Goal: Task Accomplishment & Management: Manage account settings

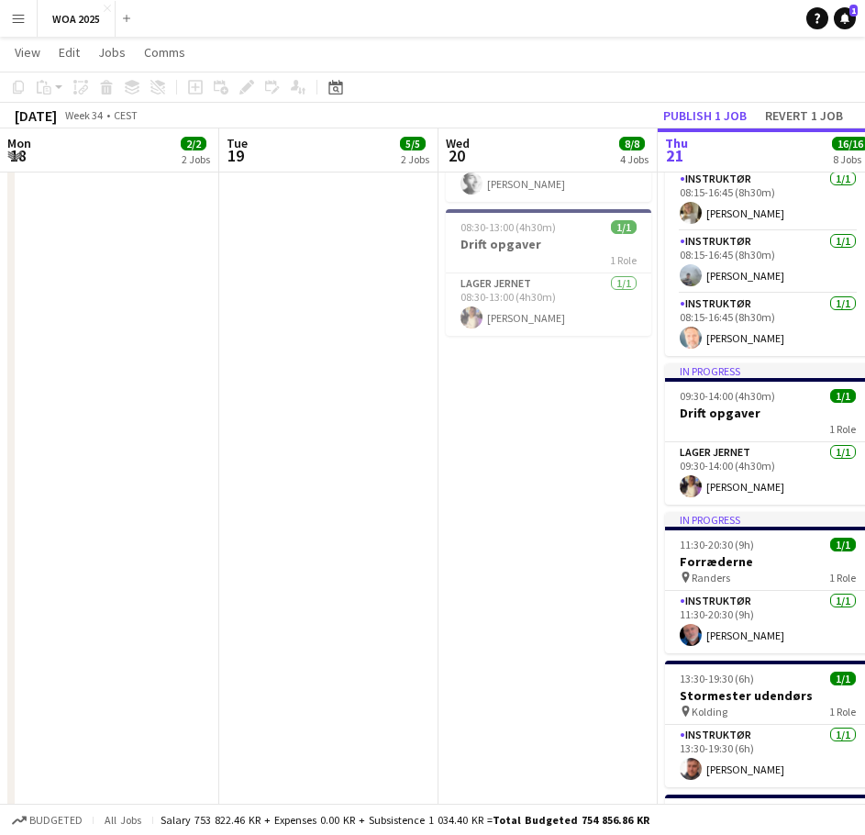
scroll to position [0, 438]
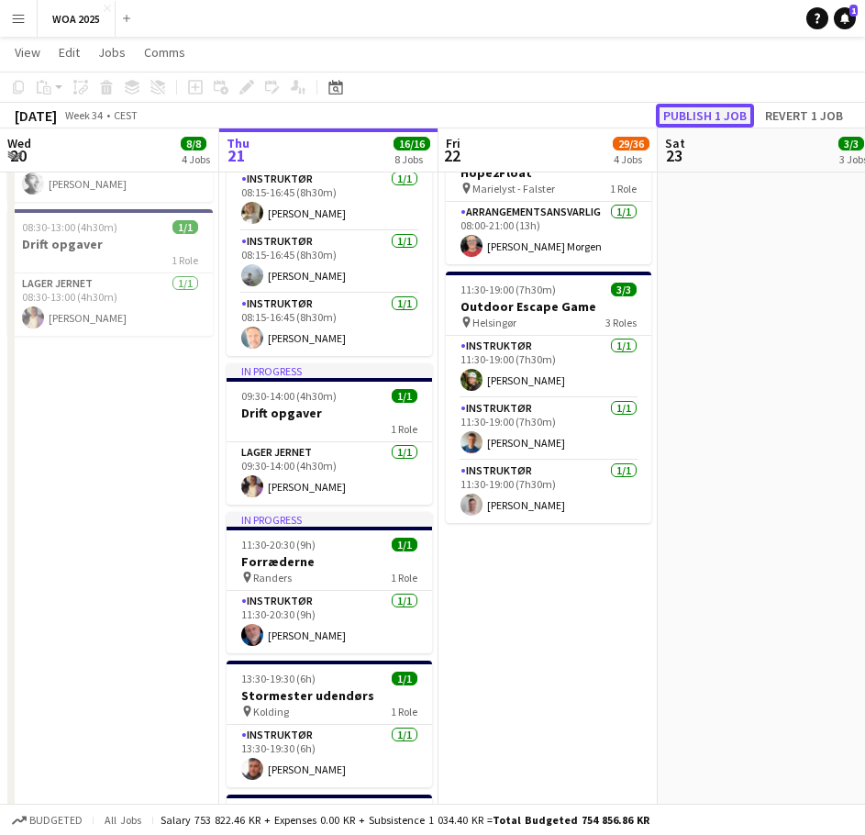
click at [708, 117] on button "Publish 1 job" at bounding box center [705, 116] width 98 height 24
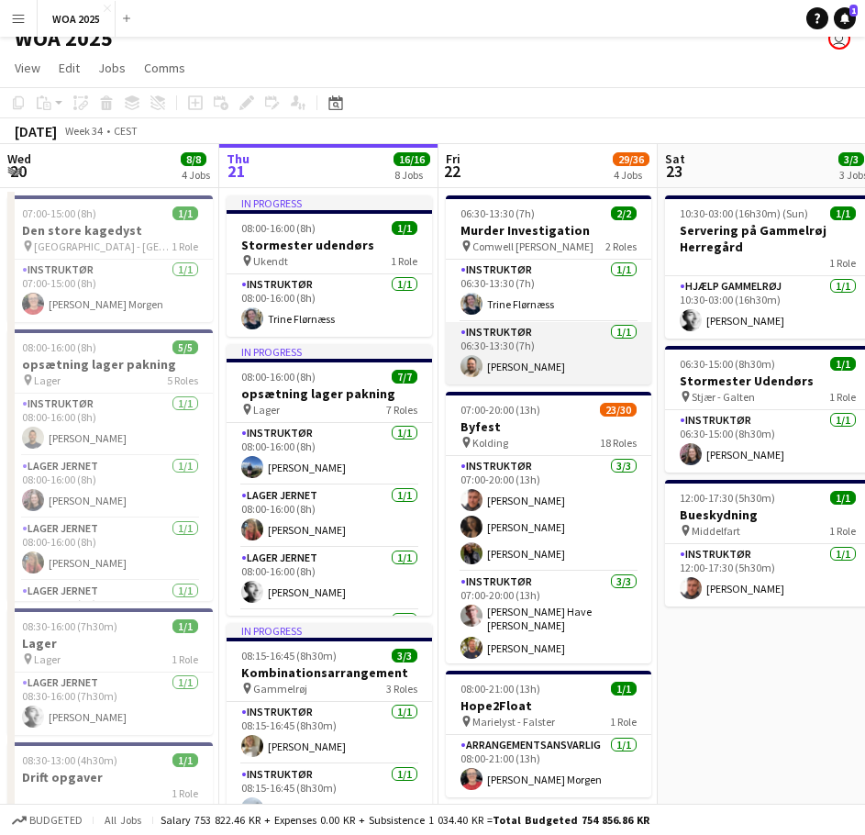
scroll to position [0, 0]
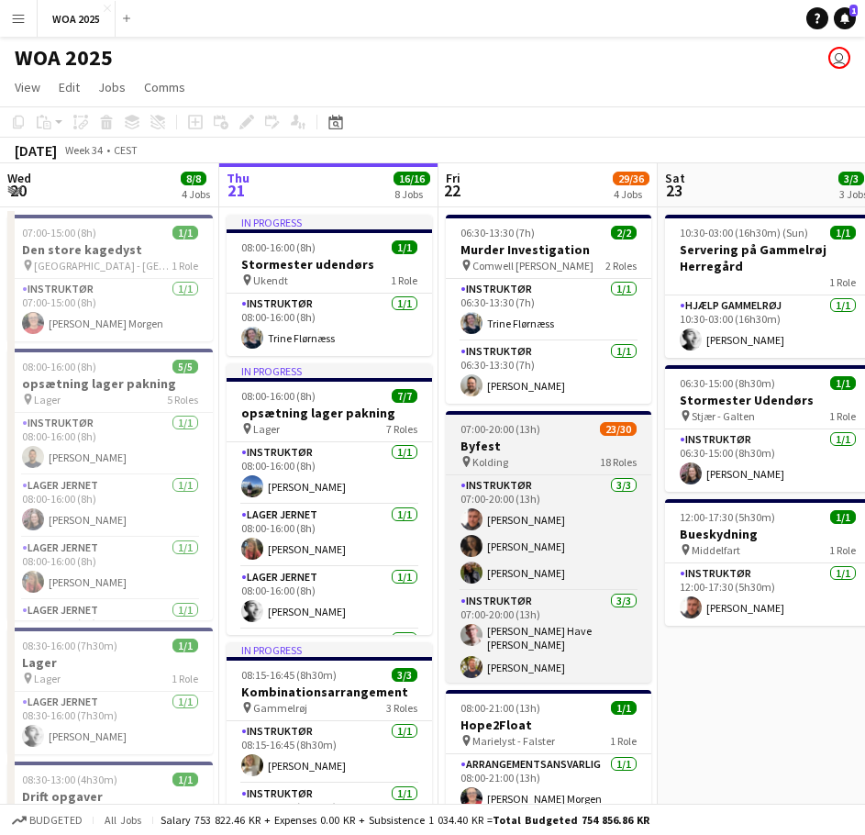
click at [548, 443] on h3 "Byfest" at bounding box center [548, 445] width 205 height 17
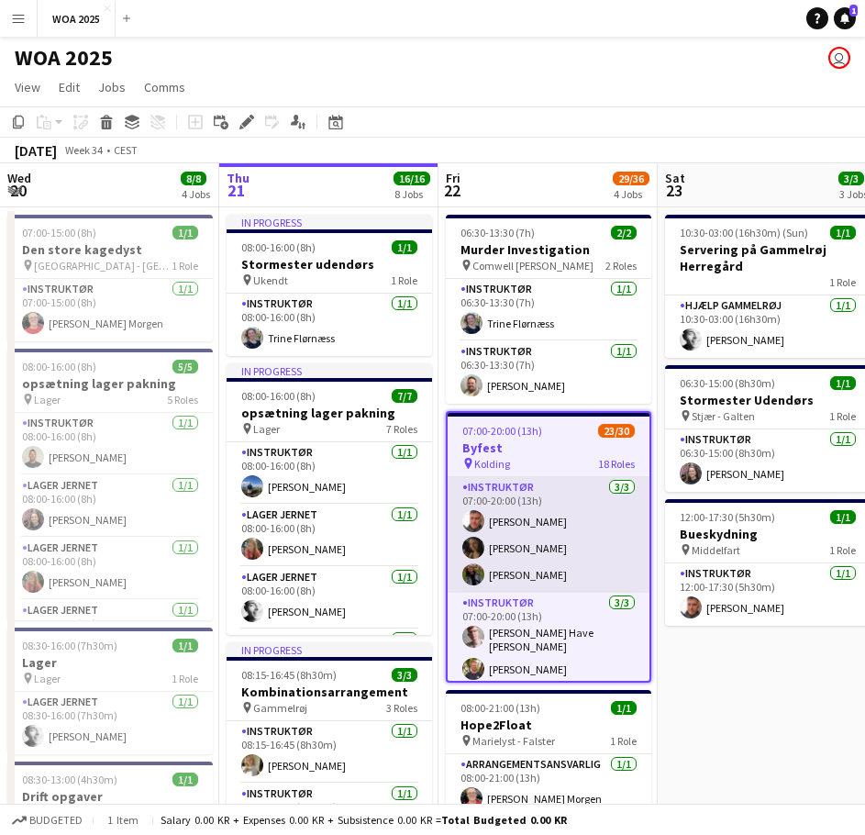
click at [528, 514] on app-card-role "Instruktør [DATE] 07:00-20:00 (13h) [PERSON_NAME] [PERSON_NAME] [PERSON_NAME]" at bounding box center [549, 535] width 202 height 116
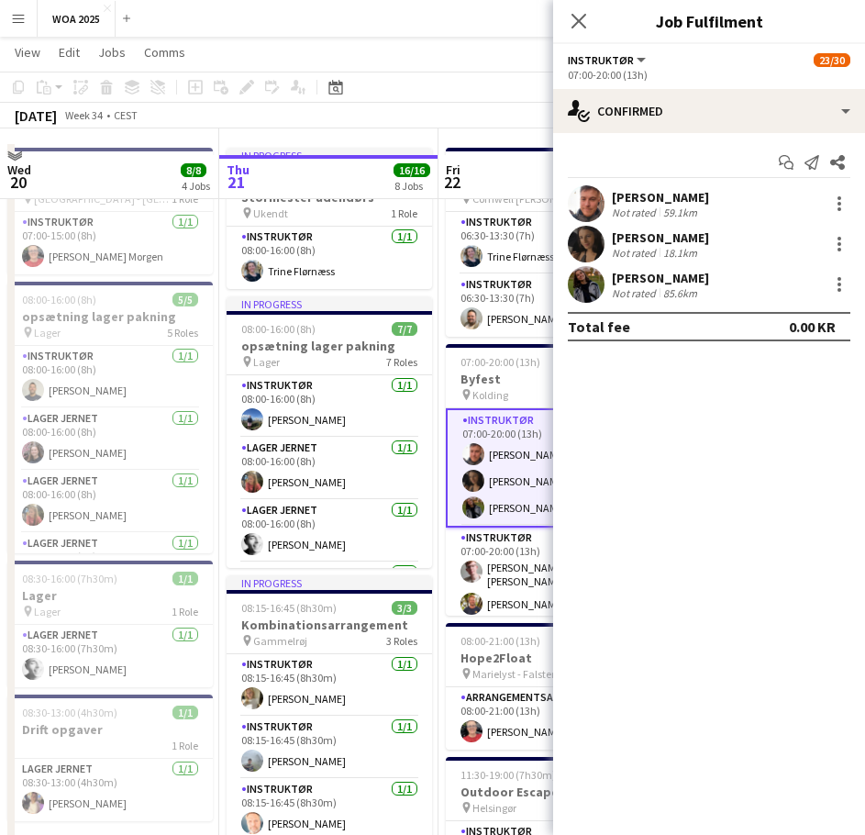
scroll to position [92, 0]
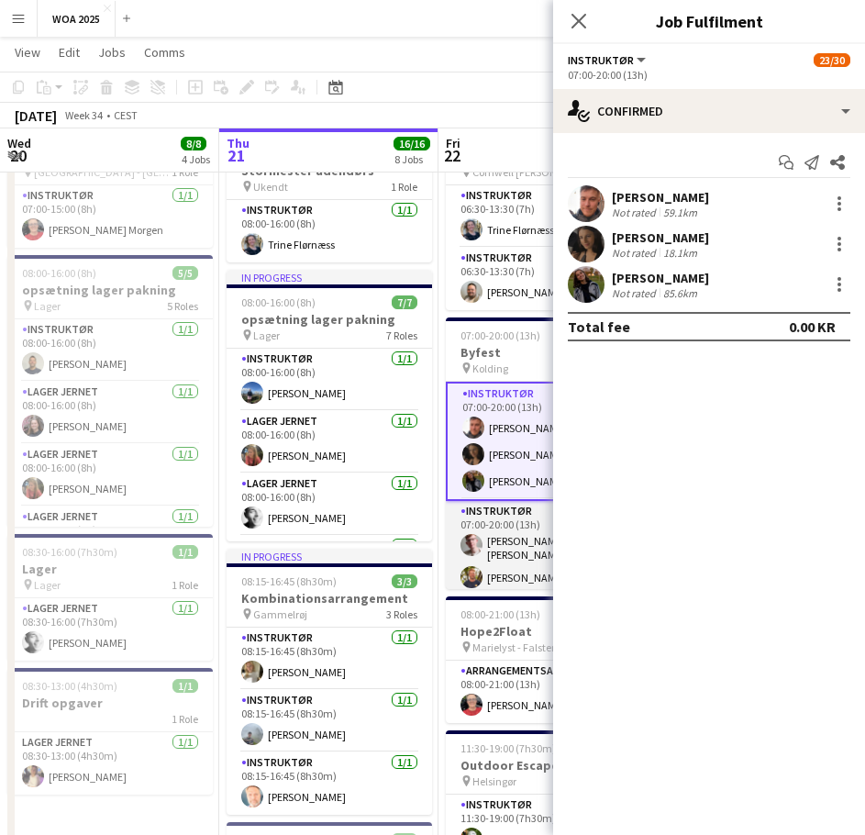
click at [514, 520] on app-card-role "Instruktør [DATE] 07:00-20:00 (13h) [PERSON_NAME] [PERSON_NAME] [PERSON_NAME]" at bounding box center [548, 561] width 205 height 121
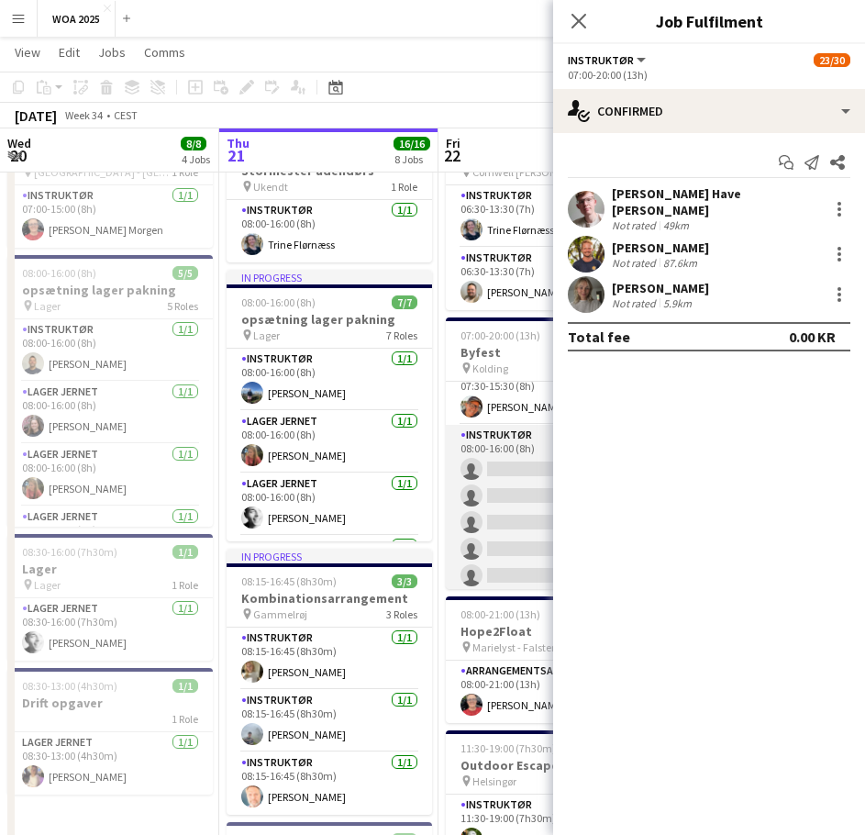
scroll to position [275, 0]
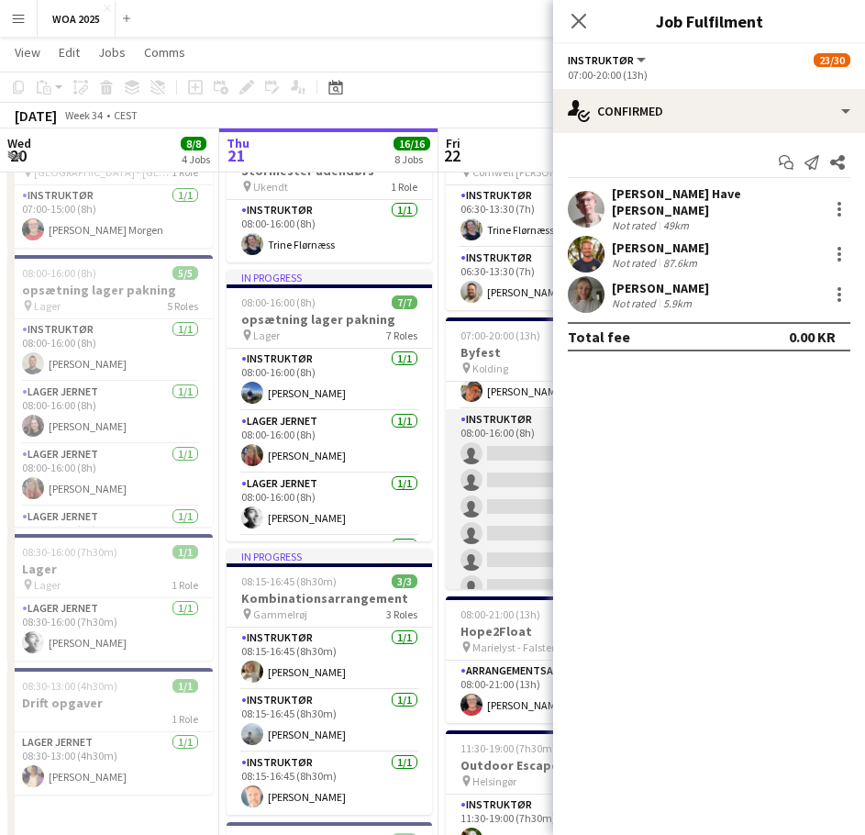
click at [507, 439] on app-card-role "Instruktør 0/6 08:00-16:00 (8h) single-neutral-actions single-neutral-actions s…" at bounding box center [548, 506] width 205 height 195
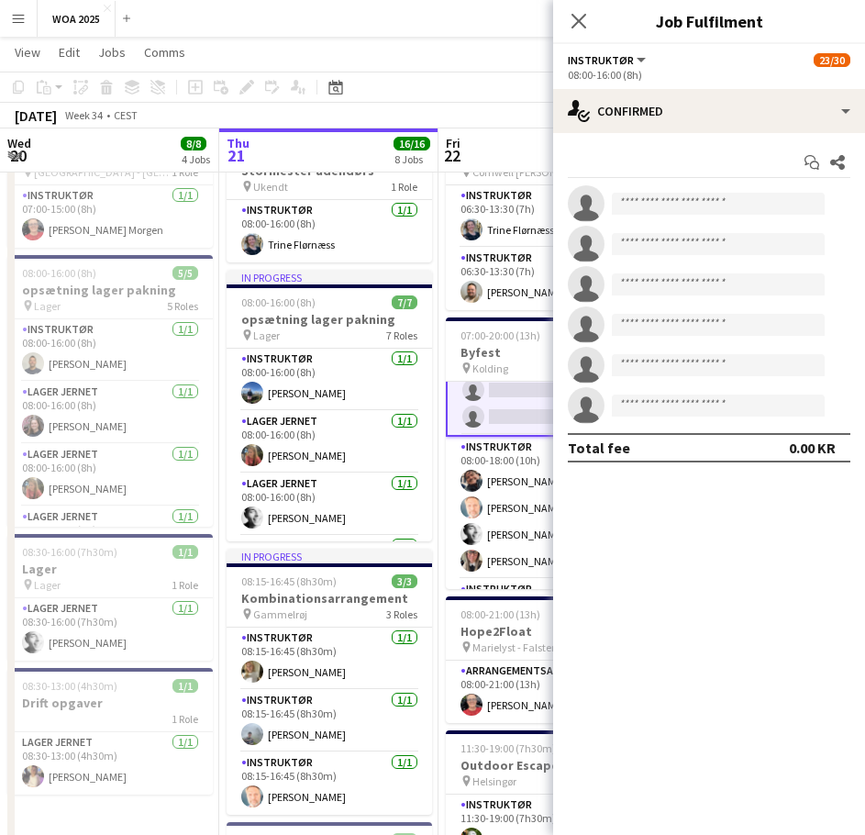
scroll to position [449, 0]
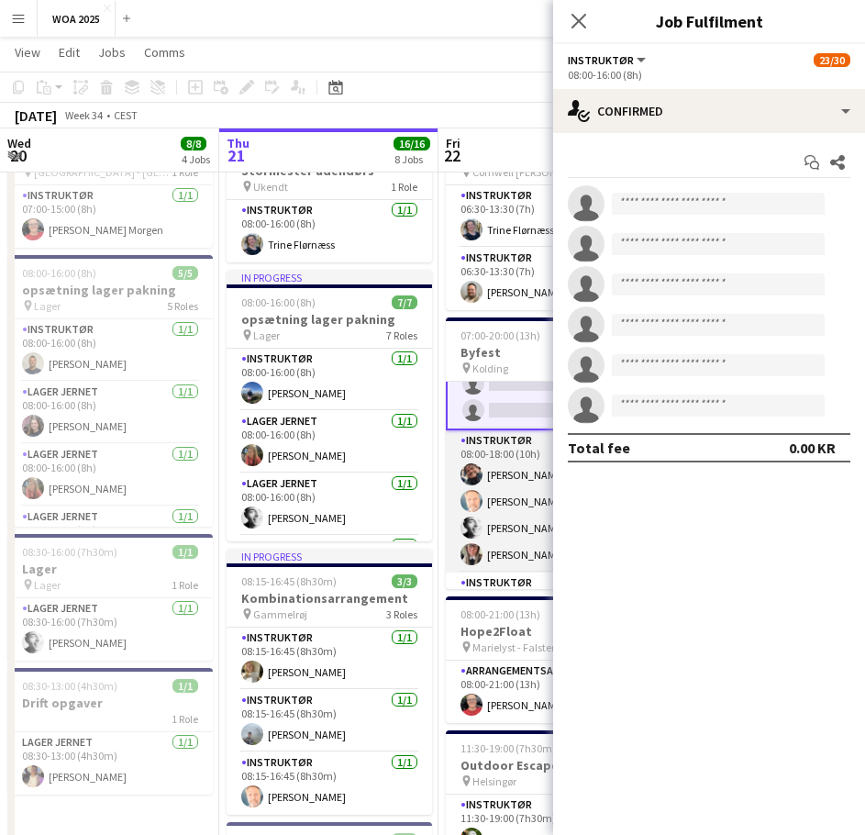
click at [507, 467] on app-card-role "Instruktør [DATE] 08:00-18:00 (10h) [PERSON_NAME] [PERSON_NAME] [PERSON_NAME] […" at bounding box center [548, 501] width 205 height 142
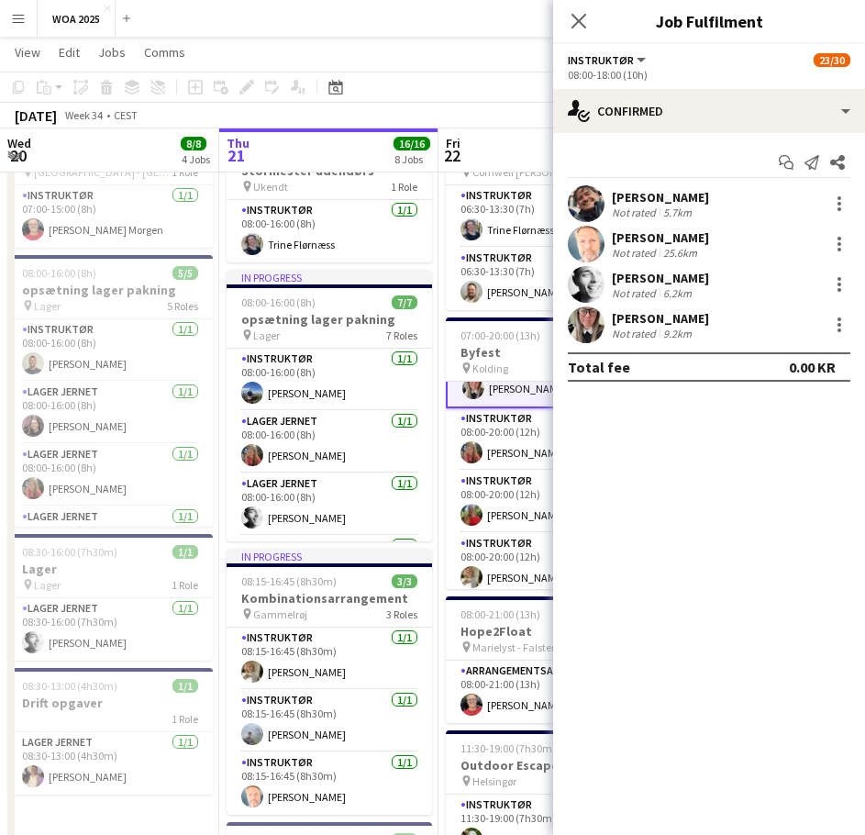
scroll to position [631, 0]
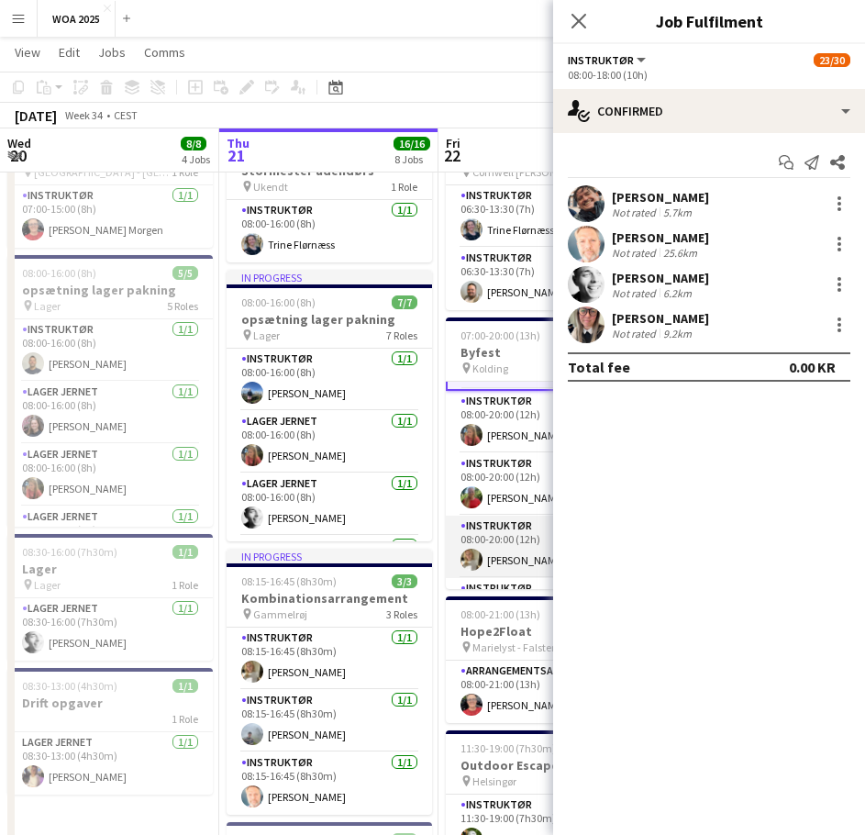
click at [509, 543] on app-card-role "Instruktør [DATE] 08:00-20:00 (12h) [PERSON_NAME]" at bounding box center [548, 546] width 205 height 62
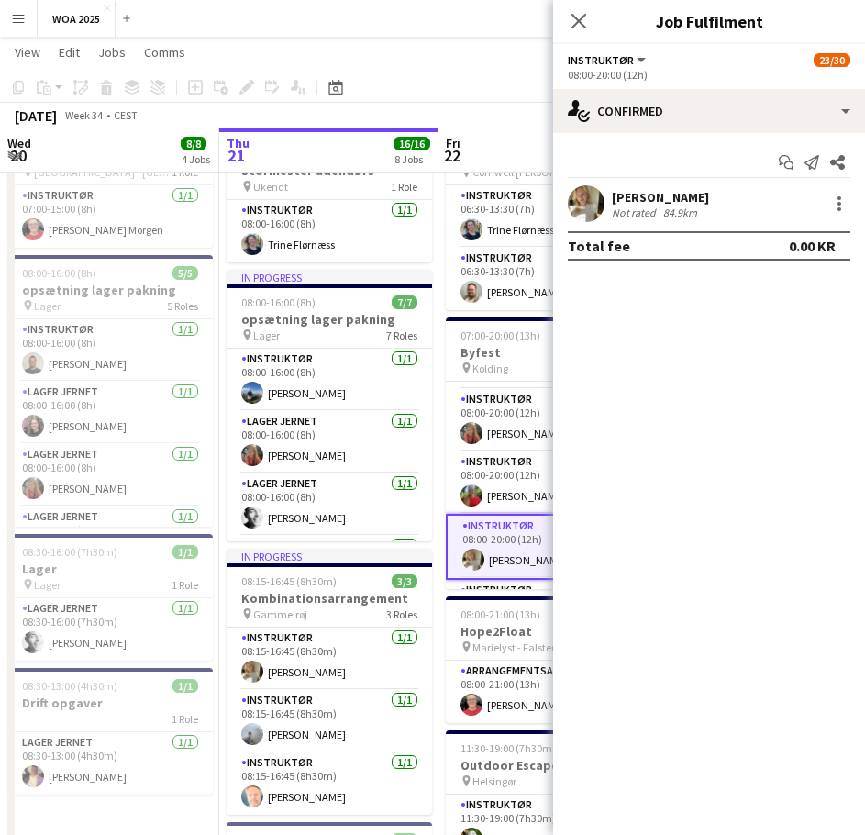
click at [668, 201] on div "[PERSON_NAME]" at bounding box center [660, 197] width 97 height 17
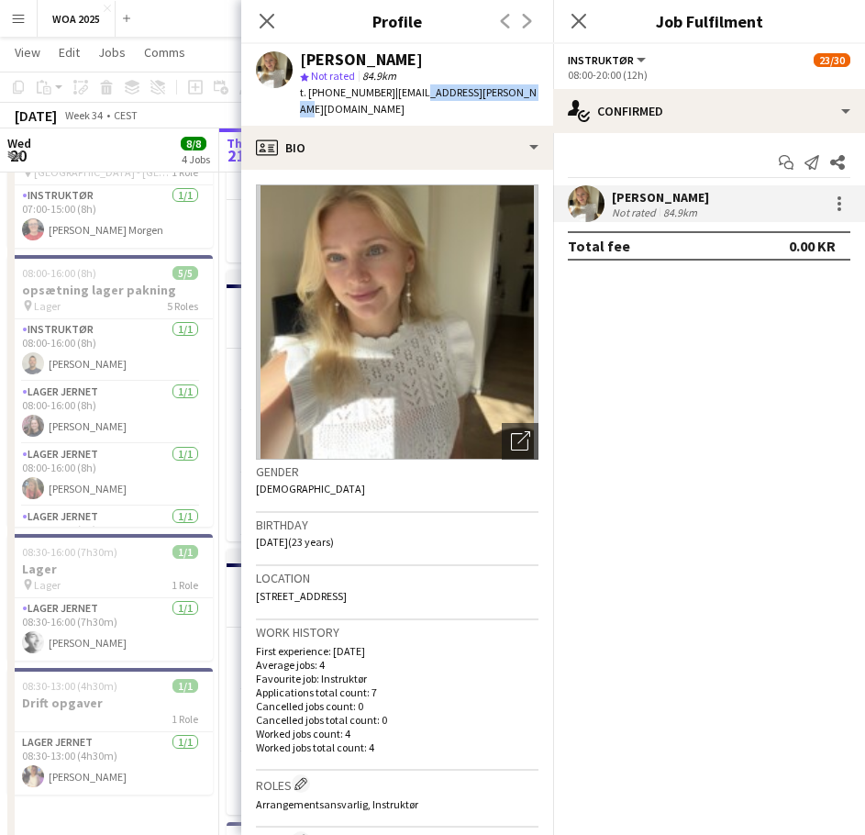
drag, startPoint x: 512, startPoint y: 88, endPoint x: 408, endPoint y: 95, distance: 103.9
click at [408, 95] on div "[PERSON_NAME] star Not rated 84.9km t. [PHONE_NUMBER] | [EMAIL_ADDRESS][PERSON_…" at bounding box center [397, 85] width 312 height 82
click at [359, 95] on span "t. [PHONE_NUMBER]" at bounding box center [347, 92] width 95 height 14
drag, startPoint x: 368, startPoint y: 92, endPoint x: 326, endPoint y: 94, distance: 41.4
click at [326, 94] on span "t. [PHONE_NUMBER]" at bounding box center [347, 92] width 95 height 14
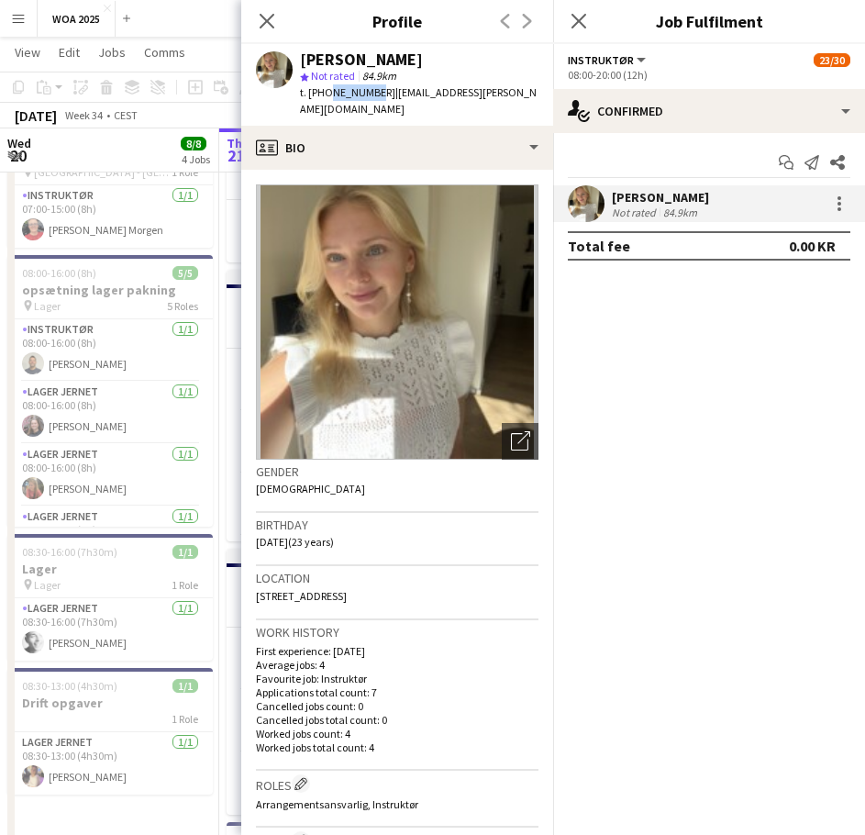
copy span "30204220"
click at [262, 26] on icon at bounding box center [266, 20] width 17 height 17
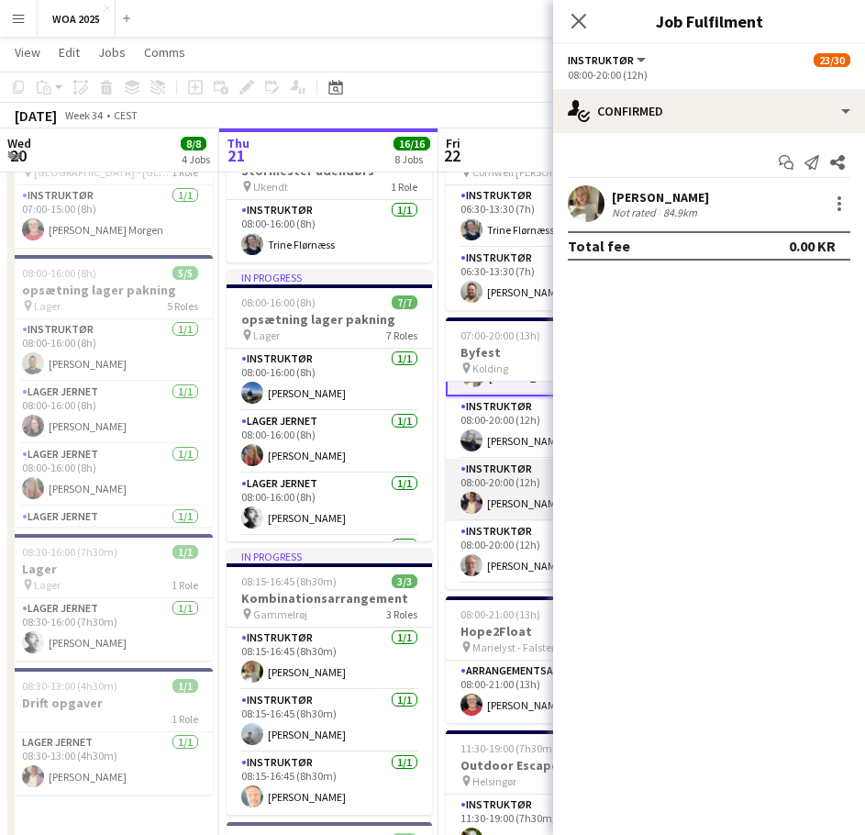
scroll to position [904, 0]
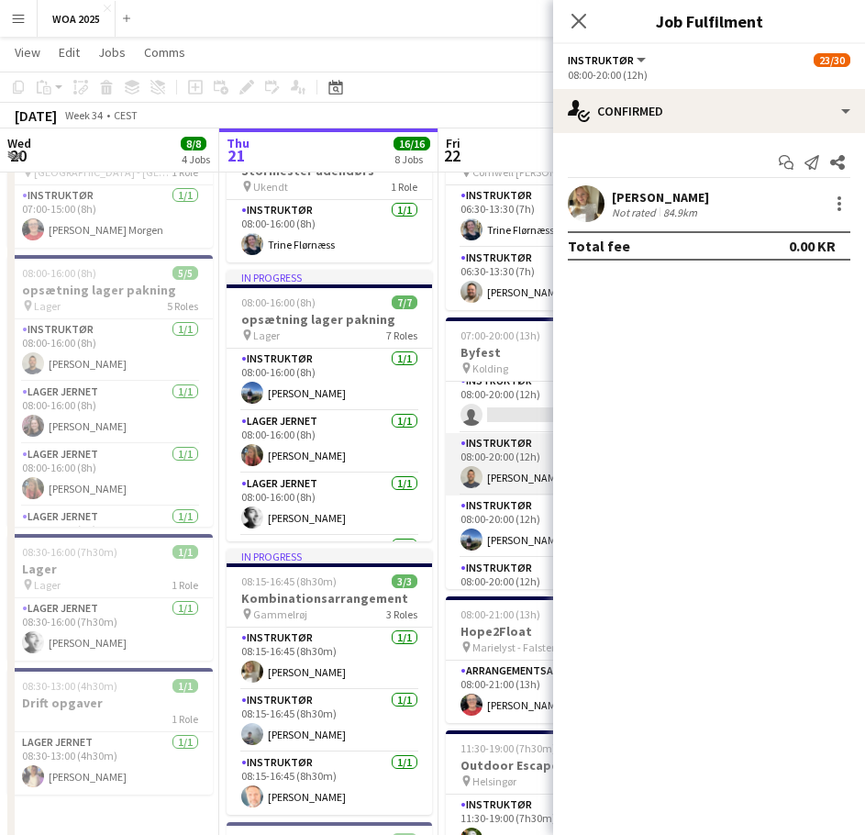
click at [506, 475] on app-card-role "Instruktør [DATE] 08:00-20:00 (12h) [PERSON_NAME]" at bounding box center [548, 464] width 205 height 62
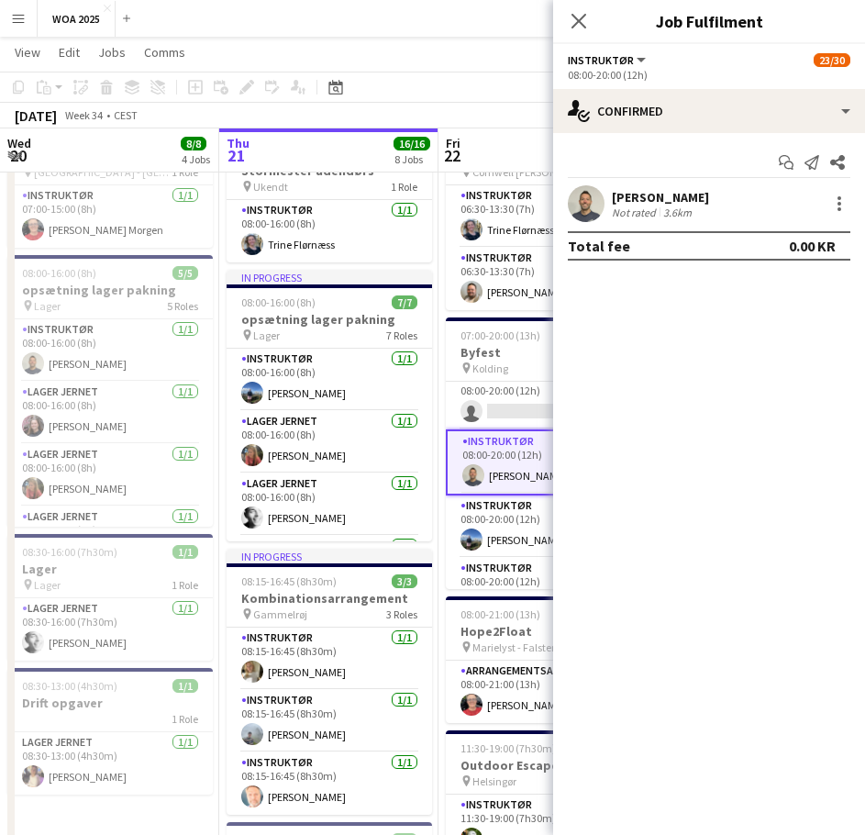
scroll to position [1084, 0]
click at [640, 197] on div "[PERSON_NAME]" at bounding box center [660, 197] width 97 height 17
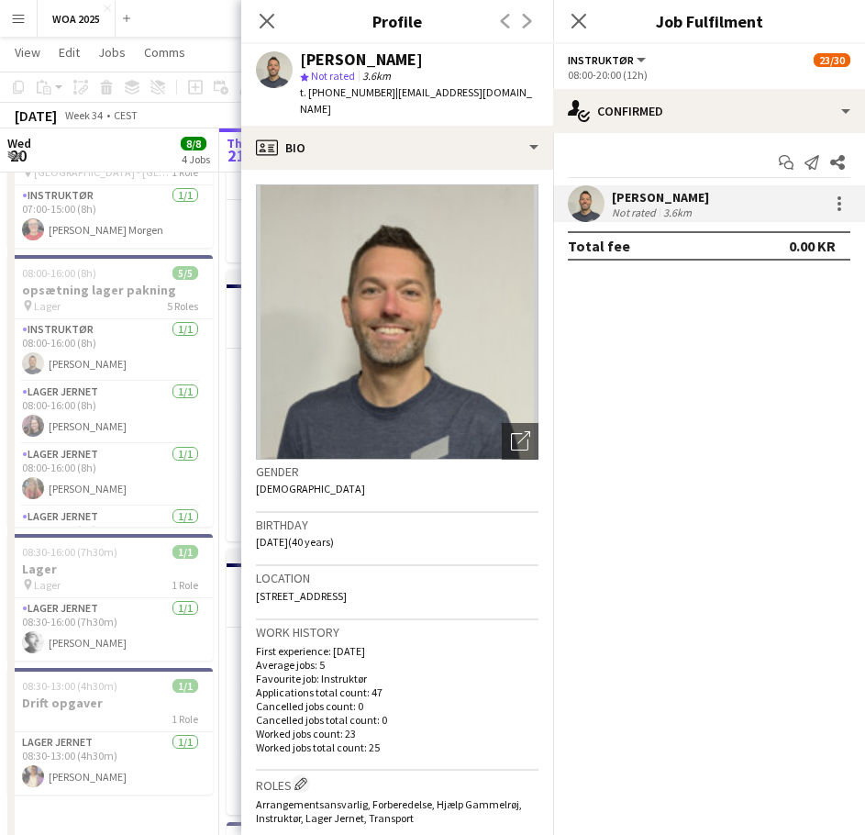
click at [338, 93] on span "t. [PHONE_NUMBER]" at bounding box center [347, 92] width 95 height 14
copy span "4540963376"
click at [262, 23] on icon "Close pop-in" at bounding box center [266, 20] width 17 height 17
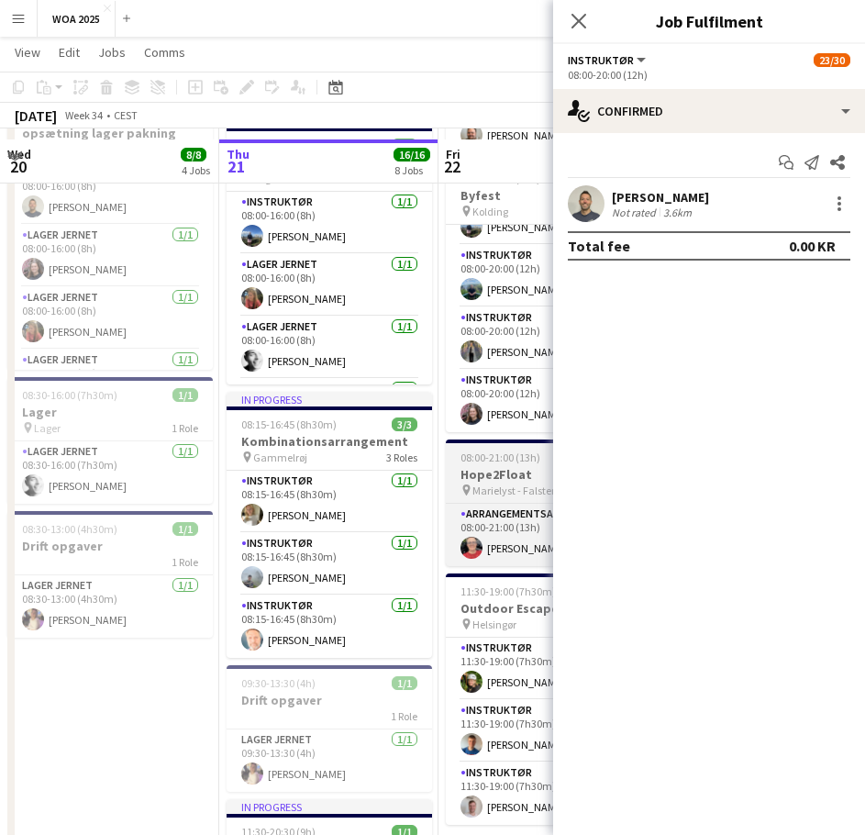
scroll to position [275, 0]
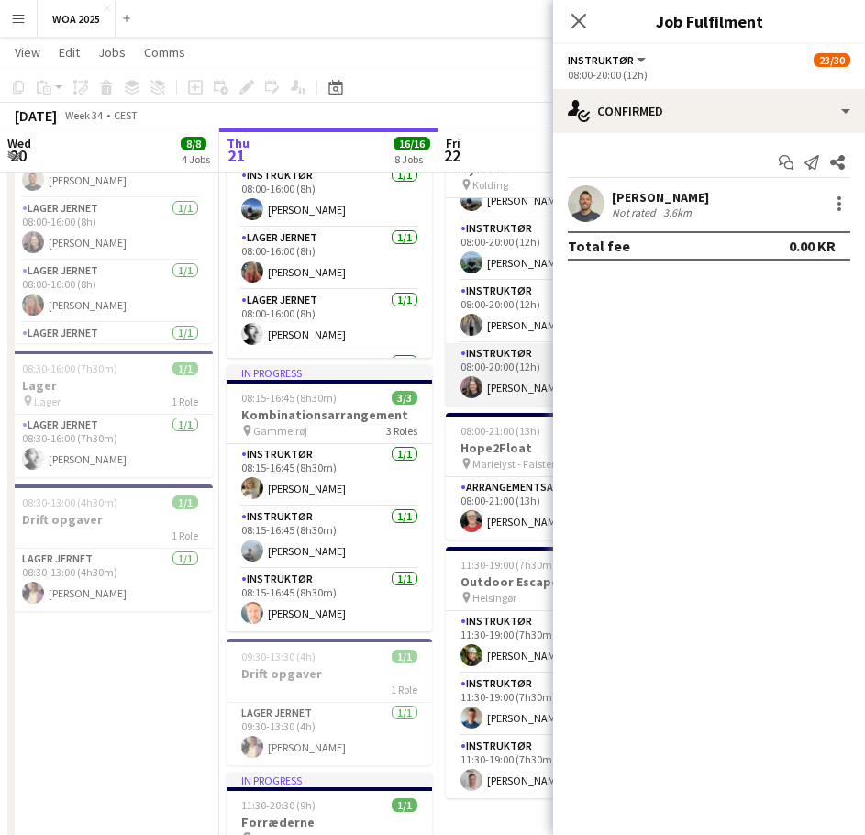
click at [503, 392] on app-card-role "Instruktør [DATE] 08:00-20:00 (12h) [PERSON_NAME]" at bounding box center [548, 374] width 205 height 62
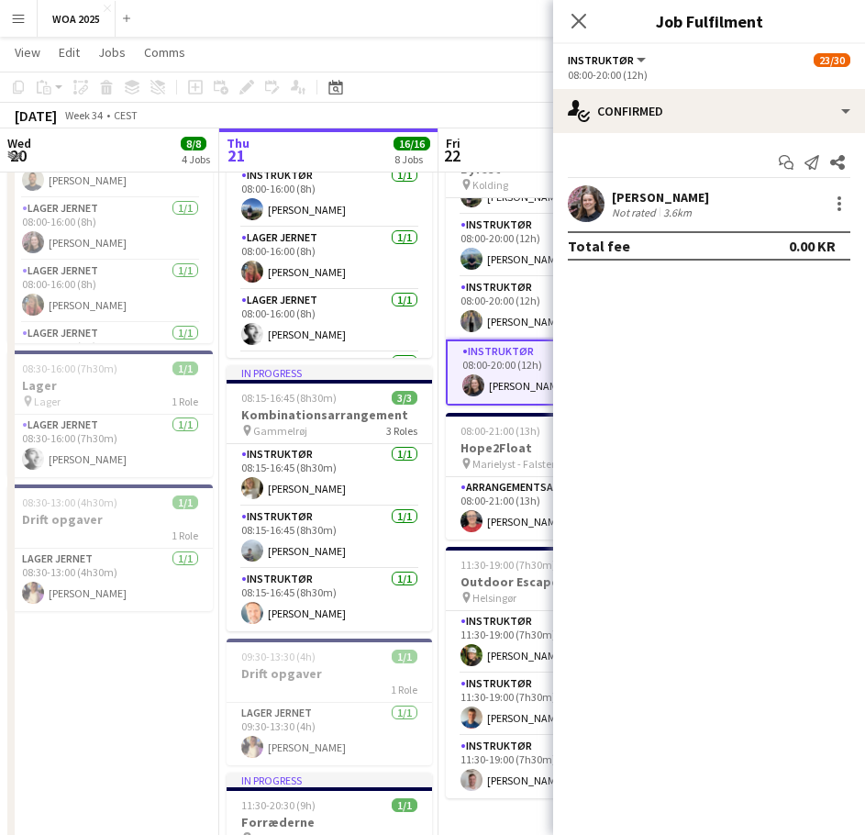
scroll to position [1240, 0]
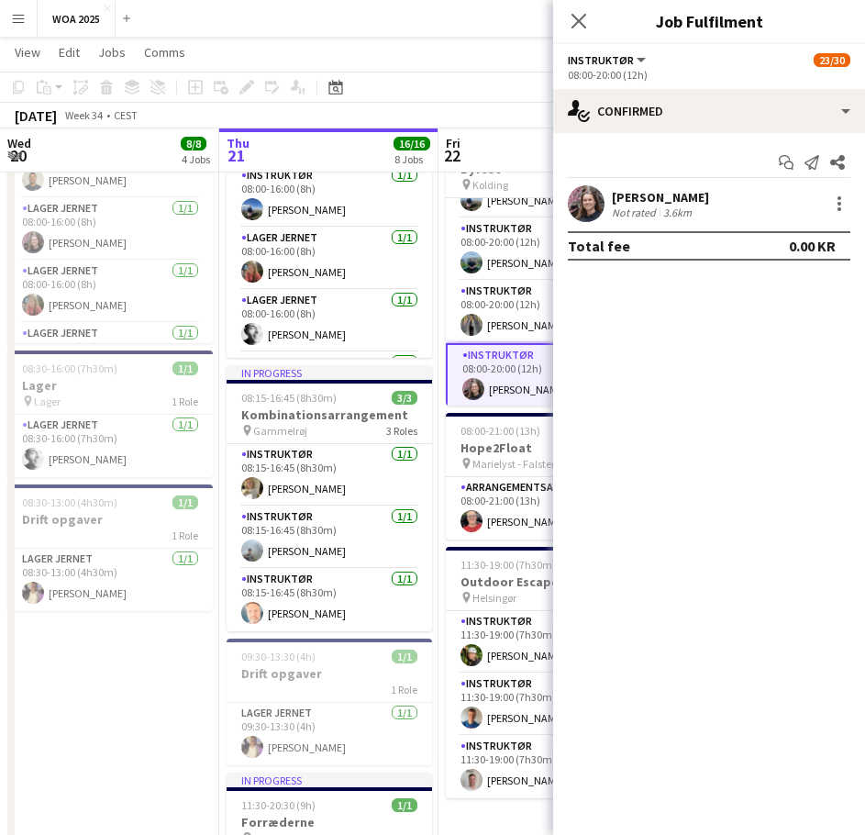
click at [647, 196] on div "[PERSON_NAME]" at bounding box center [660, 197] width 97 height 17
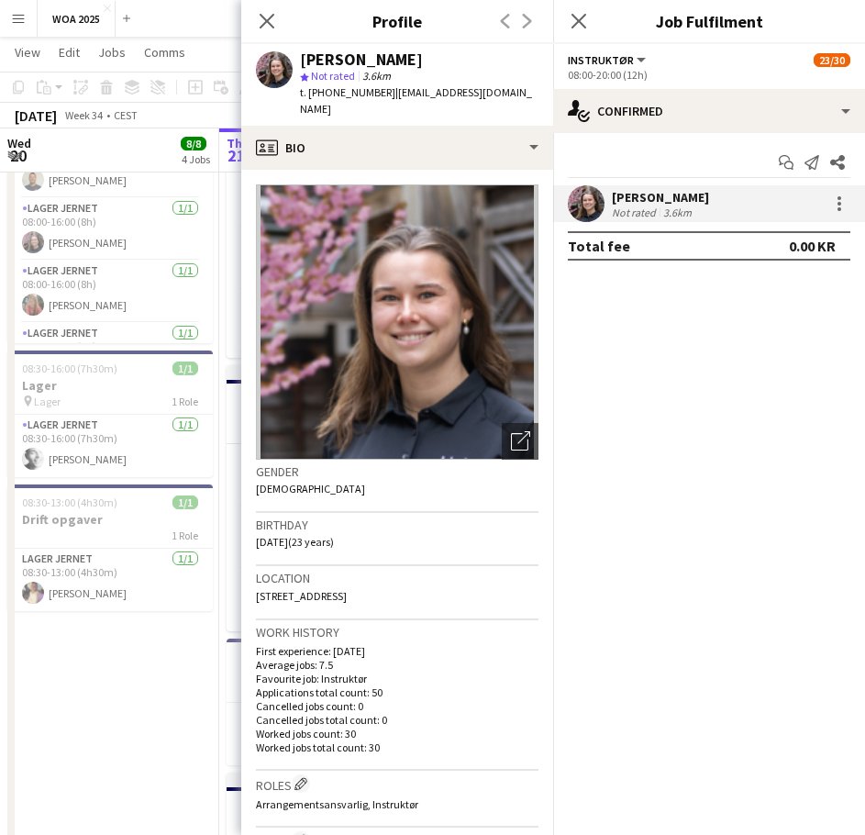
click at [337, 91] on span "t. [PHONE_NUMBER]" at bounding box center [347, 92] width 95 height 14
copy span "4560561239"
click at [256, 19] on app-icon "Close pop-in" at bounding box center [267, 21] width 22 height 22
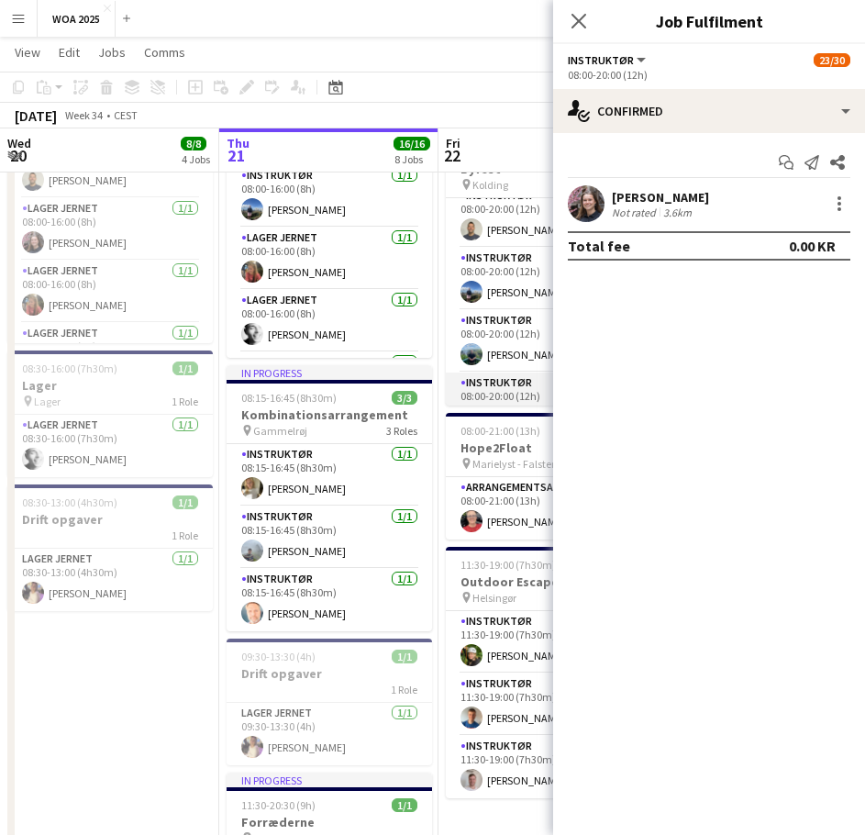
scroll to position [1056, 0]
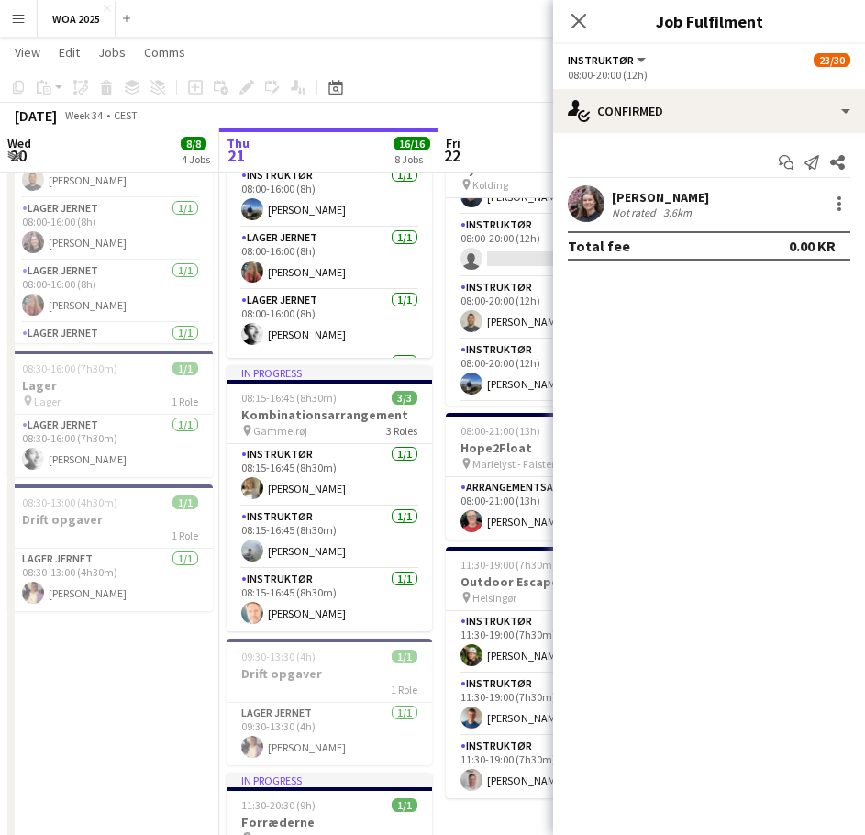
click at [501, 317] on app-card-role "Instruktør [DATE] 08:00-20:00 (12h) [PERSON_NAME]" at bounding box center [548, 308] width 205 height 62
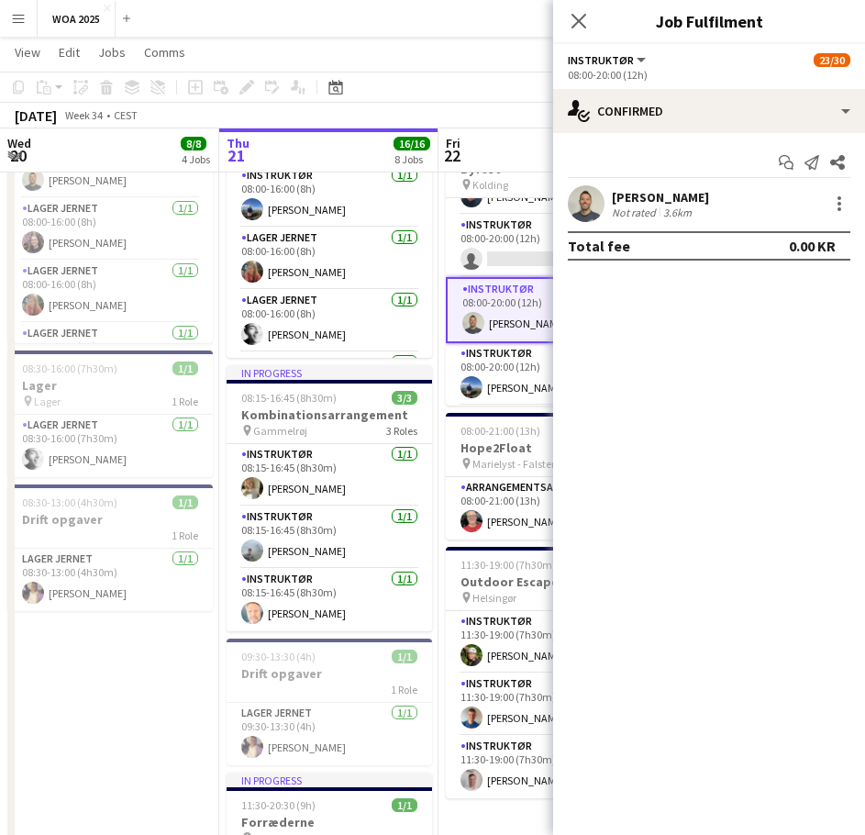
click at [666, 194] on div "[PERSON_NAME]" at bounding box center [660, 197] width 97 height 17
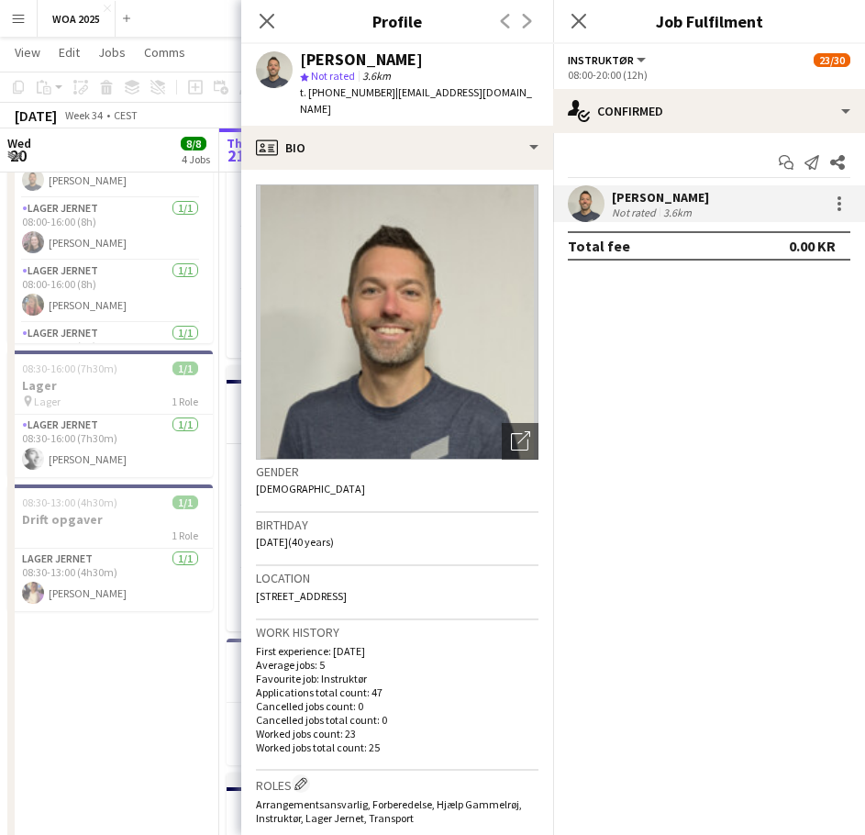
click at [342, 87] on span "t. [PHONE_NUMBER]" at bounding box center [347, 92] width 95 height 14
copy span "4540963376"
click at [253, 22] on div "Close pop-in" at bounding box center [266, 21] width 51 height 42
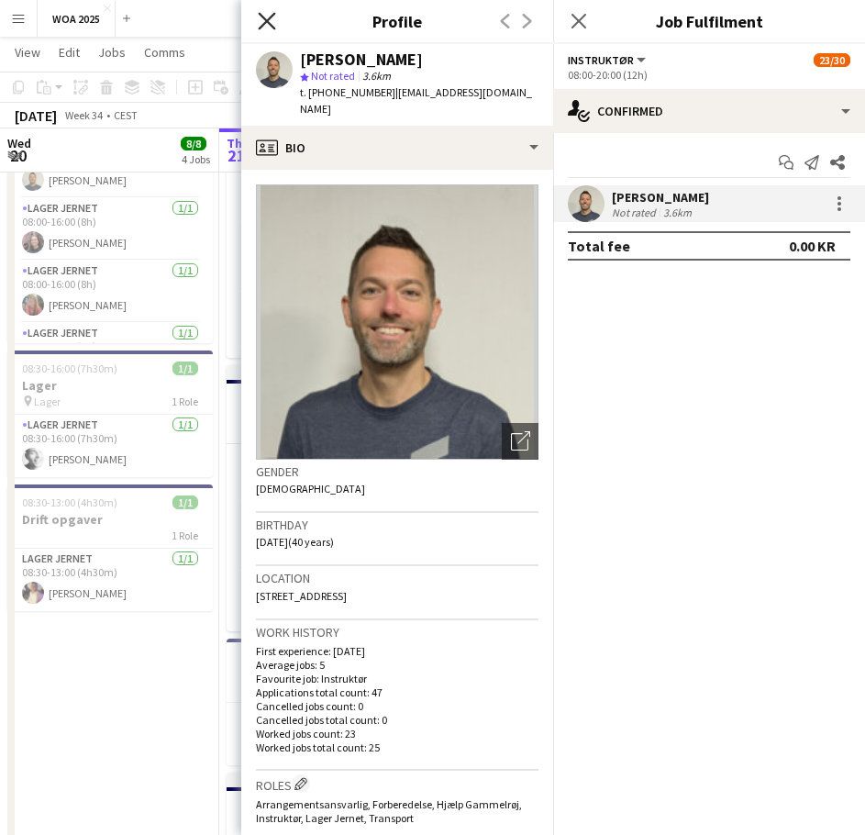
click at [265, 22] on icon at bounding box center [266, 20] width 17 height 17
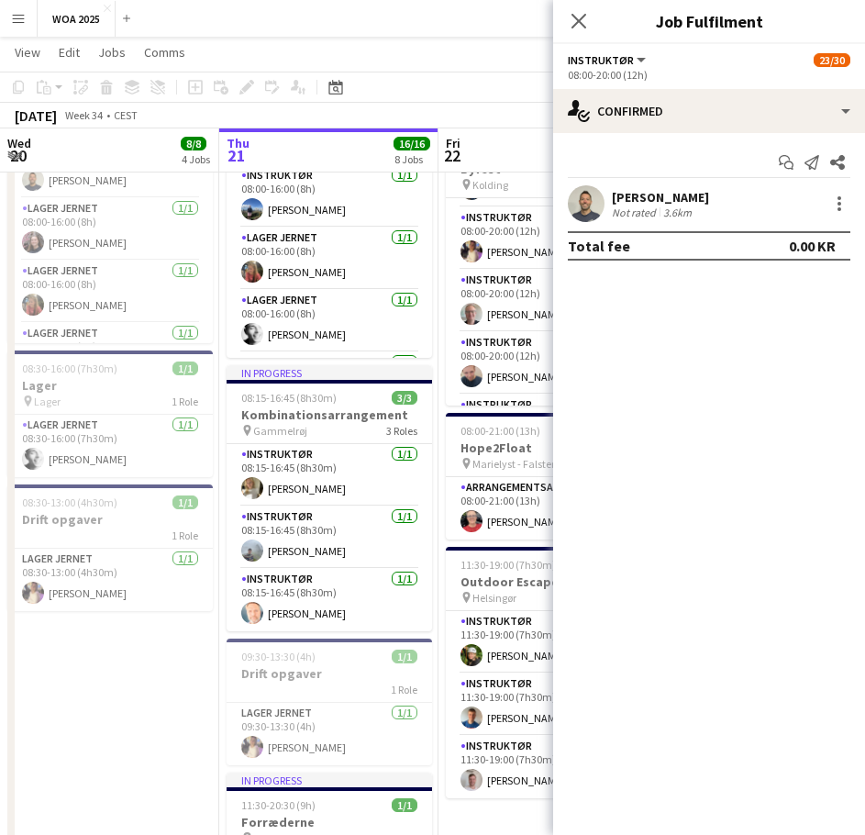
scroll to position [785, 0]
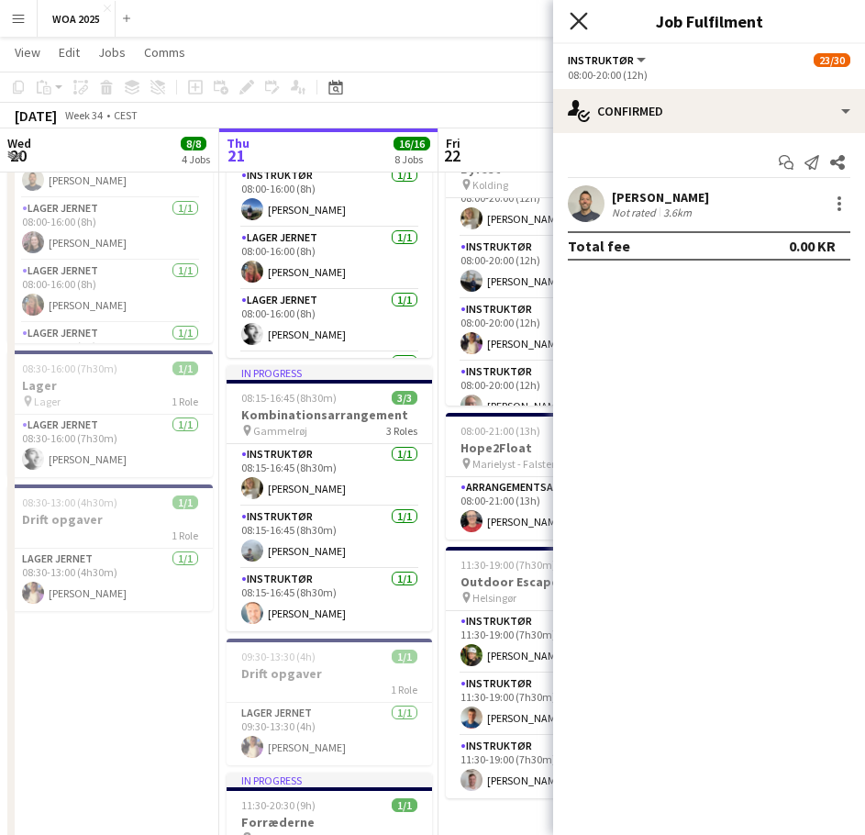
click at [575, 23] on icon "Close pop-in" at bounding box center [578, 20] width 17 height 17
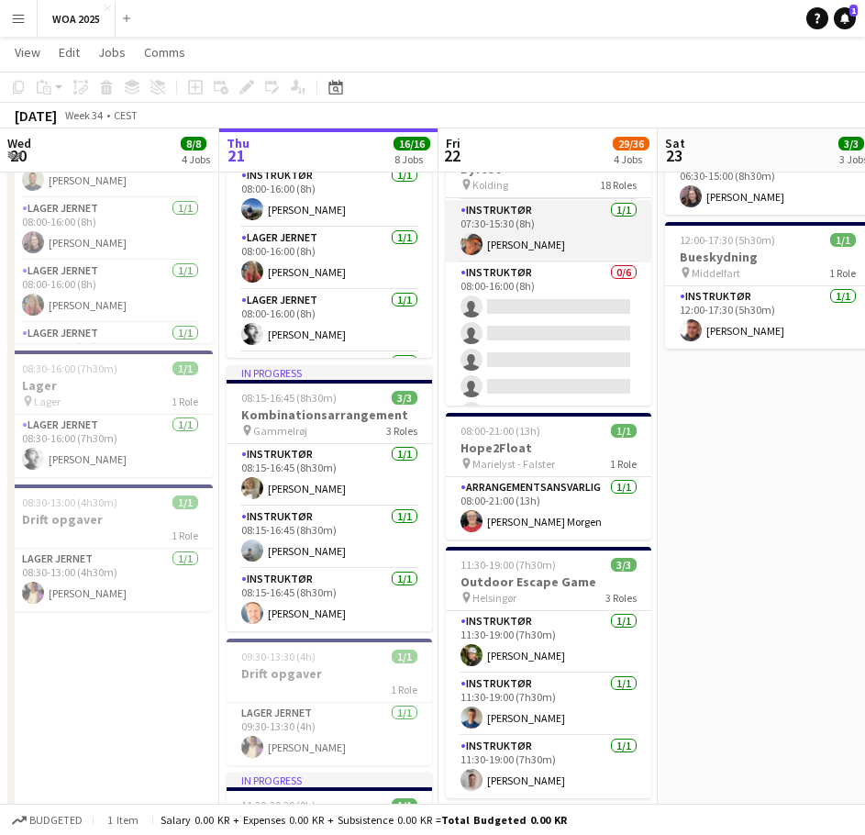
scroll to position [51, 0]
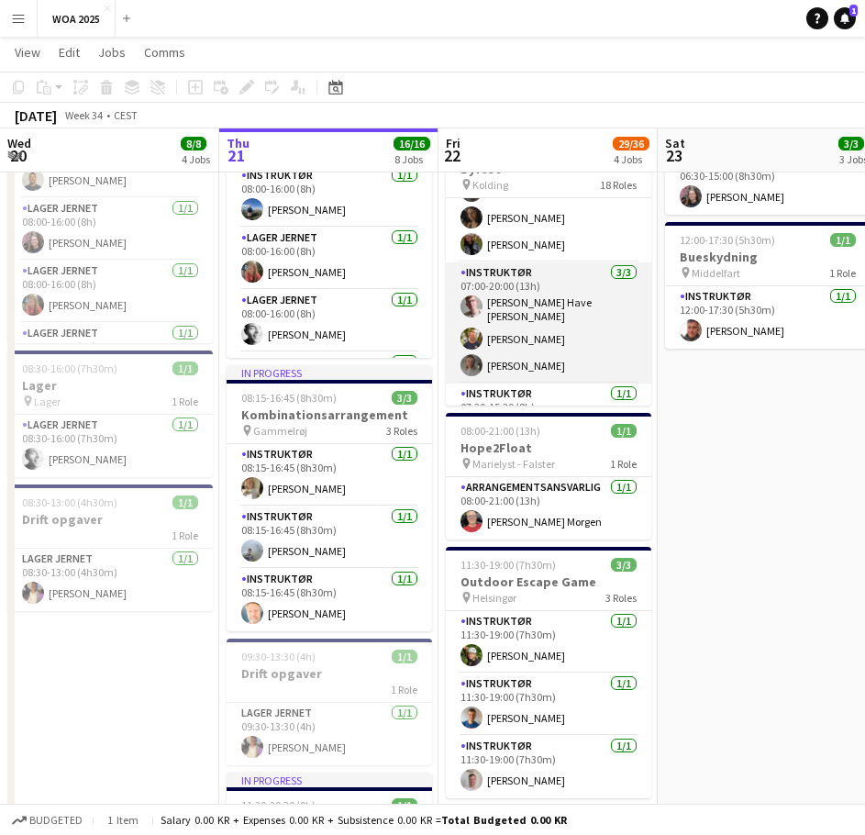
click at [512, 334] on app-card-role "Instruktør [DATE] 07:00-20:00 (13h) [PERSON_NAME] [PERSON_NAME] [PERSON_NAME]" at bounding box center [548, 322] width 205 height 121
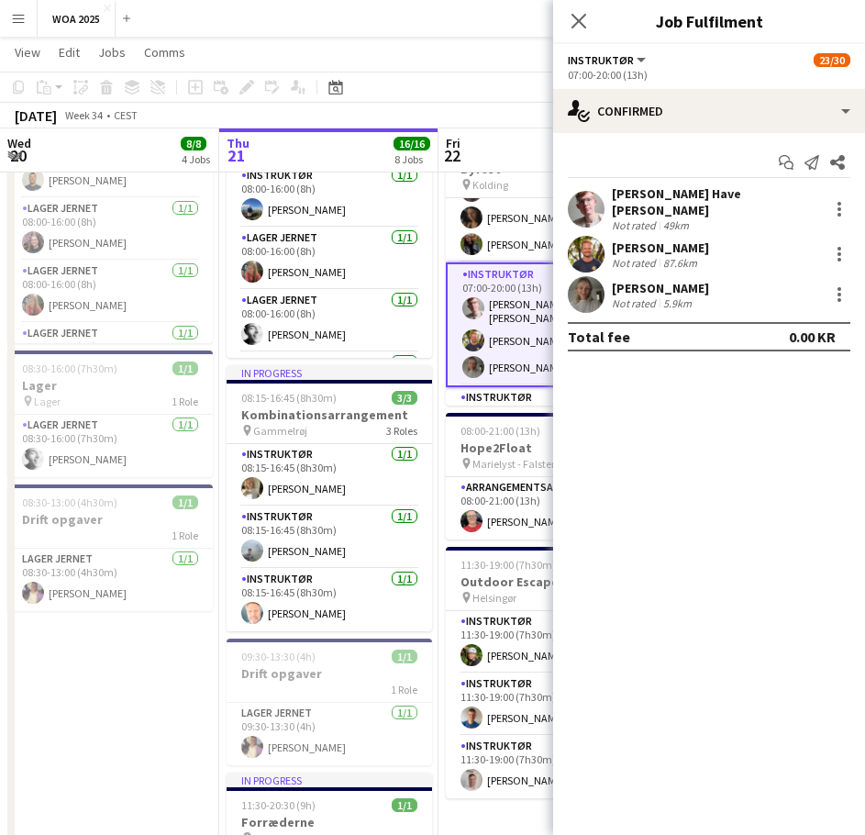
click at [636, 239] on div "[PERSON_NAME]" at bounding box center [660, 247] width 97 height 17
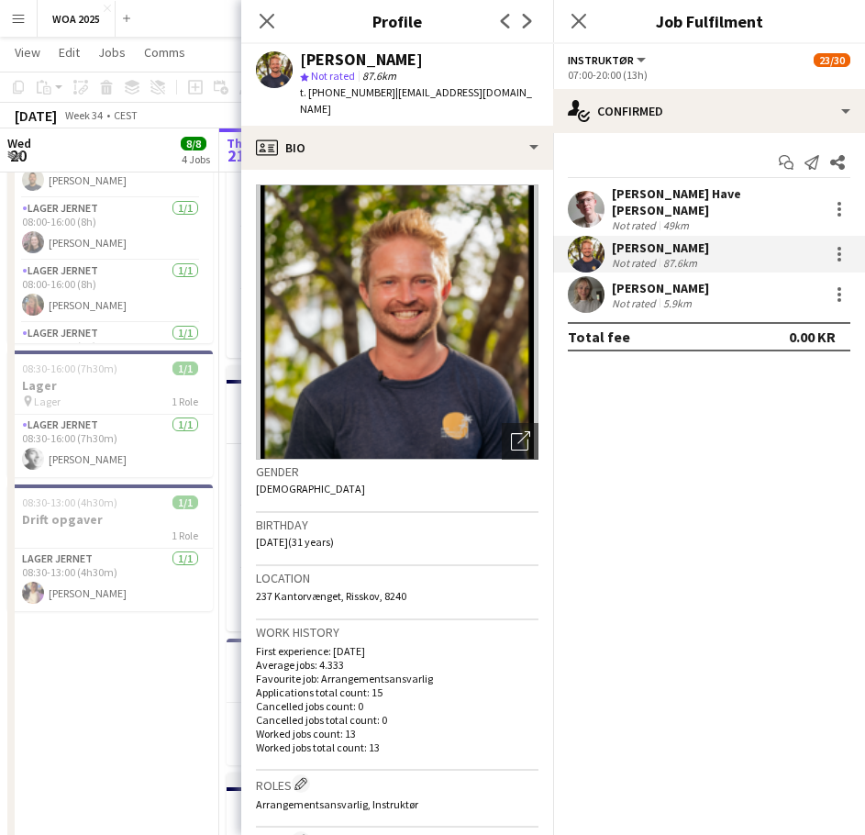
click at [334, 93] on span "t. [PHONE_NUMBER]" at bounding box center [347, 92] width 95 height 14
copy span "4528925892"
click at [260, 15] on icon at bounding box center [267, 21] width 15 height 15
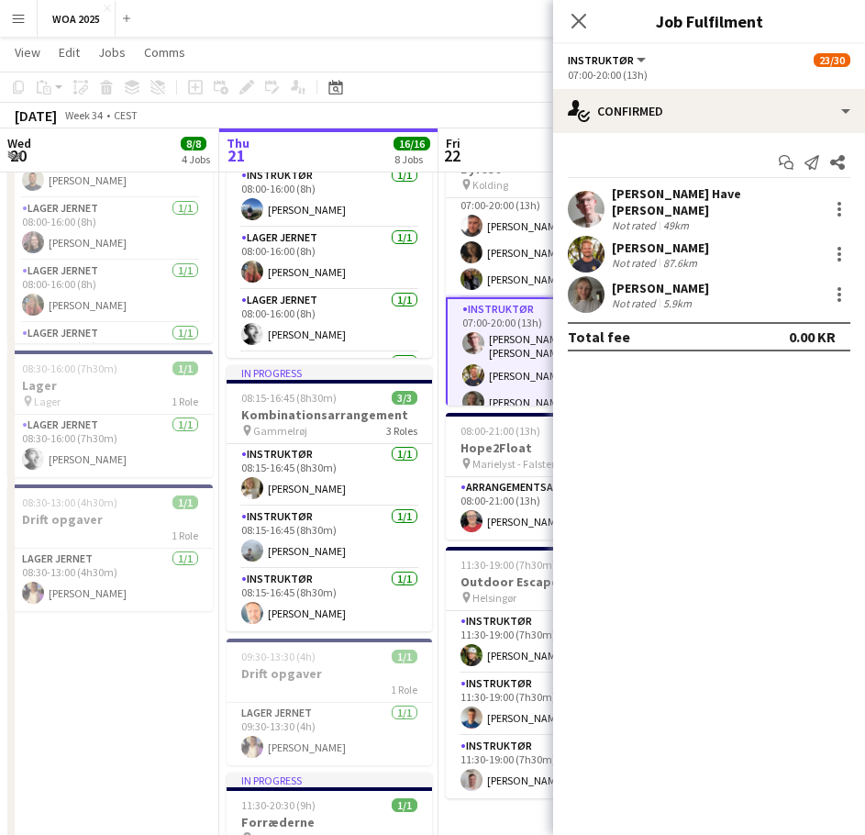
scroll to position [0, 0]
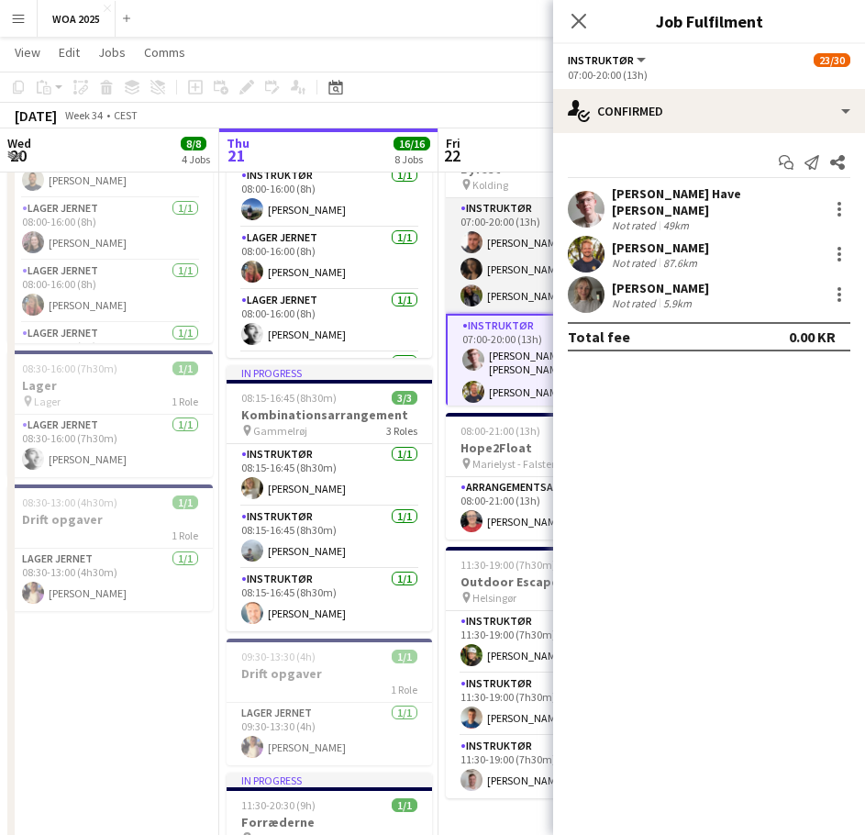
click at [505, 238] on app-card-role "Instruktør [DATE] 07:00-20:00 (13h) [PERSON_NAME] [PERSON_NAME] [PERSON_NAME]" at bounding box center [548, 256] width 205 height 116
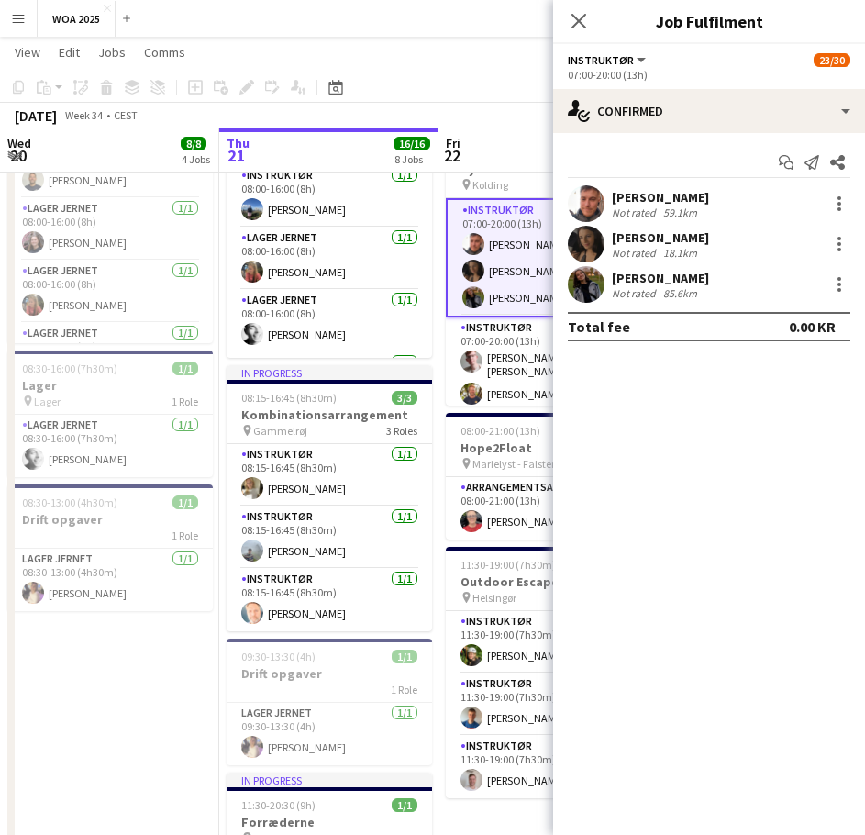
click at [637, 203] on div "[PERSON_NAME]" at bounding box center [660, 197] width 97 height 17
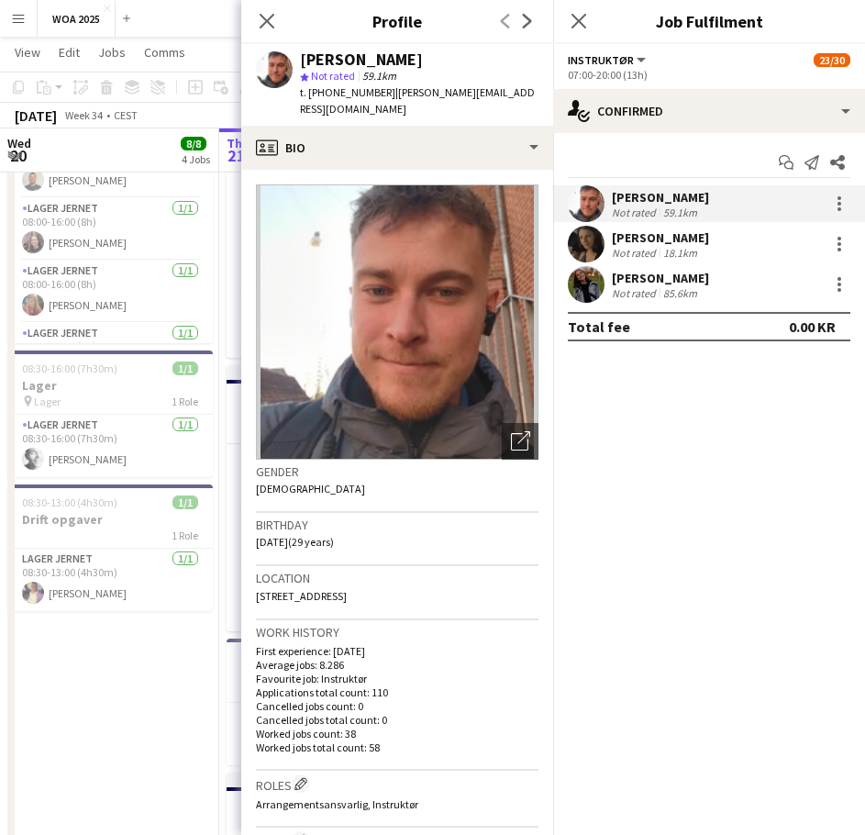
click at [354, 91] on span "t. [PHONE_NUMBER]" at bounding box center [347, 92] width 95 height 14
copy span "4561719118"
click at [268, 19] on icon at bounding box center [266, 20] width 17 height 17
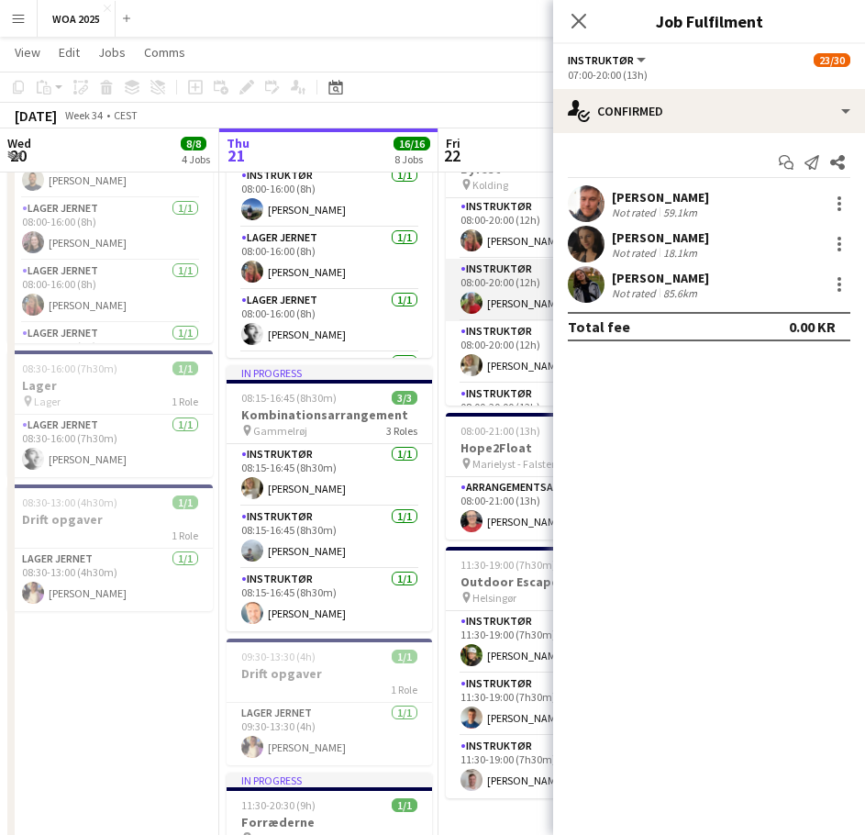
click at [497, 291] on app-card-role "Instruktør [DATE] 08:00-20:00 (12h) [PERSON_NAME]" at bounding box center [548, 290] width 205 height 62
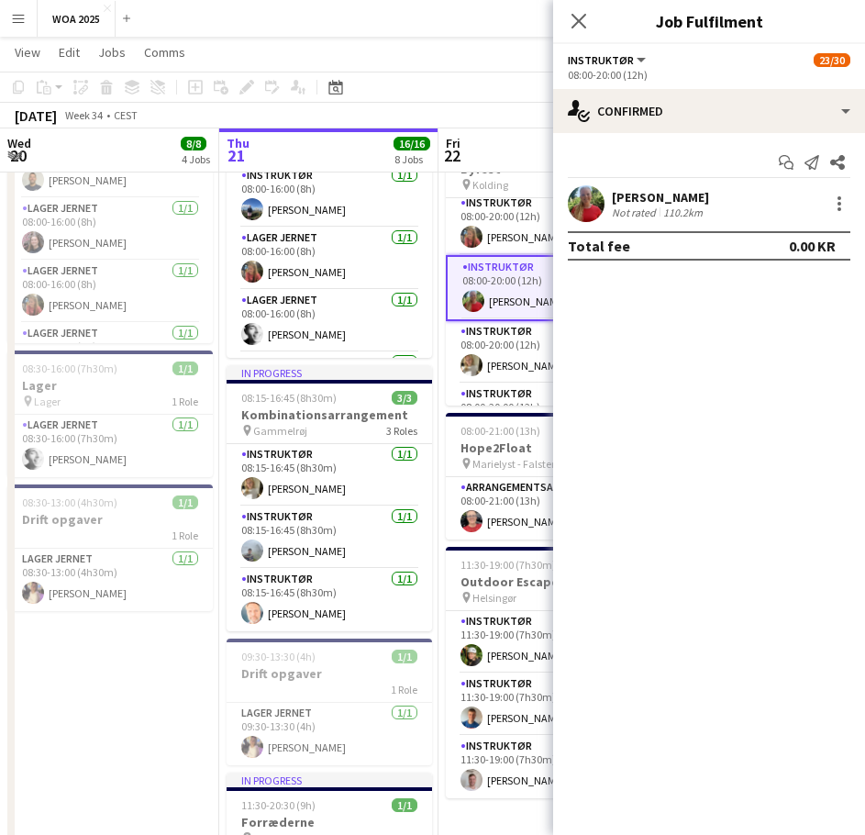
scroll to position [638, 0]
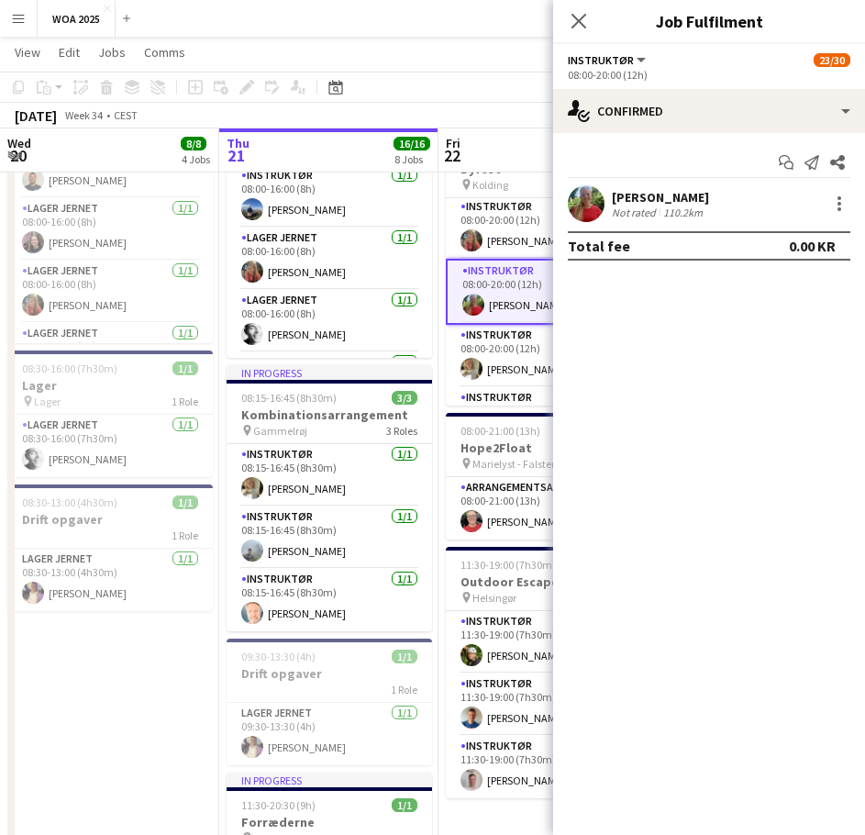
click at [626, 203] on div "[PERSON_NAME]" at bounding box center [660, 197] width 97 height 17
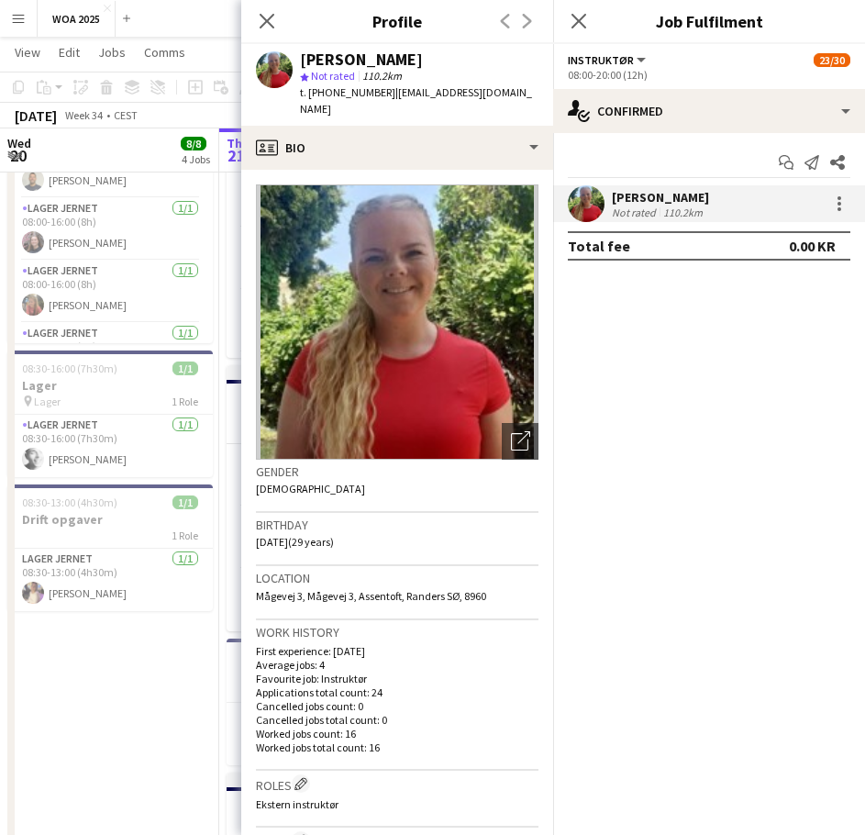
click at [341, 93] on span "t. [PHONE_NUMBER]" at bounding box center [347, 92] width 95 height 14
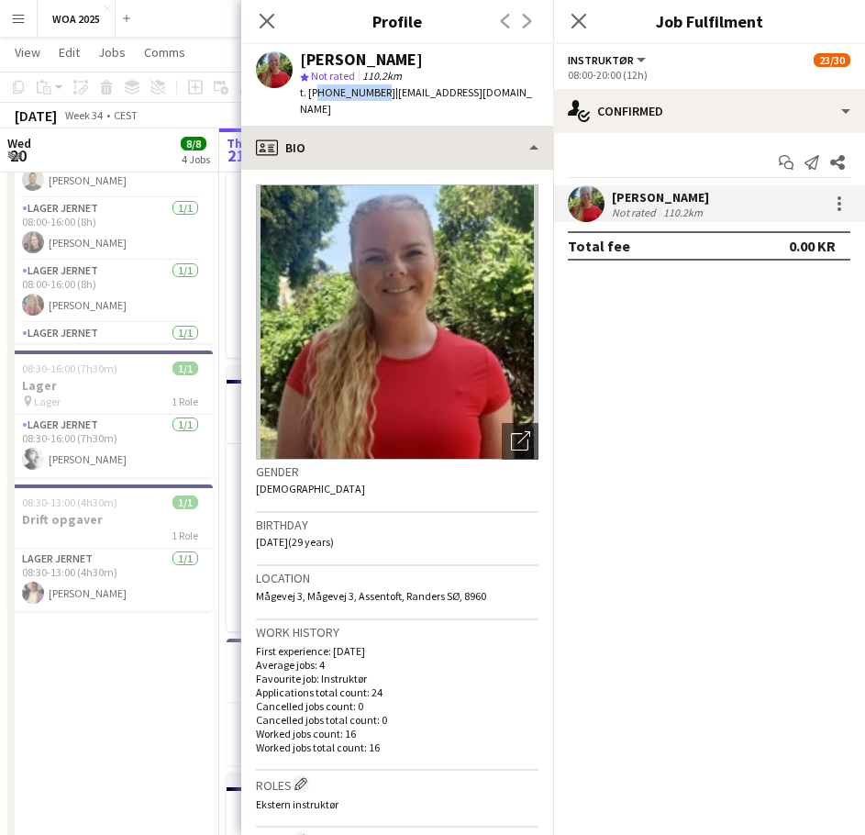
copy span "4542618411"
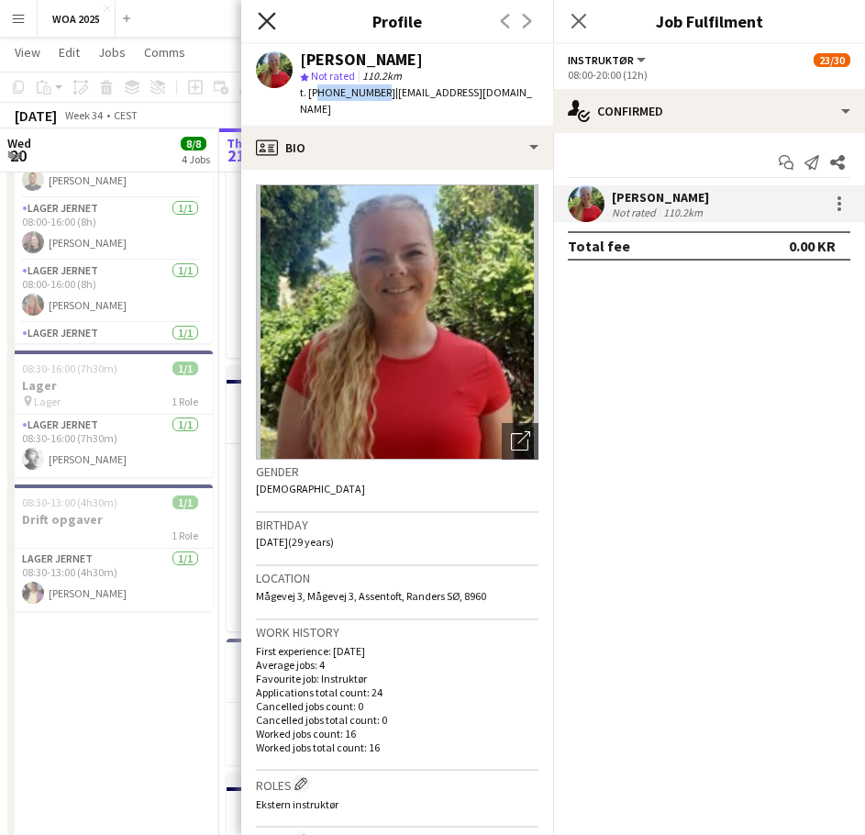
click at [259, 18] on icon "Close pop-in" at bounding box center [266, 20] width 17 height 17
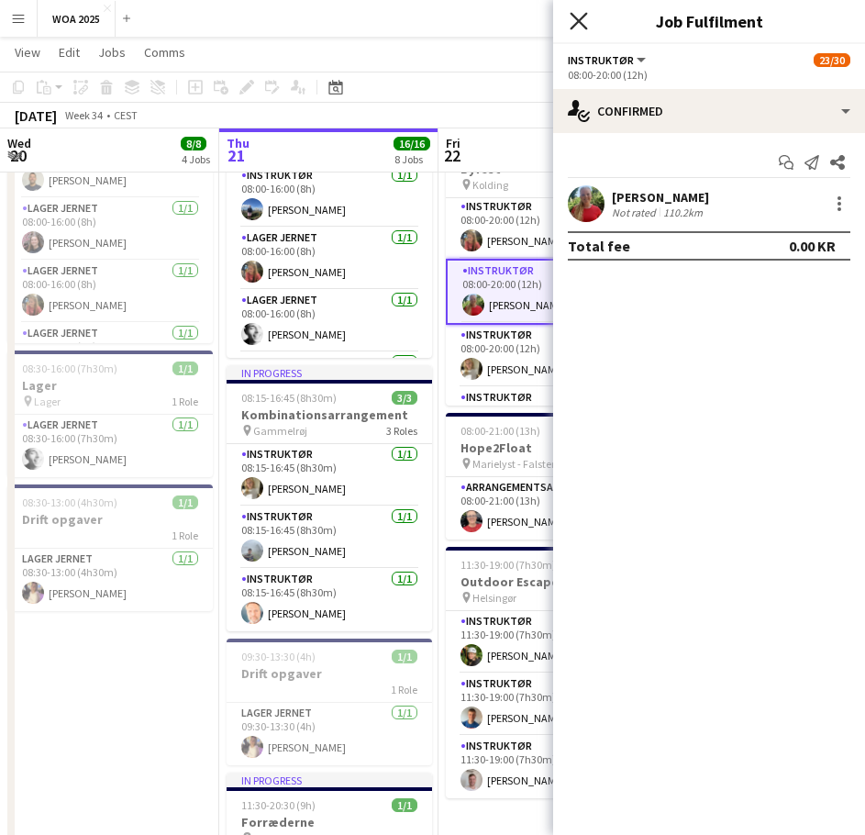
click at [577, 27] on icon "Close pop-in" at bounding box center [578, 20] width 17 height 17
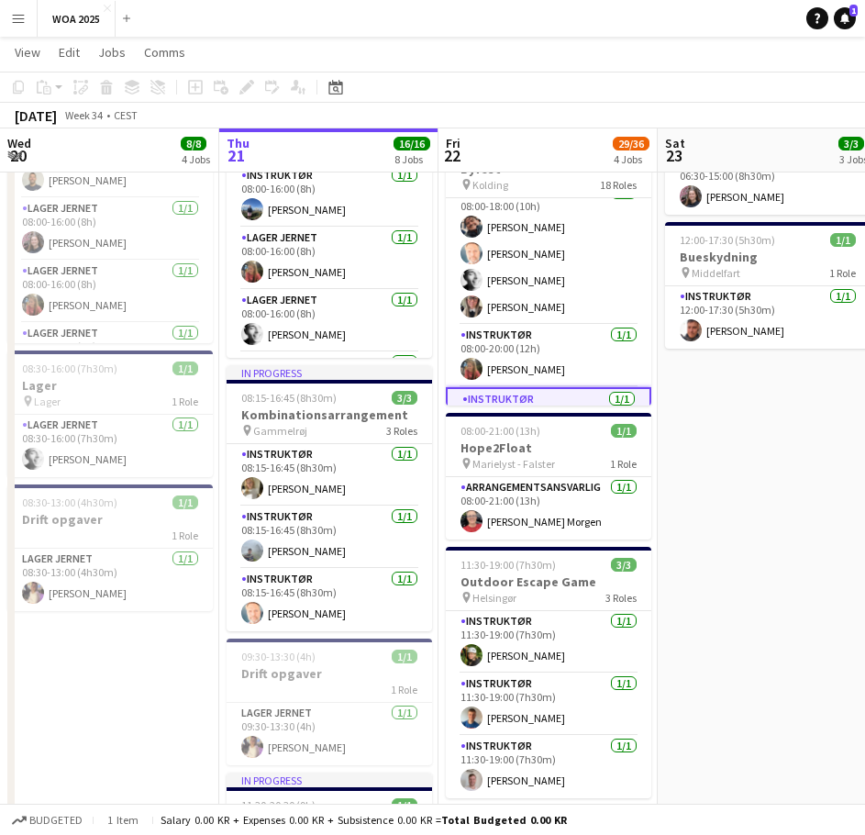
scroll to position [418, 0]
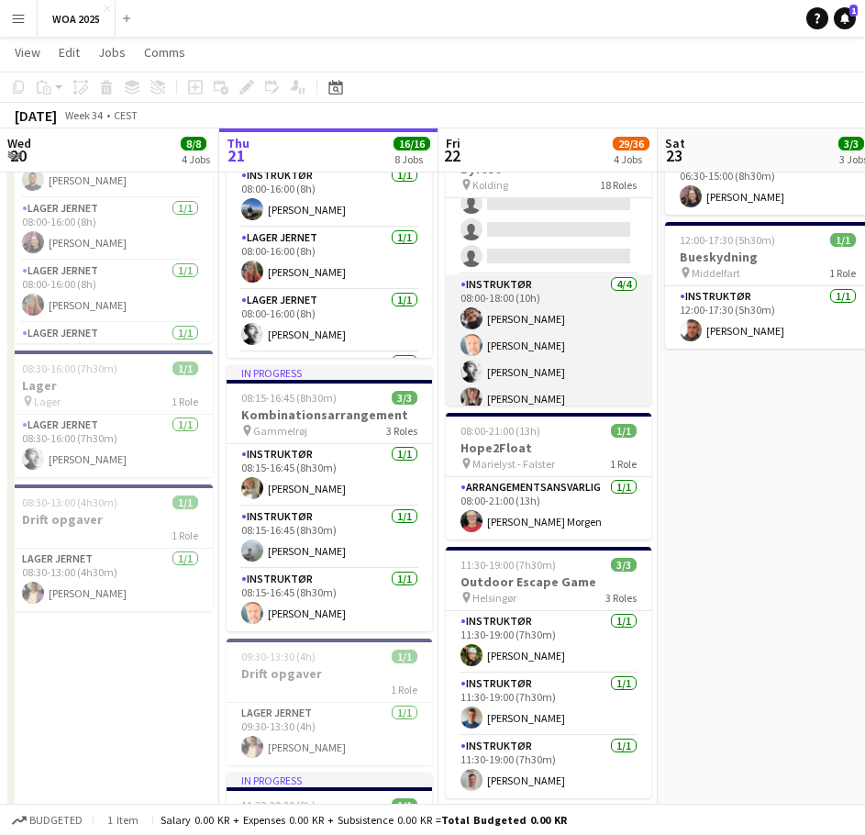
click at [512, 344] on app-card-role "Instruktør [DATE] 08:00-18:00 (10h) [PERSON_NAME] [PERSON_NAME] [PERSON_NAME] […" at bounding box center [548, 345] width 205 height 142
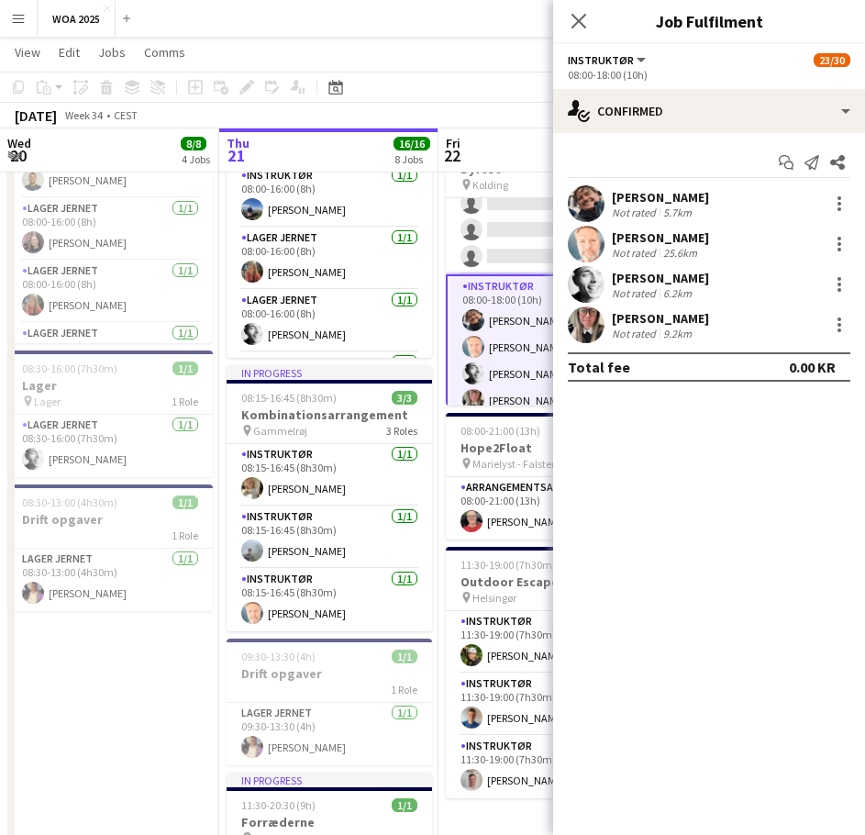
click at [643, 240] on div "[PERSON_NAME]" at bounding box center [660, 237] width 97 height 17
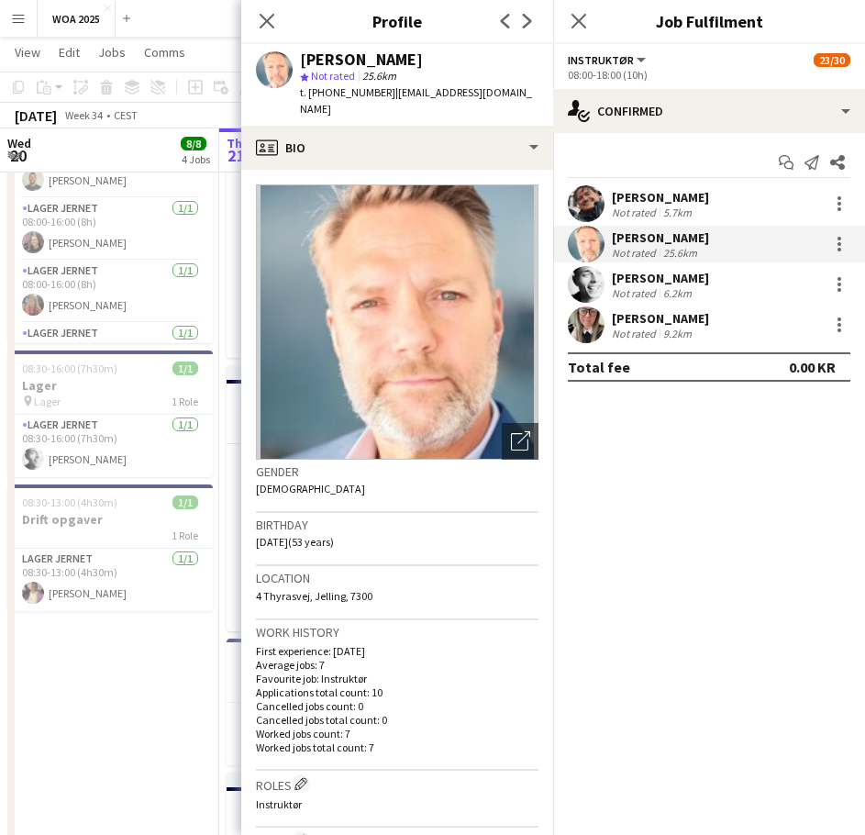
click at [353, 90] on span "t. [PHONE_NUMBER]" at bounding box center [347, 92] width 95 height 14
copy span "4520117725"
click at [576, 24] on icon at bounding box center [578, 20] width 17 height 17
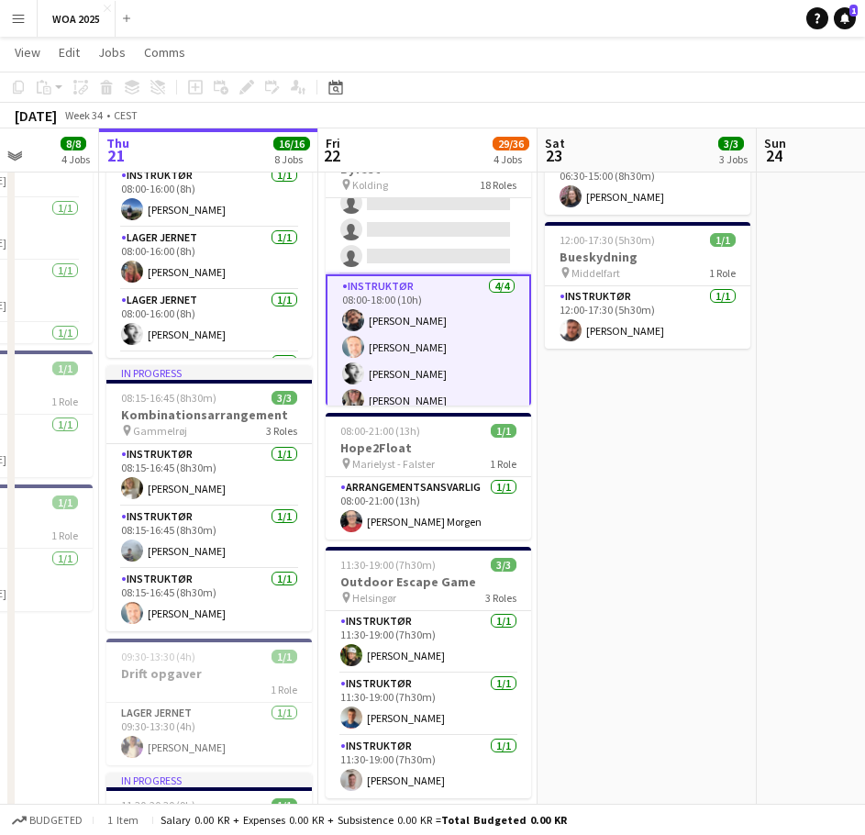
drag, startPoint x: 784, startPoint y: 513, endPoint x: 404, endPoint y: 505, distance: 380.7
click at [402, 504] on app-calendar-viewport "Mon 18 2/2 2 Jobs Tue 19 5/5 2 Jobs Wed 20 8/8 4 Jobs Thu 21 16/16 8 Jobs Fri 2…" at bounding box center [432, 580] width 865 height 1569
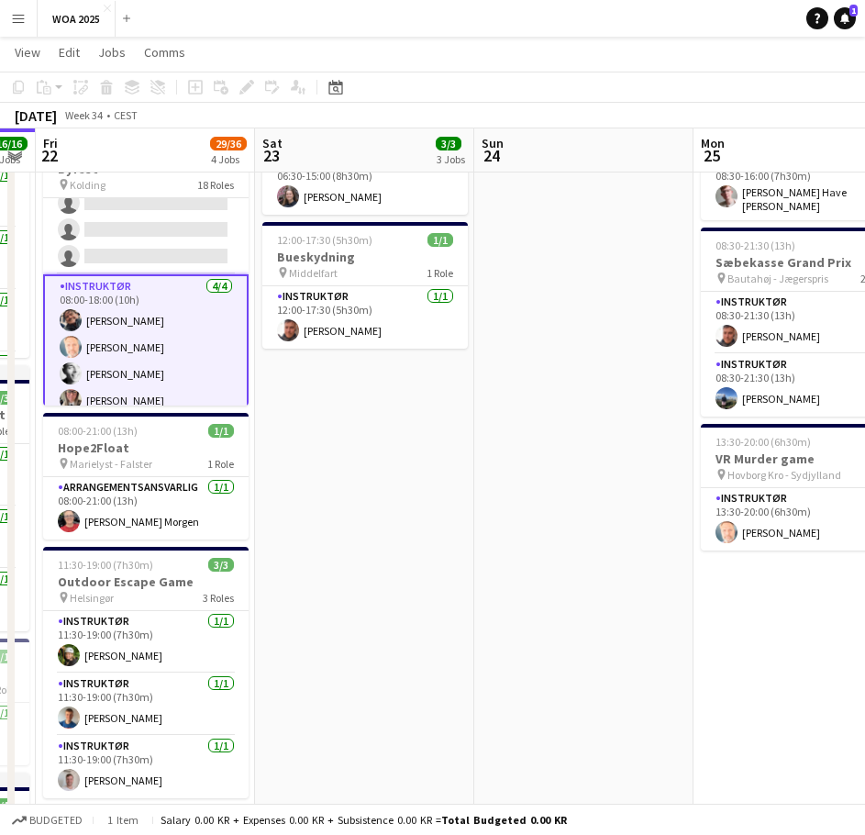
drag, startPoint x: 625, startPoint y: 456, endPoint x: 223, endPoint y: 464, distance: 401.8
click at [236, 464] on app-calendar-viewport "Tue 19 5/5 2 Jobs Wed 20 8/8 4 Jobs Thu 21 16/16 8 Jobs Fri 22 29/36 4 Jobs Sat…" at bounding box center [432, 580] width 865 height 1569
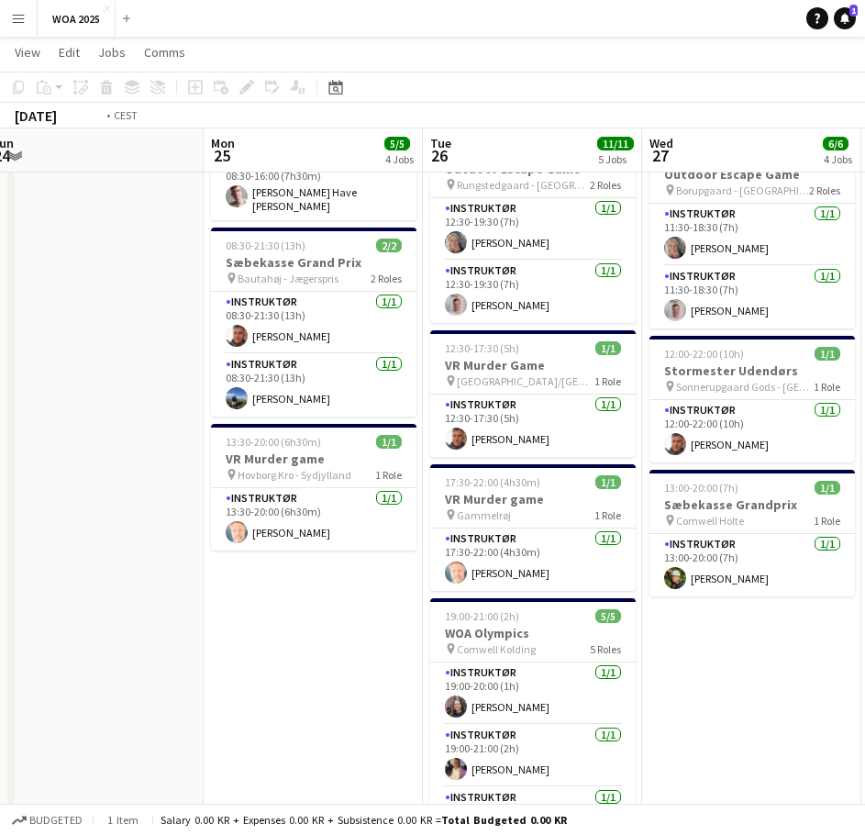
drag, startPoint x: 492, startPoint y: 468, endPoint x: -21, endPoint y: 441, distance: 514.3
click at [0, 441] on html "Menu Boards Boards Boards All jobs Status Workforce Workforce My Workforce Recr…" at bounding box center [432, 581] width 865 height 1713
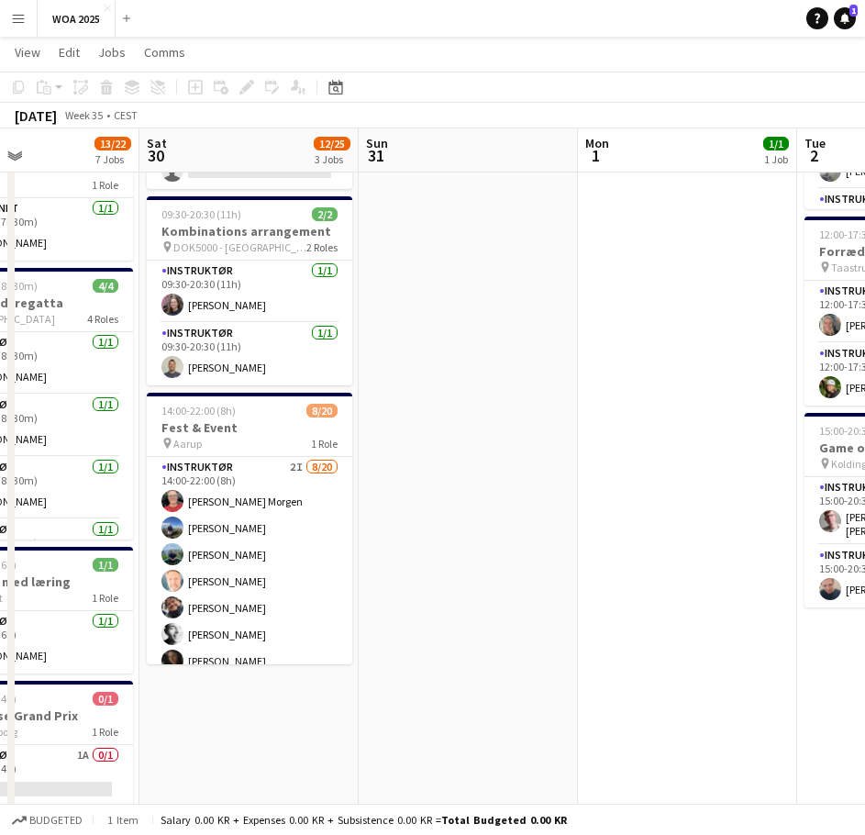
scroll to position [0, 540]
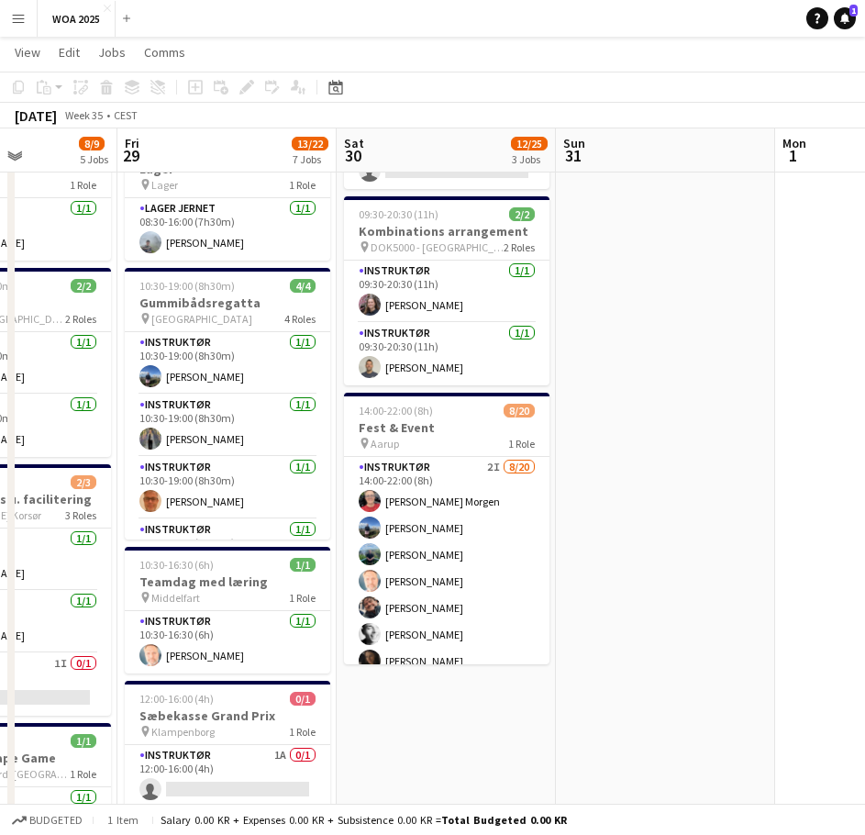
drag, startPoint x: 531, startPoint y: 472, endPoint x: -5, endPoint y: 438, distance: 536.7
click at [0, 438] on html "Menu Boards Boards Boards All jobs Status Workforce Workforce My Workforce Recr…" at bounding box center [432, 581] width 865 height 1713
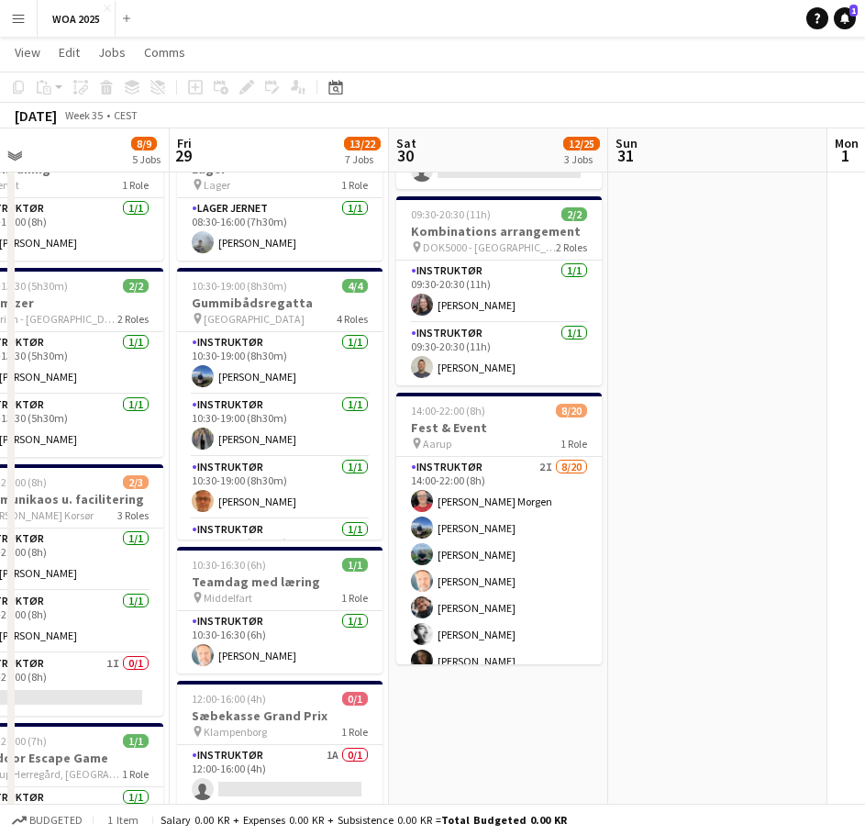
scroll to position [0, 391]
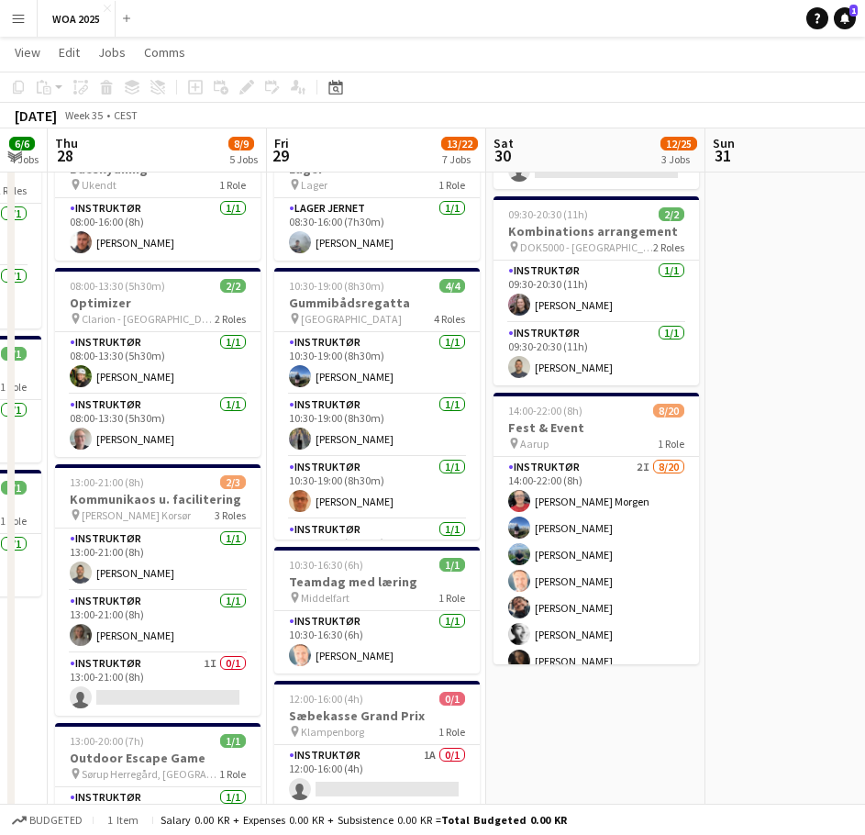
drag, startPoint x: 490, startPoint y: 391, endPoint x: 615, endPoint y: 380, distance: 126.1
click at [615, 380] on app-calendar-viewport "Tue 26 11/11 5 Jobs Wed 27 6/6 4 Jobs Thu 28 8/9 5 Jobs Fri 29 13/22 7 Jobs Sat…" at bounding box center [432, 601] width 865 height 1610
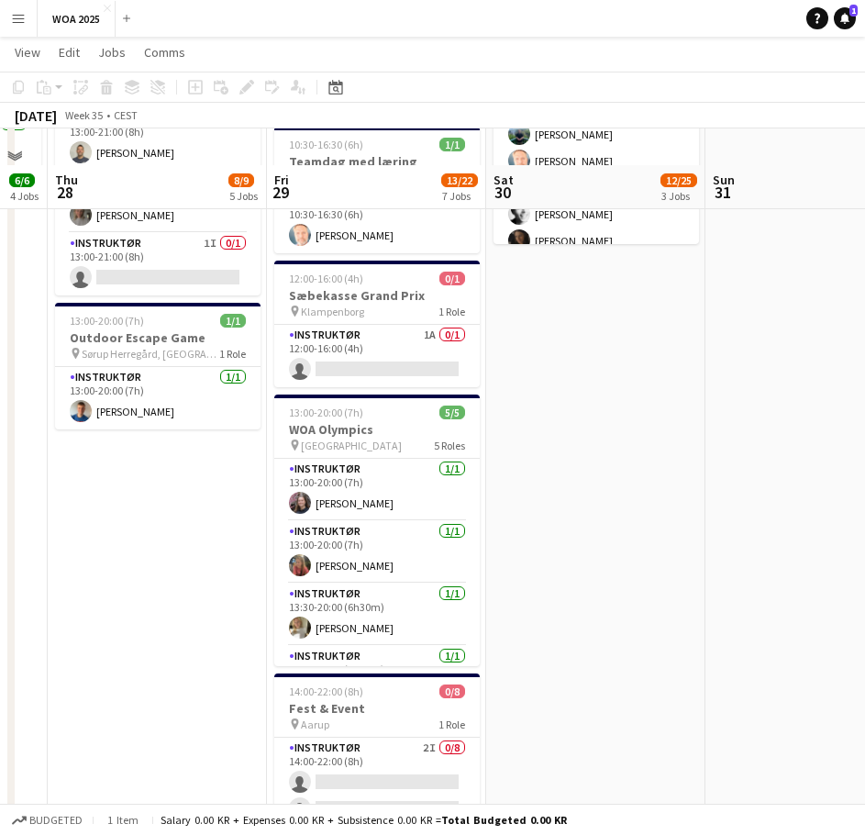
scroll to position [879, 0]
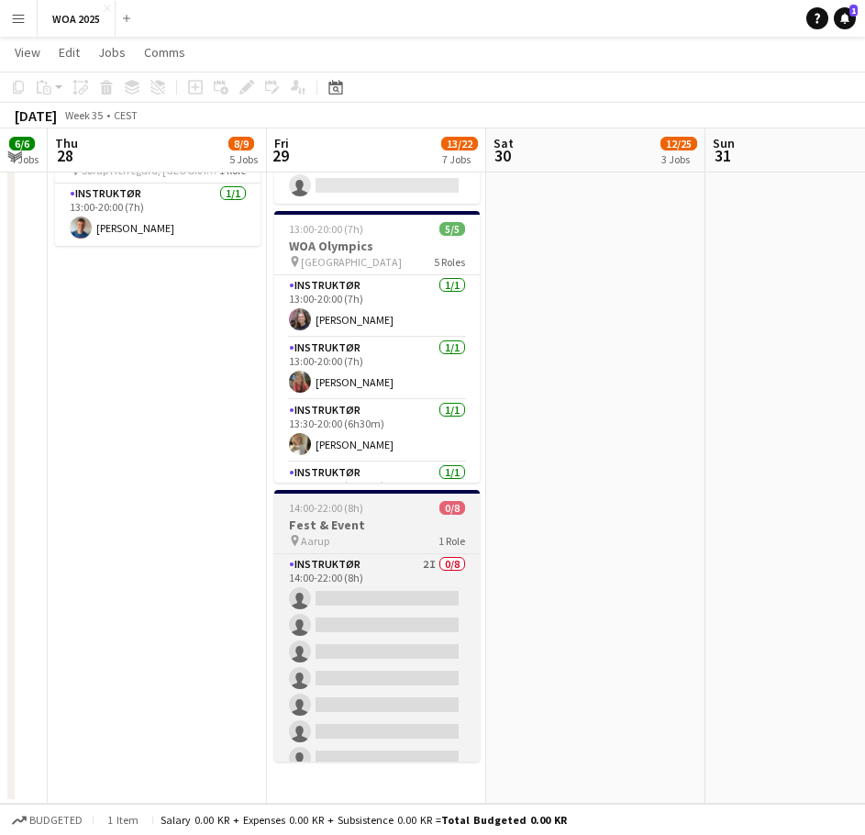
click at [398, 534] on div "pin Aarup 1 Role" at bounding box center [376, 540] width 205 height 15
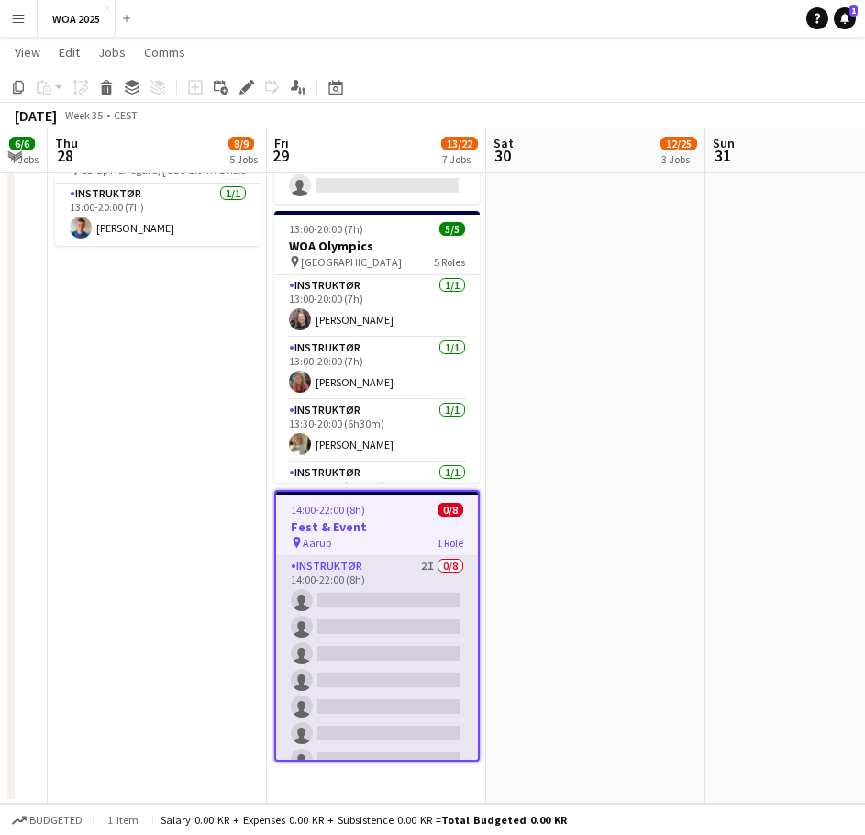
click at [379, 627] on app-card-role "Instruktør 2I 0/8 14:00-22:00 (8h) single-neutral-actions single-neutral-action…" at bounding box center [377, 680] width 202 height 249
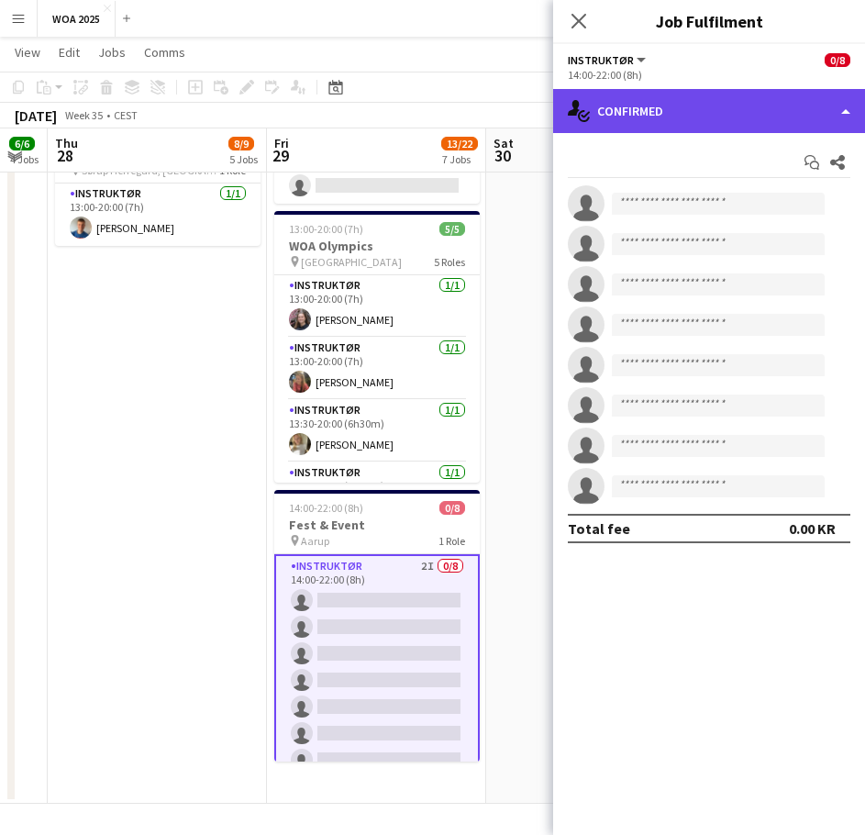
click at [692, 110] on div "single-neutral-actions-check-2 Confirmed" at bounding box center [709, 111] width 312 height 44
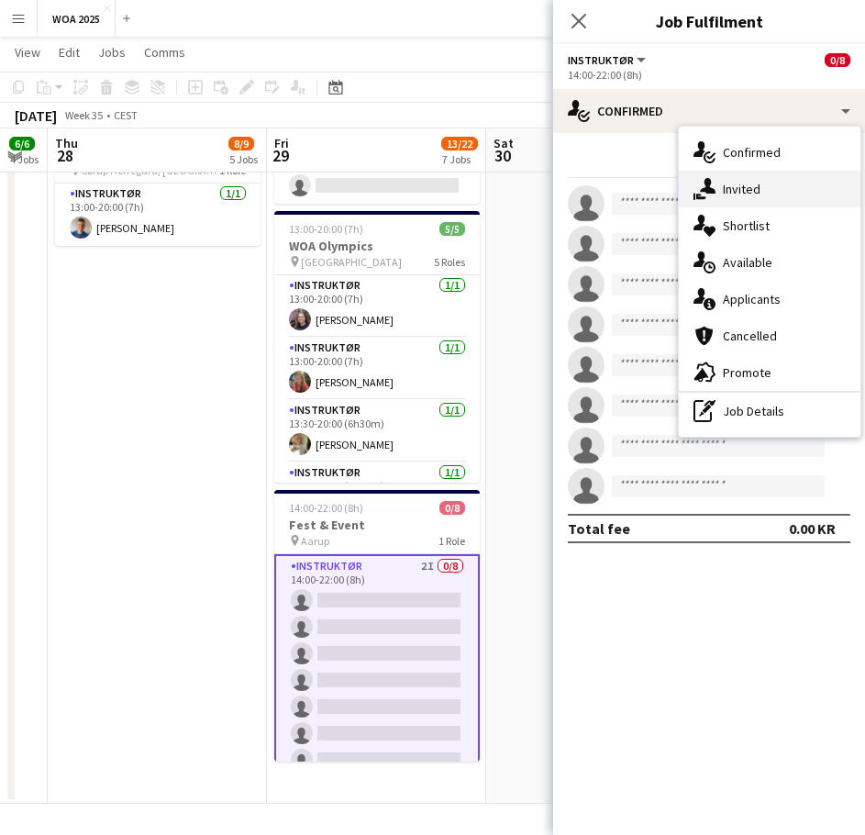
click at [758, 183] on div "single-neutral-actions-share-1 Invited" at bounding box center [770, 189] width 182 height 37
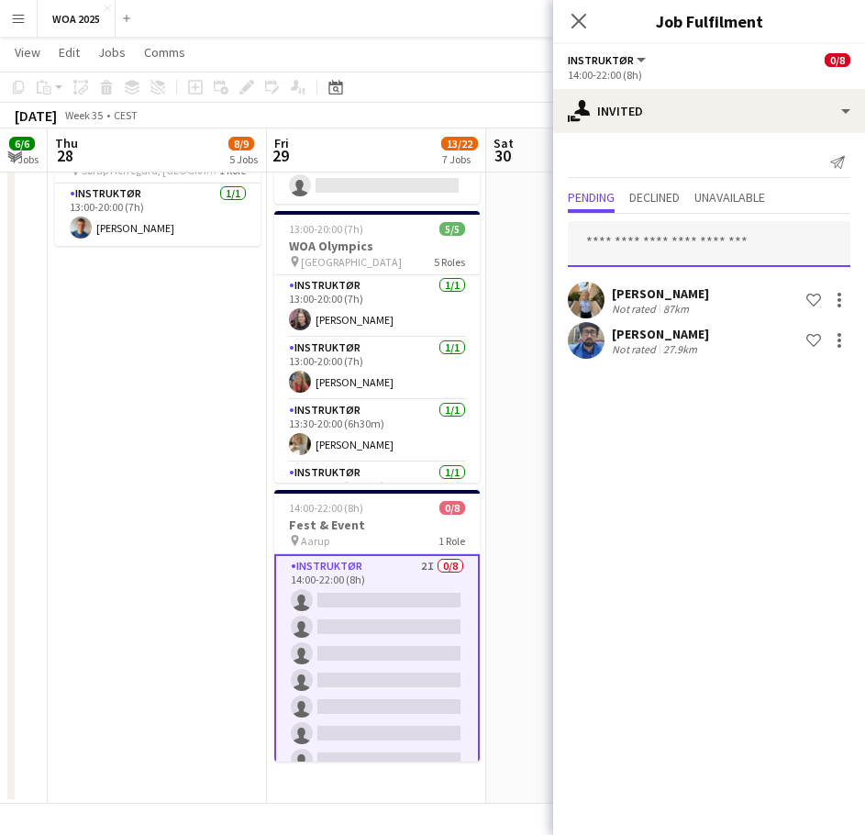
click at [645, 240] on input "text" at bounding box center [709, 244] width 282 height 46
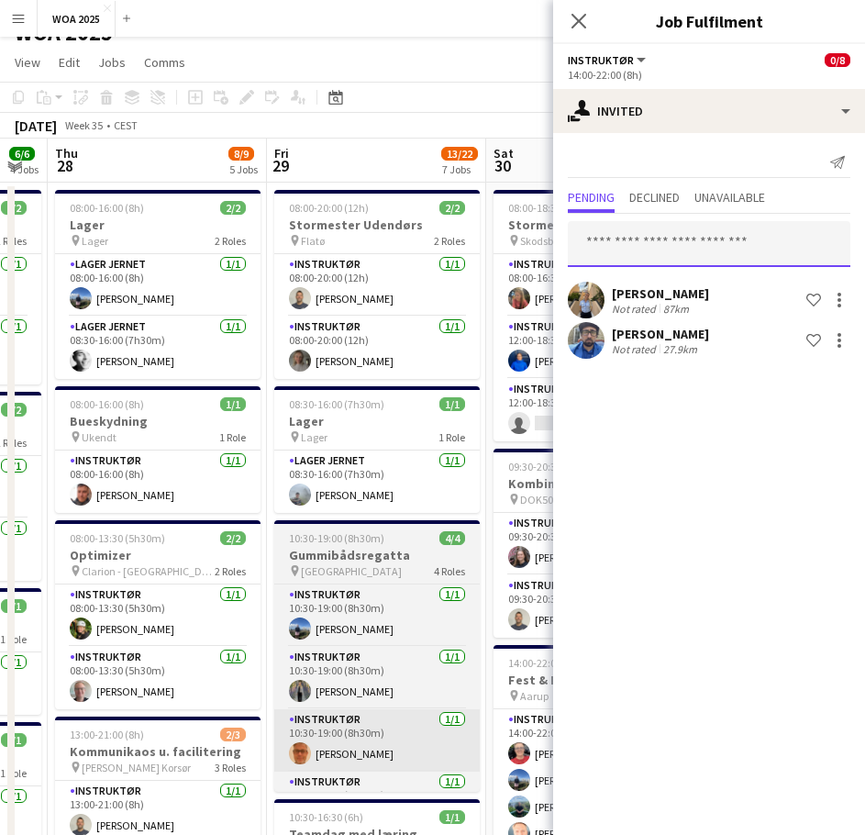
scroll to position [0, 0]
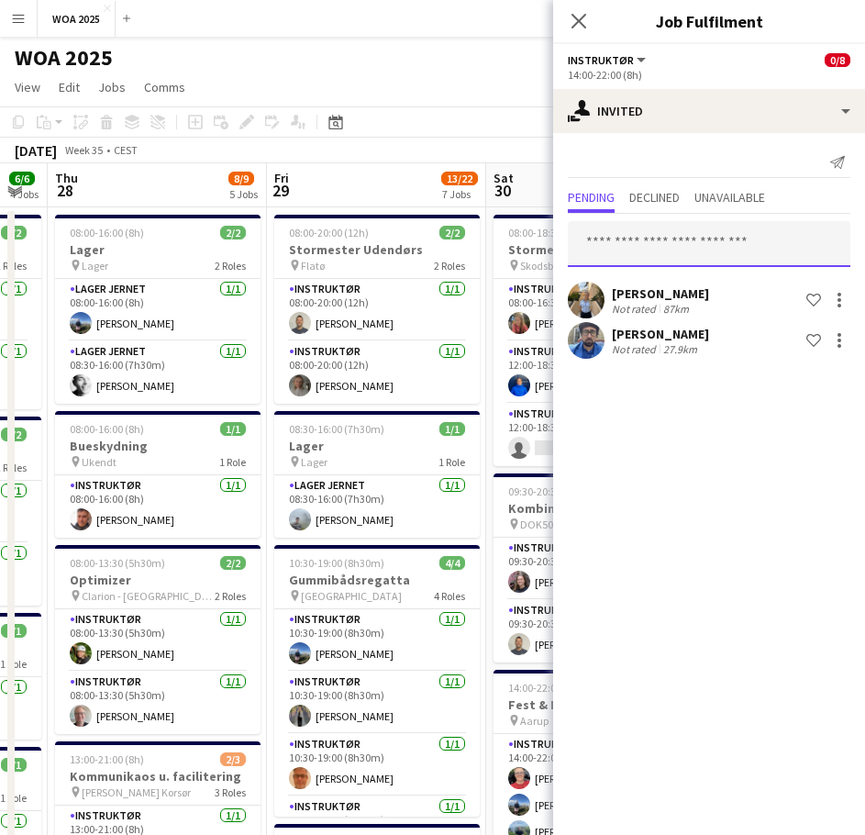
click at [652, 246] on input "text" at bounding box center [709, 244] width 282 height 46
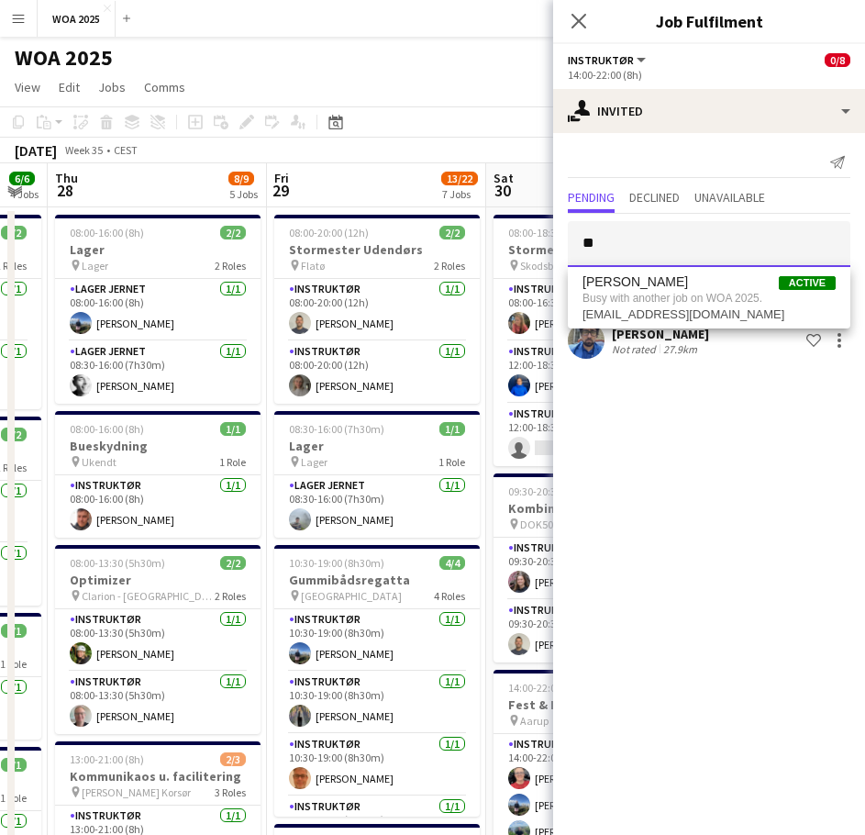
type input "*"
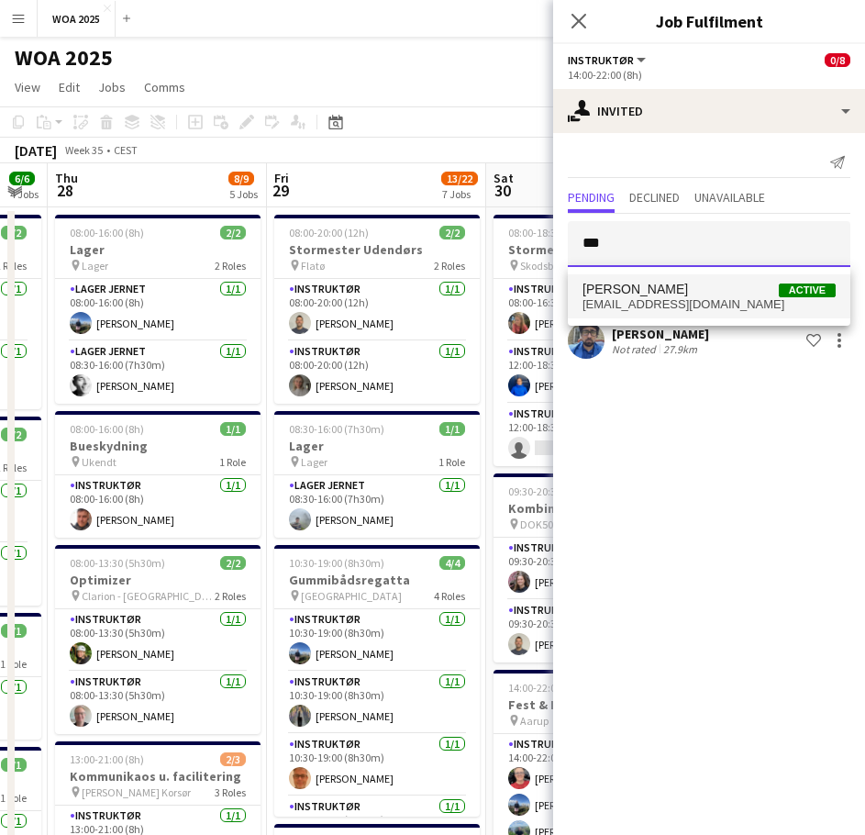
type input "***"
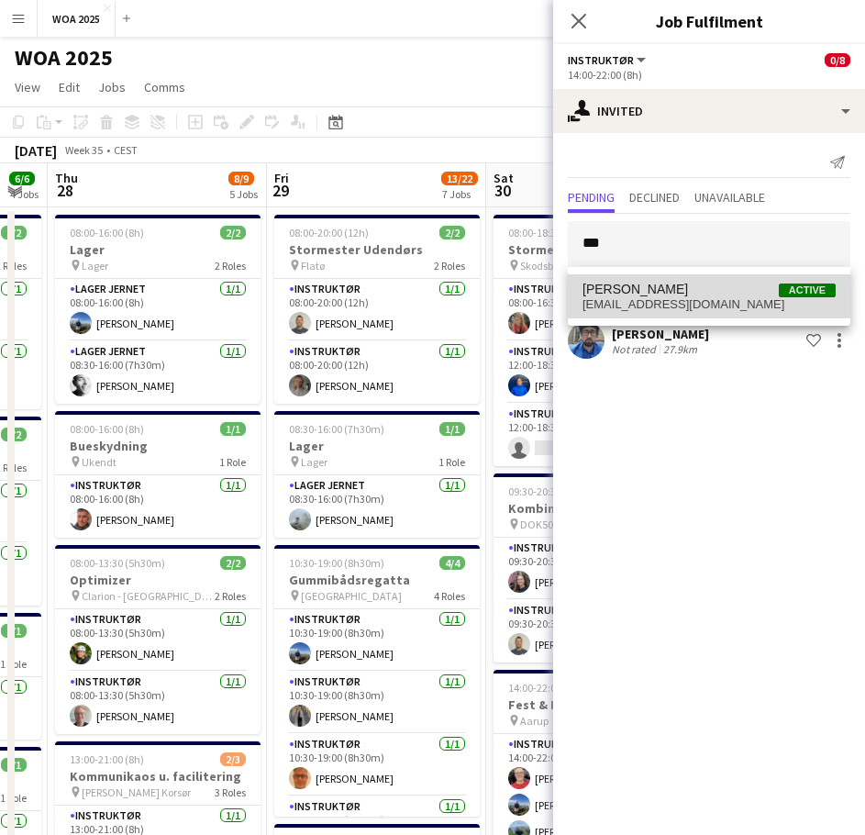
click at [642, 277] on mat-option "[PERSON_NAME] Active [EMAIL_ADDRESS][DOMAIN_NAME]" at bounding box center [709, 296] width 282 height 44
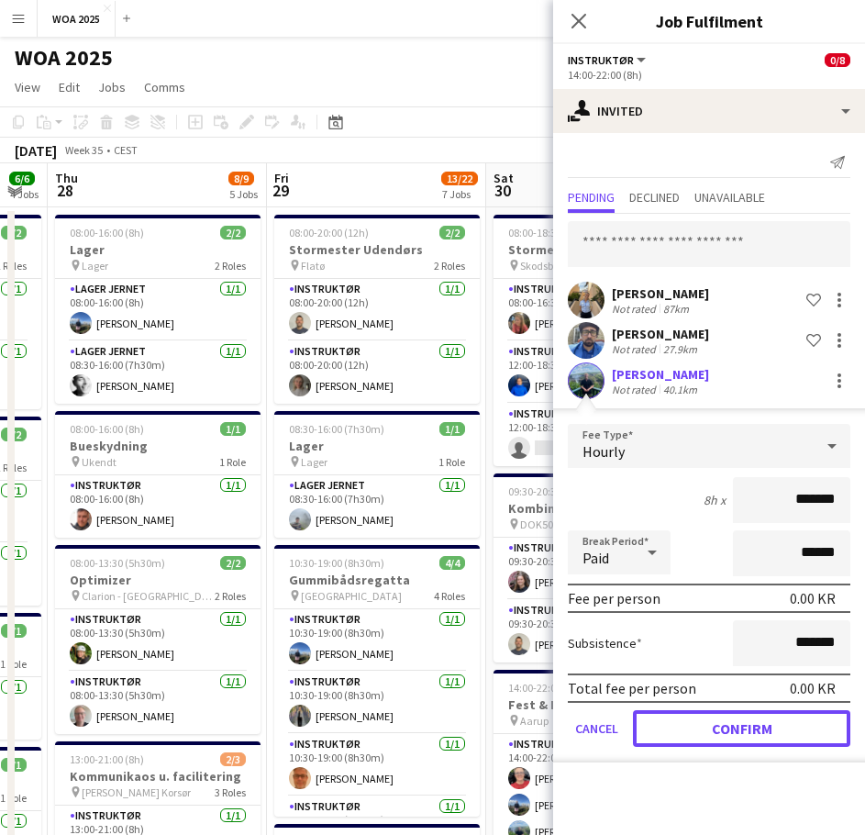
click at [709, 725] on button "Confirm" at bounding box center [741, 728] width 217 height 37
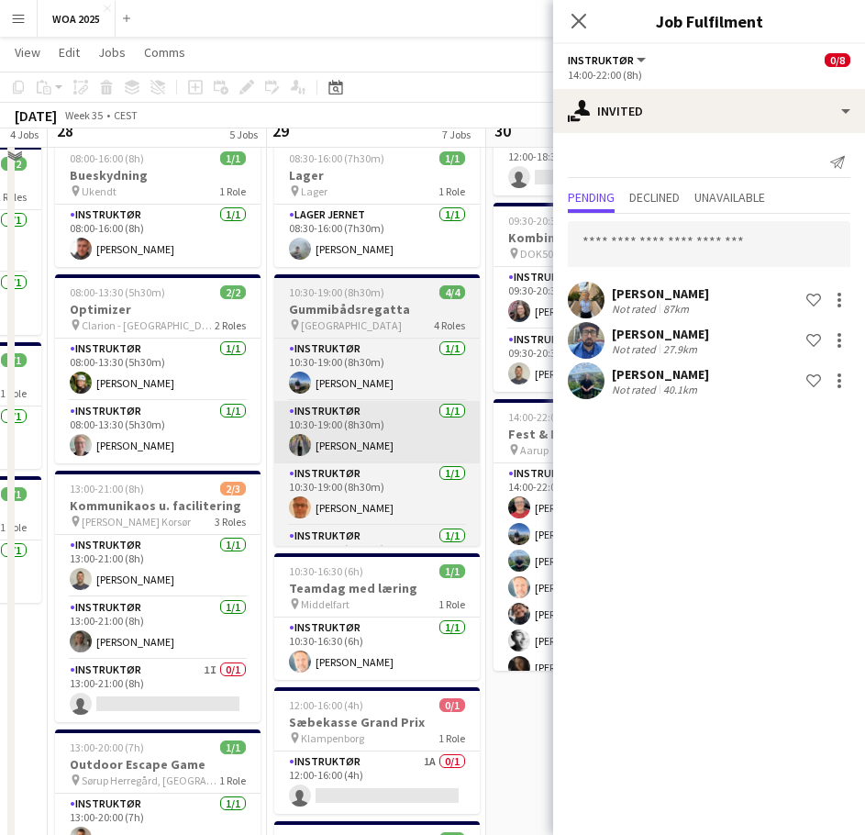
scroll to position [275, 0]
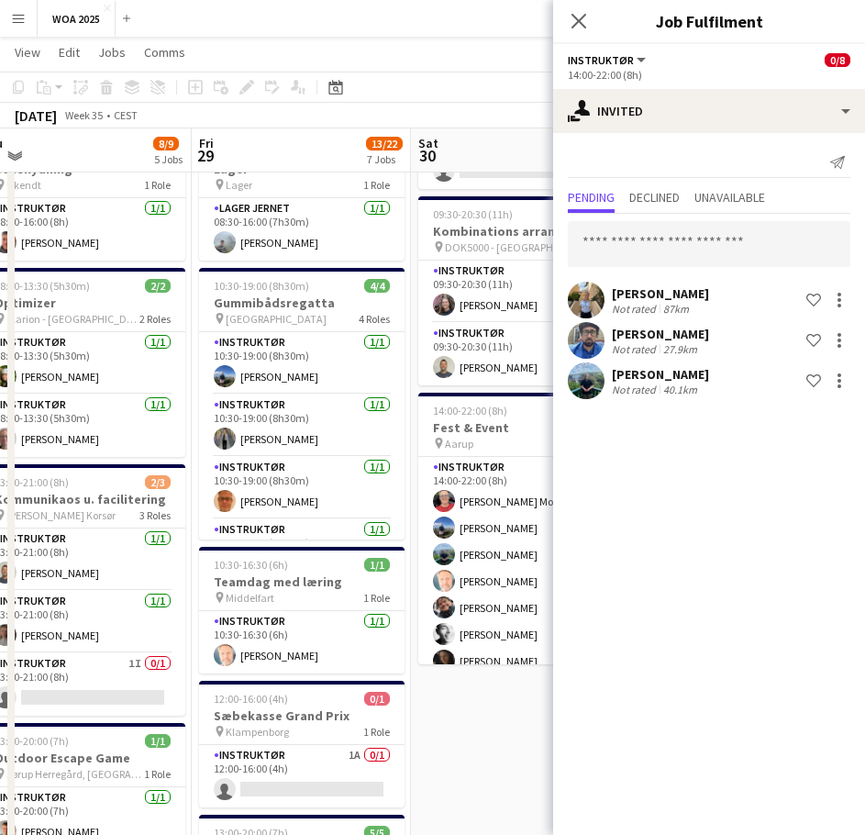
drag, startPoint x: 539, startPoint y: 730, endPoint x: 462, endPoint y: 702, distance: 82.1
click at [463, 704] on app-calendar-viewport "Tue 26 11/11 5 Jobs Wed 27 6/6 4 Jobs Thu 28 8/9 5 Jobs Fri 29 13/22 7 Jobs Sat…" at bounding box center [432, 601] width 865 height 1610
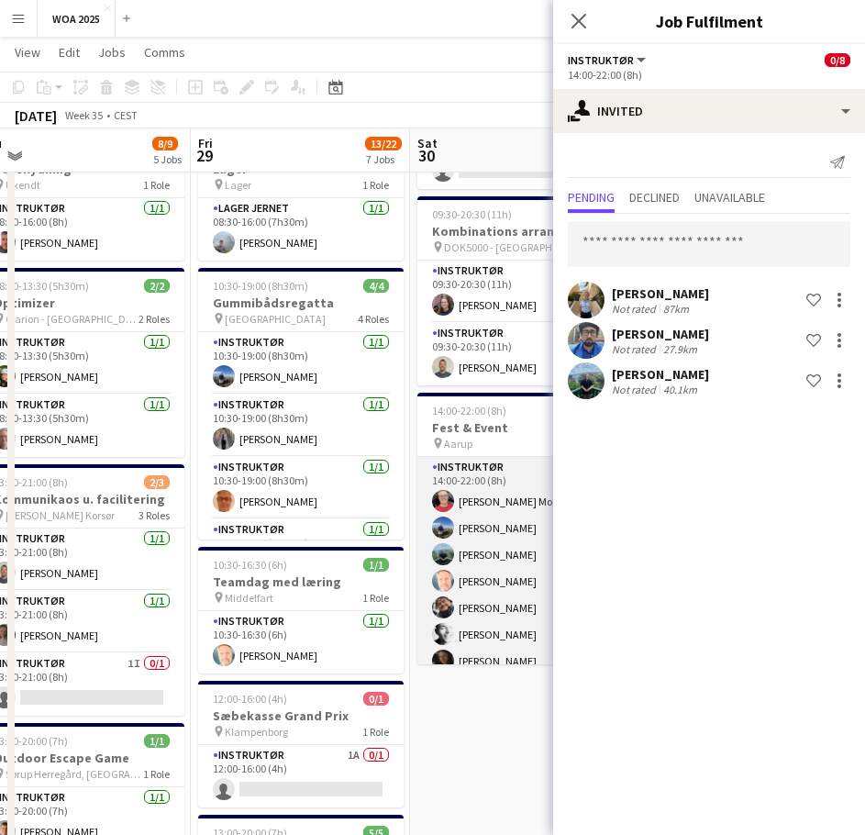
scroll to position [92, 0]
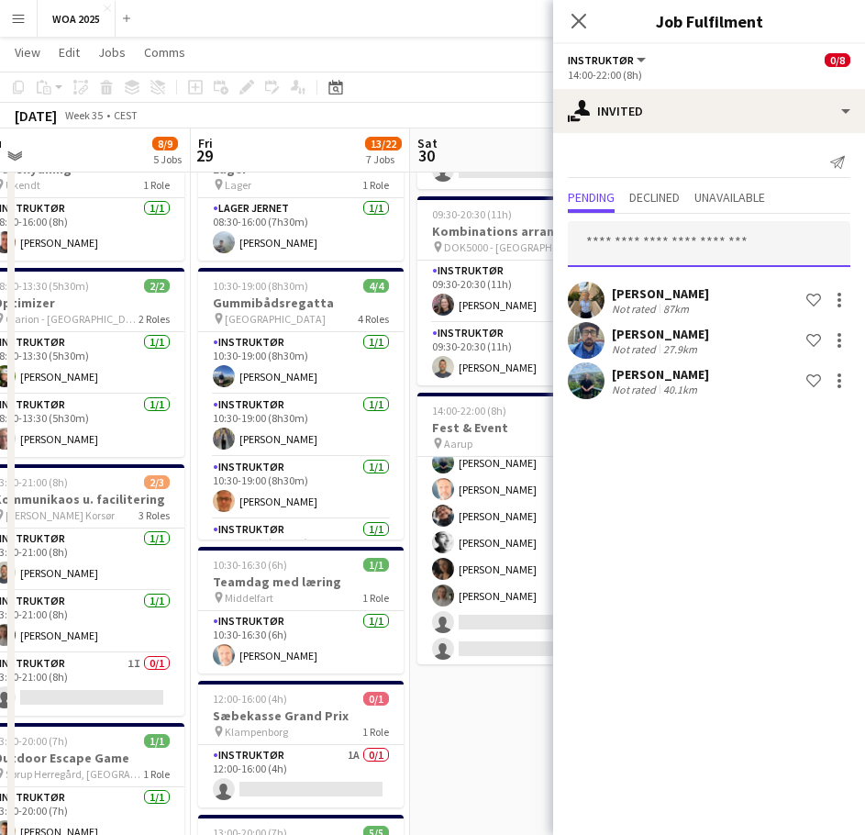
click at [703, 251] on input "text" at bounding box center [709, 244] width 282 height 46
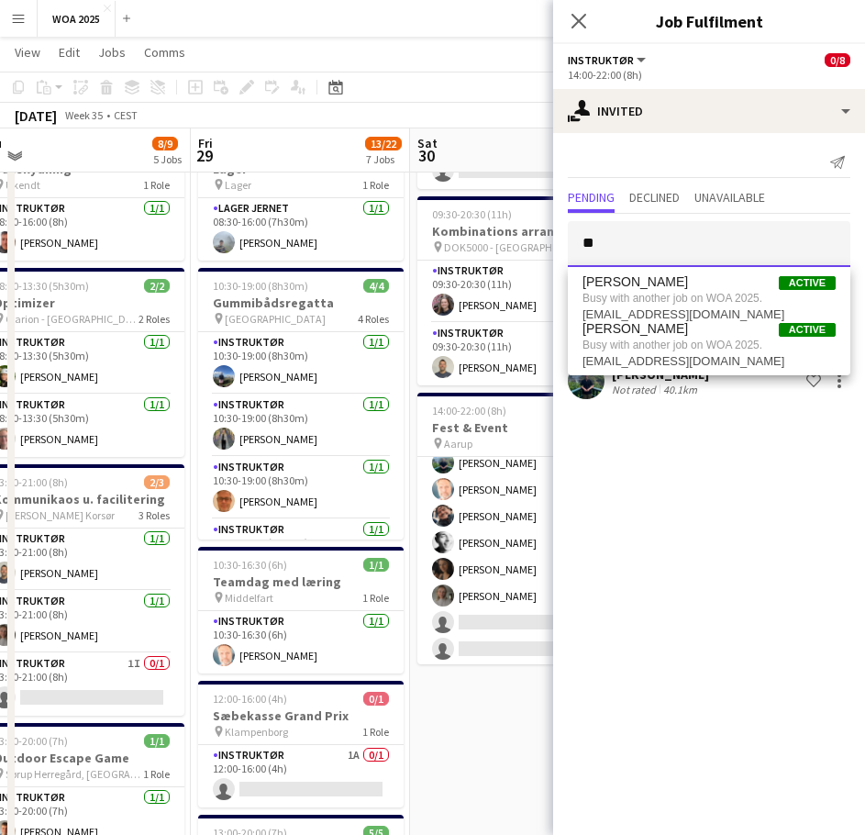
type input "*"
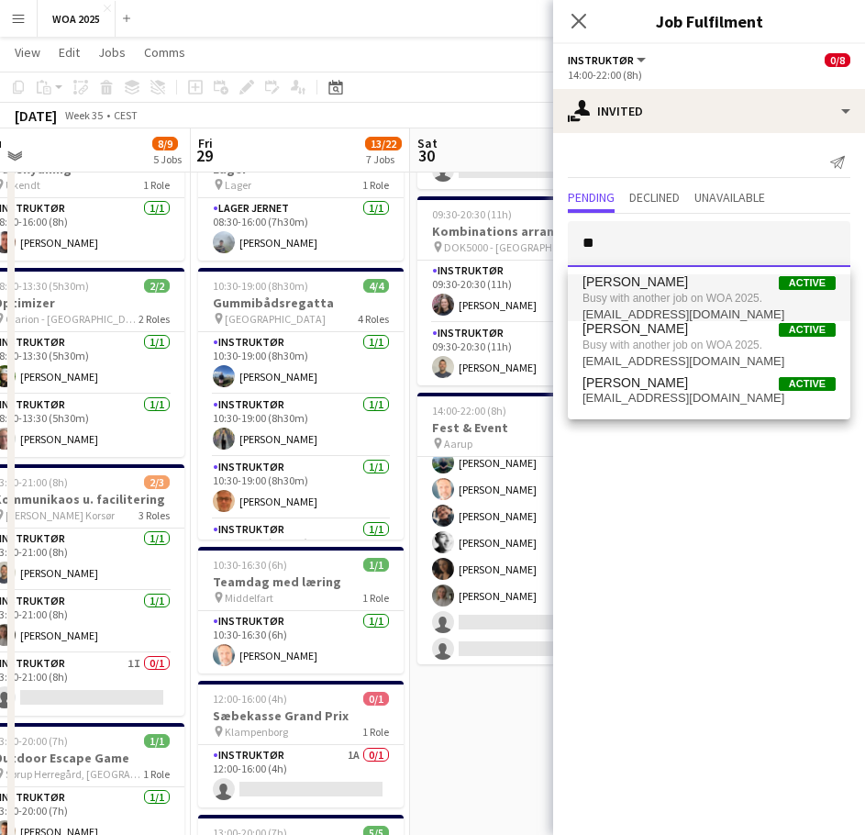
type input "*"
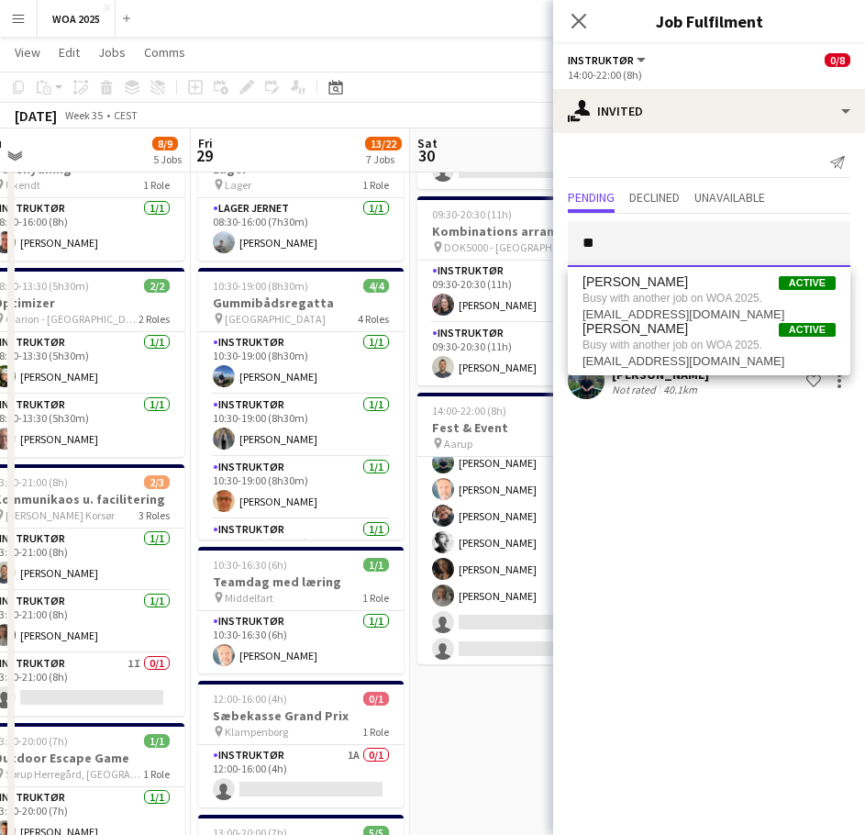
type input "*"
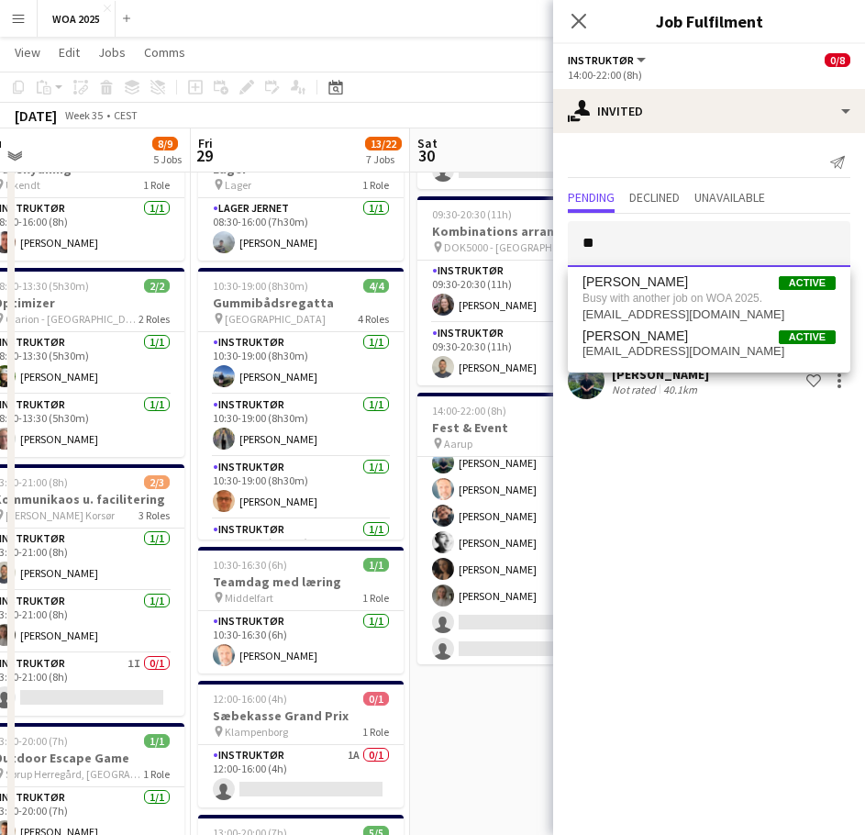
type input "*"
type input "***"
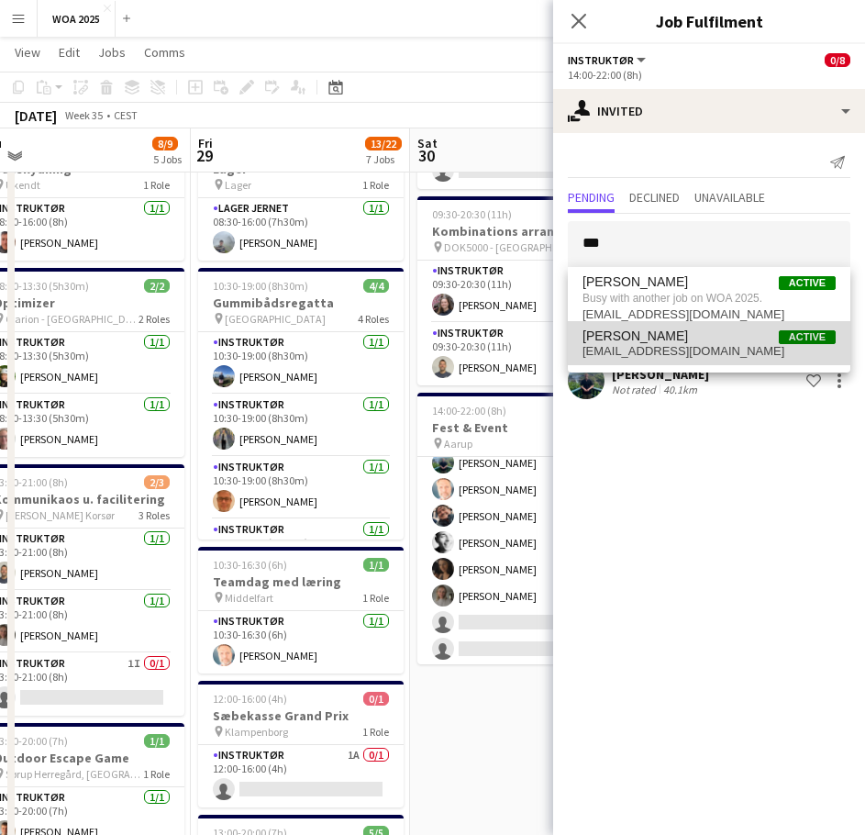
click at [670, 335] on span "[PERSON_NAME]" at bounding box center [634, 336] width 105 height 16
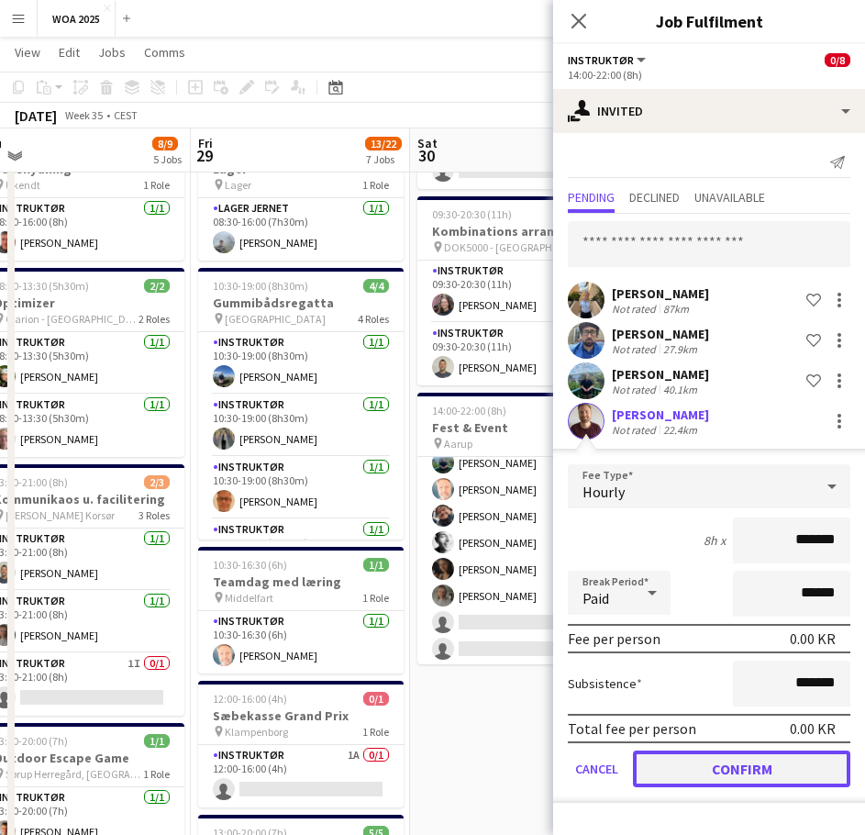
click at [718, 767] on button "Confirm" at bounding box center [741, 768] width 217 height 37
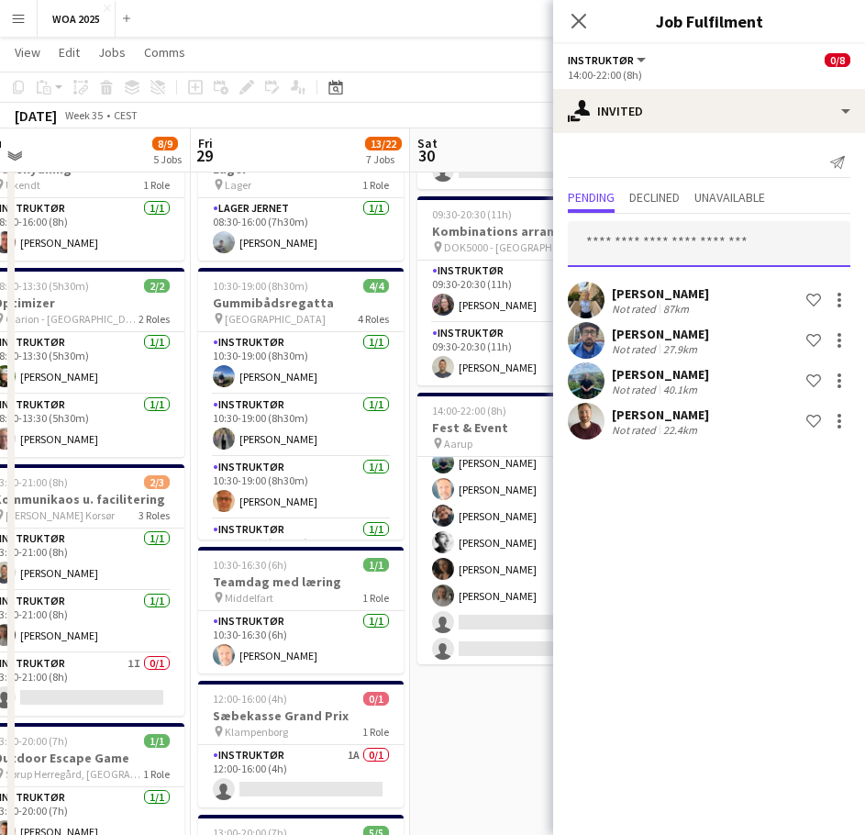
click at [651, 248] on input "text" at bounding box center [709, 244] width 282 height 46
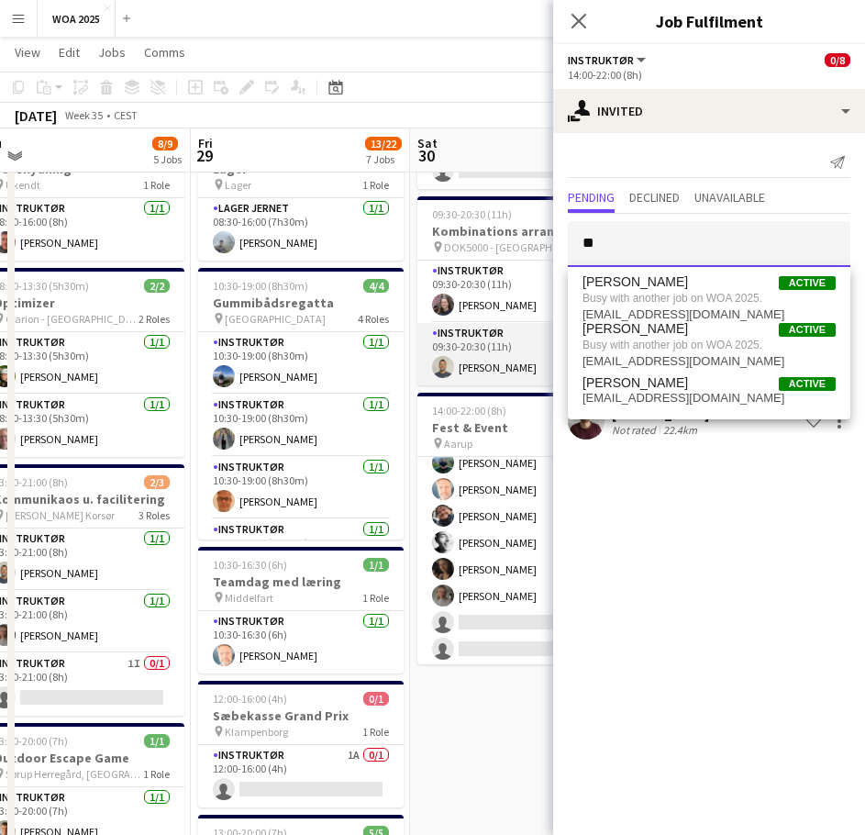
type input "*"
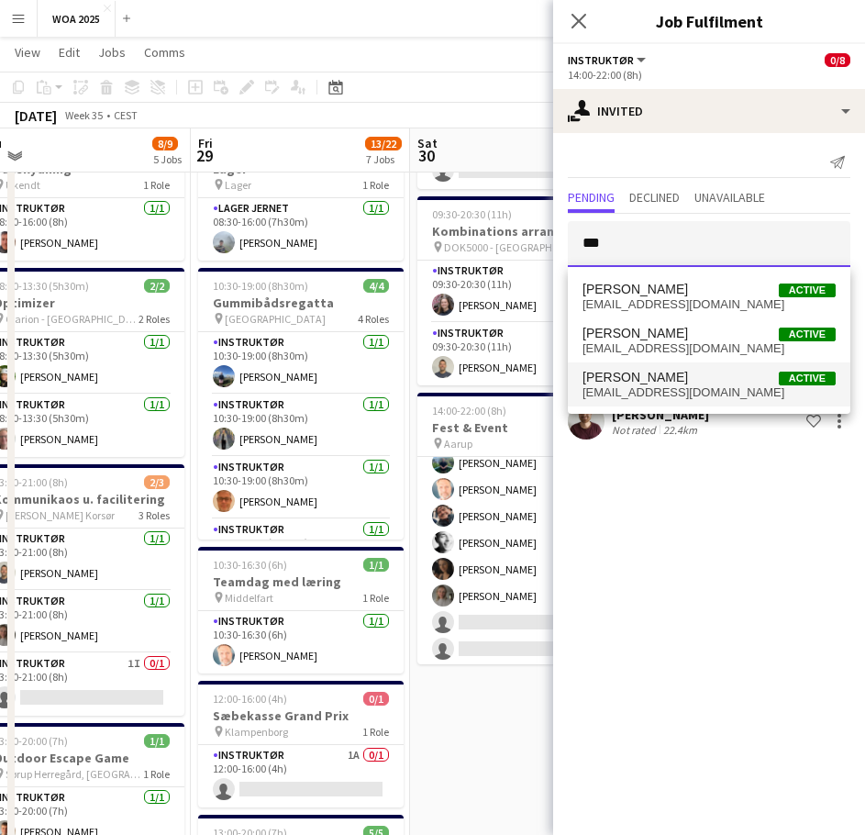
type input "***"
click at [621, 390] on span "[EMAIL_ADDRESS][DOMAIN_NAME]" at bounding box center [708, 392] width 253 height 15
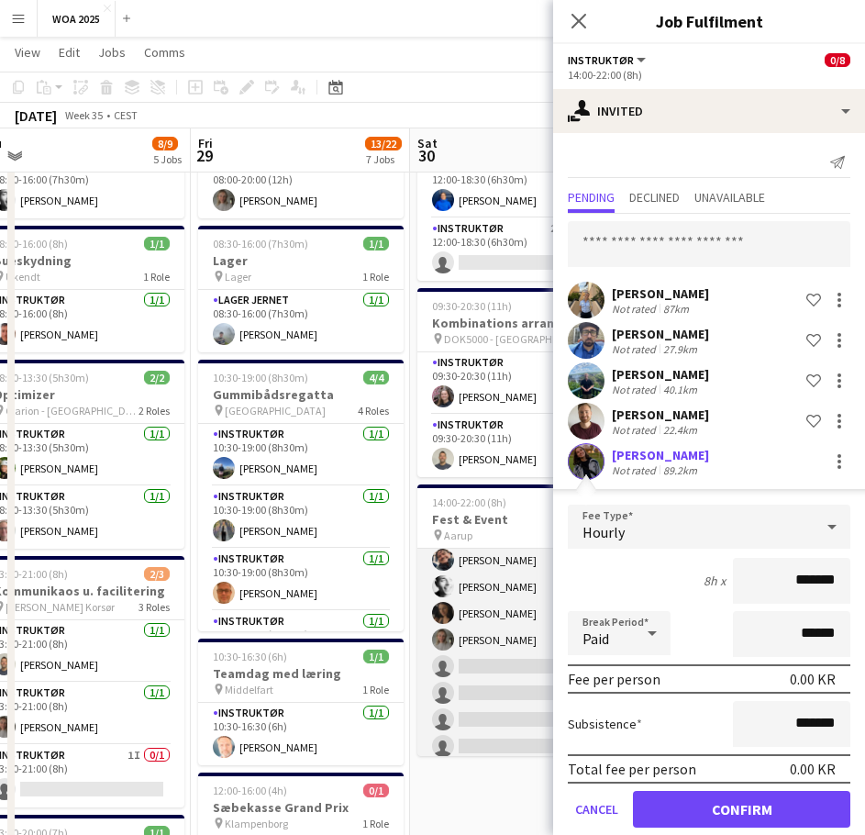
scroll to position [91, 0]
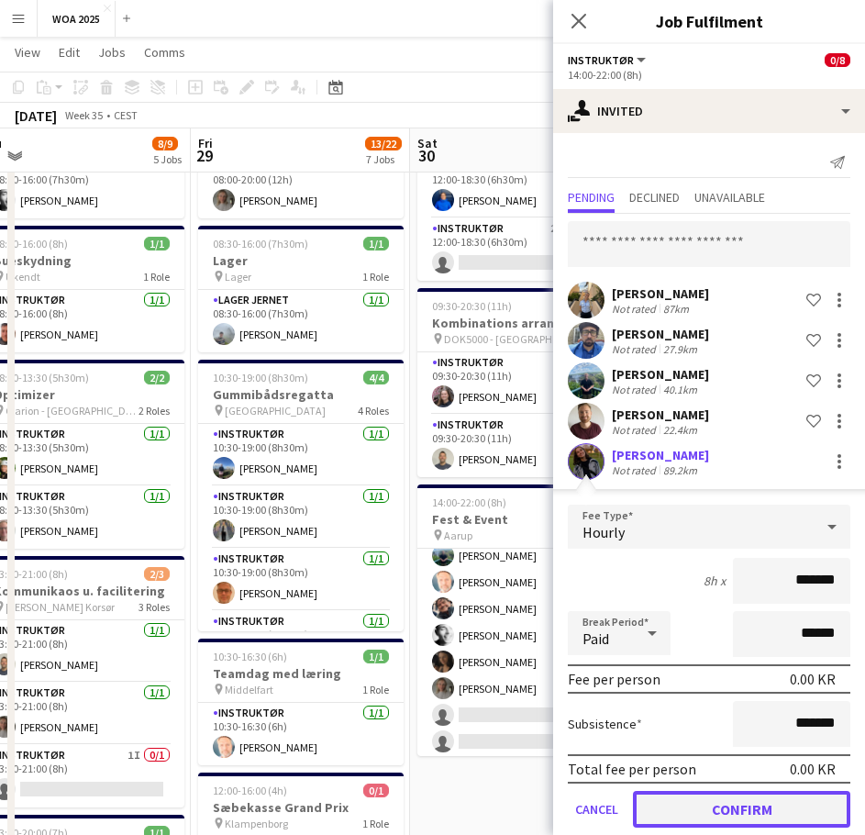
click at [722, 809] on button "Confirm" at bounding box center [741, 809] width 217 height 37
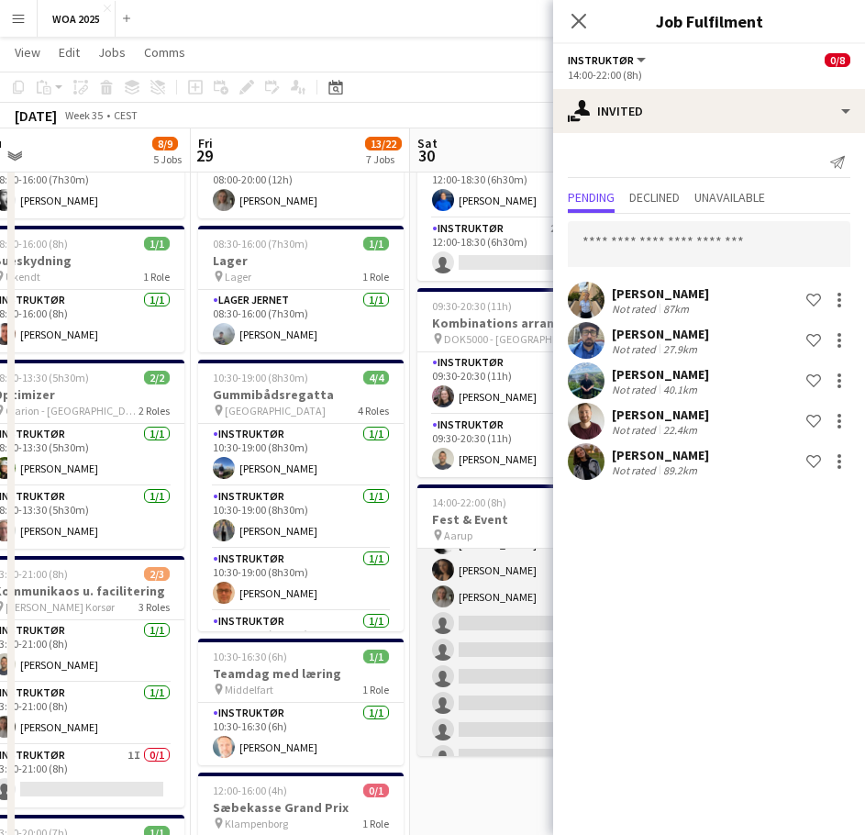
click at [493, 631] on app-card-role "Instruktør 2I [DATE] 14:00-22:00 (8h) [PERSON_NAME] Morgen [PERSON_NAME] [PERSO…" at bounding box center [519, 650] width 205 height 568
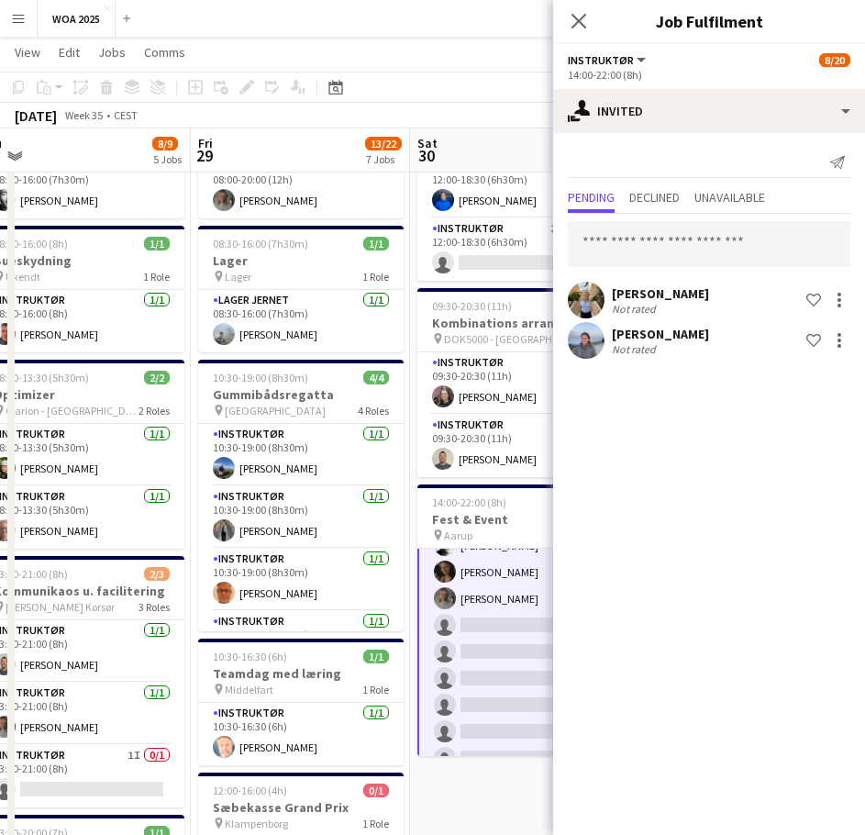
scroll to position [184, 0]
click at [668, 243] on input "text" at bounding box center [709, 244] width 282 height 46
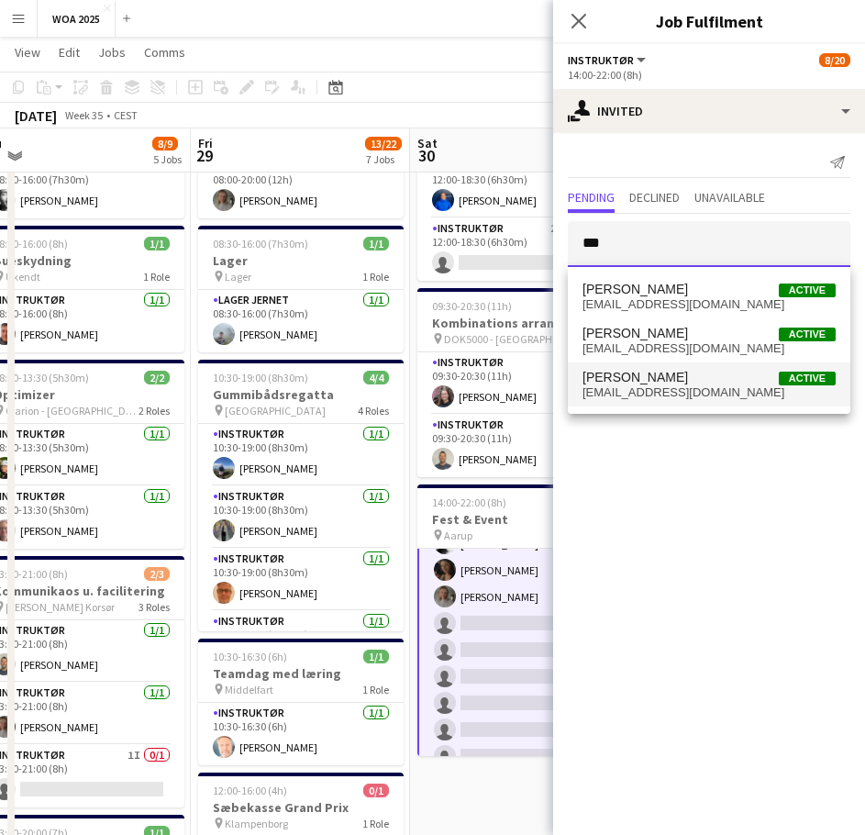
type input "***"
click at [686, 397] on span "[EMAIL_ADDRESS][DOMAIN_NAME]" at bounding box center [708, 392] width 253 height 15
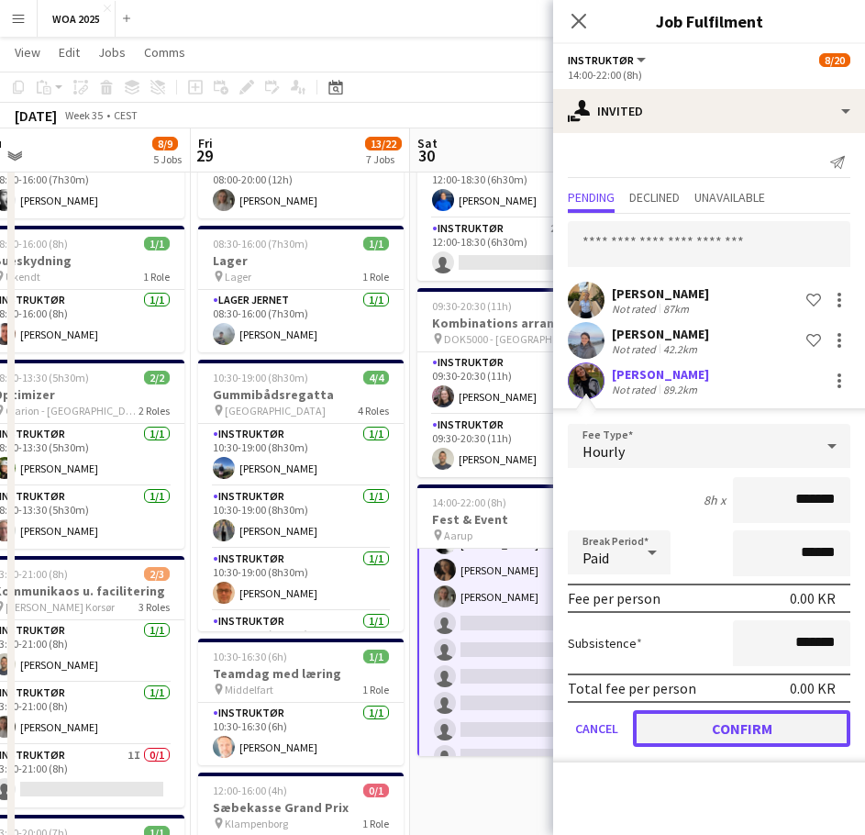
click at [713, 726] on button "Confirm" at bounding box center [741, 728] width 217 height 37
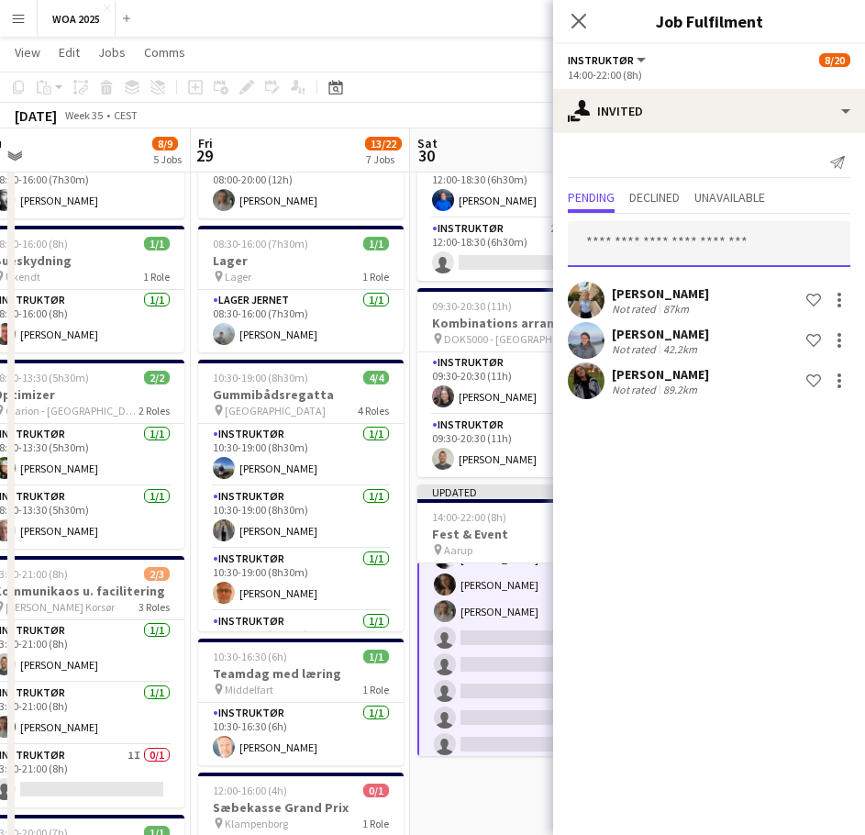
click at [647, 249] on input "text" at bounding box center [709, 244] width 282 height 46
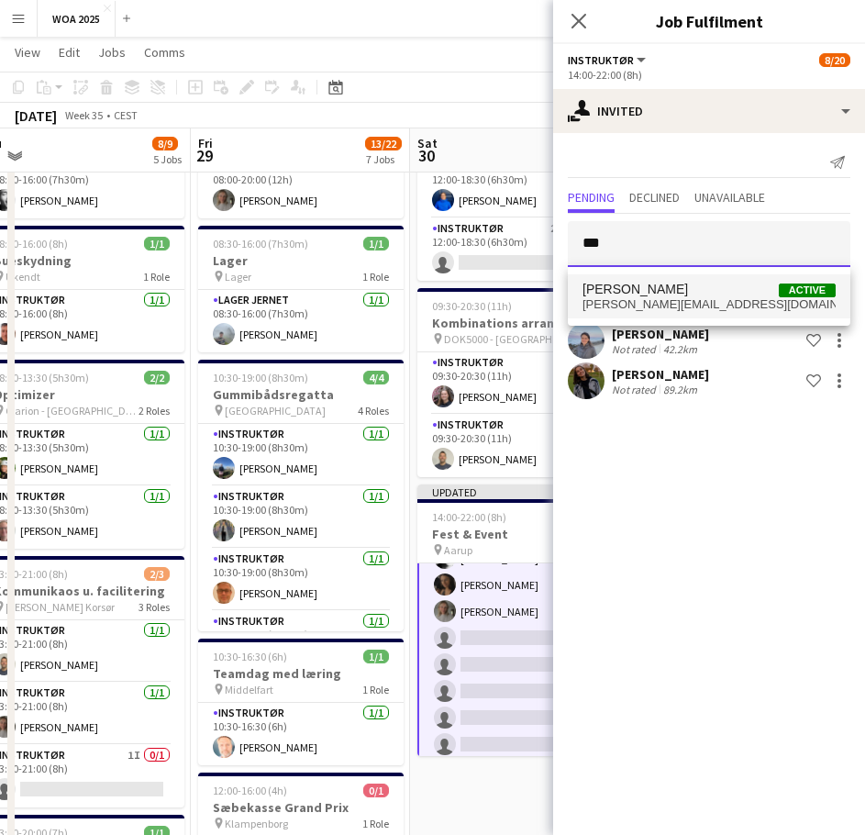
type input "***"
click at [676, 295] on span "[PERSON_NAME] Active" at bounding box center [708, 290] width 253 height 16
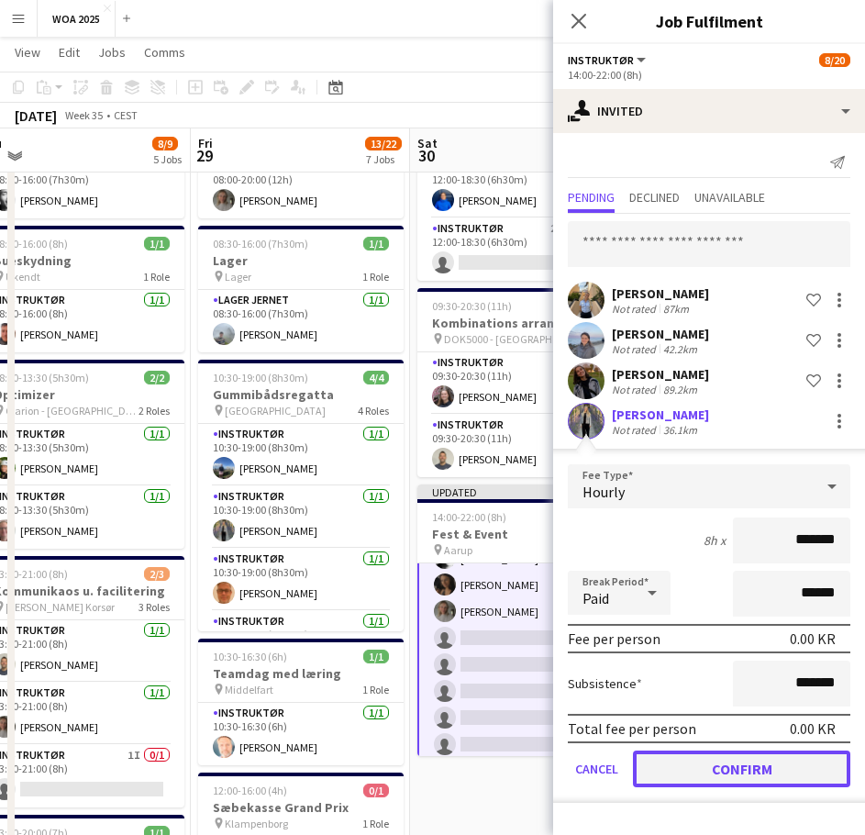
click at [706, 755] on button "Confirm" at bounding box center [741, 768] width 217 height 37
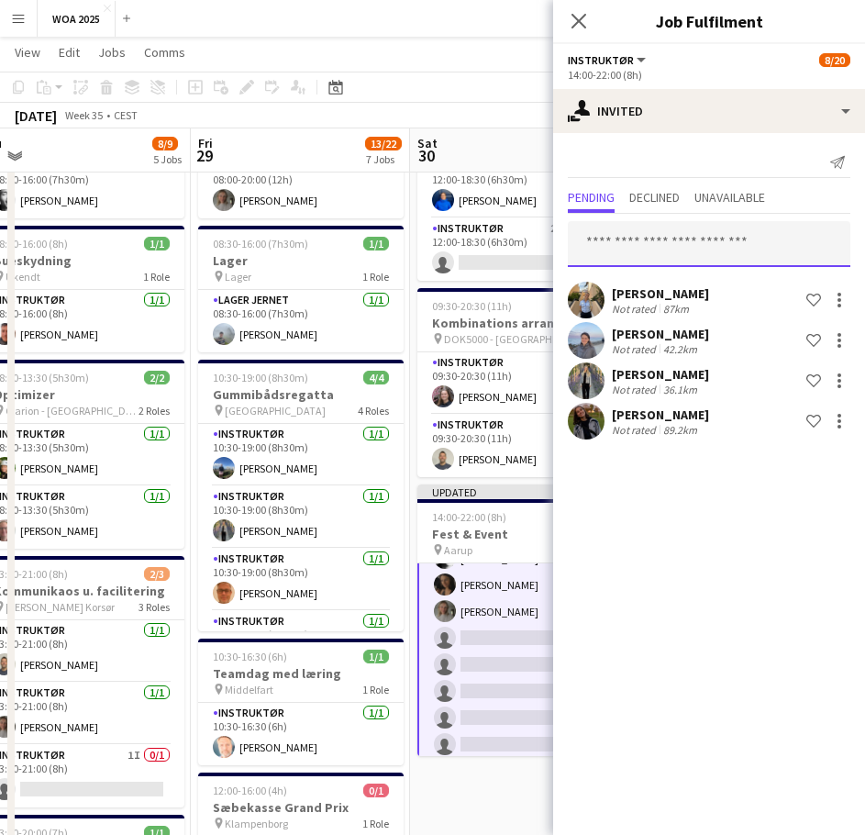
click at [639, 227] on input "text" at bounding box center [709, 244] width 282 height 46
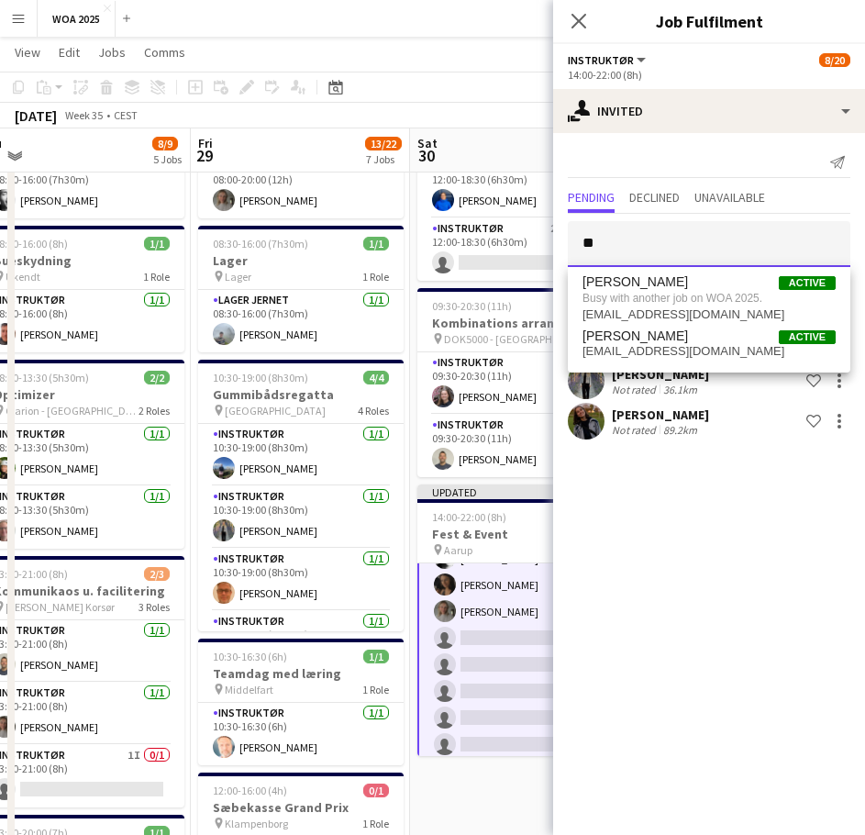
type input "*"
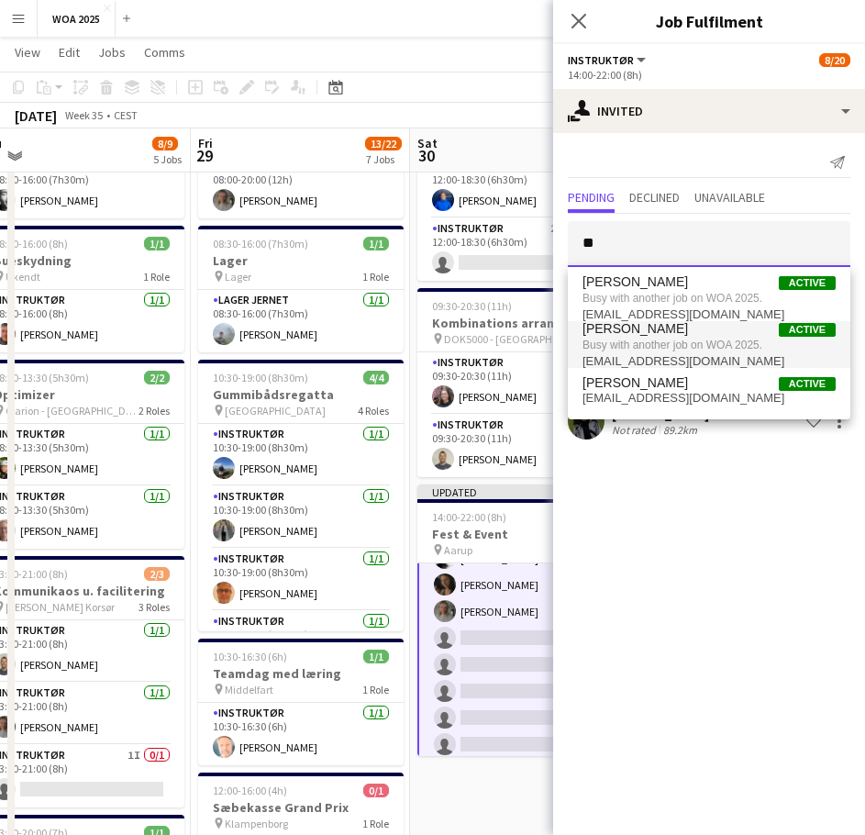
type input "*"
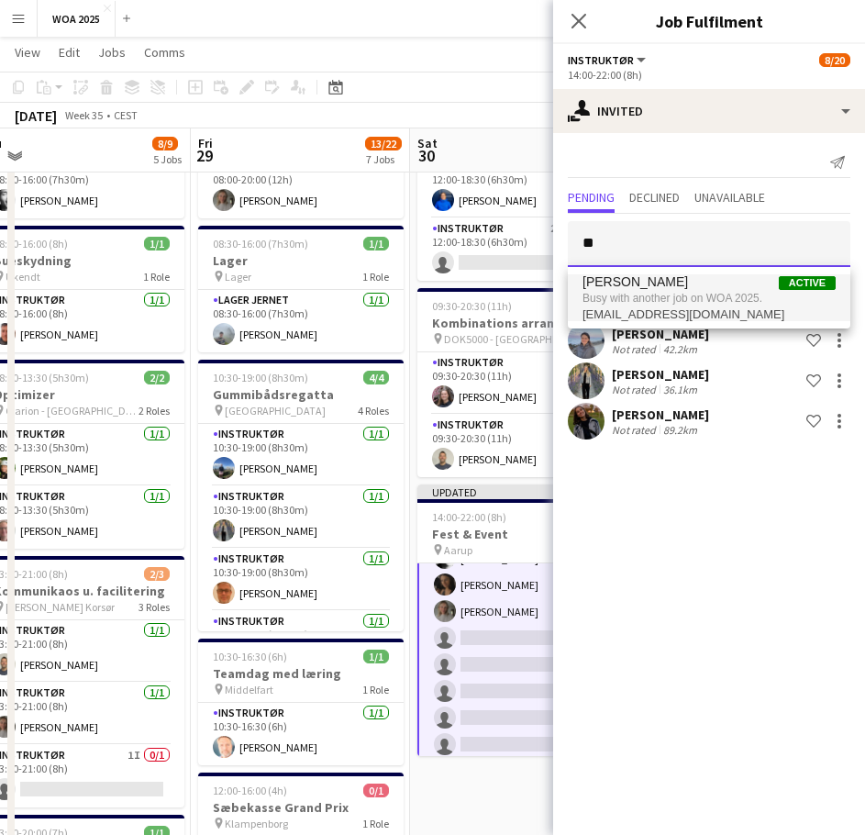
type input "*"
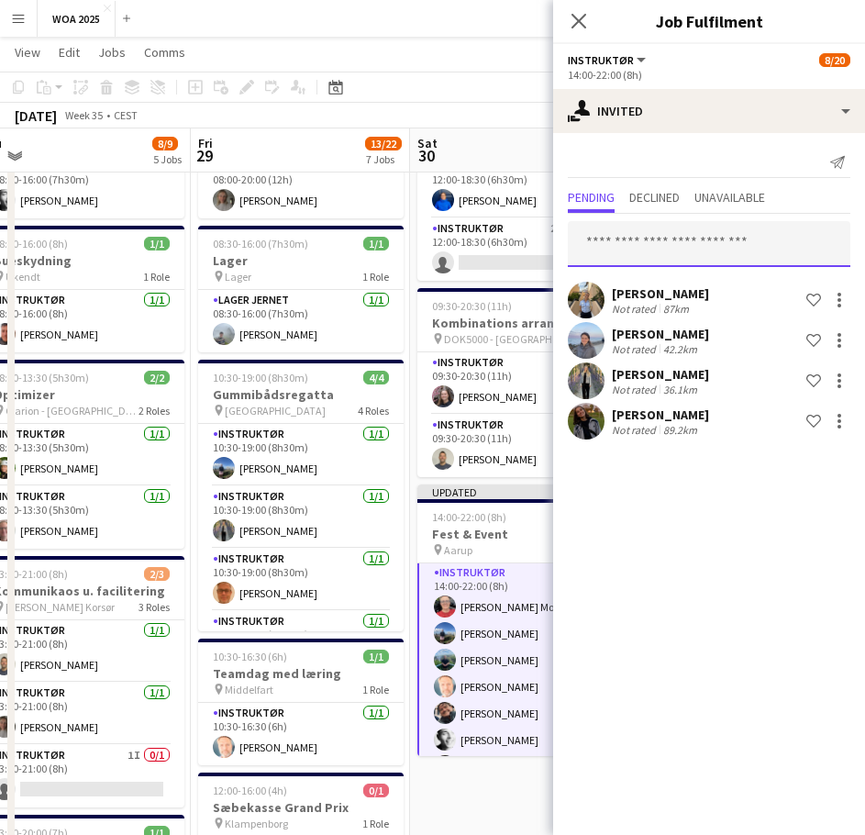
scroll to position [1, 0]
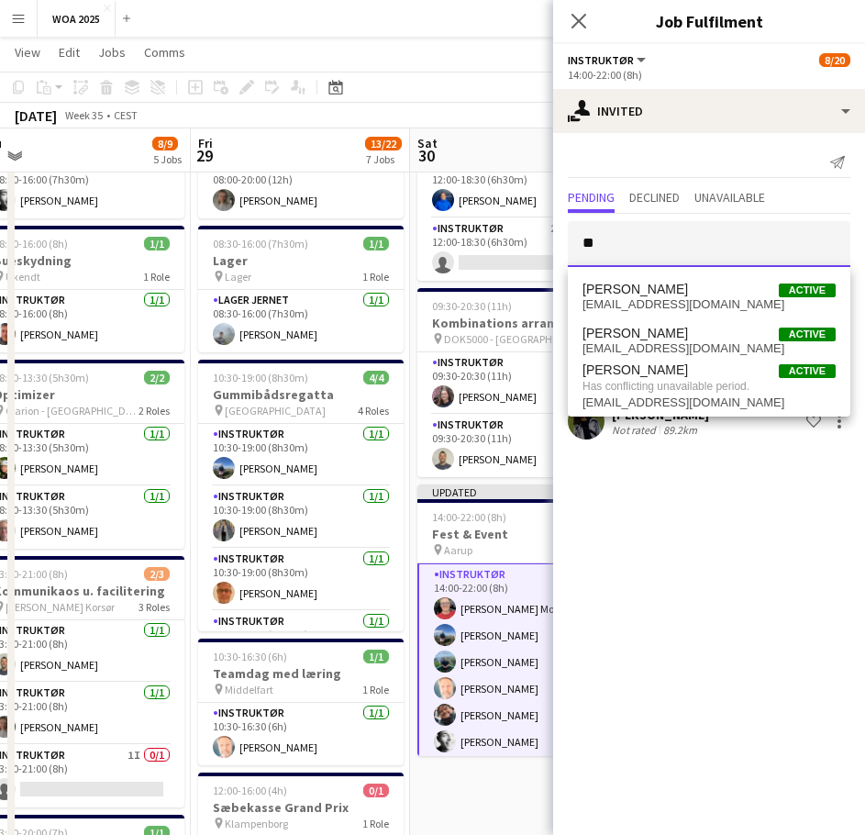
type input "*"
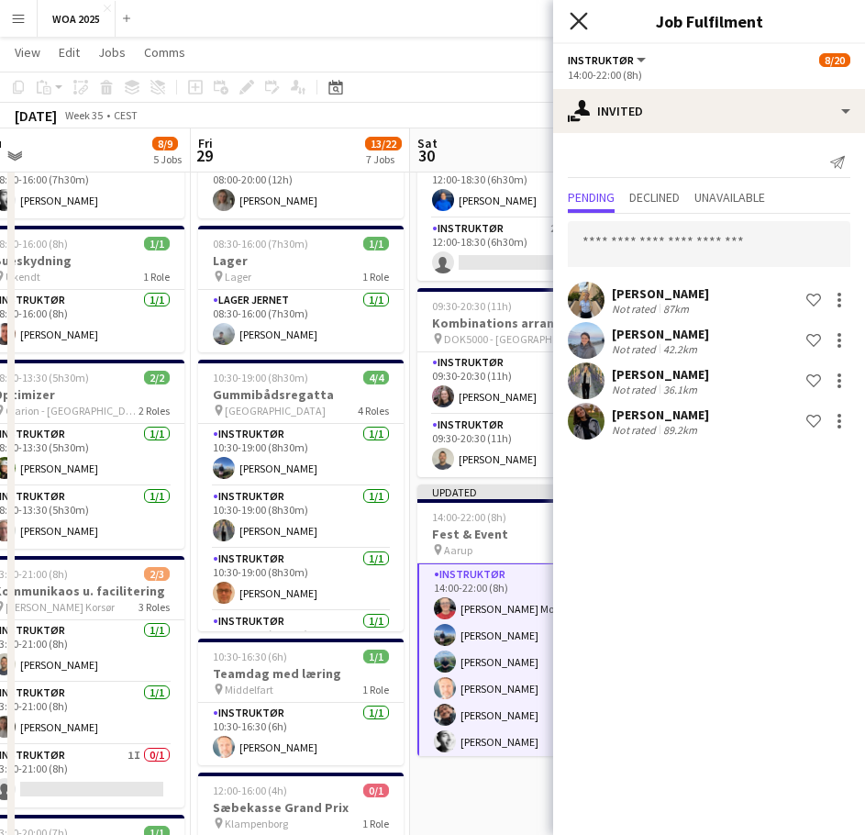
click at [584, 21] on icon "Close pop-in" at bounding box center [578, 20] width 17 height 17
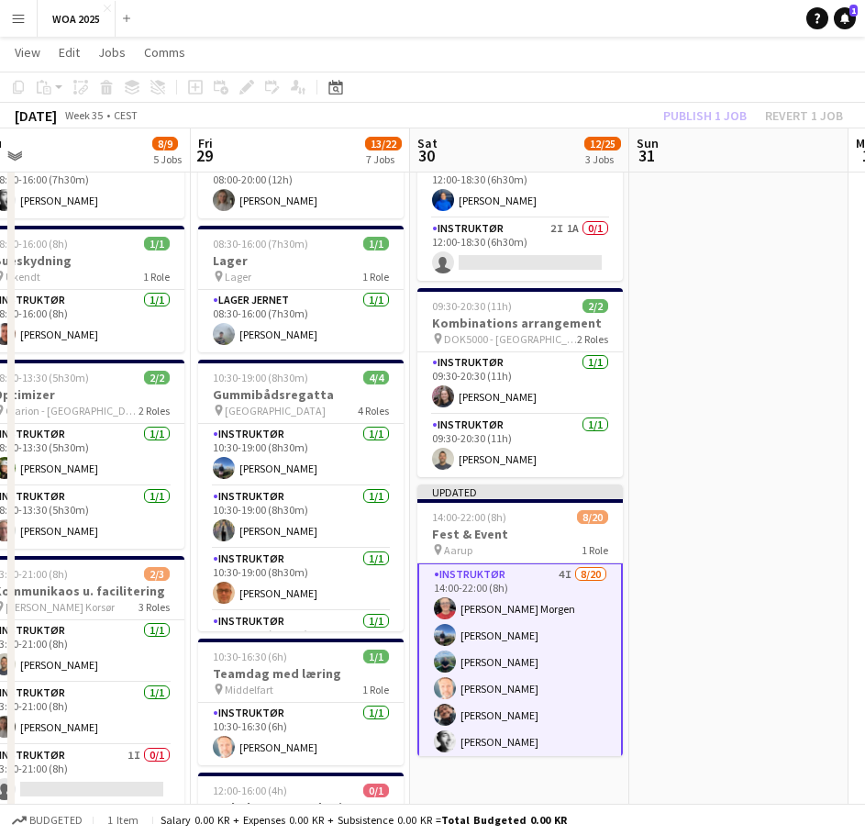
click at [678, 115] on div "Publish 1 job Revert 1 job" at bounding box center [753, 116] width 224 height 24
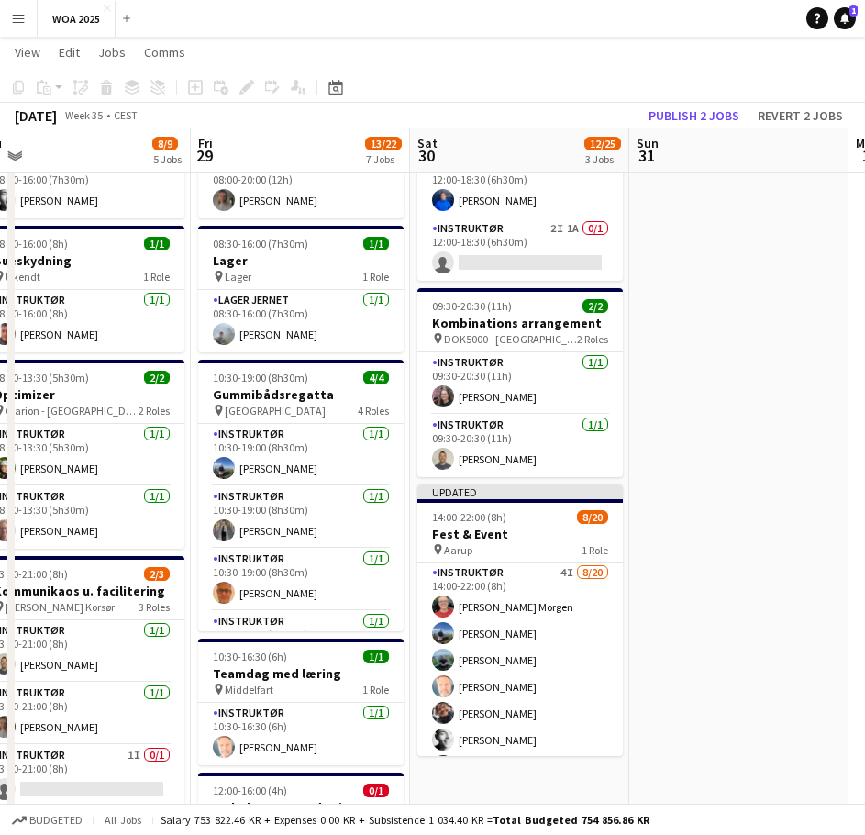
scroll to position [0, 0]
click at [678, 115] on button "Publish 2 jobs" at bounding box center [693, 116] width 105 height 24
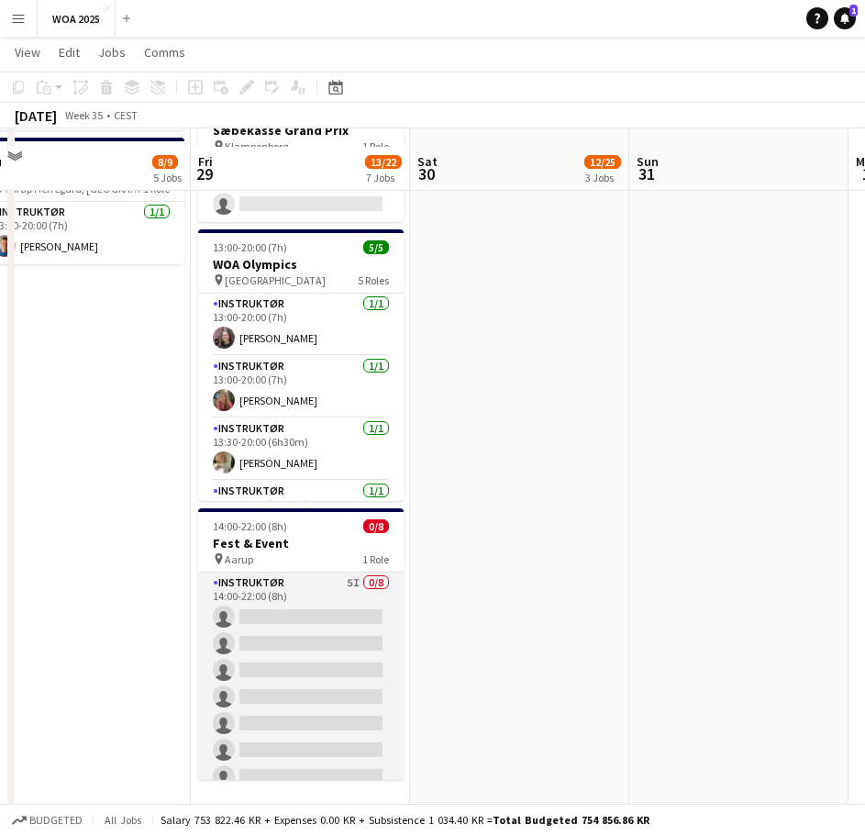
scroll to position [879, 0]
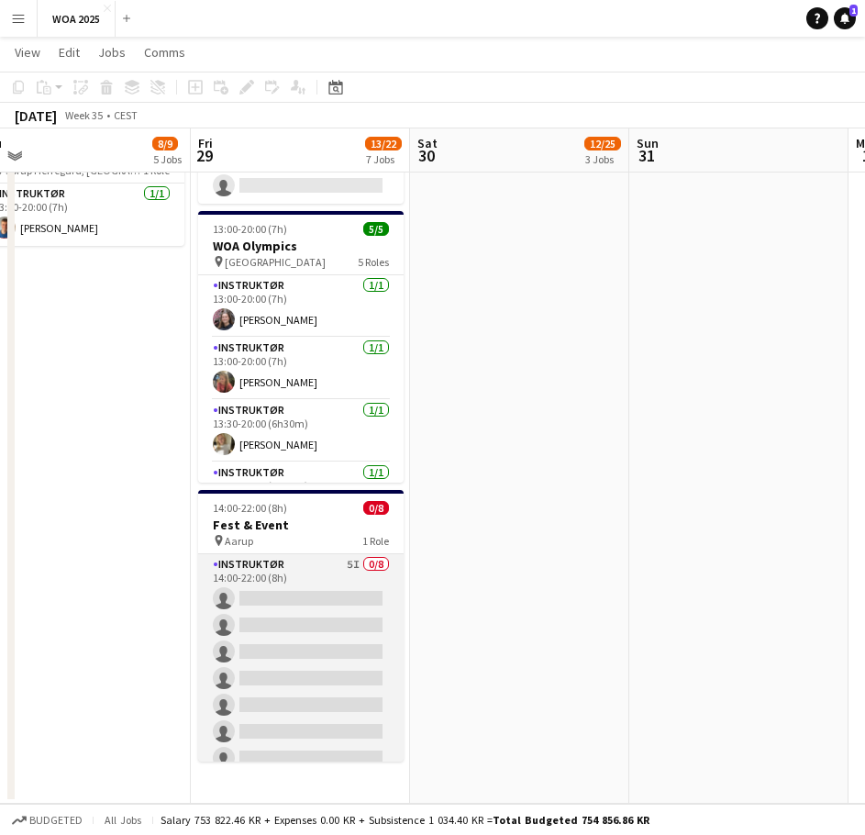
click at [282, 602] on app-card-role "Instruktør 5I 0/8 14:00-22:00 (8h) single-neutral-actions single-neutral-action…" at bounding box center [300, 678] width 205 height 249
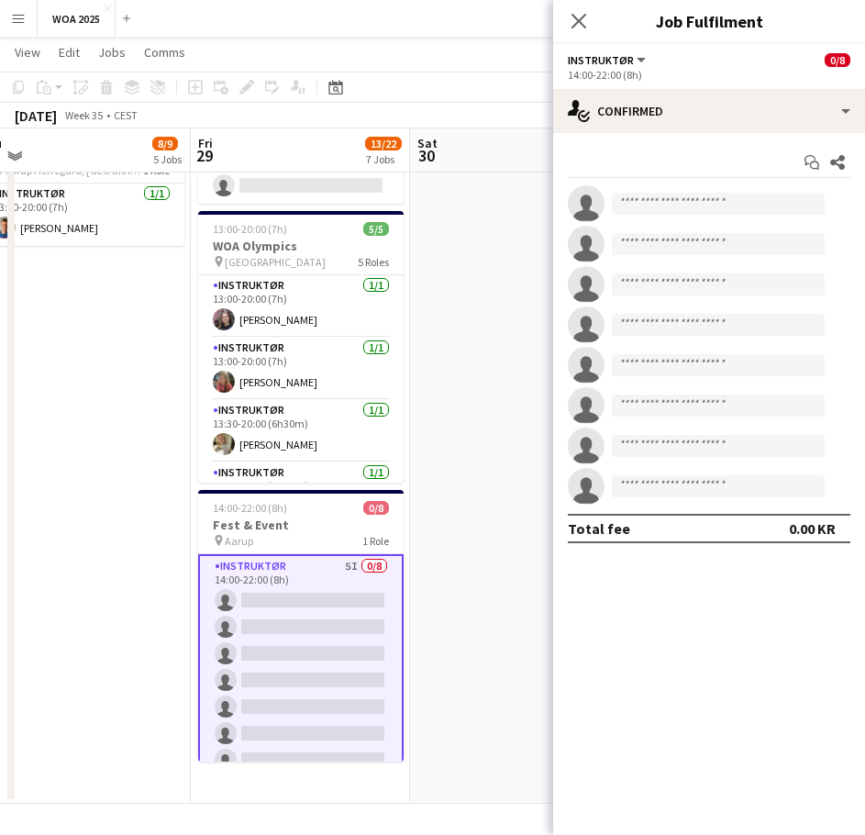
click at [686, 225] on div "single-neutral-actions single-neutral-actions single-neutral-actions single-neu…" at bounding box center [709, 344] width 312 height 319
click at [696, 205] on input at bounding box center [718, 204] width 213 height 22
type input "*"
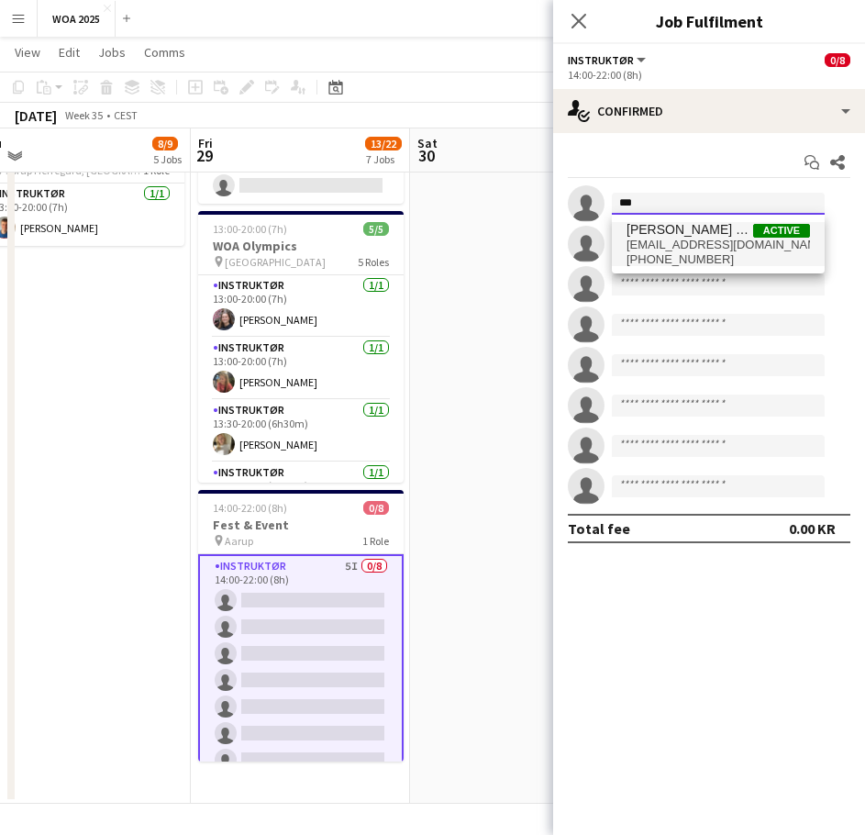
type input "***"
click at [656, 246] on span "[EMAIL_ADDRESS][DOMAIN_NAME]" at bounding box center [717, 245] width 183 height 15
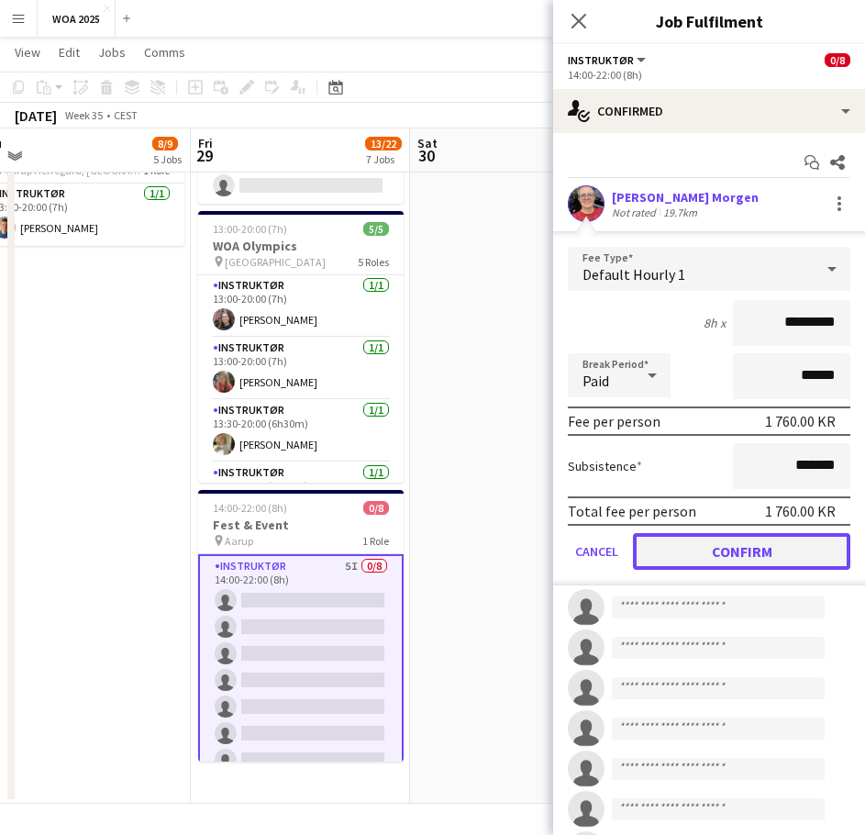
click at [727, 558] on button "Confirm" at bounding box center [741, 551] width 217 height 37
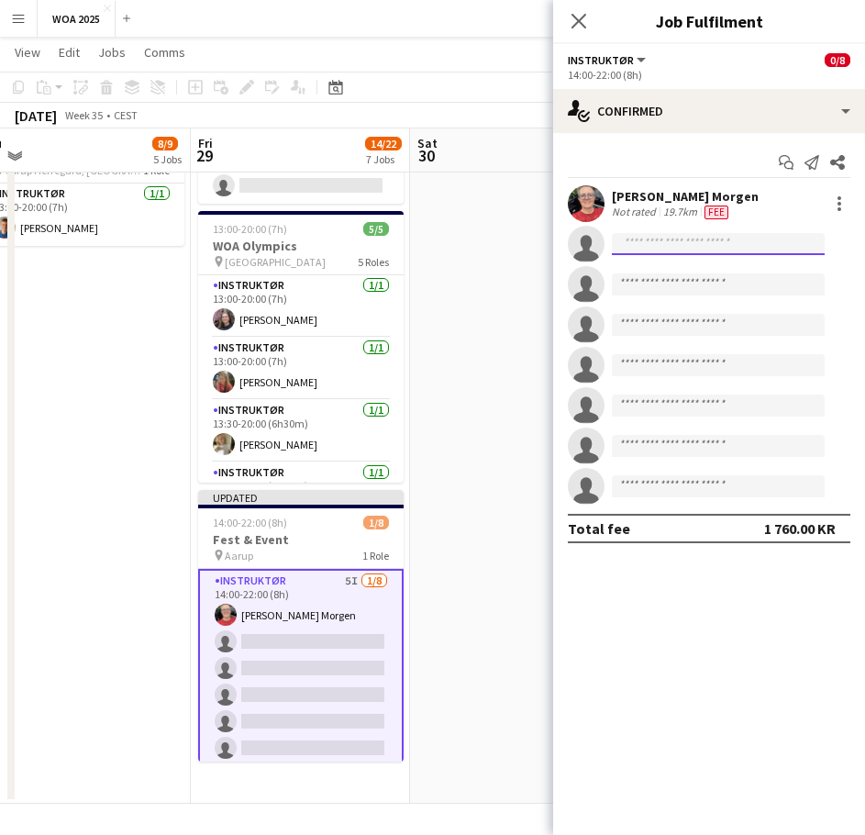
click at [708, 248] on input at bounding box center [718, 244] width 213 height 22
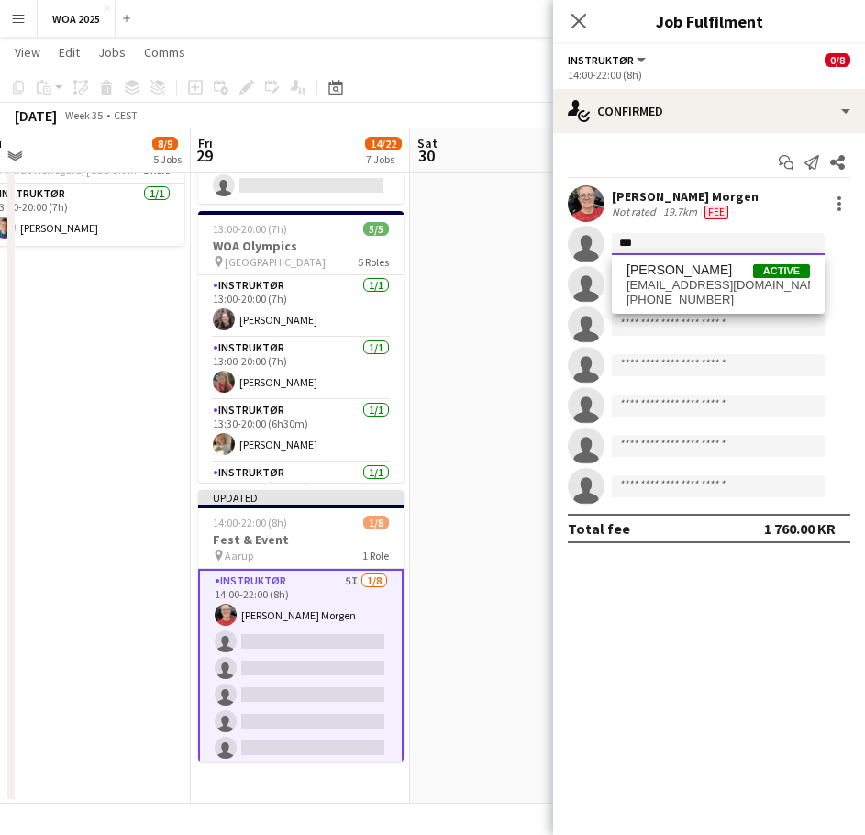
type input "***"
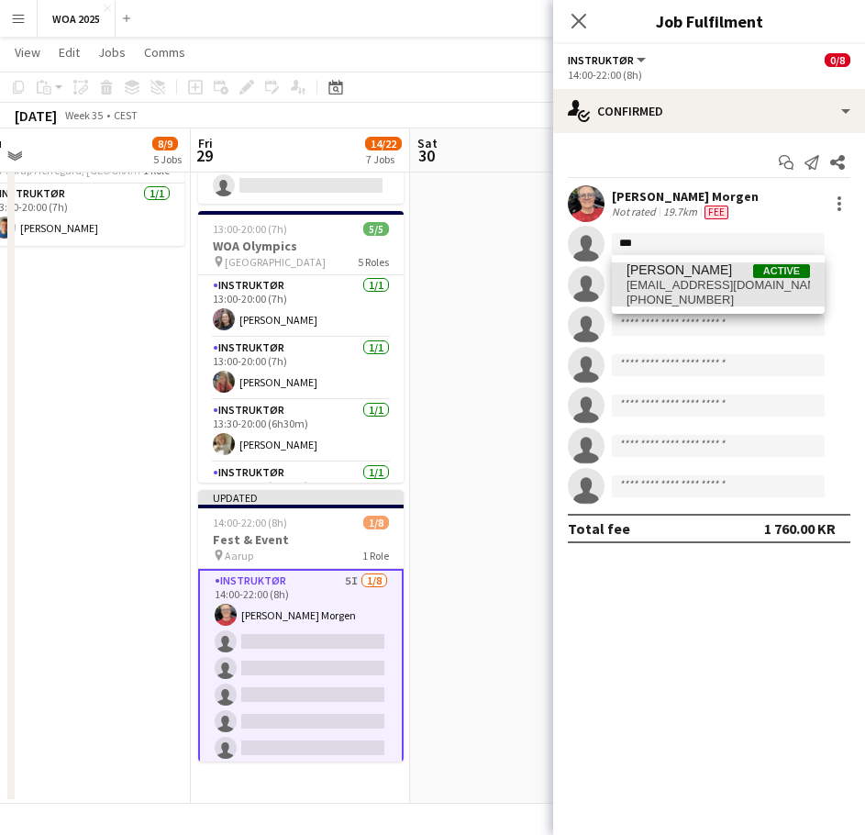
click at [689, 273] on span "[PERSON_NAME] Active [EMAIL_ADDRESS][DOMAIN_NAME] [PHONE_NUMBER]" at bounding box center [717, 284] width 183 height 44
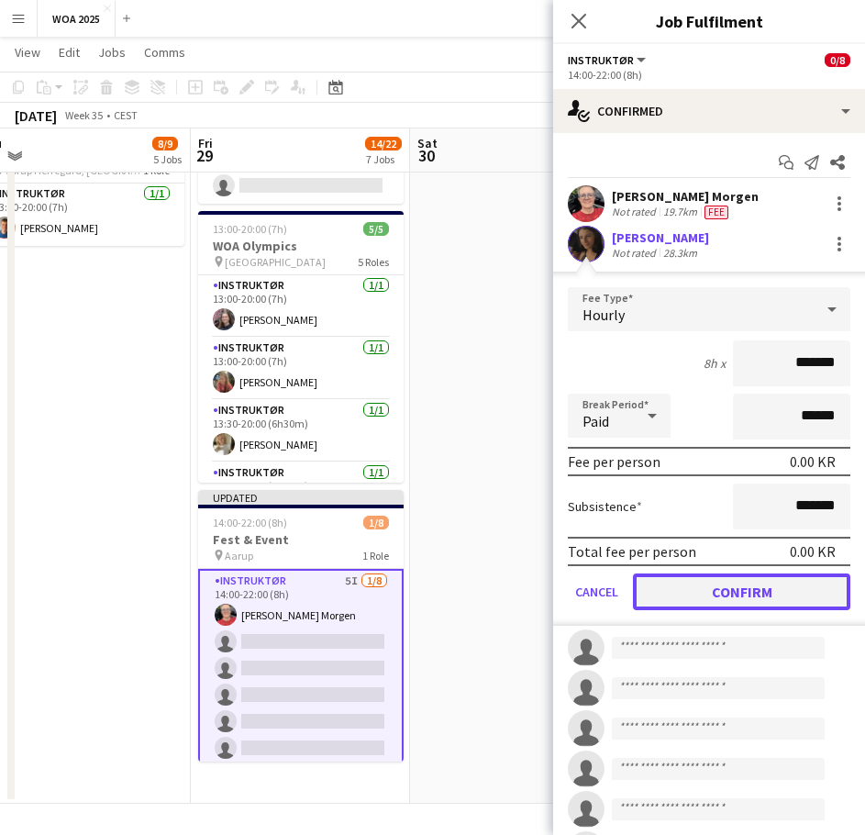
click at [710, 590] on button "Confirm" at bounding box center [741, 591] width 217 height 37
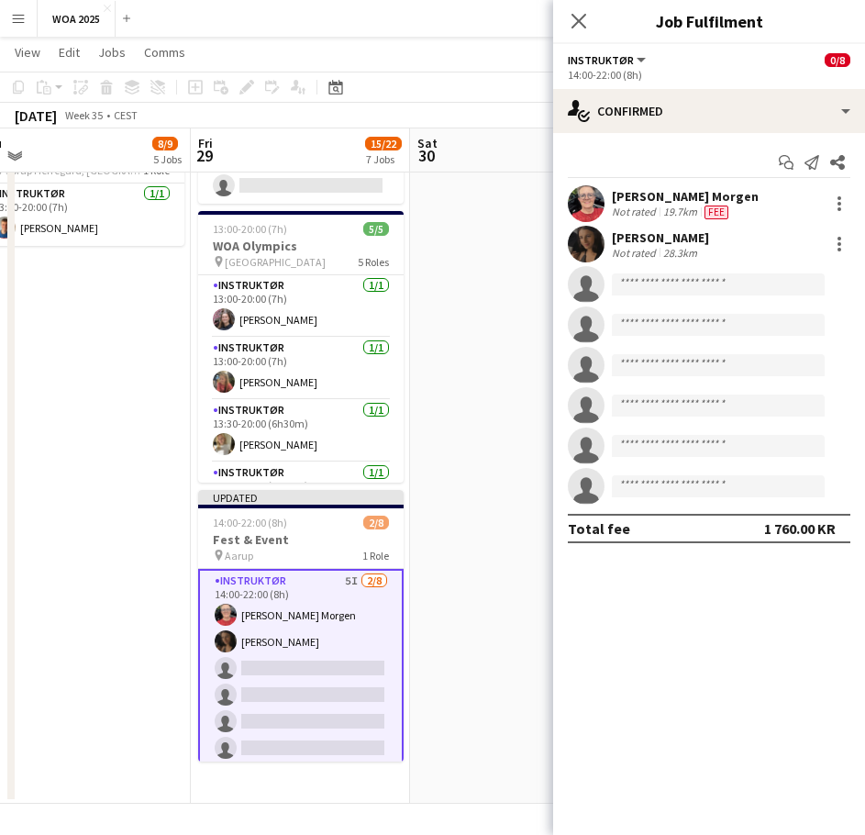
click at [522, 227] on app-date-cell "08:00-18:30 (10h30m) 2/3 Stormester udendørs pin Skodsborg Kurhotel 3 Roles Ins…" at bounding box center [519, 65] width 219 height 1477
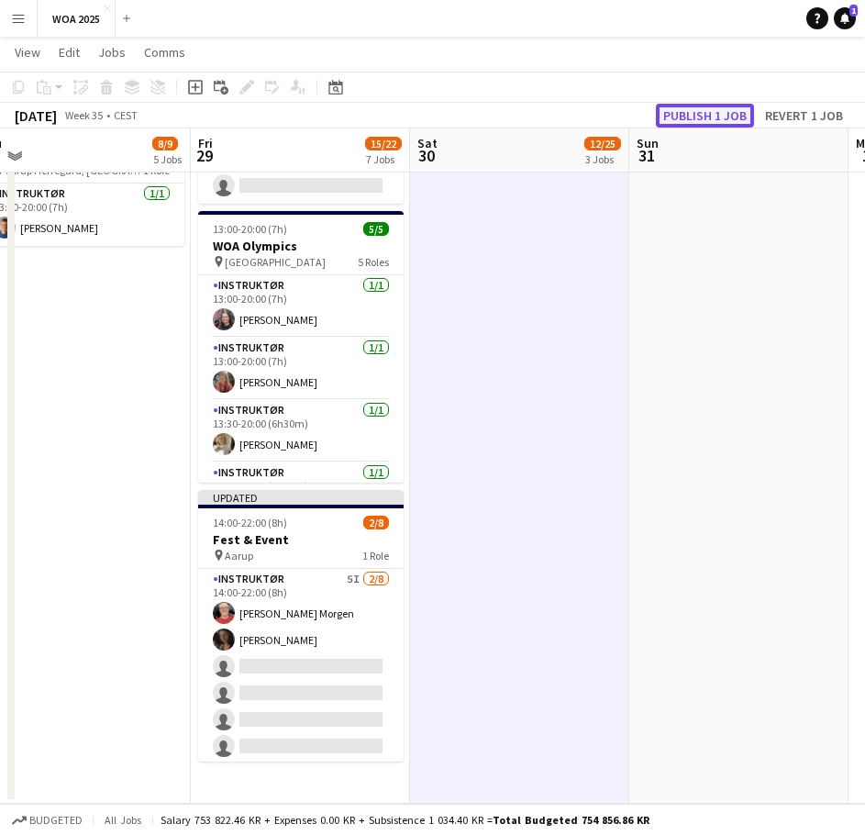
click at [706, 107] on button "Publish 1 job" at bounding box center [705, 116] width 98 height 24
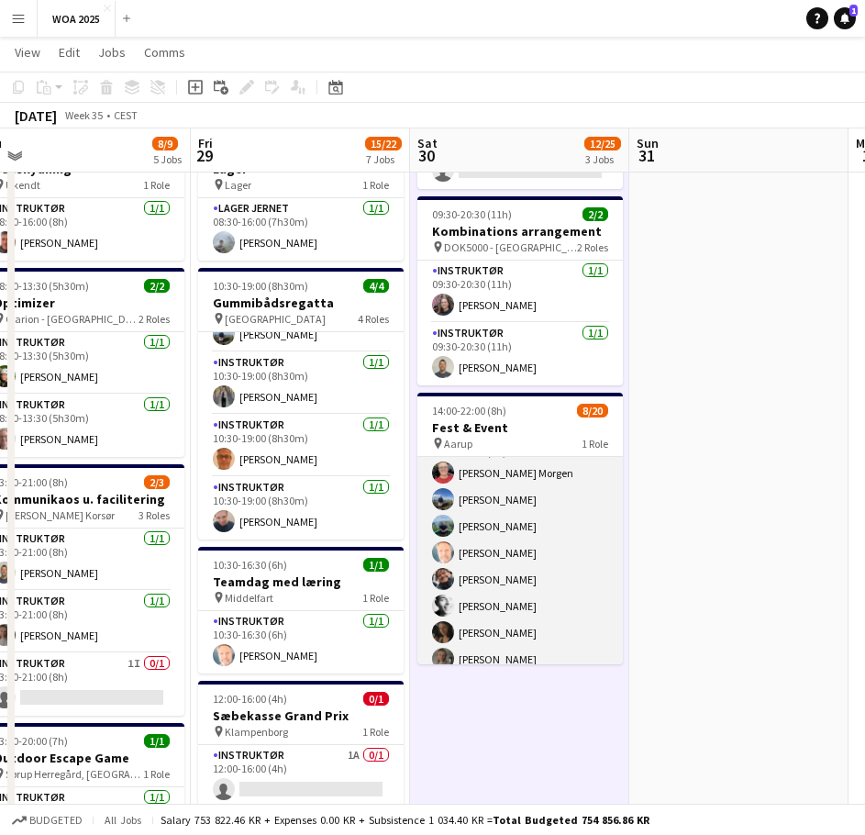
scroll to position [0, 0]
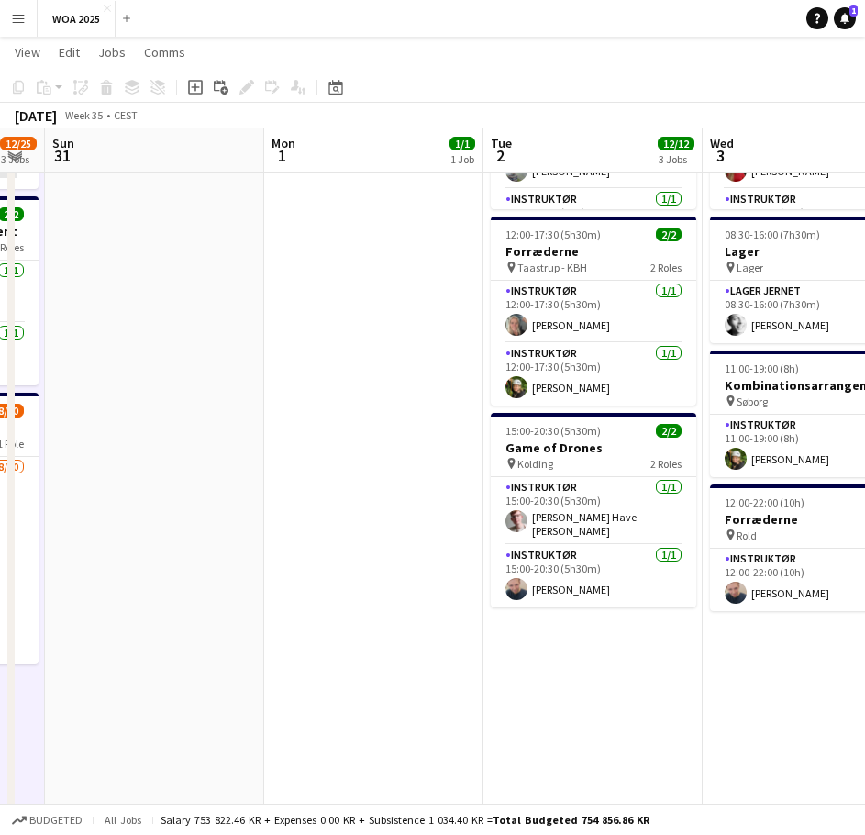
drag, startPoint x: 638, startPoint y: 392, endPoint x: -66, endPoint y: 470, distance: 708.6
click at [0, 470] on html "Menu Boards Boards Boards All jobs Status Workforce Workforce My Workforce Recr…" at bounding box center [432, 581] width 865 height 1713
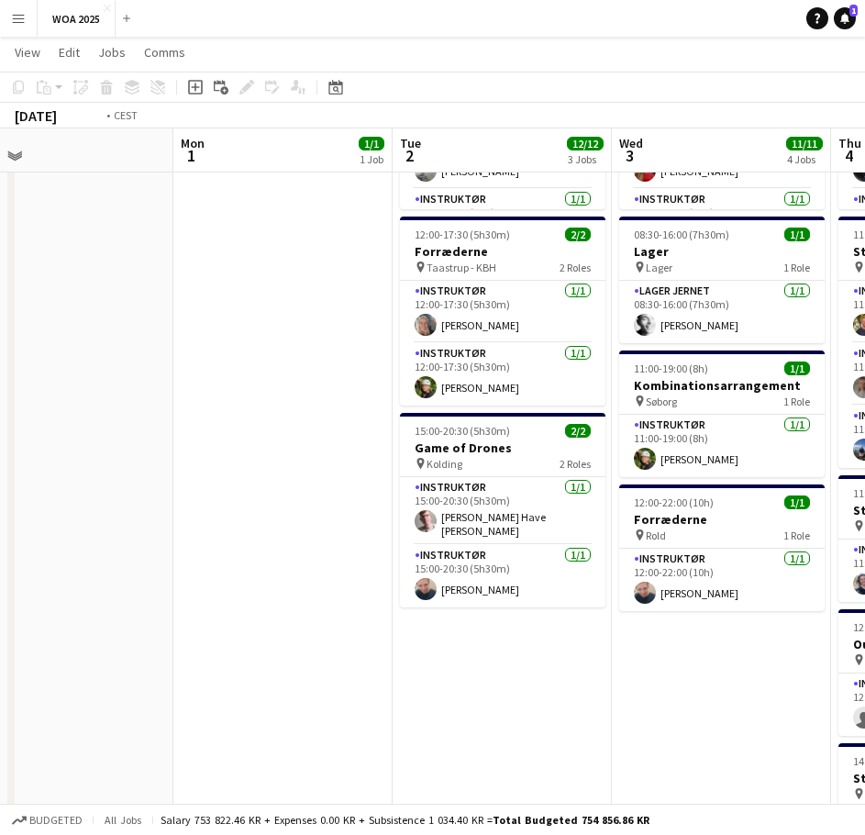
drag, startPoint x: 358, startPoint y: 434, endPoint x: 23, endPoint y: 459, distance: 335.7
click at [28, 457] on app-calendar-viewport "Thu 28 8/9 5 Jobs Fri 29 15/22 7 Jobs Sat 30 12/25 3 Jobs Sun 31 Mon 1 1/1 1 Jo…" at bounding box center [432, 601] width 865 height 1610
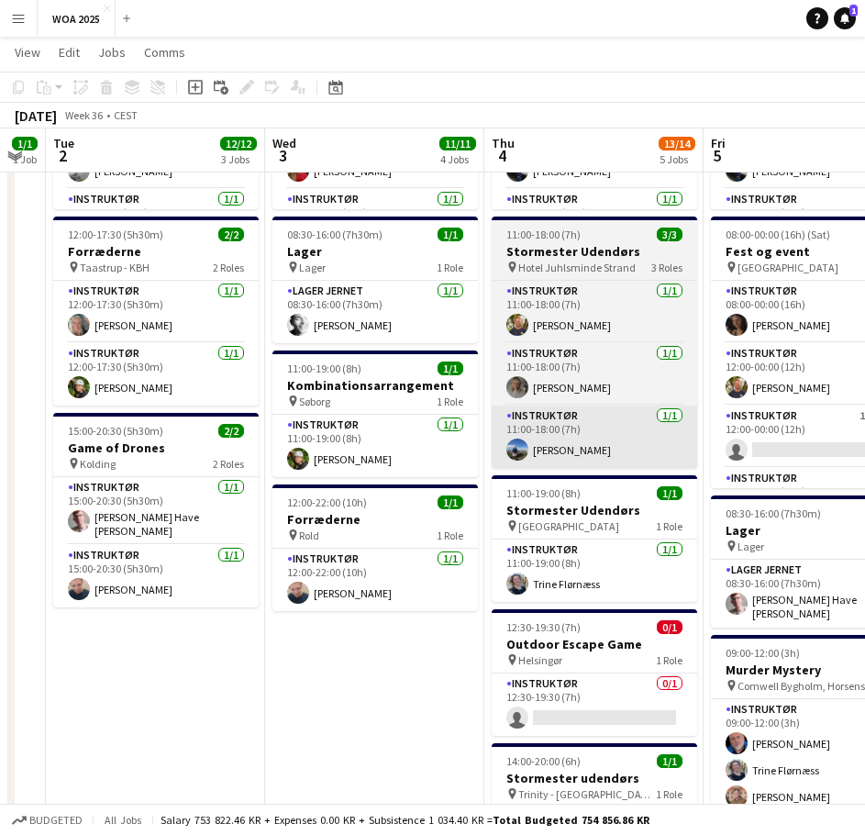
drag, startPoint x: 520, startPoint y: 443, endPoint x: 249, endPoint y: 458, distance: 270.9
click at [211, 450] on app-calendar-viewport "Sat 30 12/25 3 Jobs Sun 31 Mon 1 1/1 1 Job Tue 2 12/12 3 Jobs Wed 3 11/11 4 Job…" at bounding box center [432, 601] width 865 height 1610
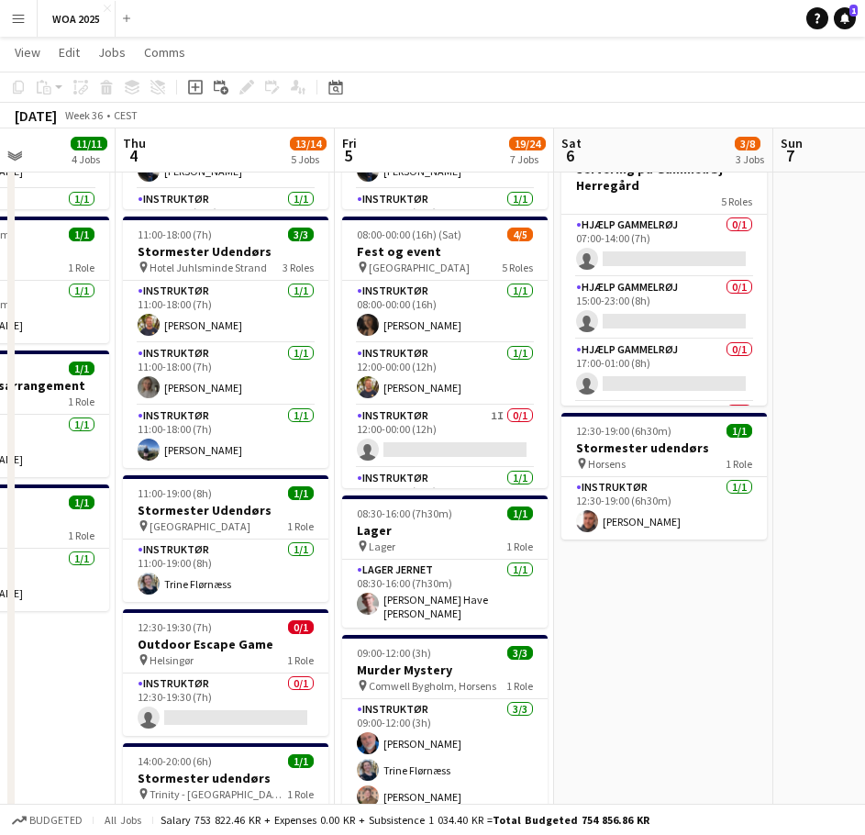
drag, startPoint x: 668, startPoint y: 435, endPoint x: 263, endPoint y: 450, distance: 404.7
click at [289, 450] on app-calendar-viewport "Mon 1 1/1 1 Job Tue 2 12/12 3 Jobs Wed 3 11/11 4 Jobs Thu 4 13/14 5 Jobs Fri 5 …" at bounding box center [432, 601] width 865 height 1610
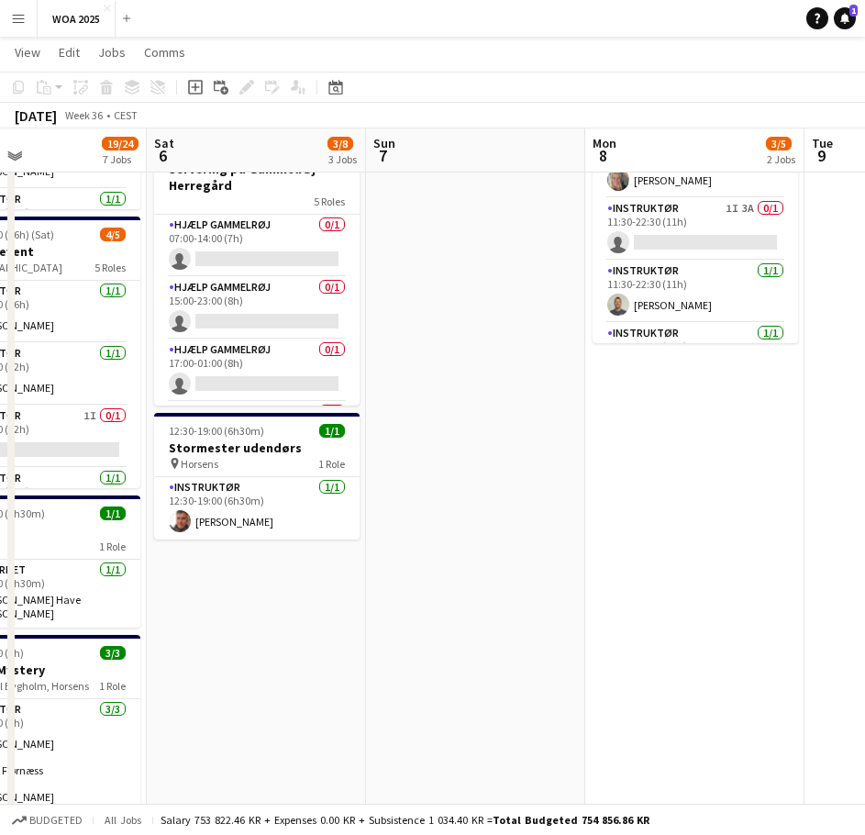
drag, startPoint x: 600, startPoint y: 451, endPoint x: 156, endPoint y: 482, distance: 445.0
click at [192, 480] on app-calendar-viewport "Tue 2 12/12 3 Jobs Wed 3 11/11 4 Jobs Thu 4 13/14 5 Jobs Fri 5 19/24 7 Jobs Sat…" at bounding box center [432, 601] width 865 height 1610
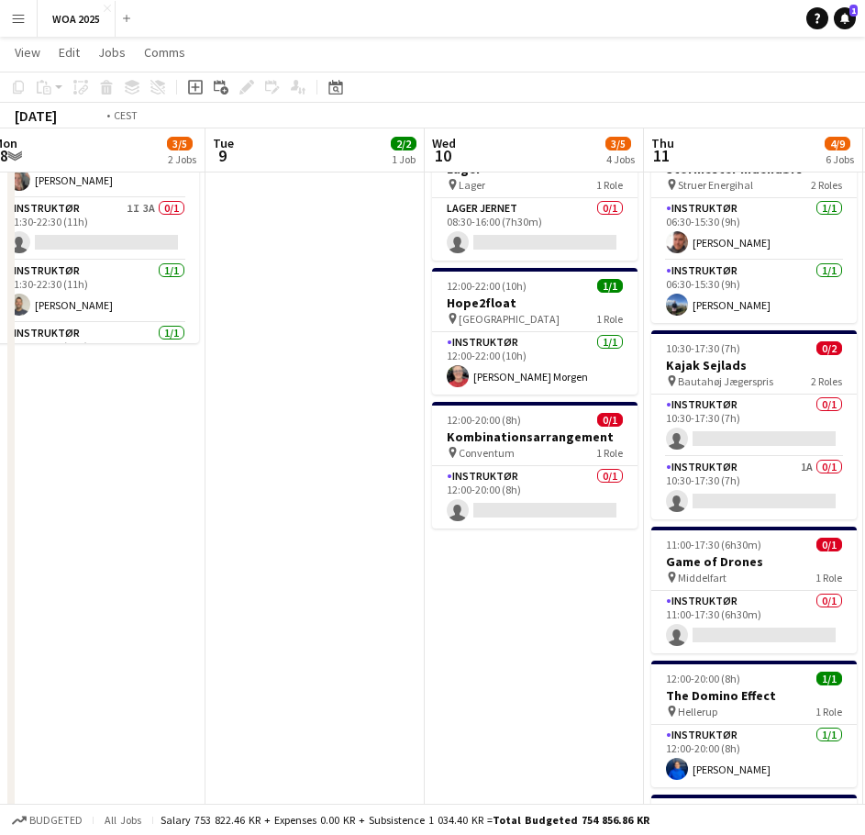
drag, startPoint x: 520, startPoint y: 465, endPoint x: 221, endPoint y: 488, distance: 299.8
click at [244, 486] on app-calendar-viewport "Fri 5 19/24 7 Jobs Sat 6 3/8 3 Jobs Sun 7 Mon 8 3/5 2 Jobs Tue 9 2/2 1 Job Wed …" at bounding box center [432, 601] width 865 height 1610
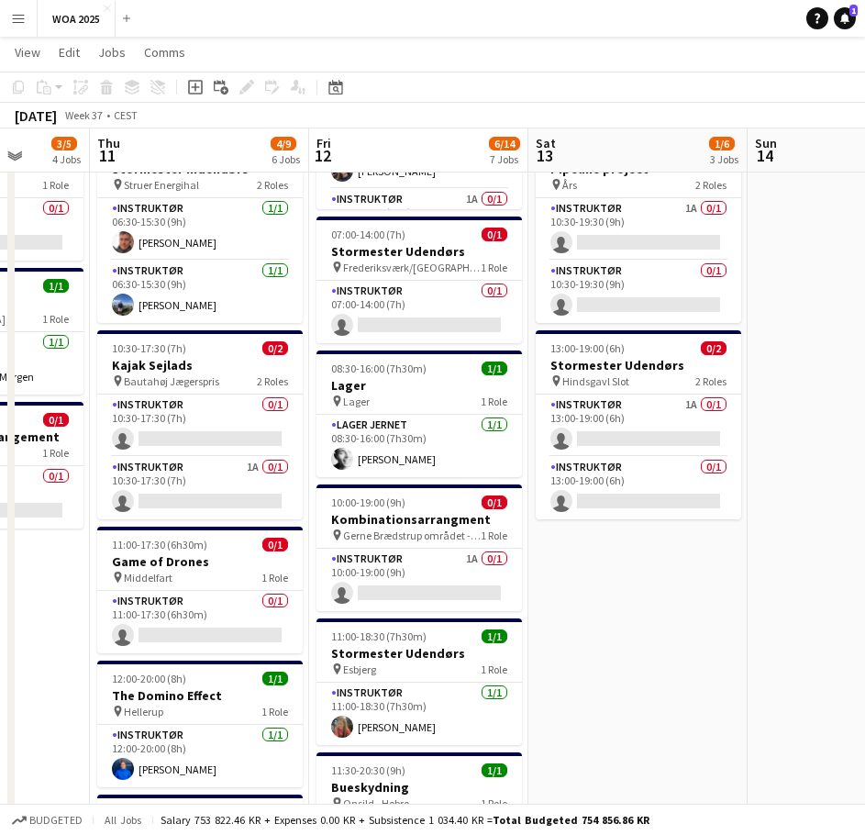
drag, startPoint x: 514, startPoint y: 501, endPoint x: 304, endPoint y: 521, distance: 211.9
click at [316, 517] on app-calendar-viewport "Sun 7 Mon 8 3/5 2 Jobs Tue 9 2/2 1 Job Wed 10 3/5 4 Jobs Thu 11 4/9 6 Jobs Fri …" at bounding box center [432, 601] width 865 height 1610
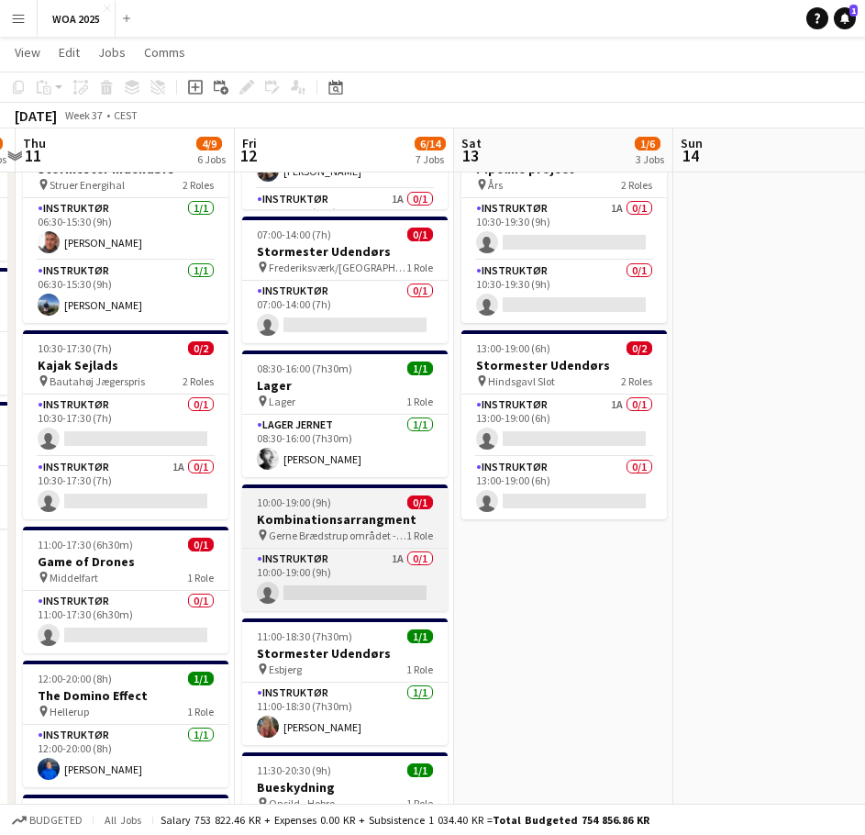
drag, startPoint x: 370, startPoint y: 515, endPoint x: 302, endPoint y: 515, distance: 67.9
click at [299, 513] on app-calendar-viewport "Mon 8 3/5 2 Jobs Tue 9 2/2 1 Job Wed 10 3/5 4 Jobs Thu 11 4/9 6 Jobs Fri 12 6/1…" at bounding box center [432, 601] width 865 height 1610
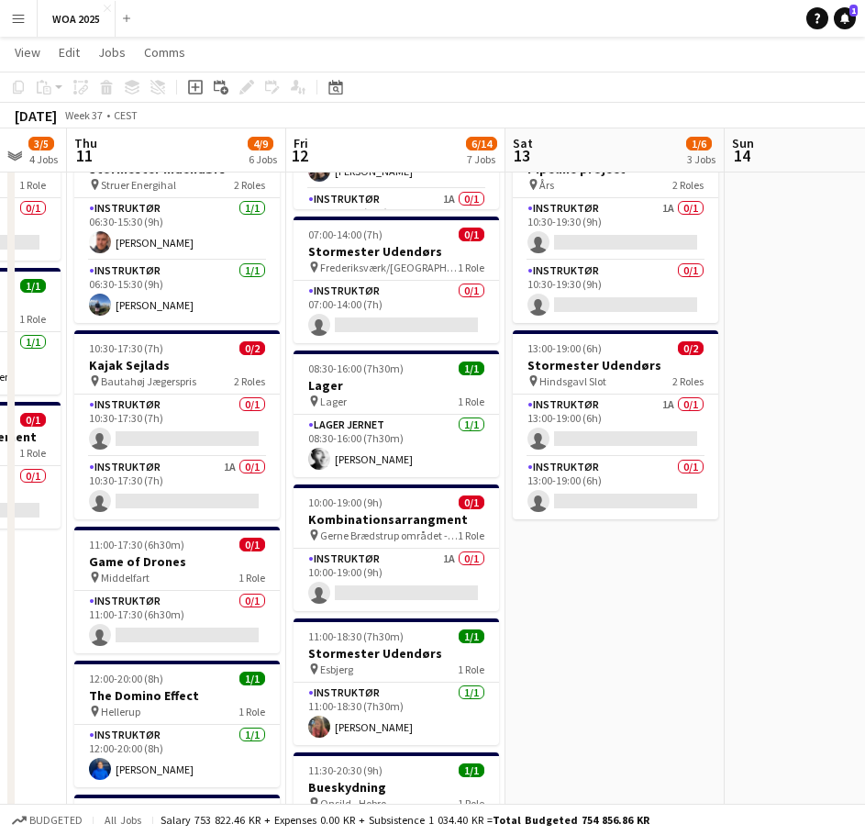
drag, startPoint x: 671, startPoint y: 504, endPoint x: 275, endPoint y: 516, distance: 396.4
click at [276, 516] on app-calendar-viewport "Mon 8 3/5 2 Jobs Tue 9 2/2 1 Job Wed 10 3/5 4 Jobs Thu 11 4/9 6 Jobs Fri 12 6/1…" at bounding box center [432, 601] width 865 height 1610
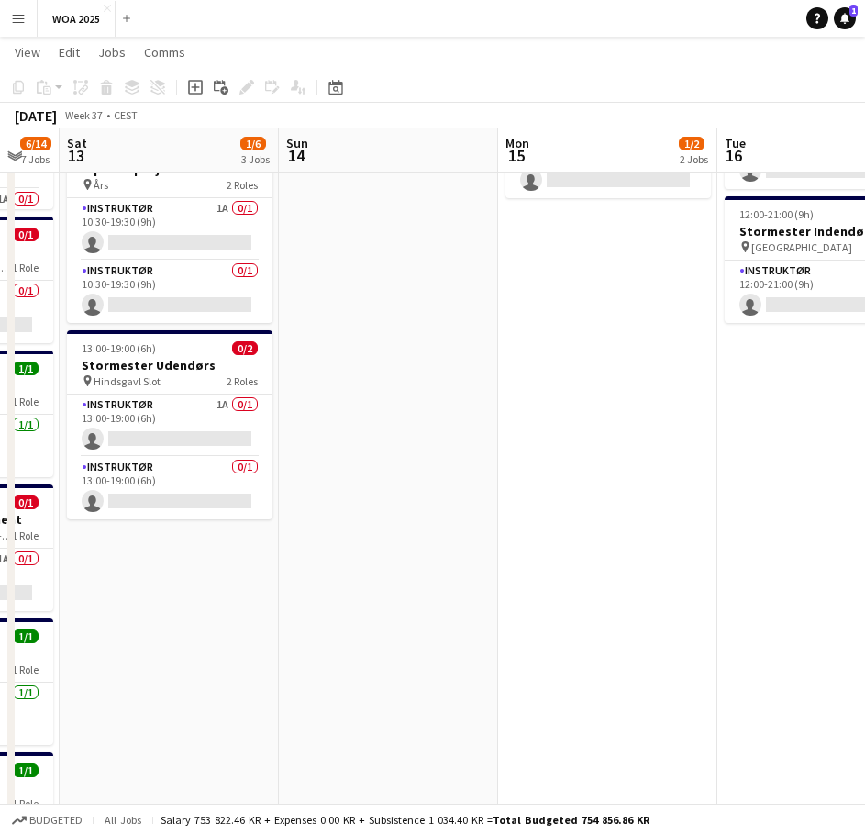
drag, startPoint x: 616, startPoint y: 484, endPoint x: 255, endPoint y: 510, distance: 362.2
click at [255, 510] on app-calendar-viewport "Wed 10 3/5 4 Jobs Thu 11 4/9 6 Jobs Fri 12 6/14 7 Jobs Sat 13 1/6 3 Jobs Sun 14…" at bounding box center [432, 601] width 865 height 1610
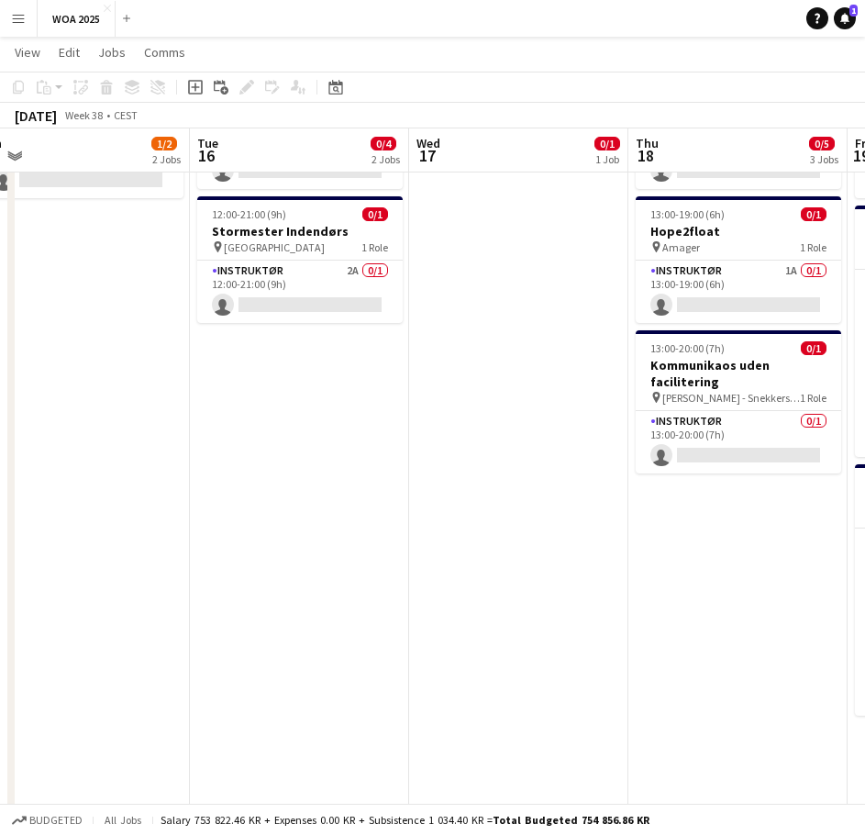
drag, startPoint x: 431, startPoint y: 488, endPoint x: 330, endPoint y: 500, distance: 101.6
click at [304, 490] on app-calendar-viewport "Fri 12 6/14 7 Jobs Sat 13 1/6 3 Jobs Sun 14 Mon 15 1/2 2 Jobs Tue 16 0/4 2 Jobs…" at bounding box center [432, 601] width 865 height 1610
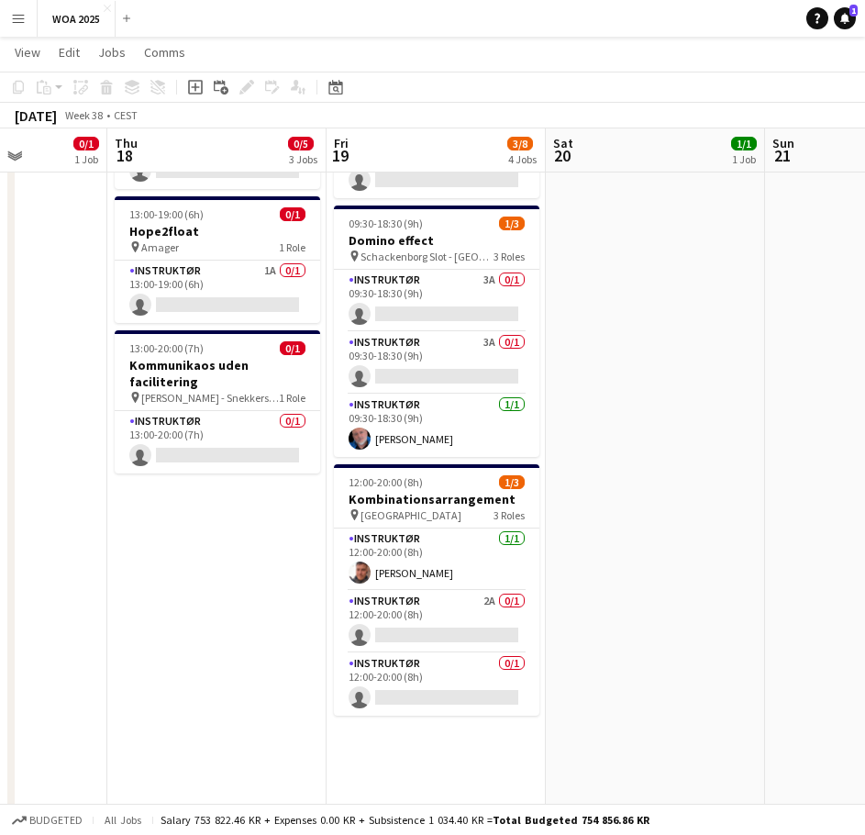
drag, startPoint x: 562, startPoint y: 497, endPoint x: 251, endPoint y: 505, distance: 311.0
click at [249, 503] on app-calendar-viewport "Mon 15 1/2 2 Jobs Tue 16 0/4 2 Jobs Wed 17 0/1 1 Job Thu 18 0/5 3 Jobs Fri 19 3…" at bounding box center [432, 601] width 865 height 1610
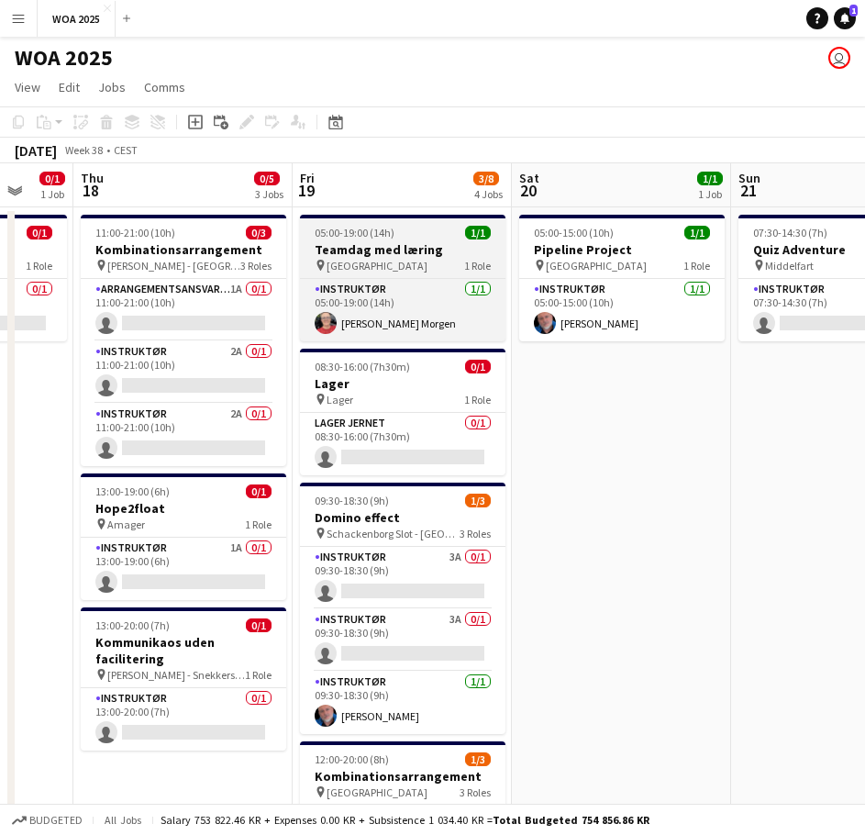
click at [407, 258] on div "pin Aalborg 1 Role" at bounding box center [402, 265] width 205 height 15
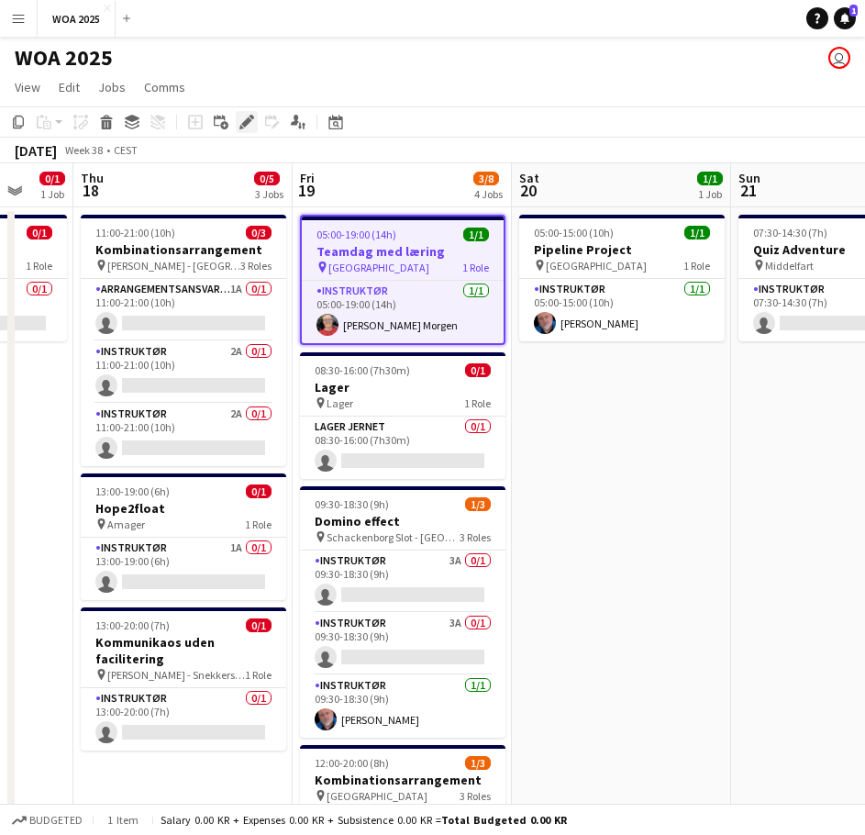
click at [238, 113] on div "Edit" at bounding box center [247, 122] width 22 height 22
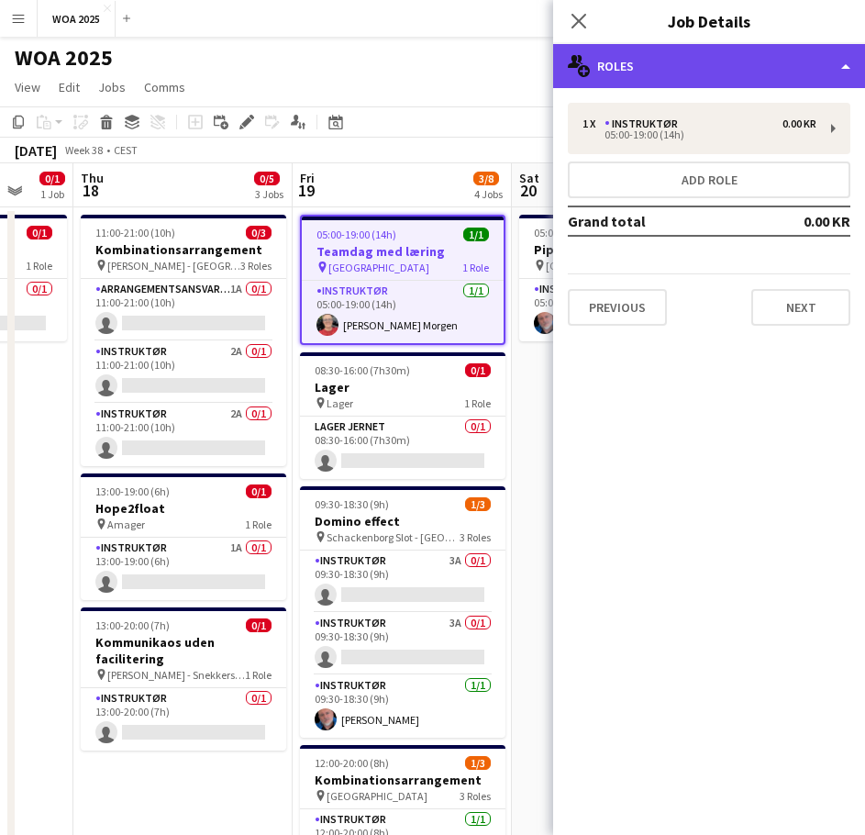
click at [725, 63] on div "multiple-users-add Roles" at bounding box center [709, 66] width 312 height 44
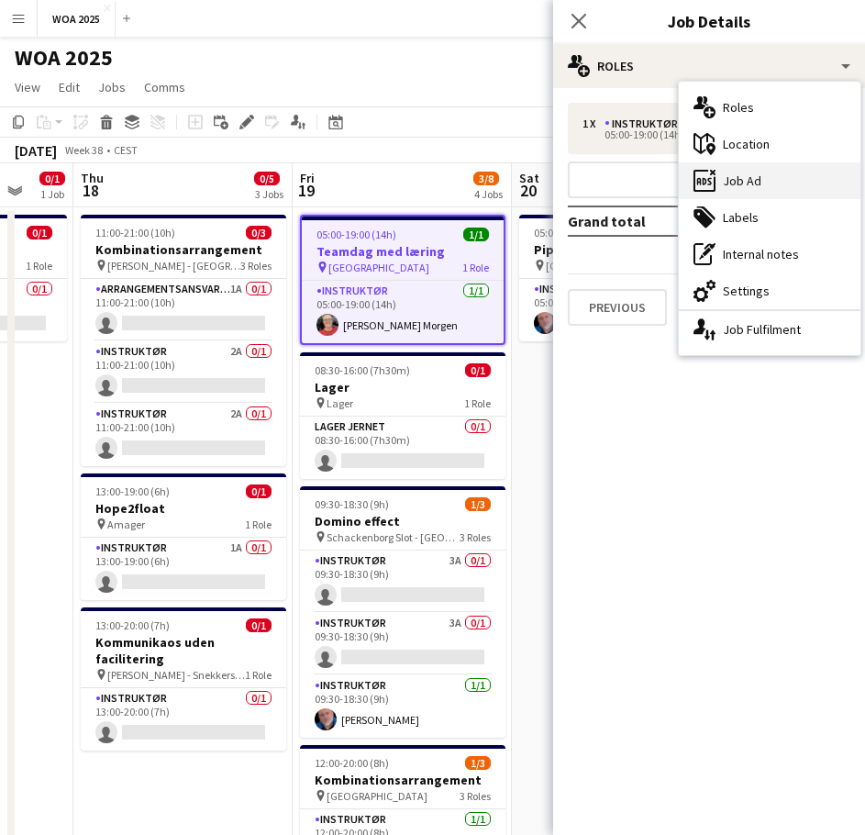
click at [758, 189] on div "ads-window Job Ad" at bounding box center [770, 180] width 182 height 37
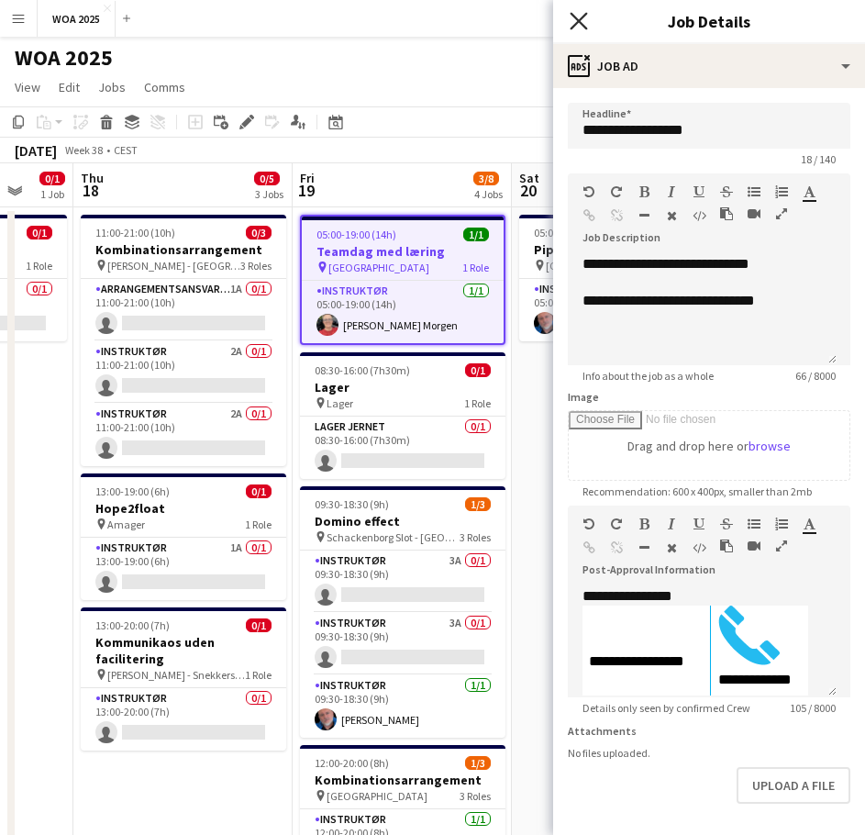
click at [581, 15] on icon "Close pop-in" at bounding box center [578, 20] width 17 height 17
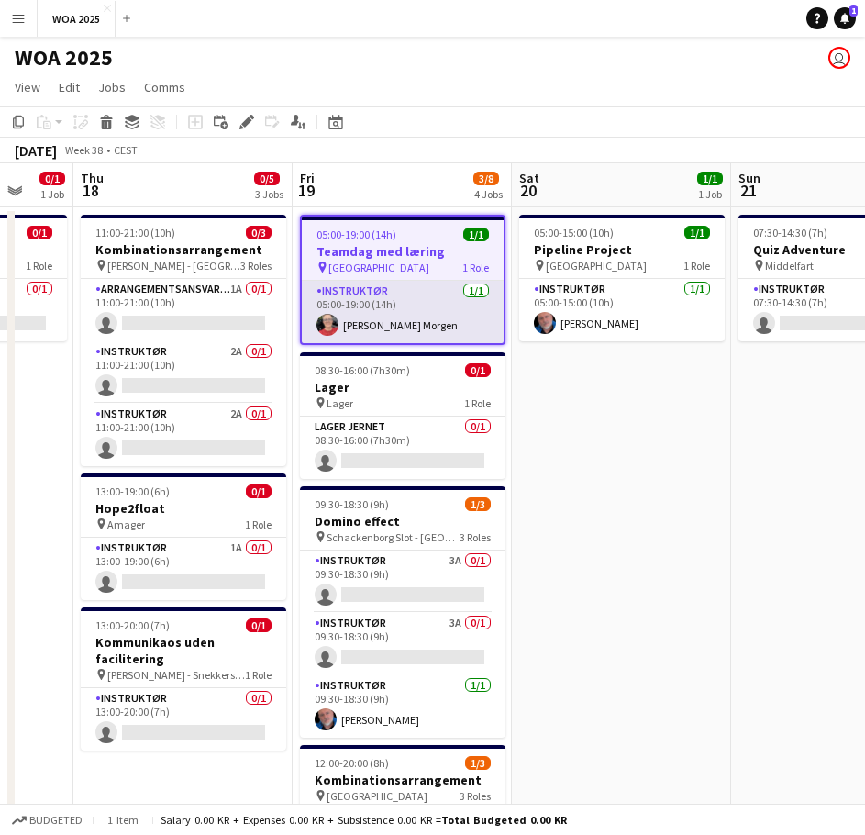
click at [391, 287] on app-card-role "Instruktør [DATE] 05:00-19:00 (14h) [PERSON_NAME] Morgen" at bounding box center [403, 312] width 202 height 62
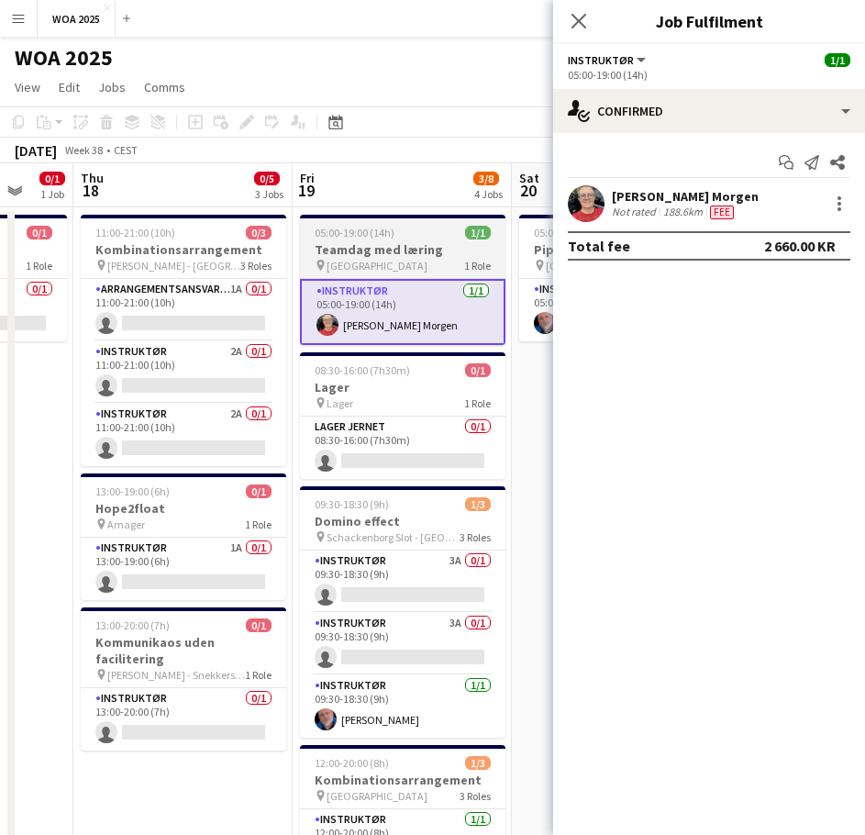
click at [447, 229] on div "05:00-19:00 (14h) 1/1" at bounding box center [402, 233] width 205 height 14
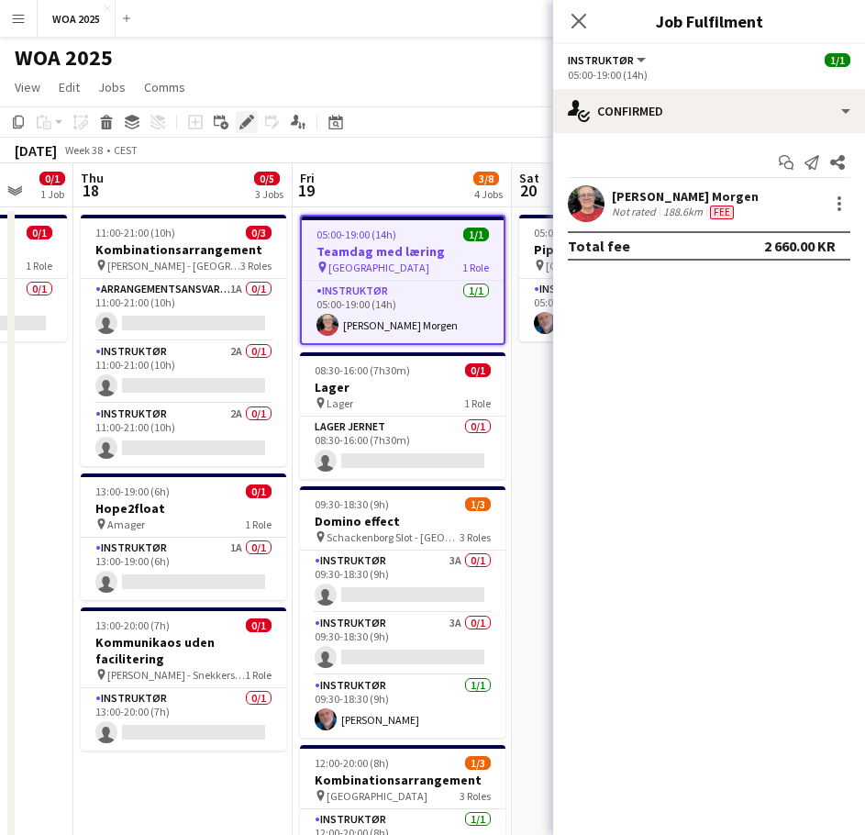
click at [240, 116] on icon "Edit" at bounding box center [246, 122] width 15 height 15
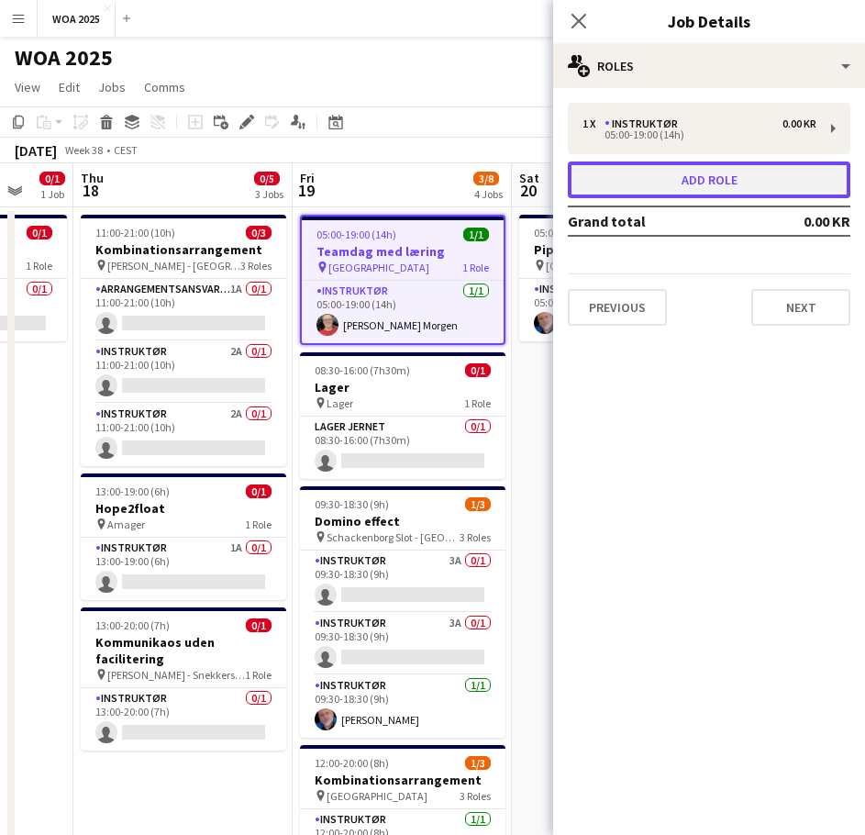
click at [674, 188] on button "Add role" at bounding box center [709, 179] width 282 height 37
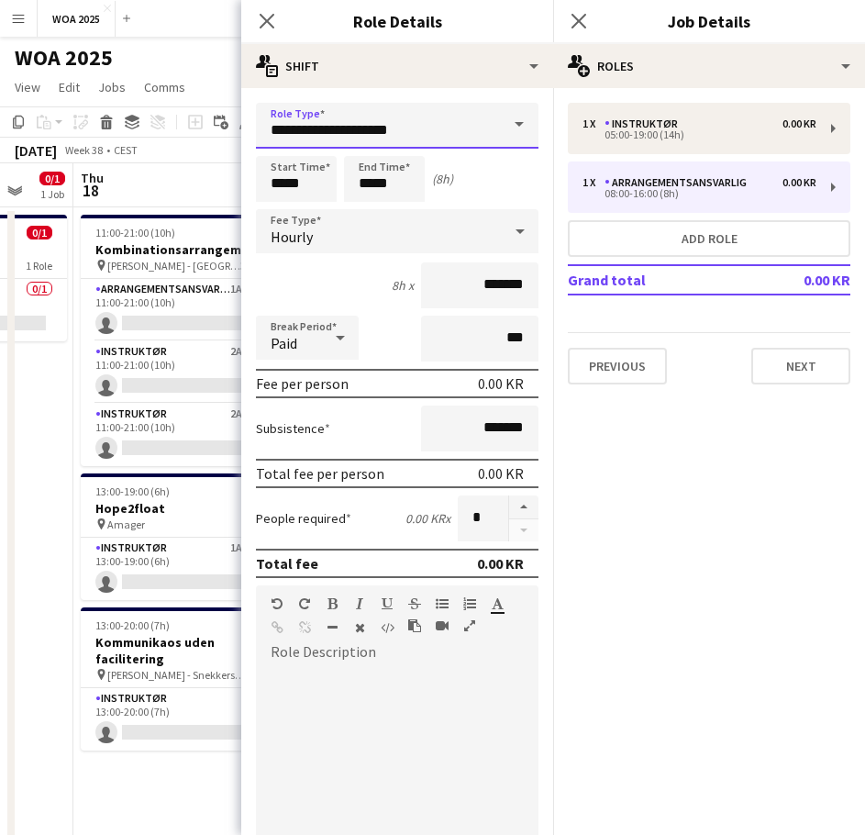
click at [427, 131] on input "**********" at bounding box center [397, 126] width 282 height 46
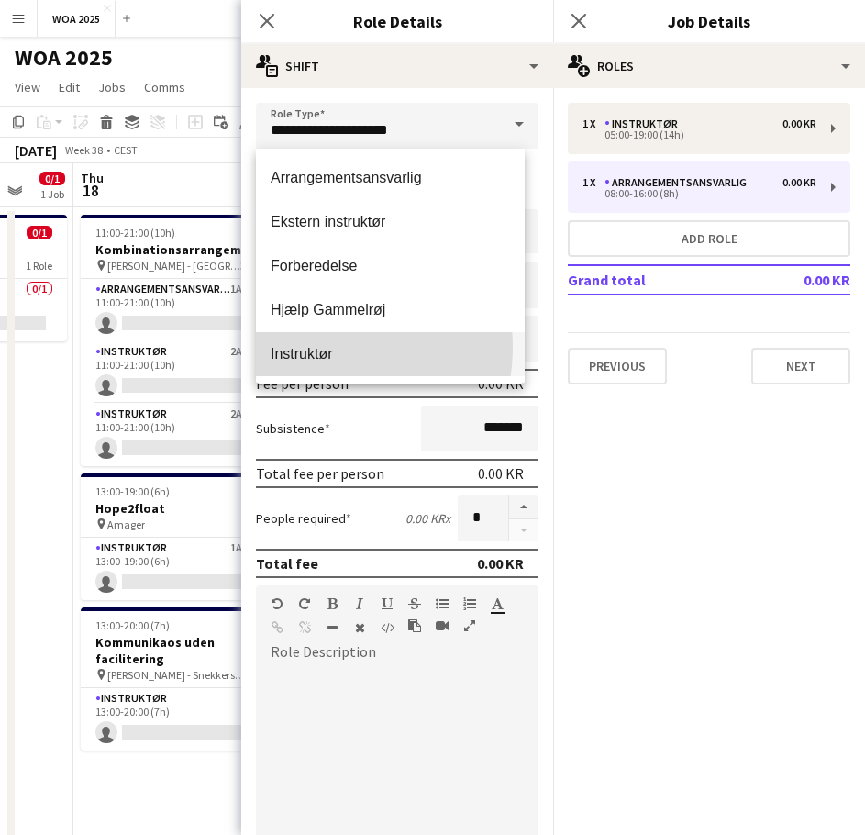
click at [312, 347] on span "Instruktør" at bounding box center [390, 353] width 239 height 17
type input "**********"
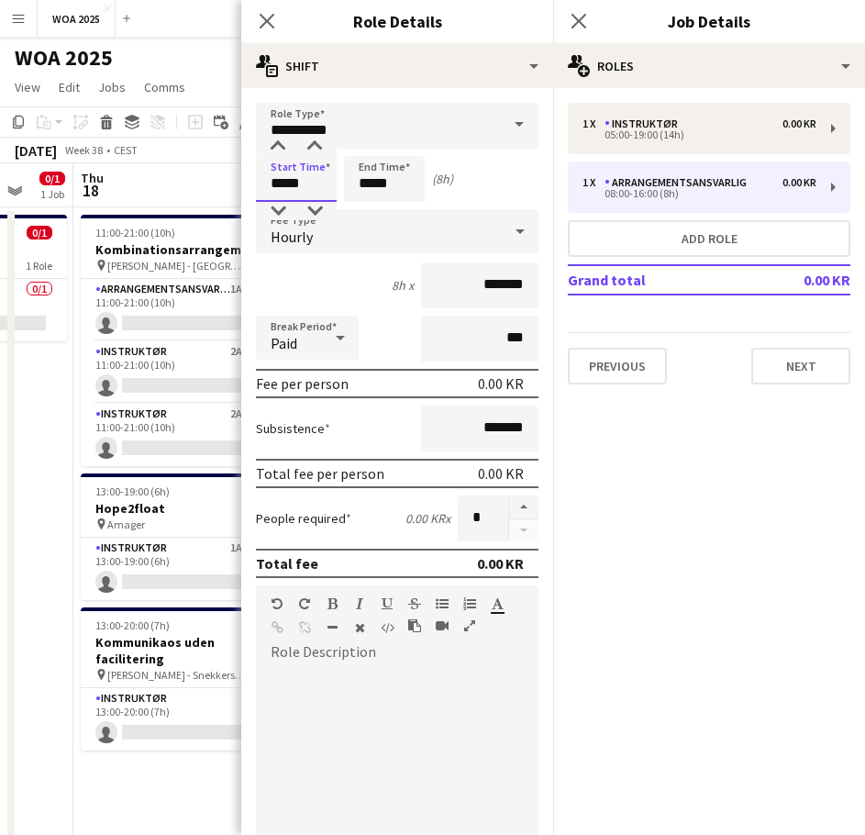
drag, startPoint x: 314, startPoint y: 179, endPoint x: 247, endPoint y: 180, distance: 67.0
click at [247, 180] on form "**********" at bounding box center [397, 646] width 312 height 1087
type input "*****"
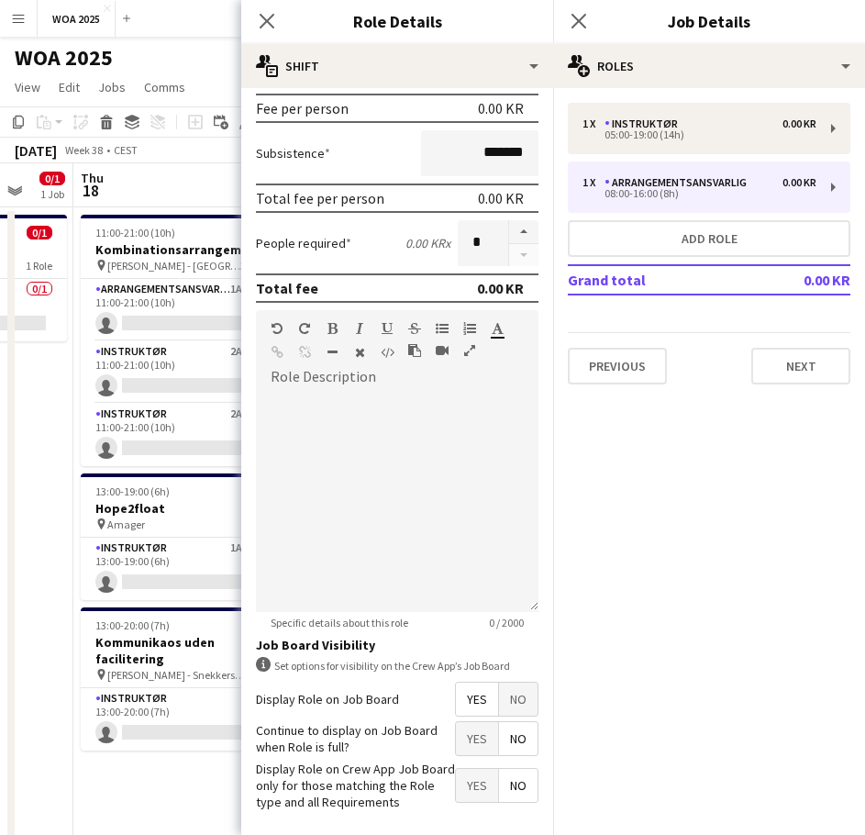
type input "*****"
click at [459, 734] on span "Yes" at bounding box center [477, 738] width 42 height 33
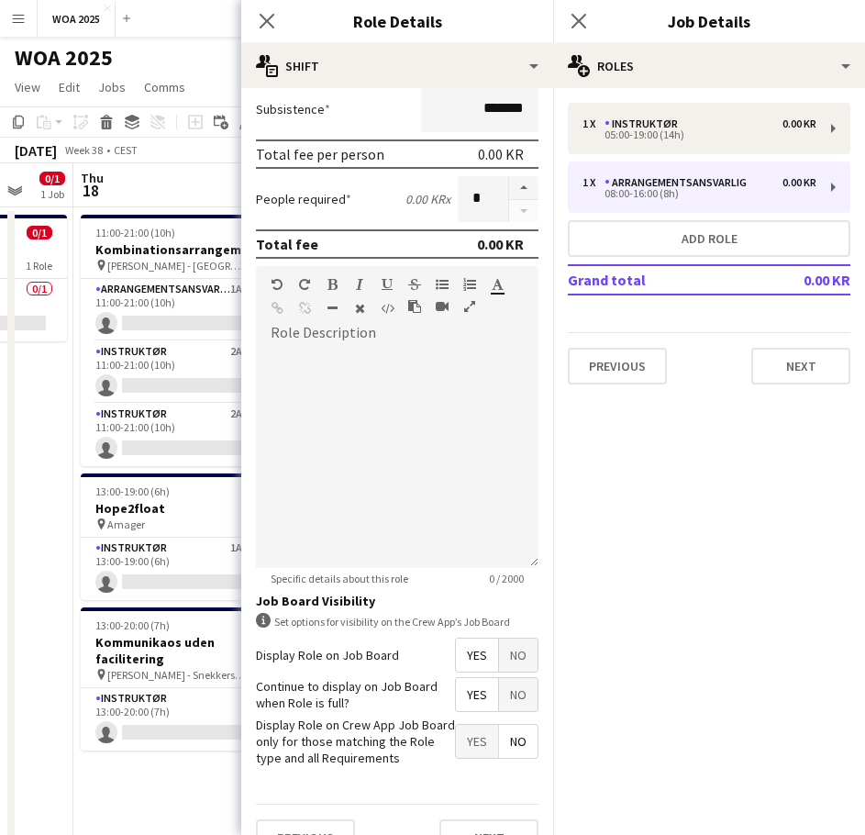
scroll to position [355, 0]
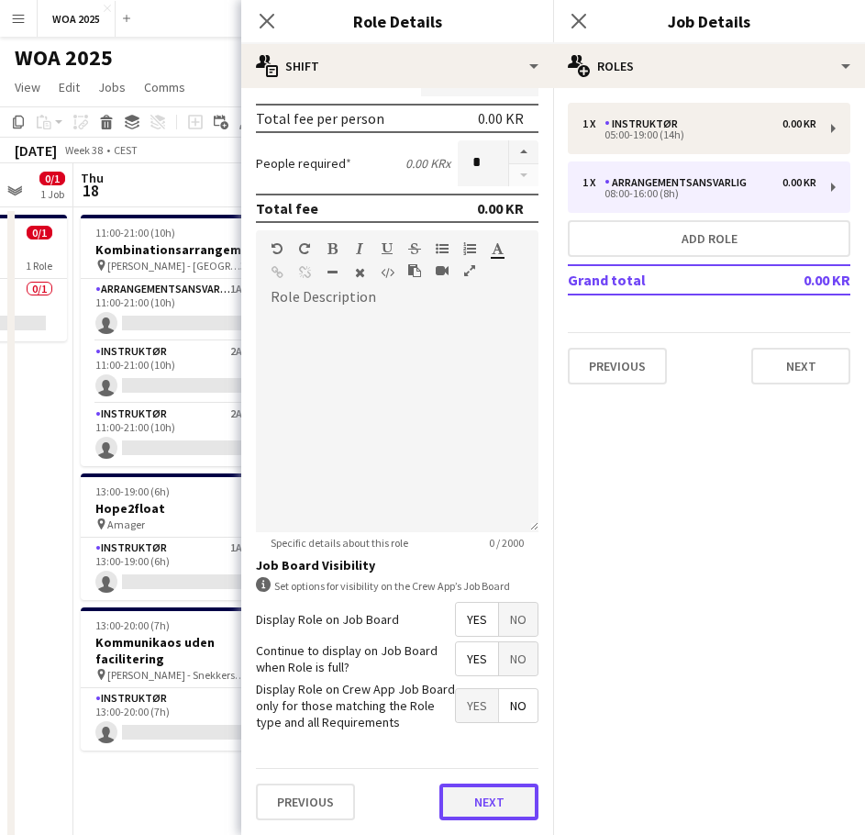
click at [480, 802] on button "Next" at bounding box center [488, 801] width 99 height 37
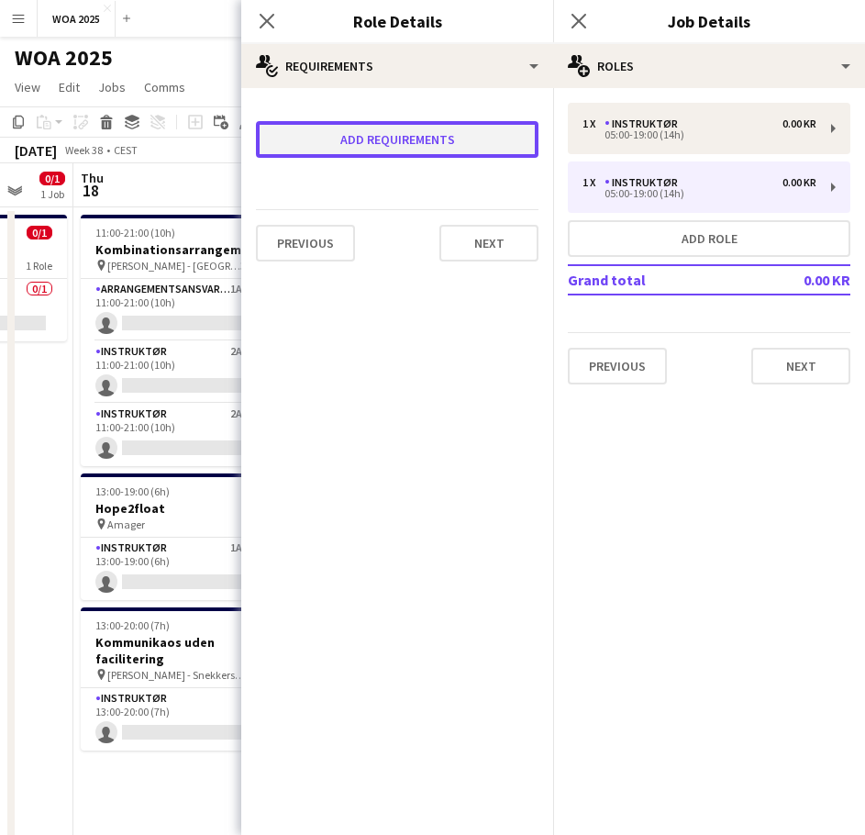
click at [431, 144] on button "Add requirements" at bounding box center [397, 139] width 282 height 37
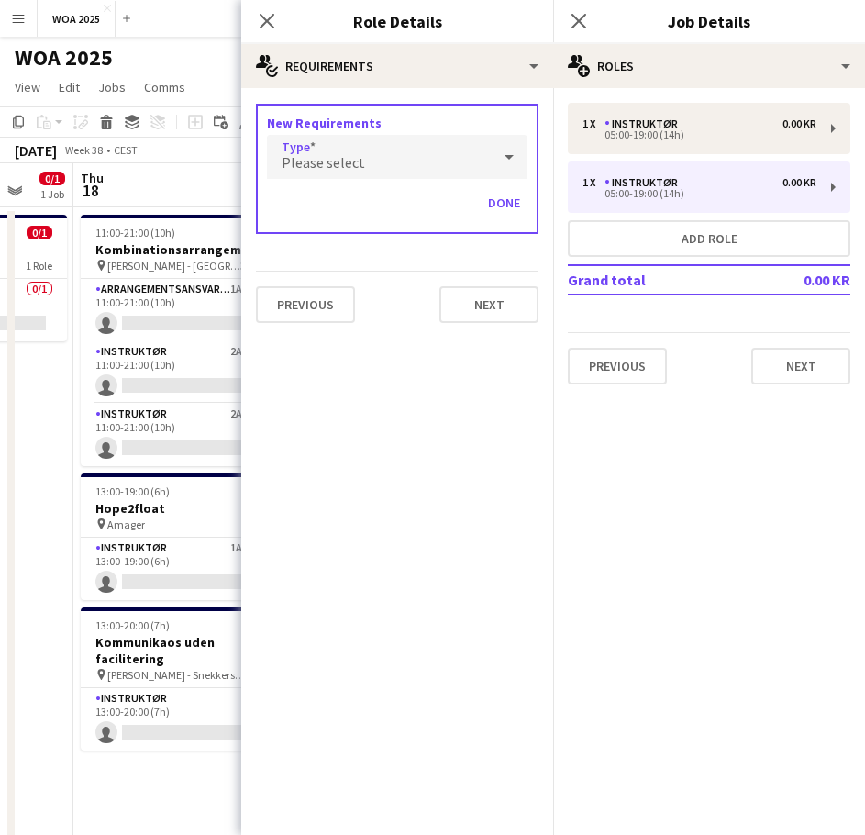
click at [431, 160] on div "Please select" at bounding box center [379, 157] width 224 height 44
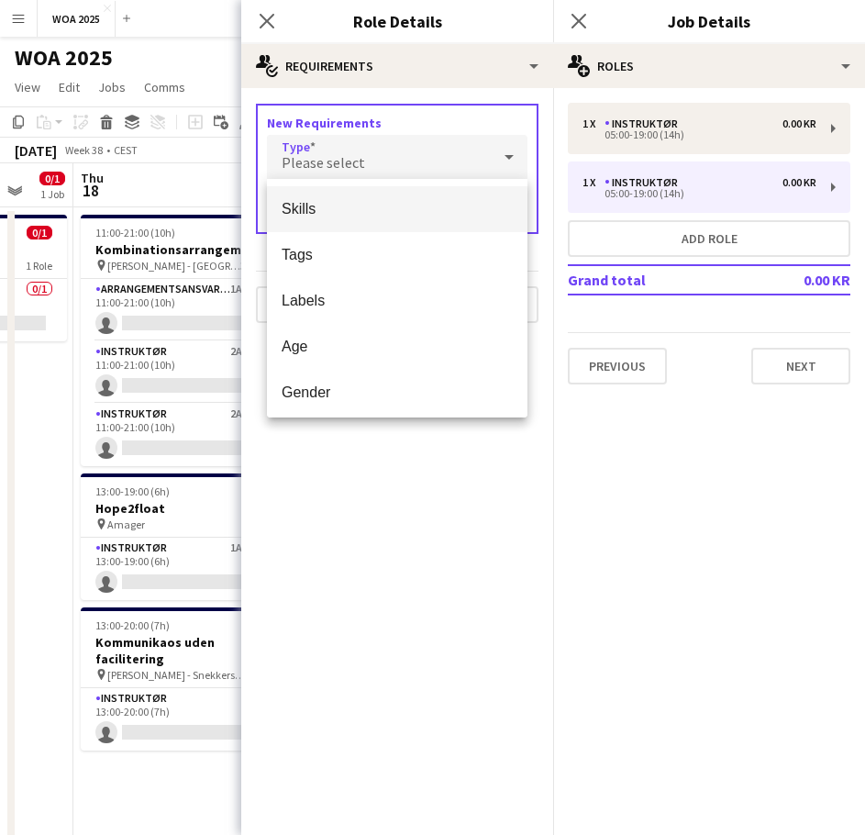
click at [431, 160] on div at bounding box center [432, 417] width 865 height 835
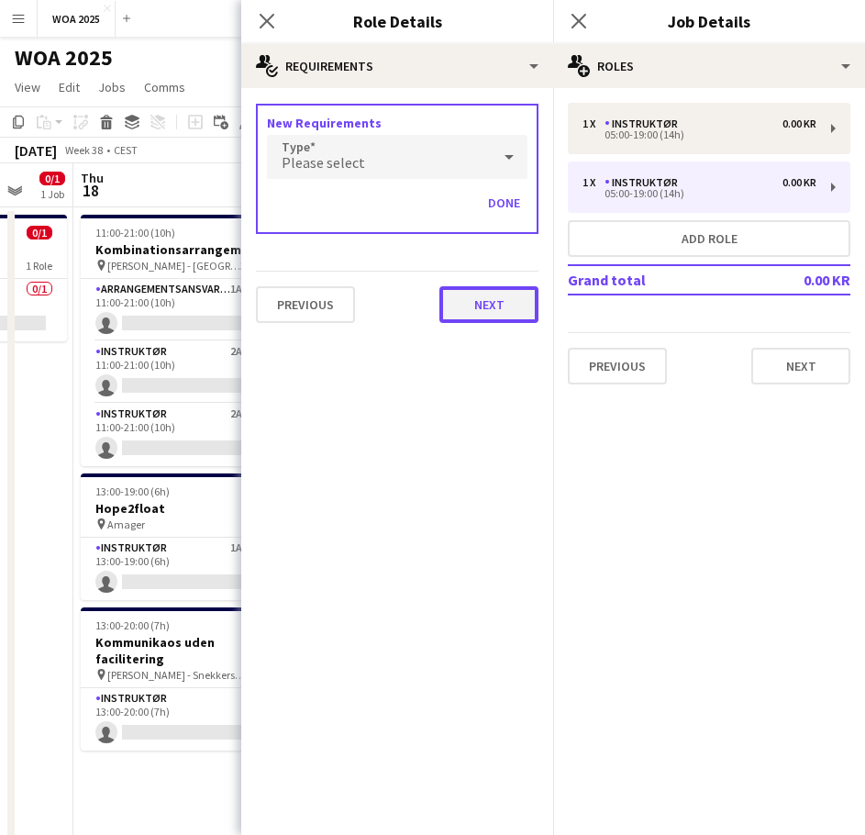
click at [498, 297] on button "Next" at bounding box center [488, 304] width 99 height 37
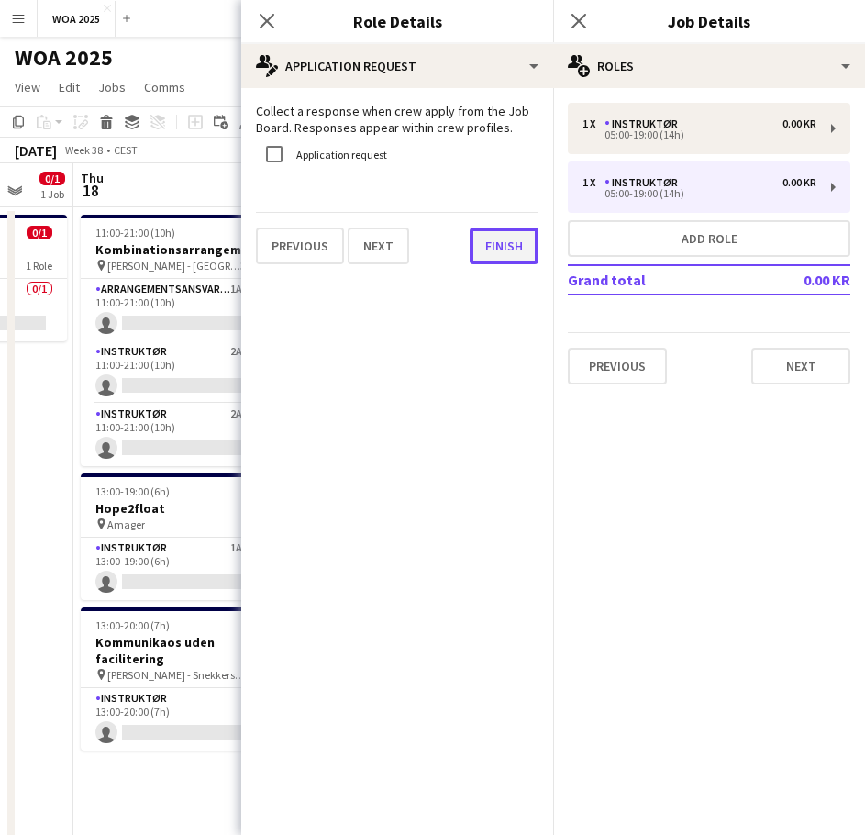
click at [489, 250] on button "Finish" at bounding box center [504, 245] width 69 height 37
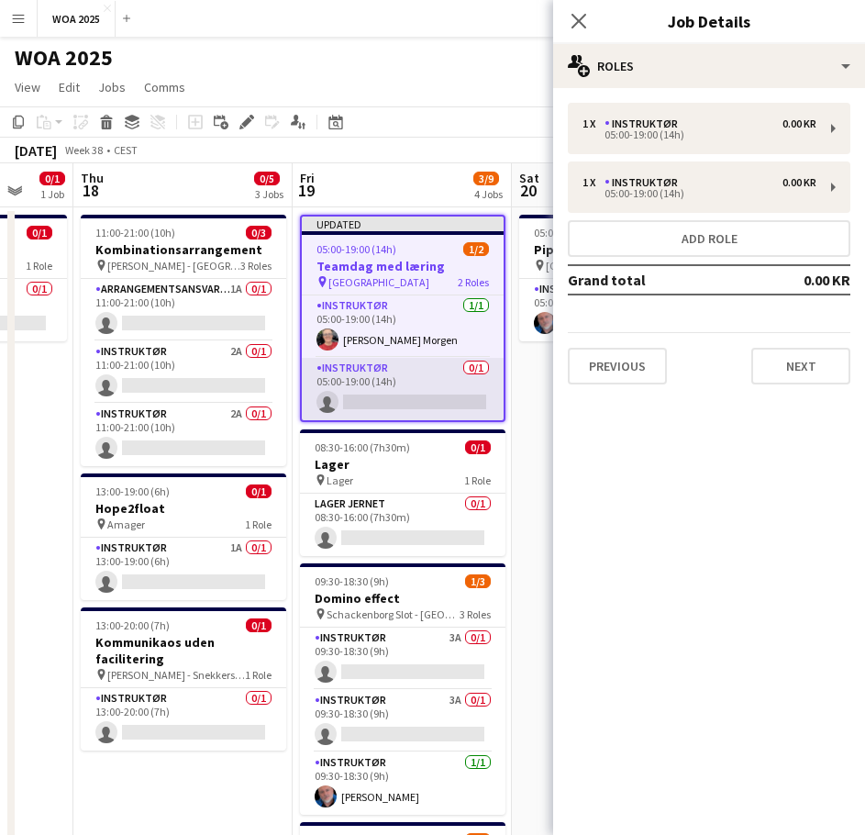
click at [403, 384] on app-card-role "Instruktør 0/1 05:00-19:00 (14h) single-neutral-actions" at bounding box center [403, 389] width 202 height 62
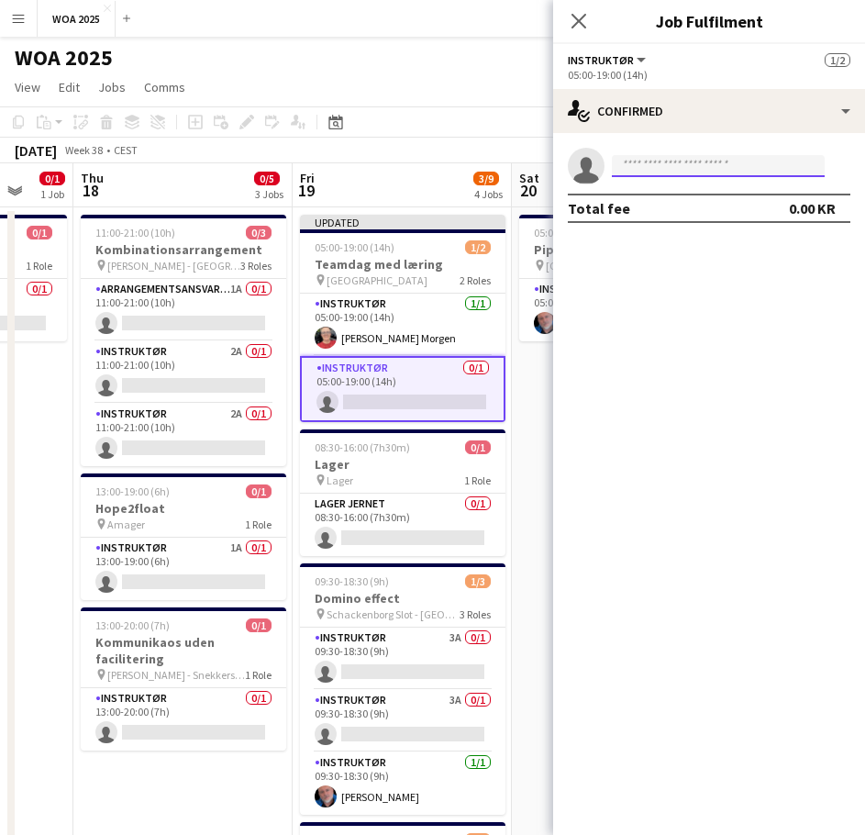
click at [681, 171] on input at bounding box center [718, 166] width 213 height 22
type input "*"
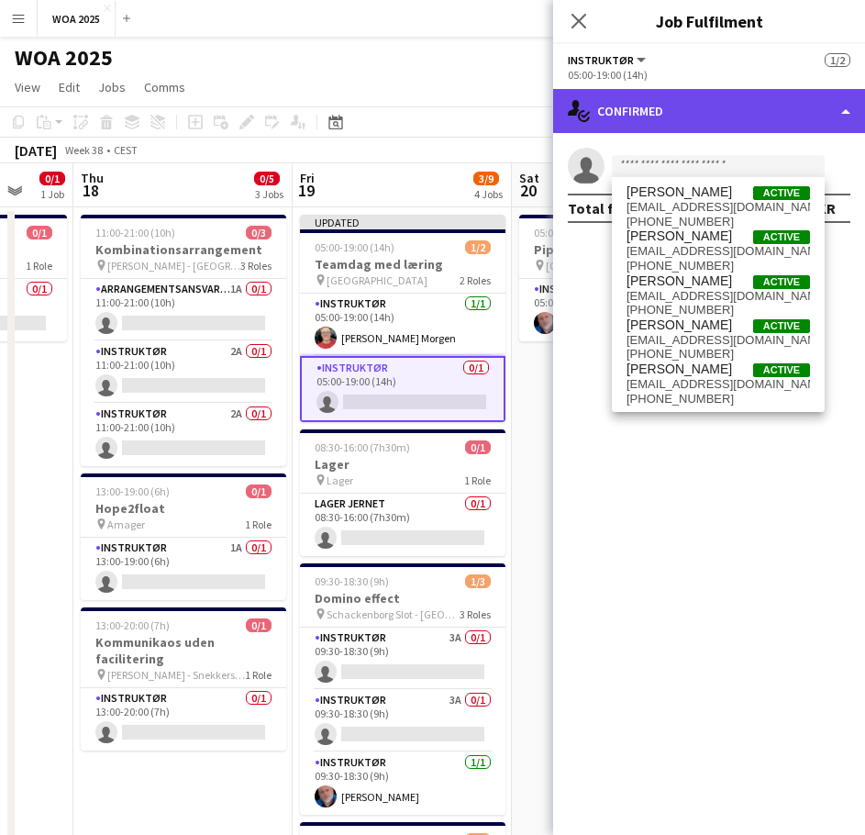
click at [679, 122] on div "single-neutral-actions-check-2 Confirmed" at bounding box center [709, 111] width 312 height 44
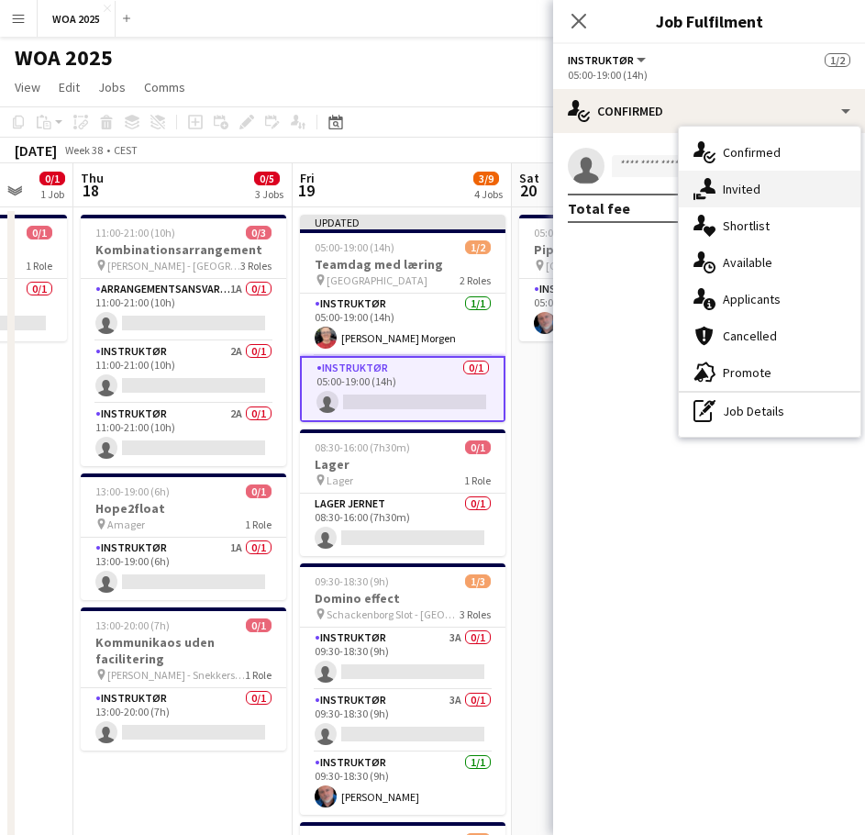
click at [763, 204] on div "single-neutral-actions-share-1 Invited" at bounding box center [770, 189] width 182 height 37
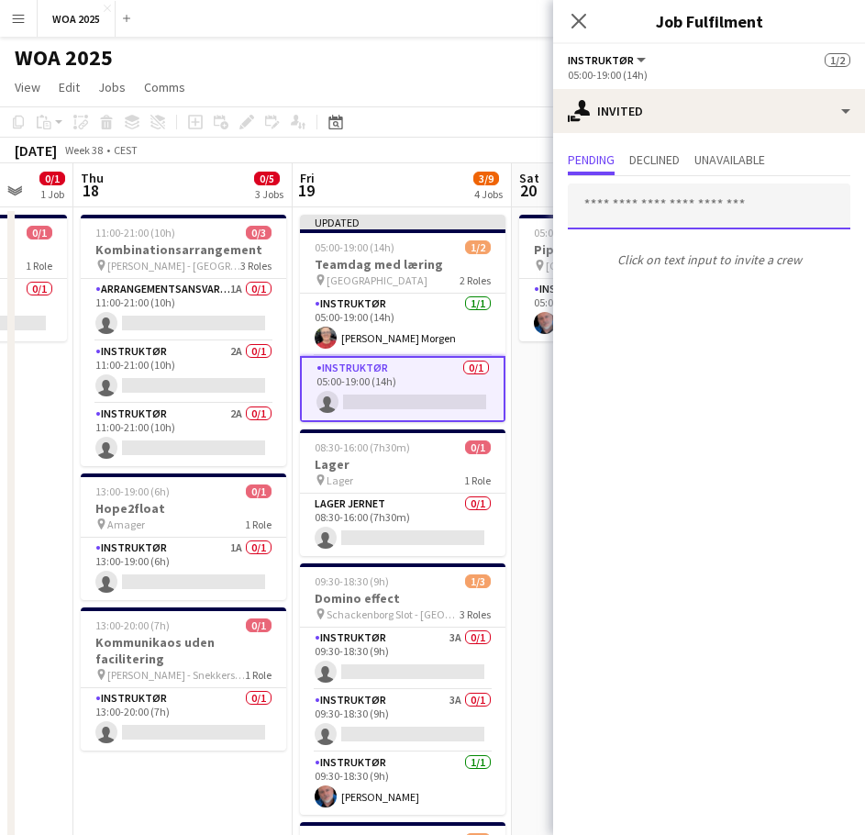
click at [647, 202] on input "text" at bounding box center [709, 206] width 282 height 46
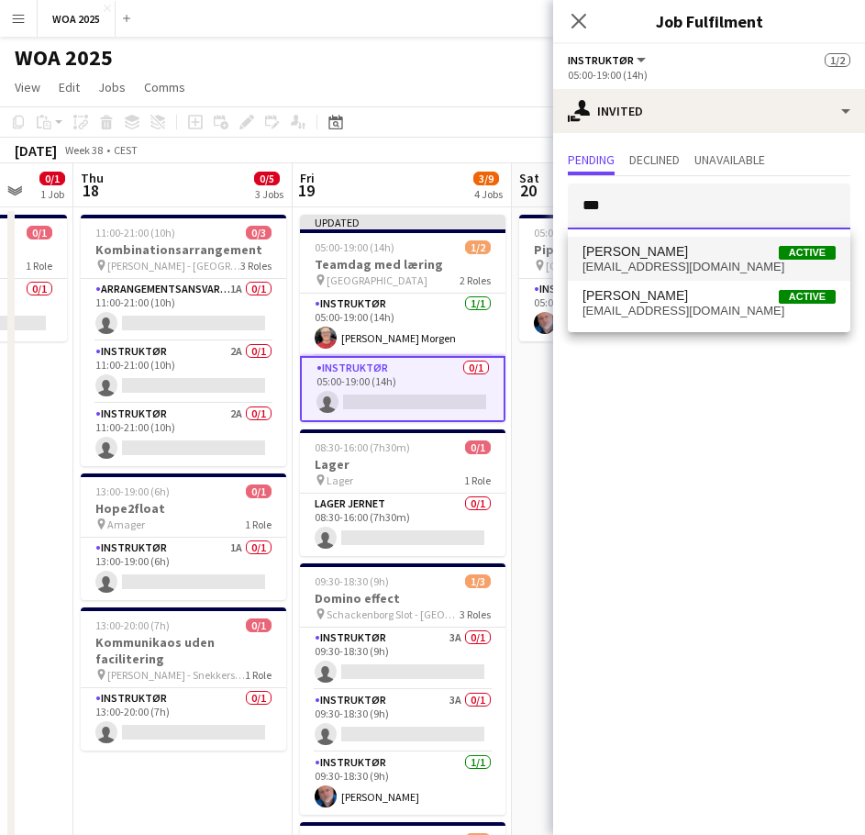
type input "***"
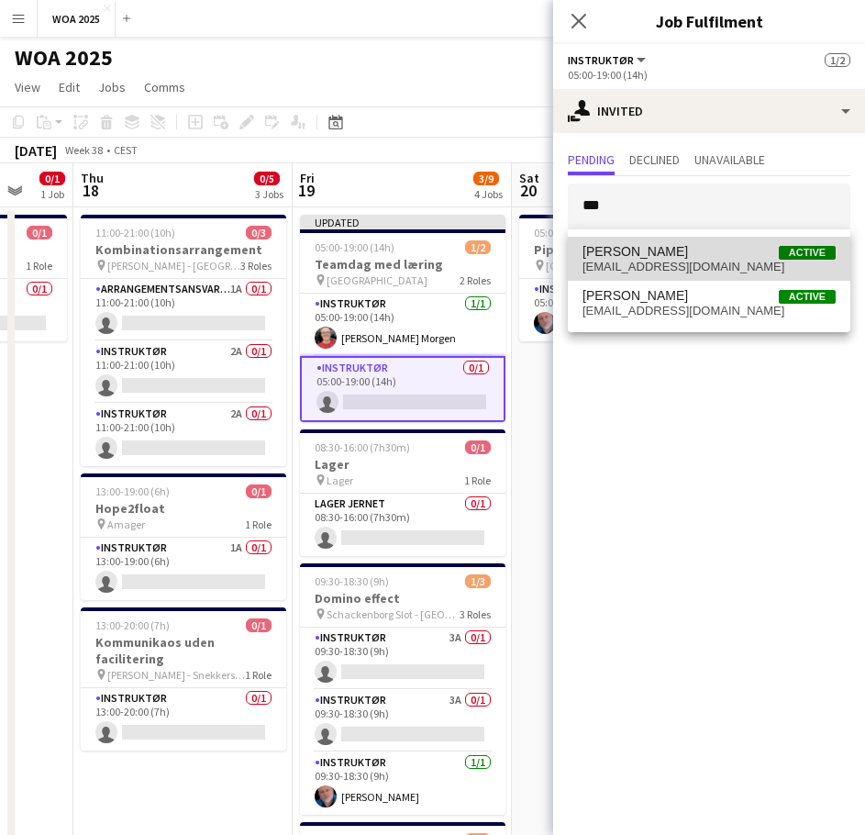
click at [668, 270] on span "[EMAIL_ADDRESS][DOMAIN_NAME]" at bounding box center [708, 267] width 253 height 15
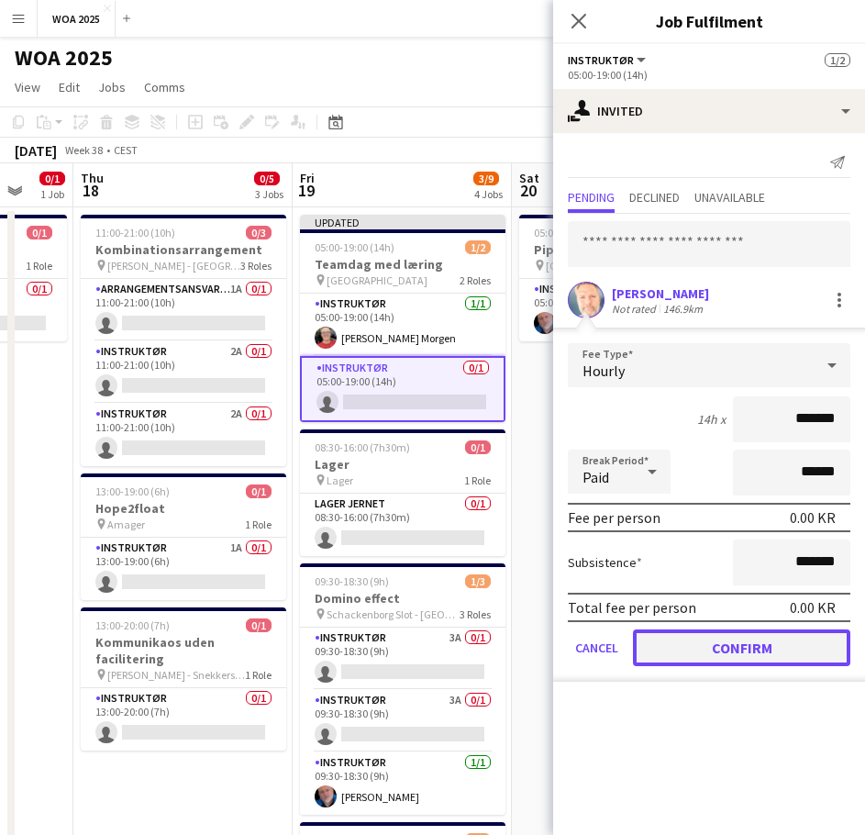
click at [718, 644] on button "Confirm" at bounding box center [741, 647] width 217 height 37
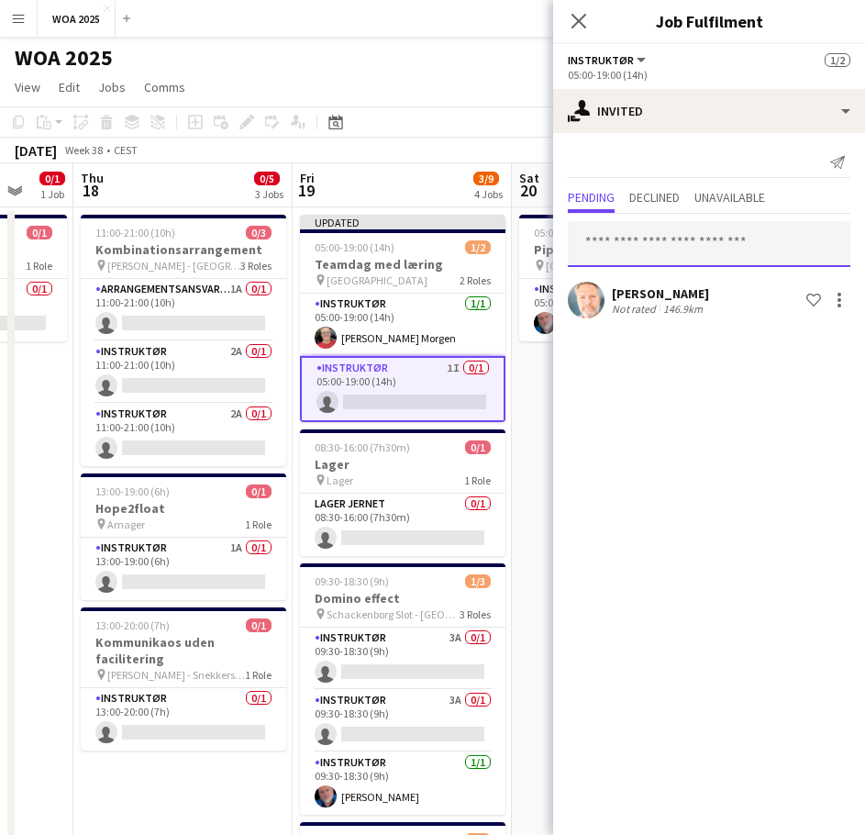
click at [700, 247] on input "text" at bounding box center [709, 244] width 282 height 46
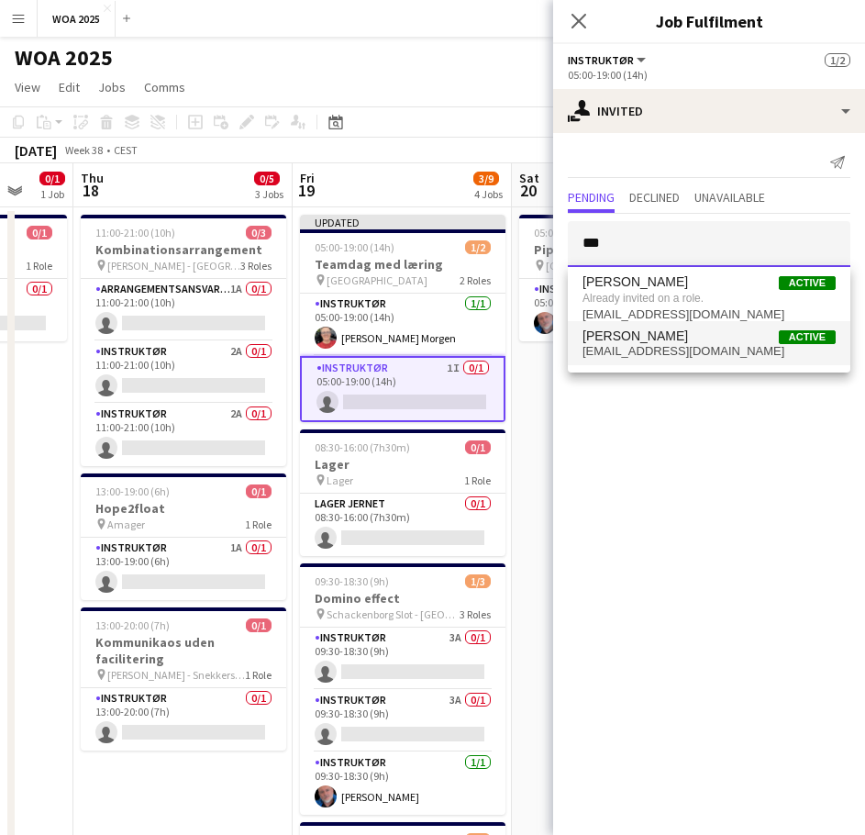
type input "***"
click at [618, 351] on span "[EMAIL_ADDRESS][DOMAIN_NAME]" at bounding box center [708, 351] width 253 height 15
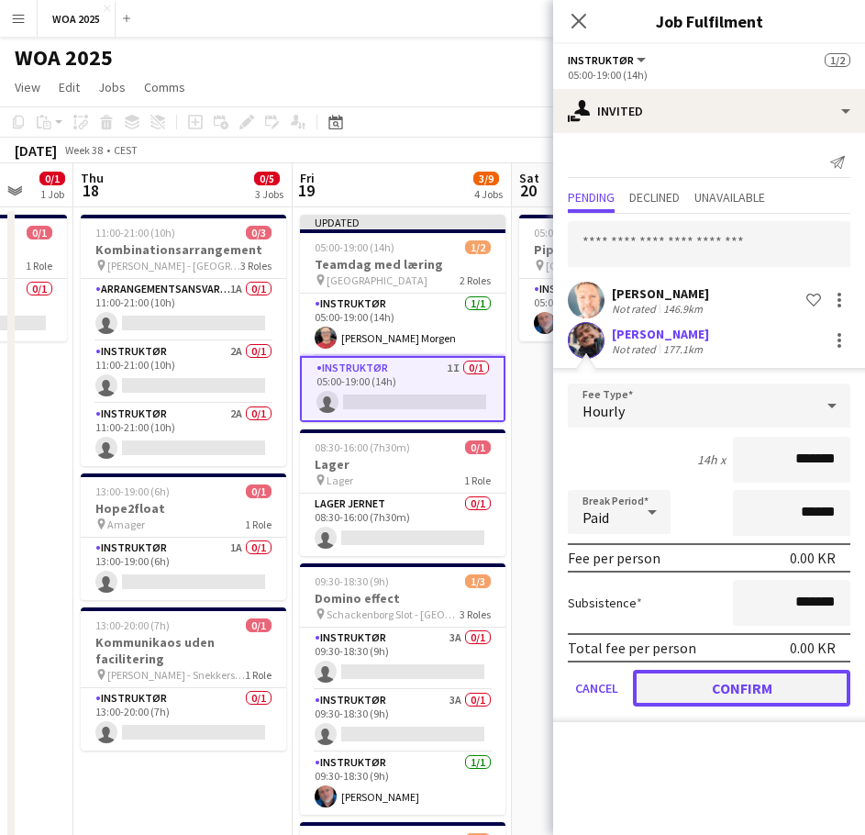
click at [704, 699] on button "Confirm" at bounding box center [741, 687] width 217 height 37
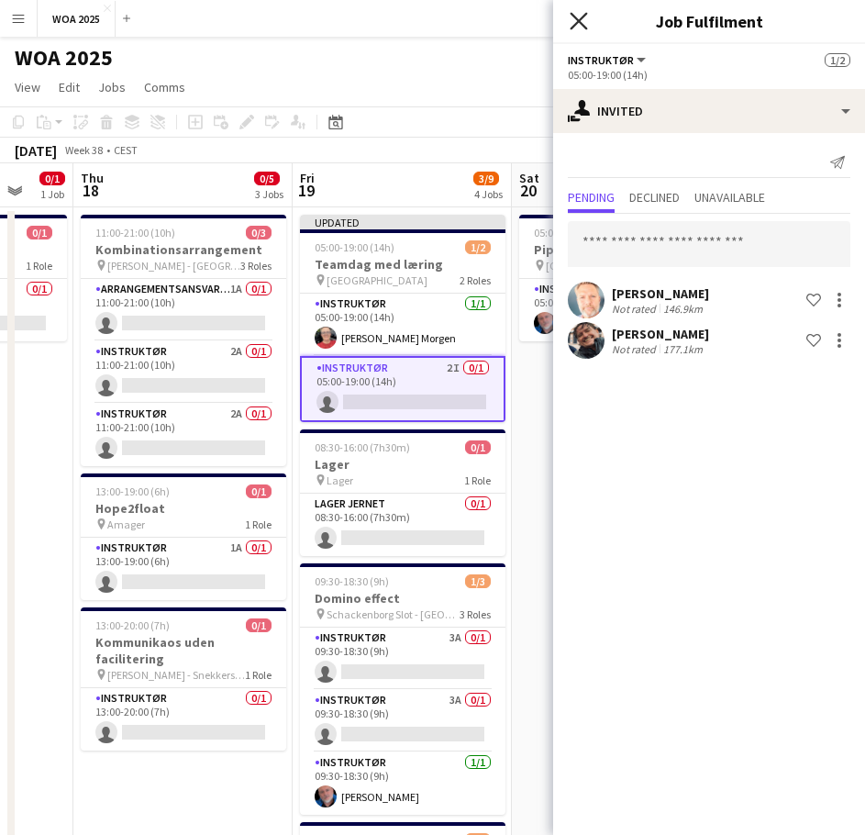
click at [578, 26] on icon "Close pop-in" at bounding box center [578, 20] width 17 height 17
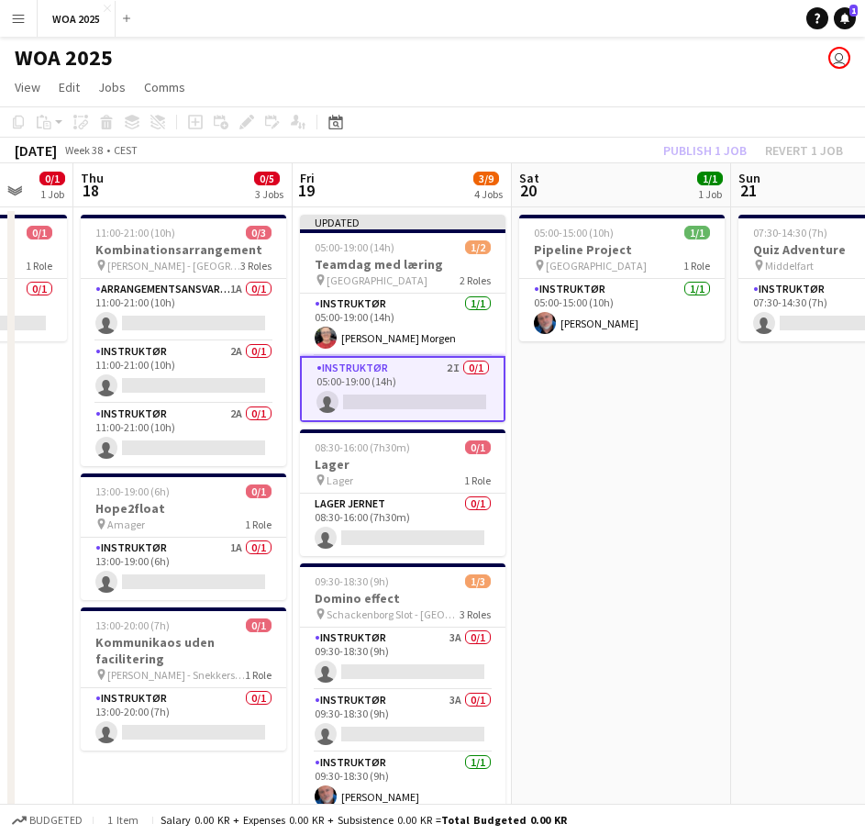
click at [696, 143] on div "Publish 1 job Revert 1 job" at bounding box center [753, 150] width 224 height 24
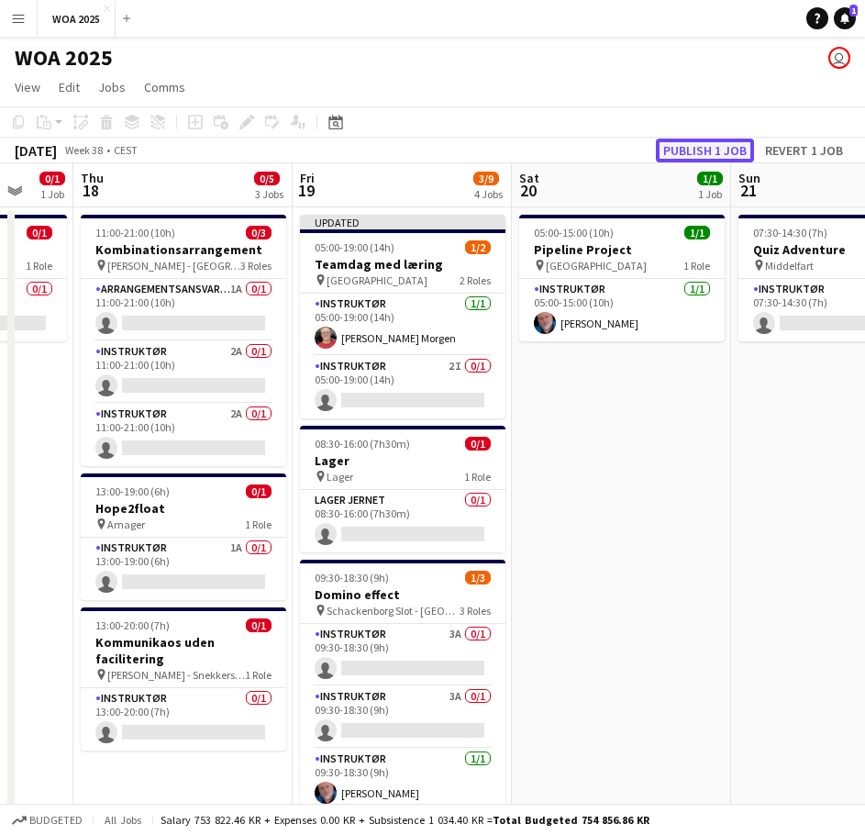
click at [687, 150] on button "Publish 1 job" at bounding box center [705, 150] width 98 height 24
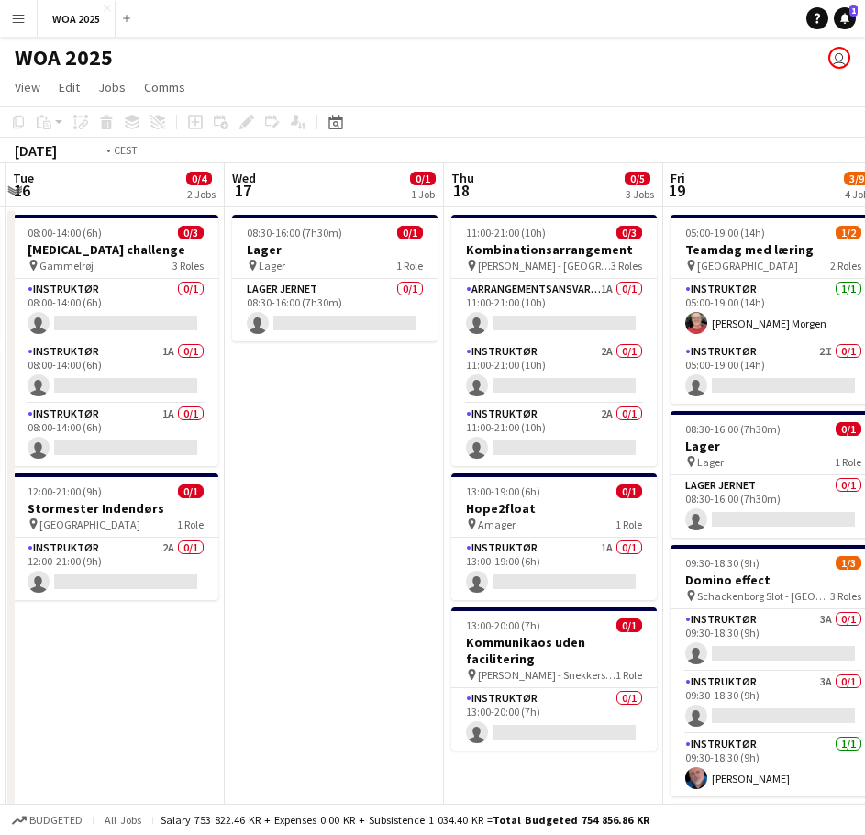
drag, startPoint x: 44, startPoint y: 437, endPoint x: 654, endPoint y: 426, distance: 609.9
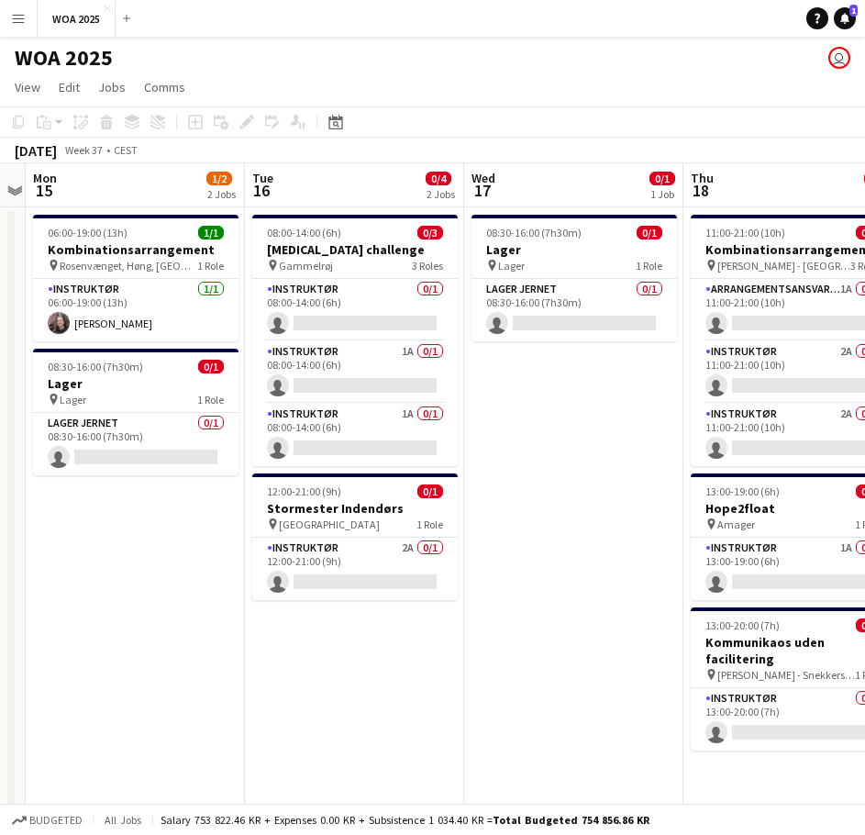
drag, startPoint x: 174, startPoint y: 532, endPoint x: 720, endPoint y: 516, distance: 545.9
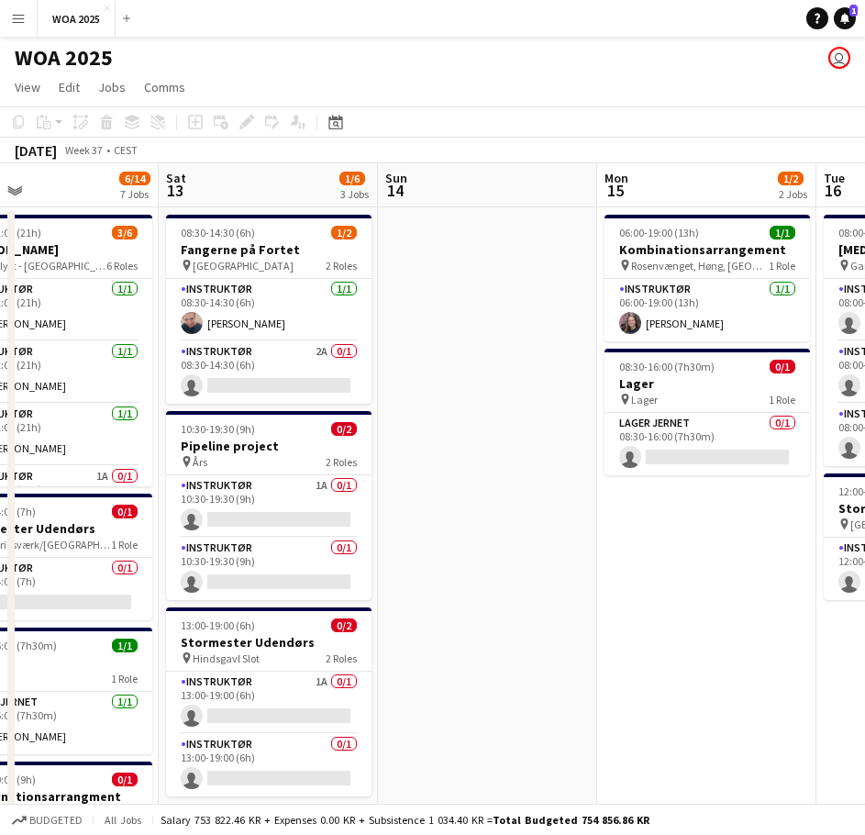
drag, startPoint x: 635, startPoint y: 587, endPoint x: 785, endPoint y: 584, distance: 150.4
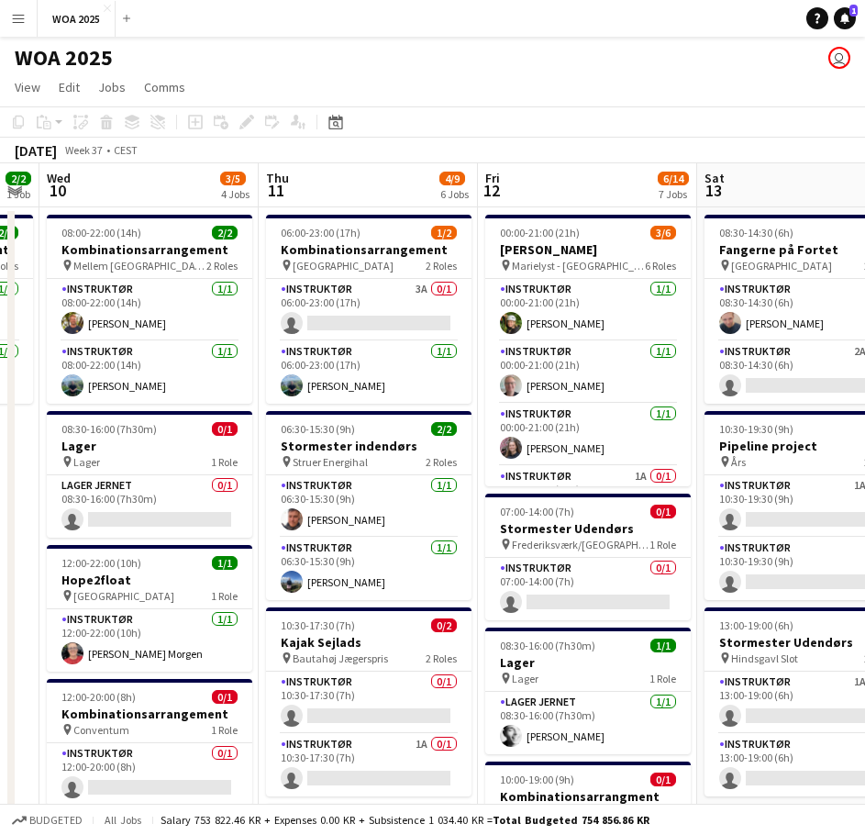
scroll to position [0, 390]
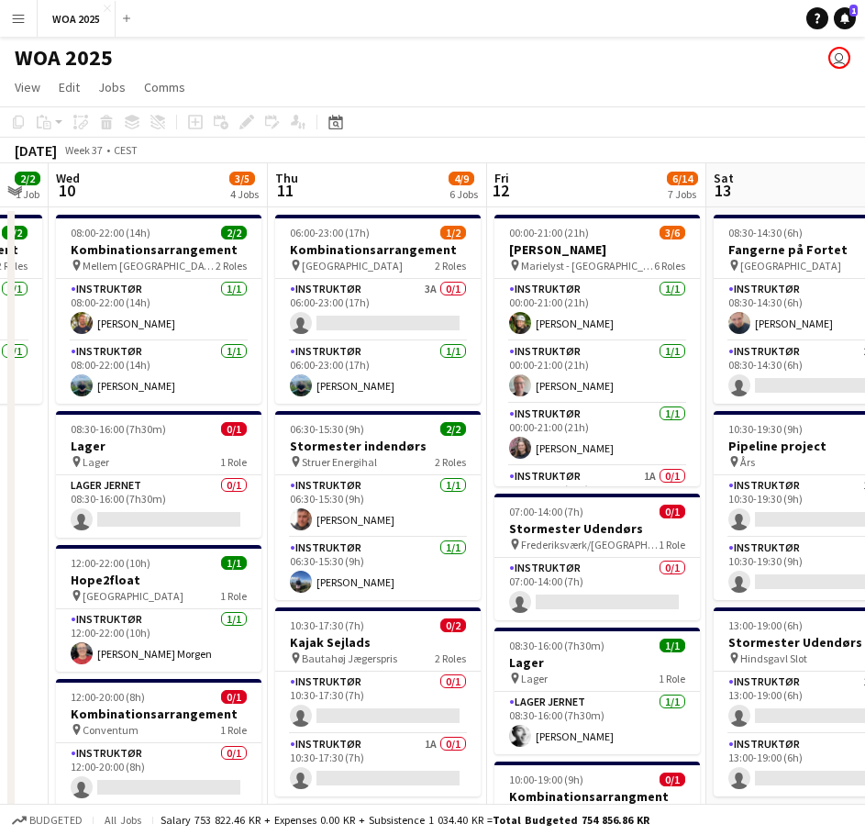
drag, startPoint x: 213, startPoint y: 547, endPoint x: 376, endPoint y: 543, distance: 163.3
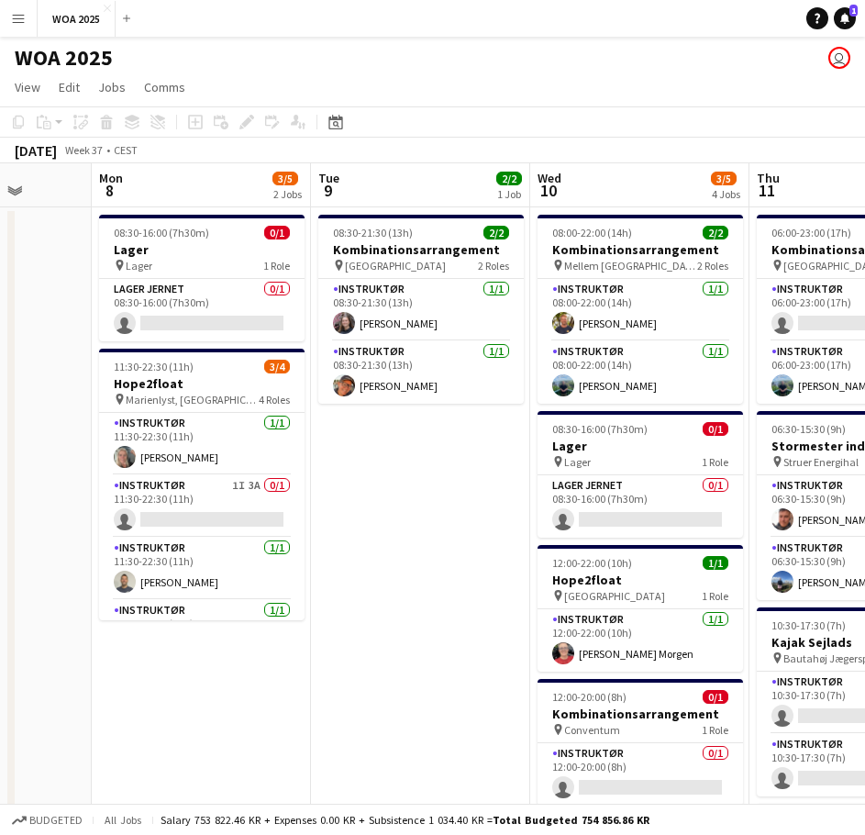
scroll to position [0, 565]
drag, startPoint x: 226, startPoint y: 461, endPoint x: 708, endPoint y: 457, distance: 482.4
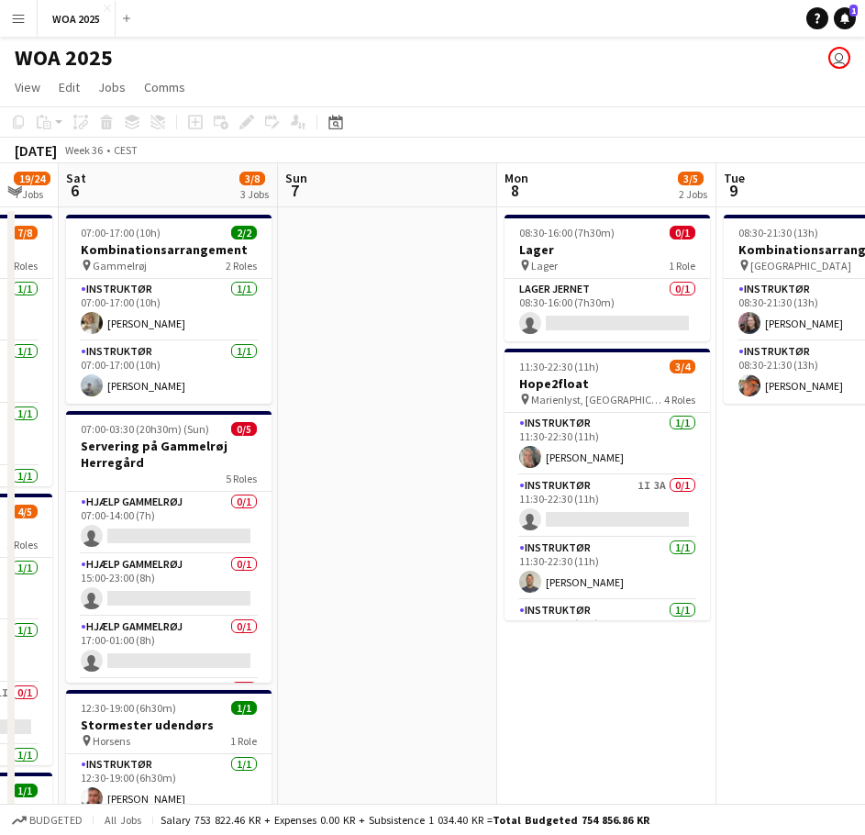
drag, startPoint x: 164, startPoint y: 599, endPoint x: 805, endPoint y: 582, distance: 641.3
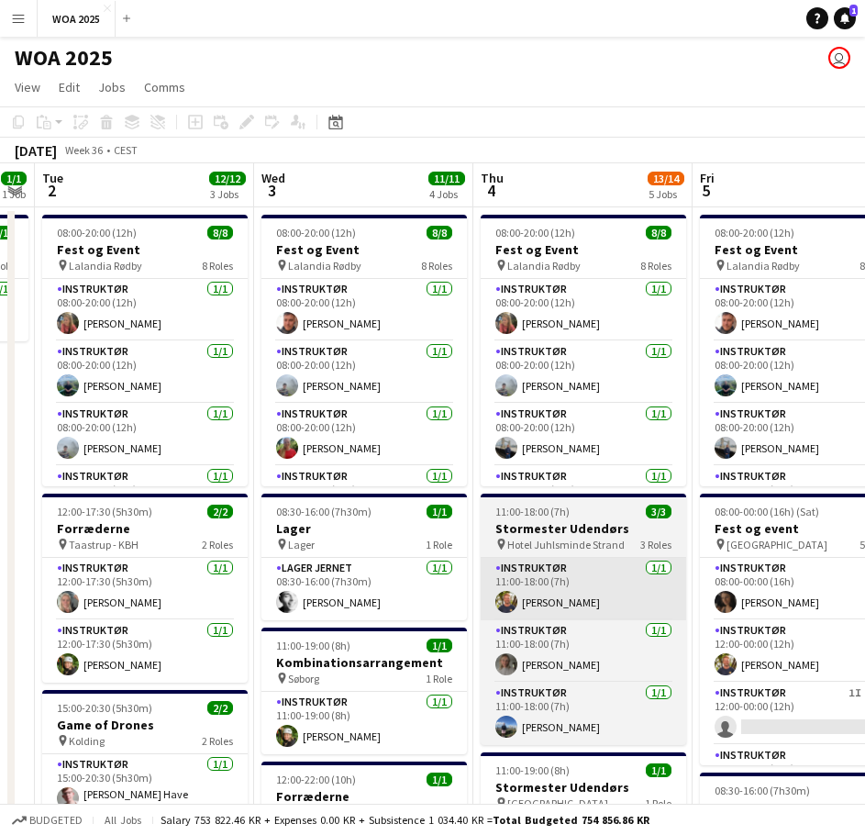
drag, startPoint x: 134, startPoint y: 644, endPoint x: 673, endPoint y: 590, distance: 542.0
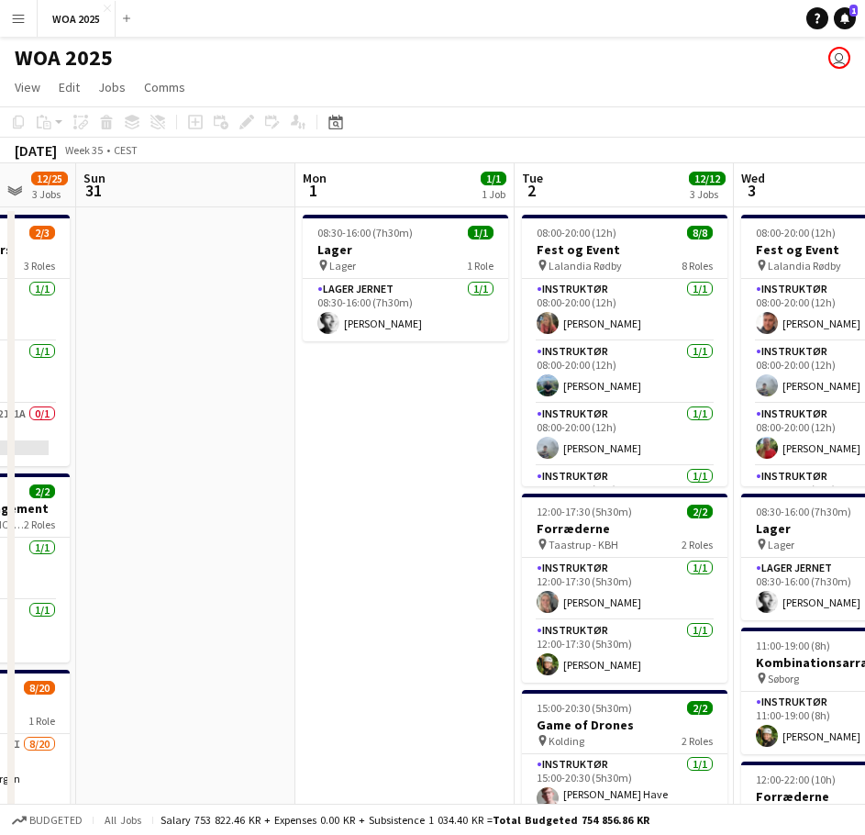
scroll to position [0, 507]
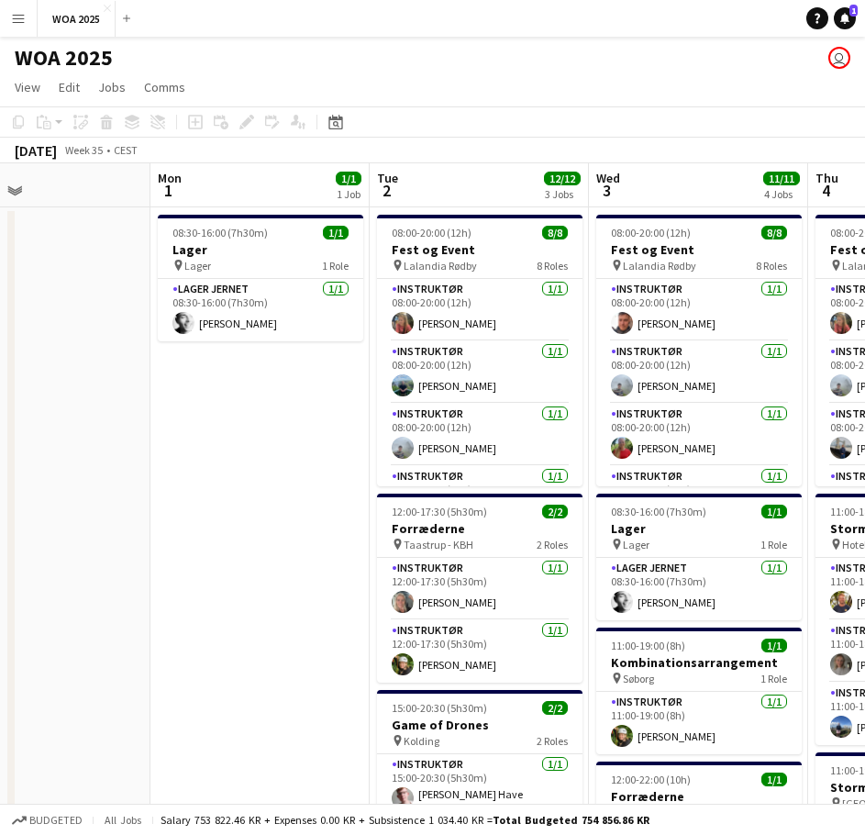
drag, startPoint x: 230, startPoint y: 559, endPoint x: 568, endPoint y: 560, distance: 337.5
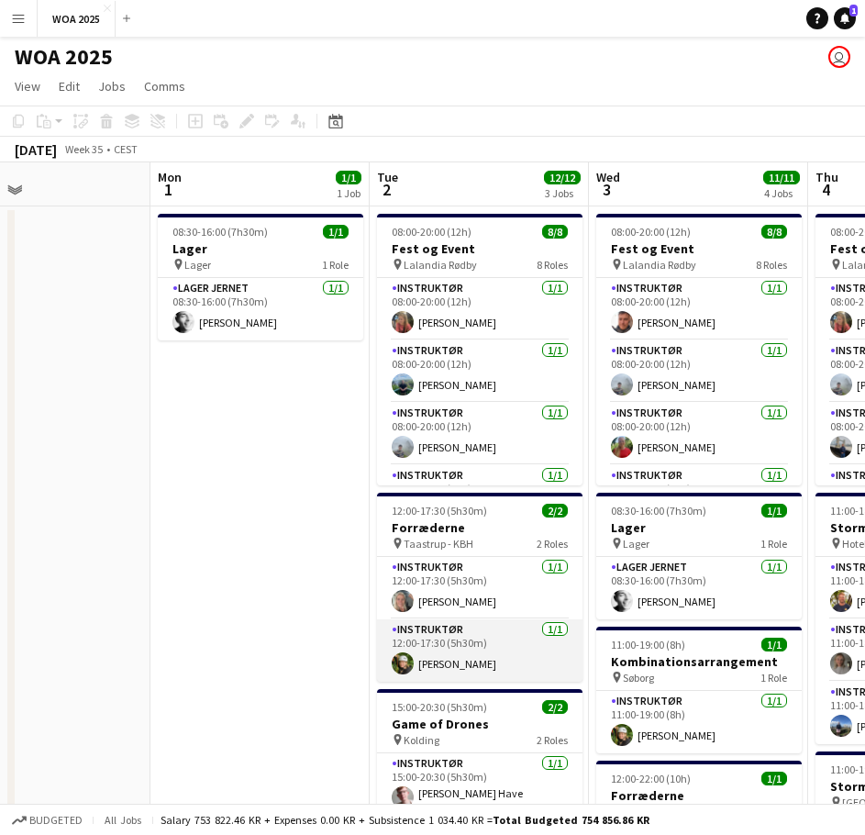
scroll to position [0, 0]
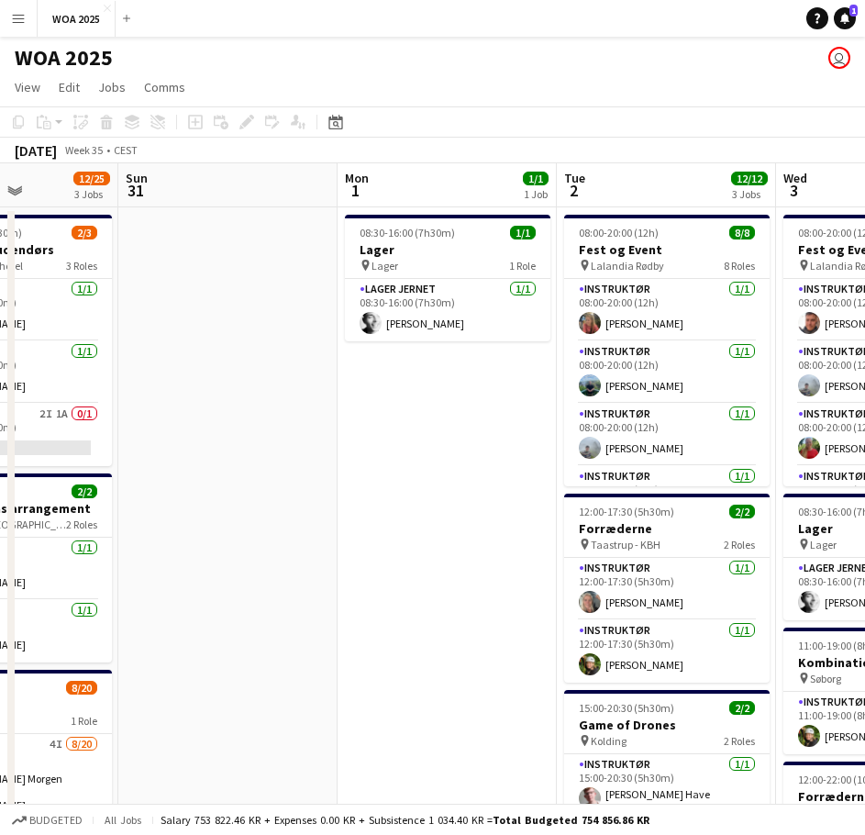
drag, startPoint x: 152, startPoint y: 554, endPoint x: 614, endPoint y: 547, distance: 462.3
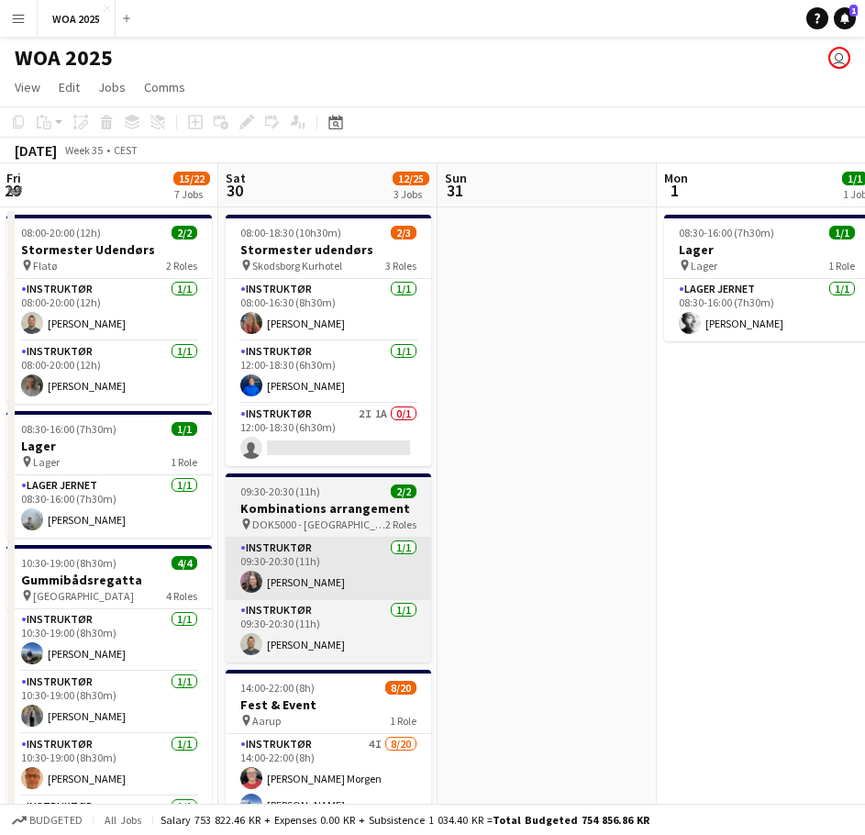
drag, startPoint x: 470, startPoint y: 558, endPoint x: 803, endPoint y: 548, distance: 333.1
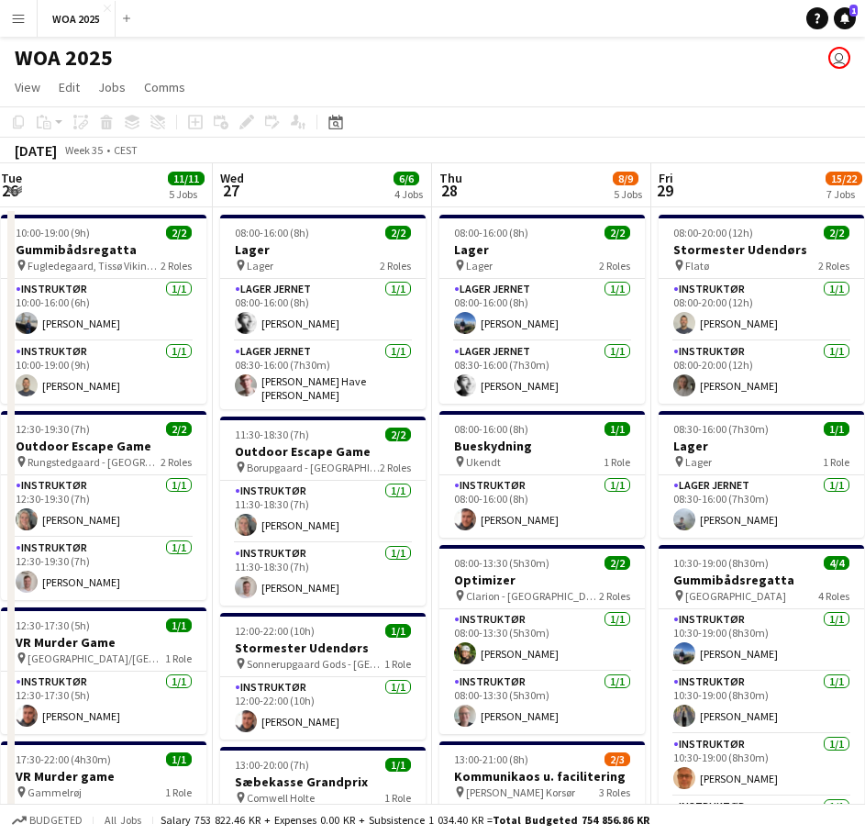
scroll to position [0, 440]
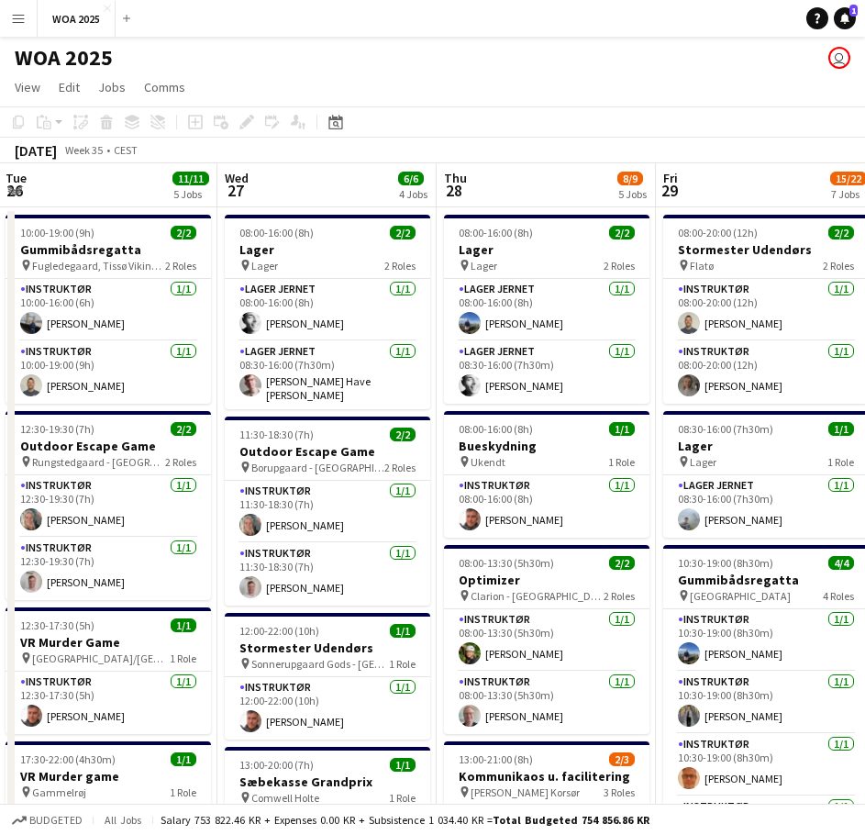
drag, startPoint x: 305, startPoint y: 551, endPoint x: 536, endPoint y: 536, distance: 230.7
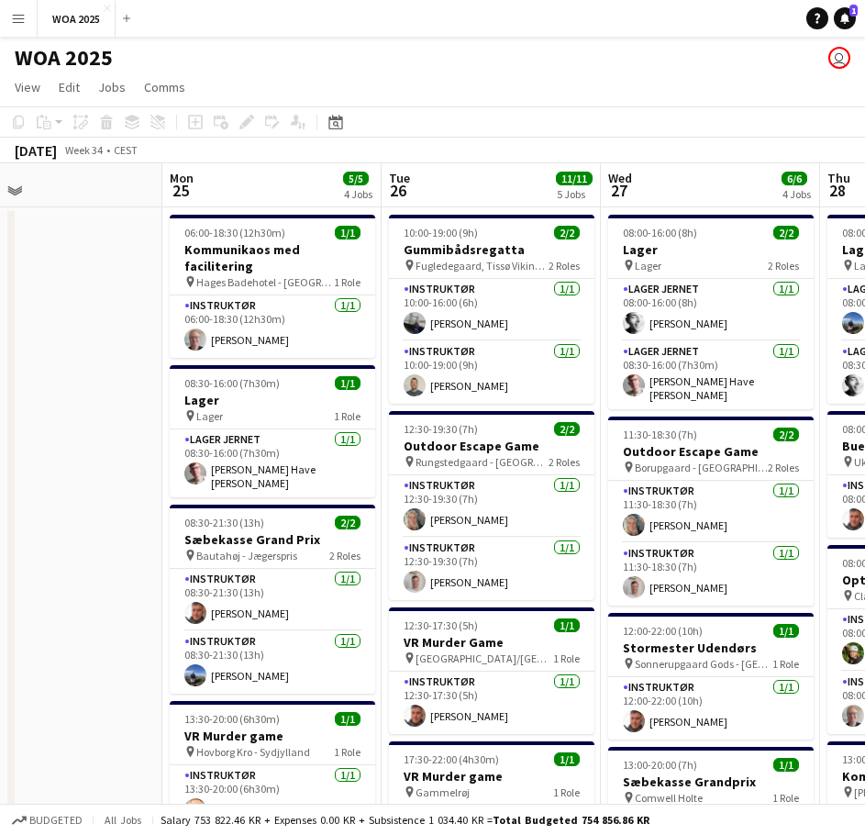
scroll to position [0, 544]
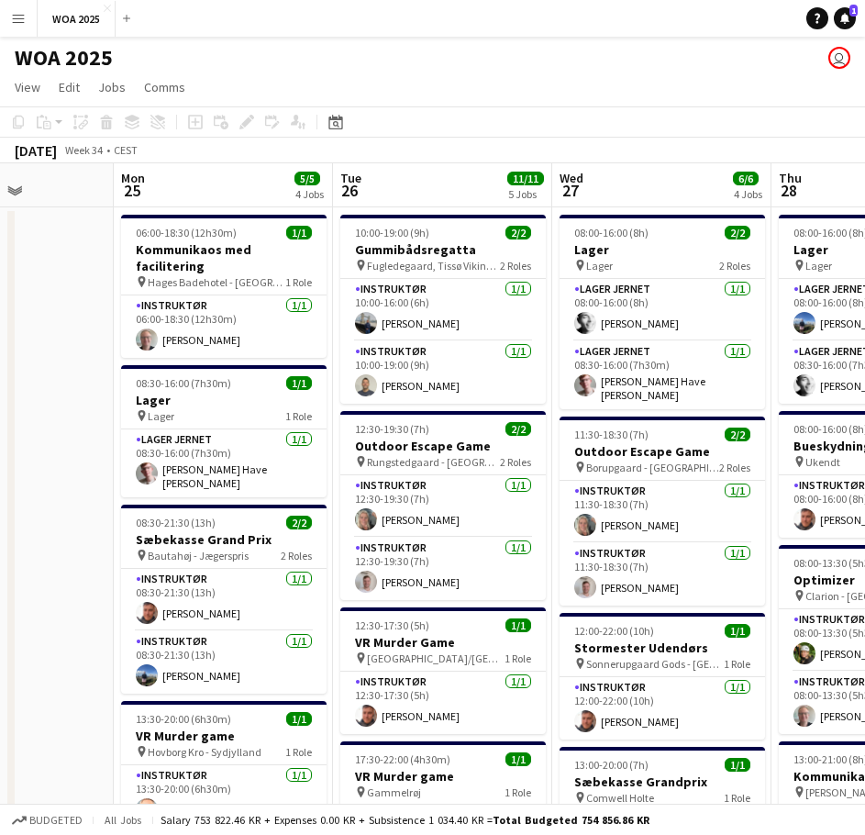
drag, startPoint x: 255, startPoint y: 572, endPoint x: 590, endPoint y: 535, distance: 336.8
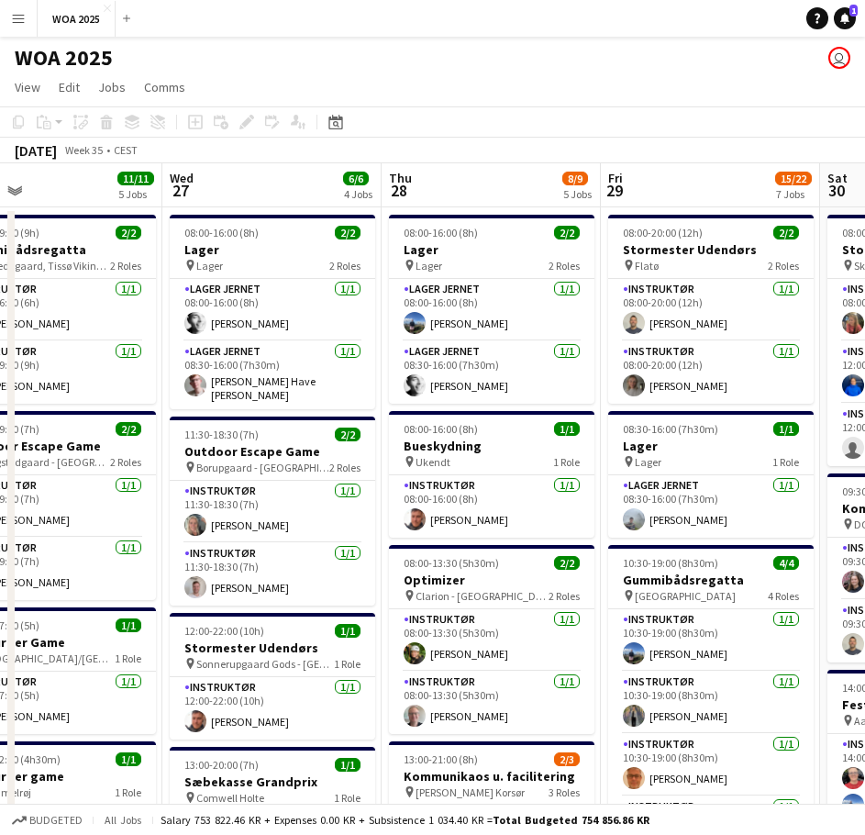
scroll to position [0, 723]
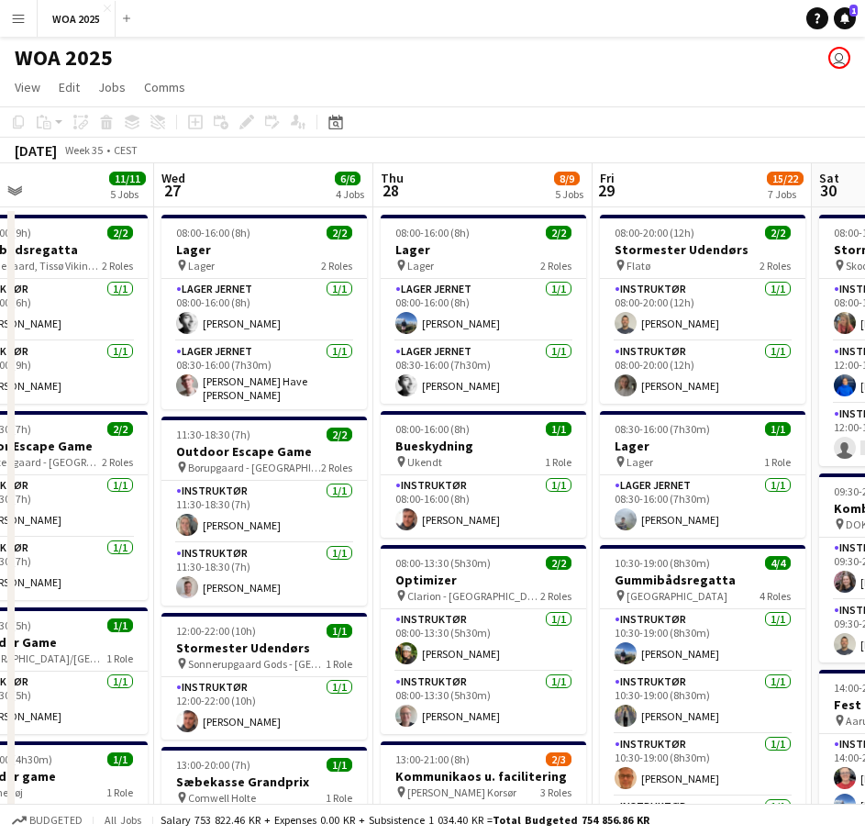
drag, startPoint x: 586, startPoint y: 508, endPoint x: 218, endPoint y: 517, distance: 367.9
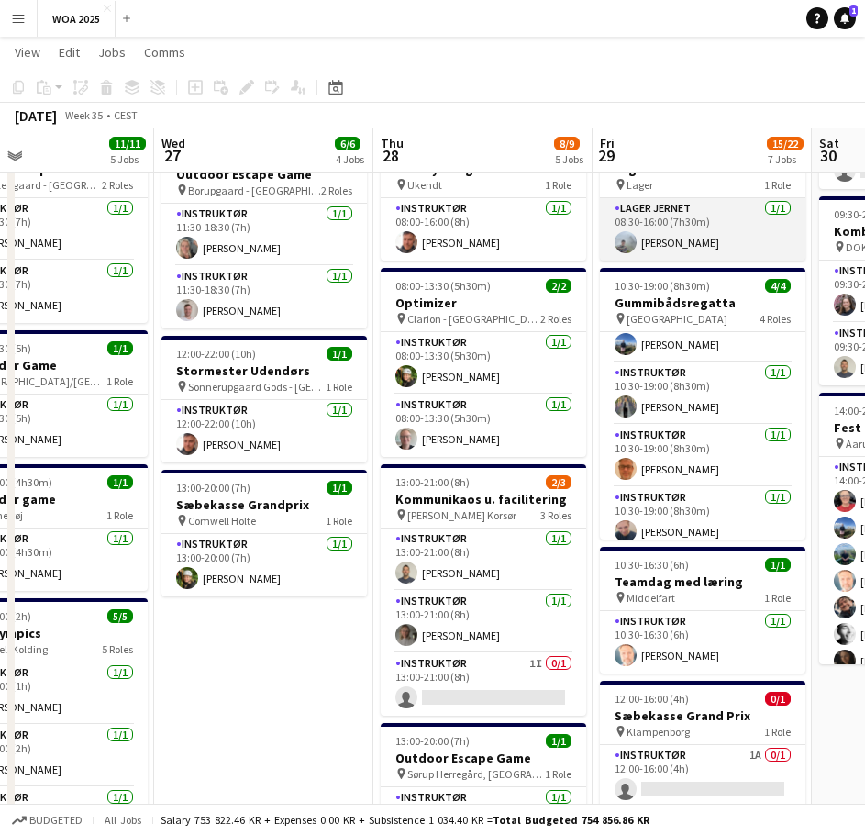
scroll to position [48, 0]
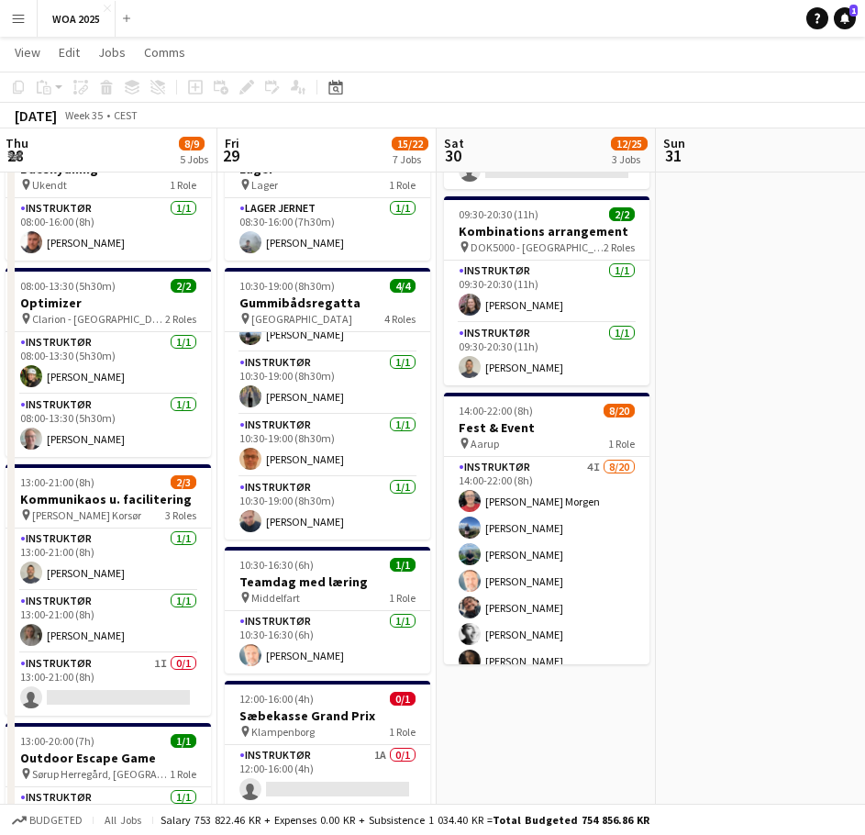
drag, startPoint x: 597, startPoint y: 538, endPoint x: 246, endPoint y: 572, distance: 352.9
click at [246, 572] on app-calendar-viewport "Tue 26 11/11 5 Jobs Wed 27 6/6 4 Jobs Thu 28 8/9 5 Jobs Fri 29 15/22 7 Jobs Sat…" at bounding box center [432, 601] width 865 height 1610
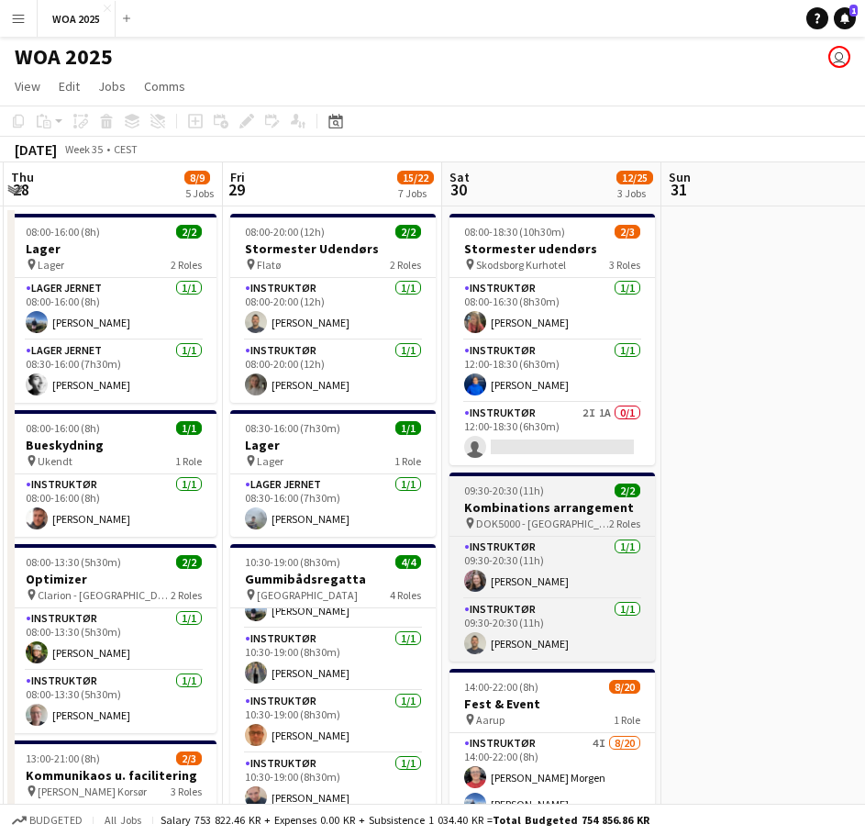
scroll to position [0, 0]
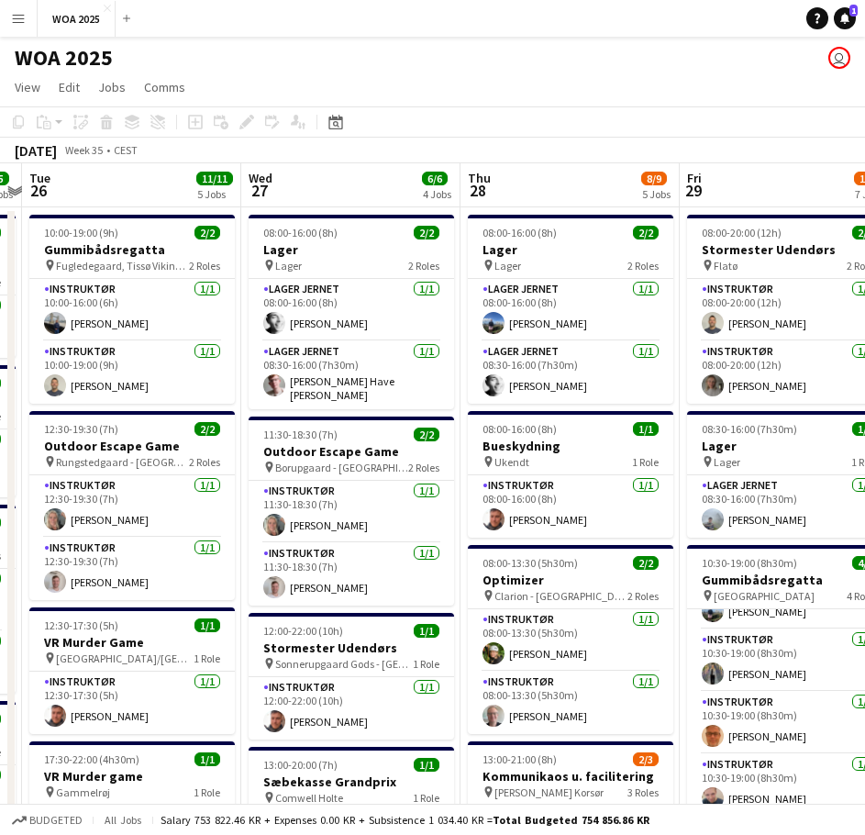
drag, startPoint x: 298, startPoint y: 443, endPoint x: 684, endPoint y: 444, distance: 386.1
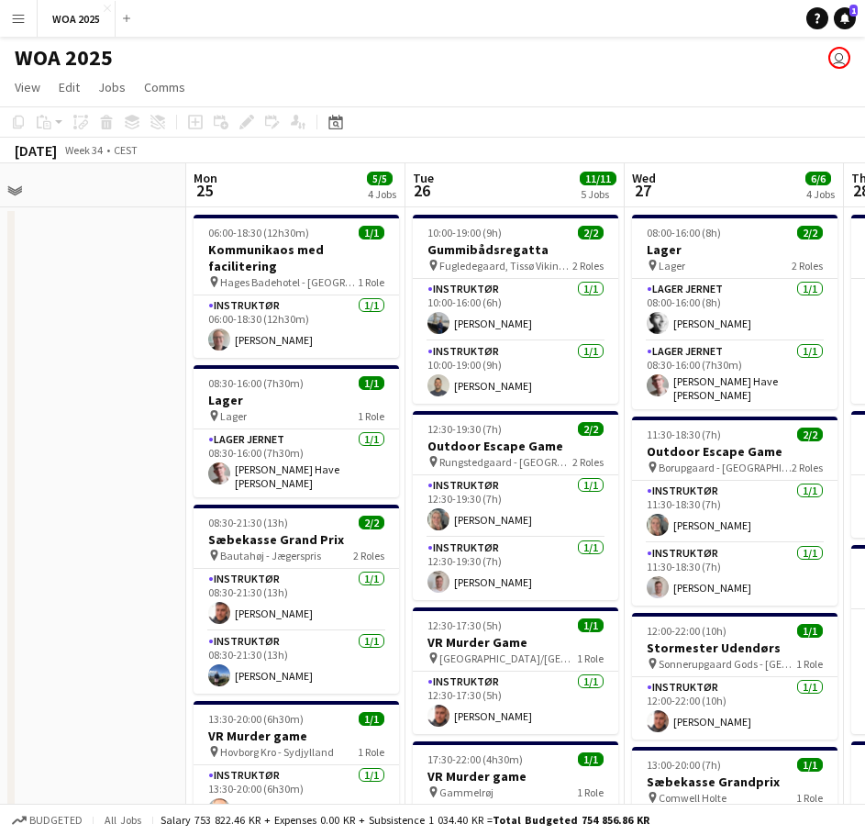
drag, startPoint x: 473, startPoint y: 465, endPoint x: 790, endPoint y: 456, distance: 316.5
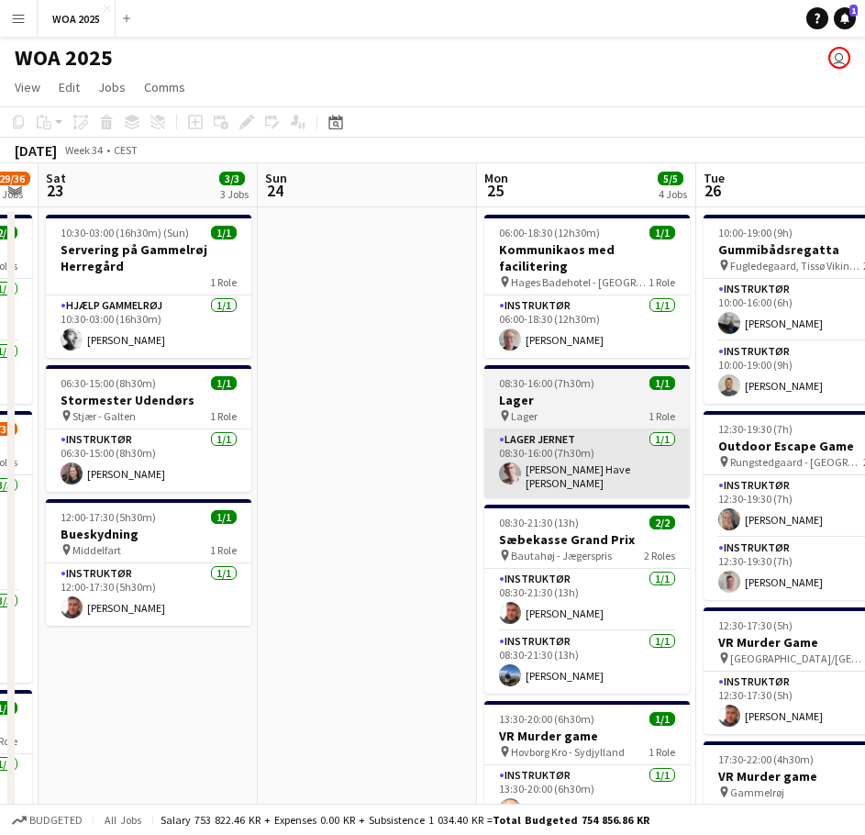
drag, startPoint x: 424, startPoint y: 490, endPoint x: 761, endPoint y: 460, distance: 338.8
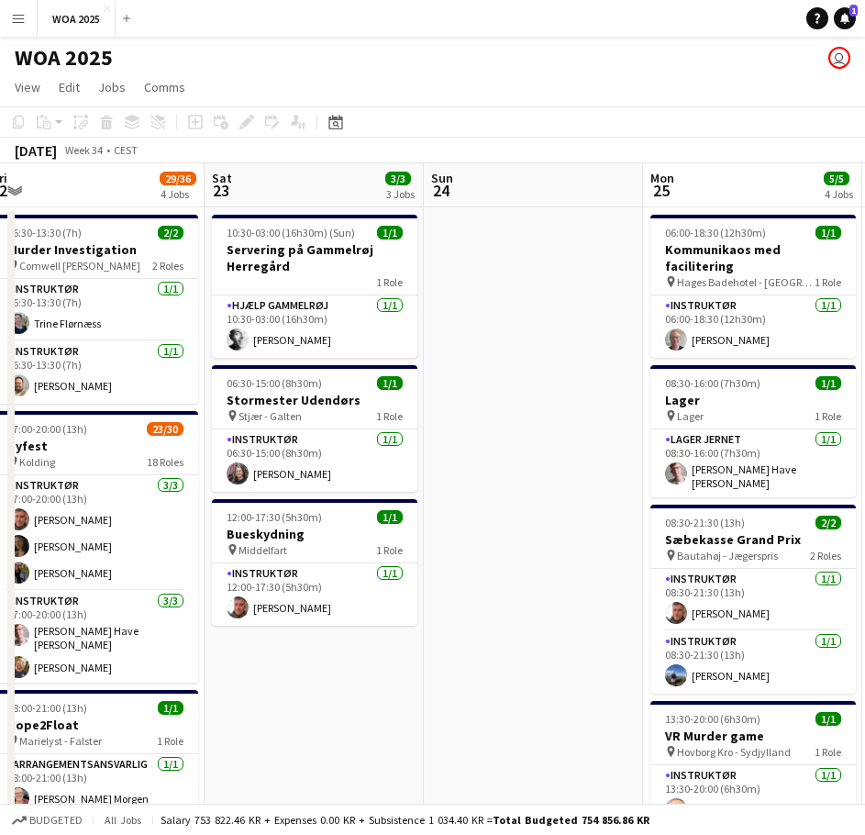
drag, startPoint x: 457, startPoint y: 472, endPoint x: 770, endPoint y: 459, distance: 313.9
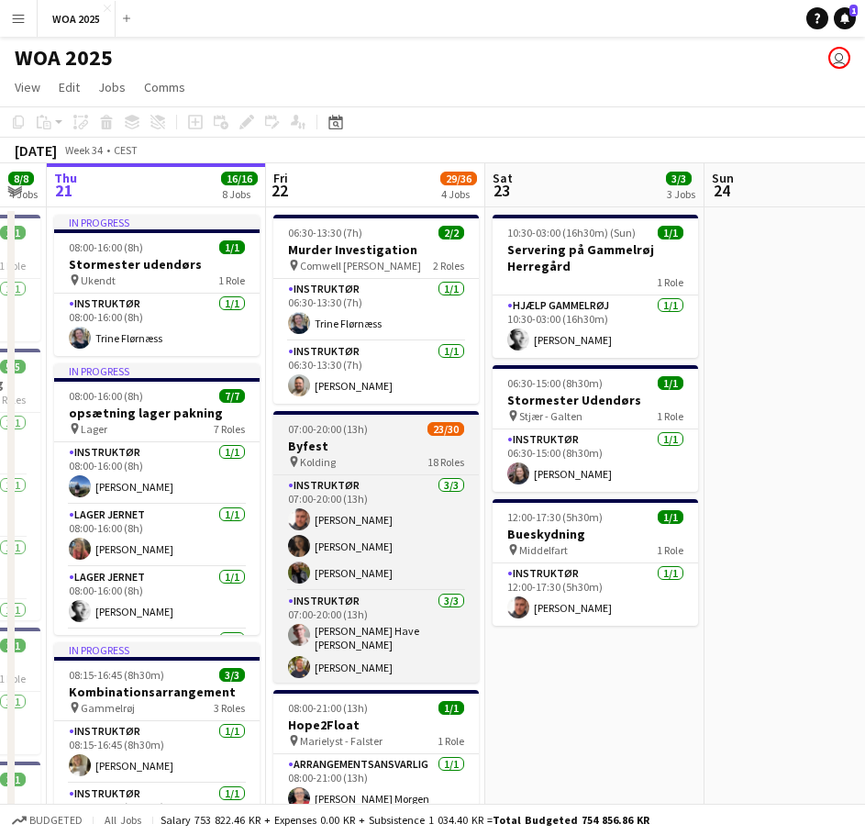
scroll to position [92, 0]
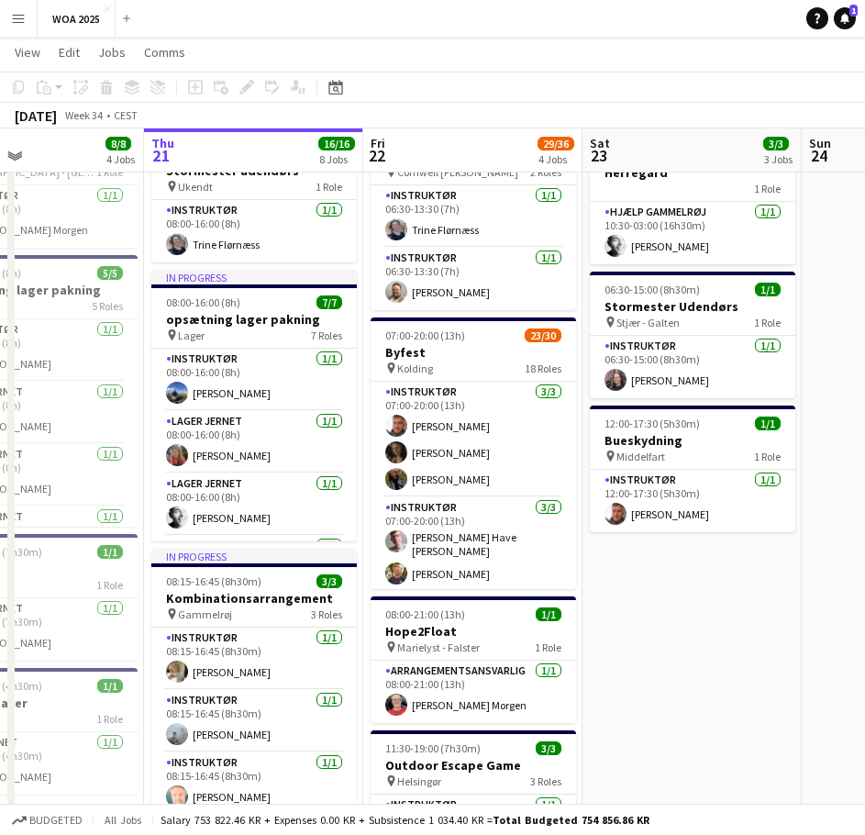
drag, startPoint x: 227, startPoint y: 399, endPoint x: 251, endPoint y: 424, distance: 34.4
click at [251, 424] on app-calendar-viewport "Sun 17 Mon 18 2/2 2 Jobs Tue 19 5/5 2 Jobs Wed 20 8/8 4 Jobs Thu 21 16/16 8 Job…" at bounding box center [432, 785] width 865 height 1610
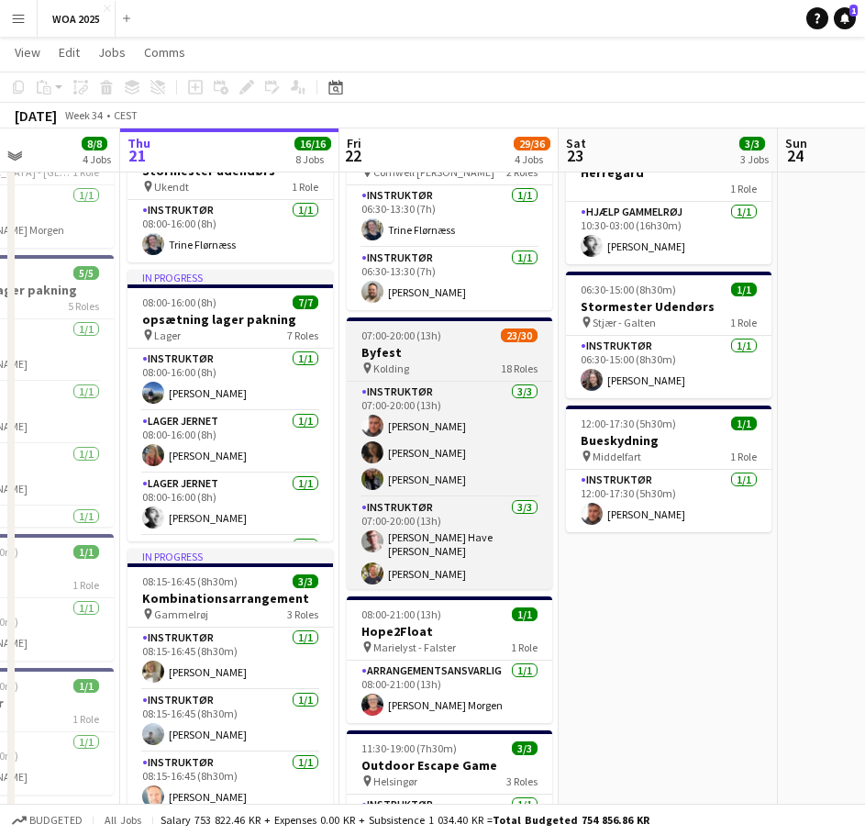
scroll to position [0, 0]
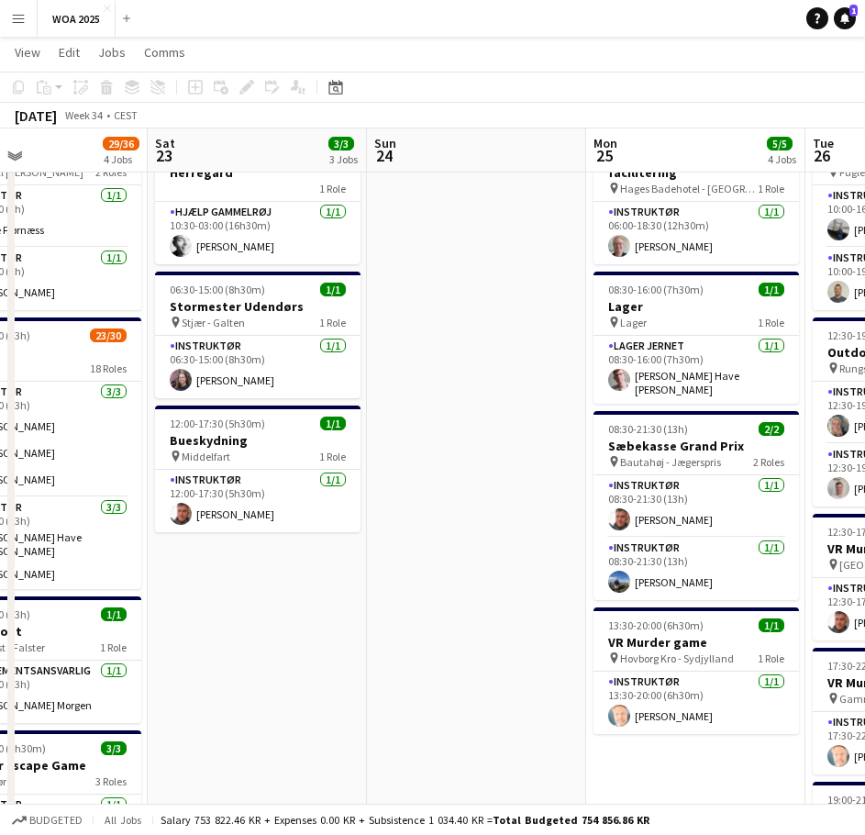
drag, startPoint x: 725, startPoint y: 587, endPoint x: 347, endPoint y: 596, distance: 378.9
click at [313, 597] on app-calendar-viewport "Tue 19 5/5 2 Jobs Wed 20 8/8 4 Jobs Thu 21 16/16 8 Jobs Fri 22 29/36 4 Jobs Sat…" at bounding box center [432, 785] width 865 height 1610
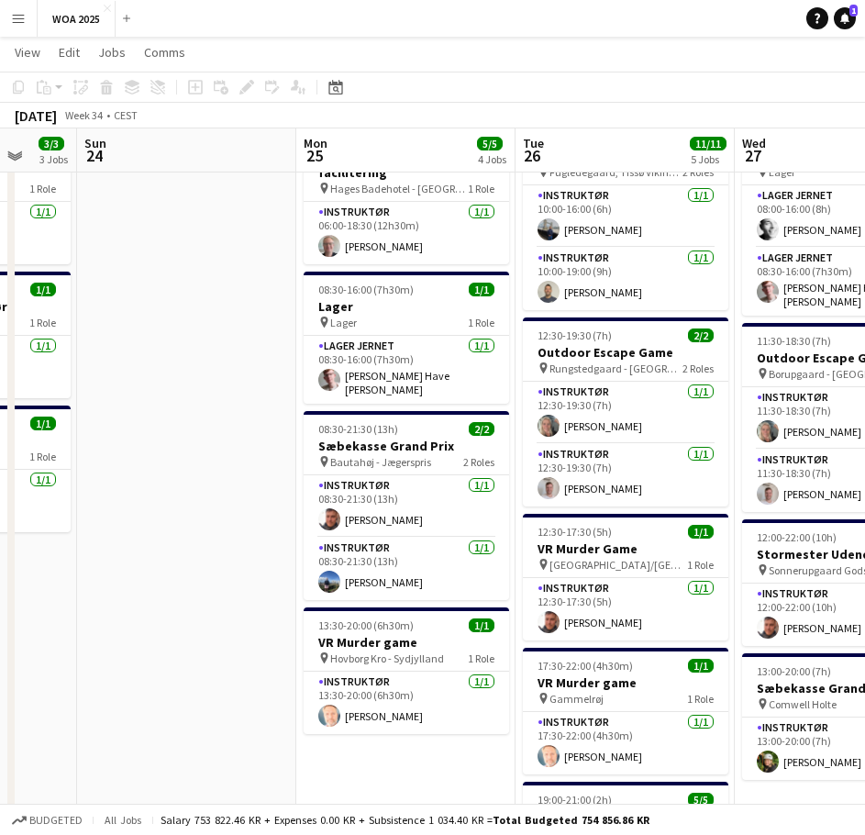
scroll to position [0, 603]
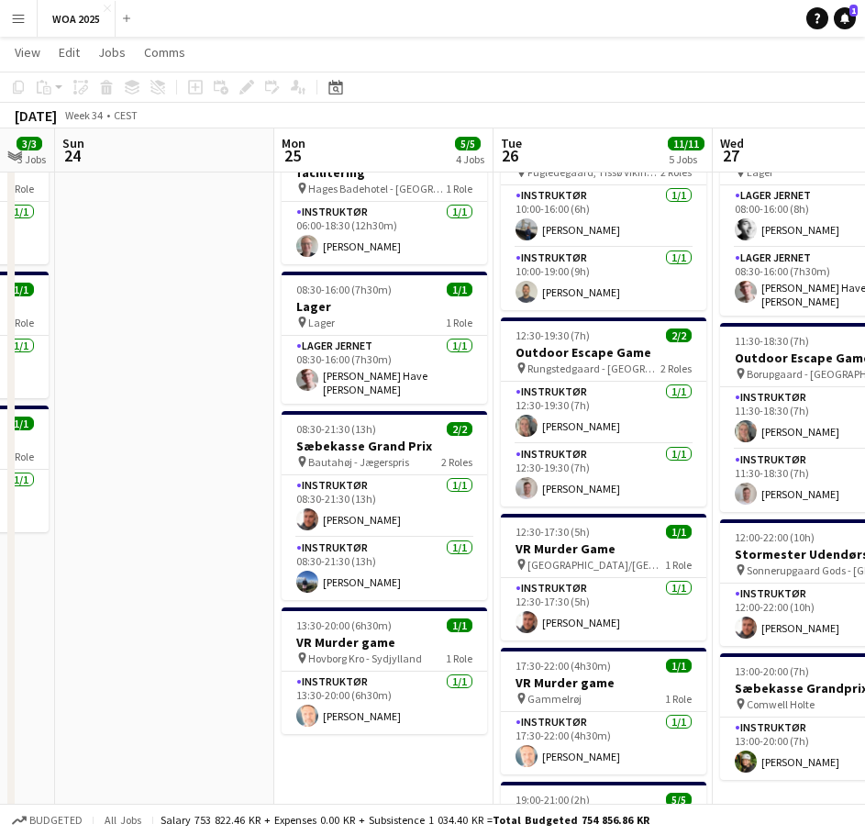
drag, startPoint x: 522, startPoint y: 539, endPoint x: 212, endPoint y: 556, distance: 310.4
click at [212, 556] on app-calendar-viewport "Thu 21 16/16 8 Jobs Fri 22 29/36 4 Jobs Sat 23 3/3 3 Jobs Sun 24 Mon 25 5/5 4 J…" at bounding box center [432, 785] width 865 height 1610
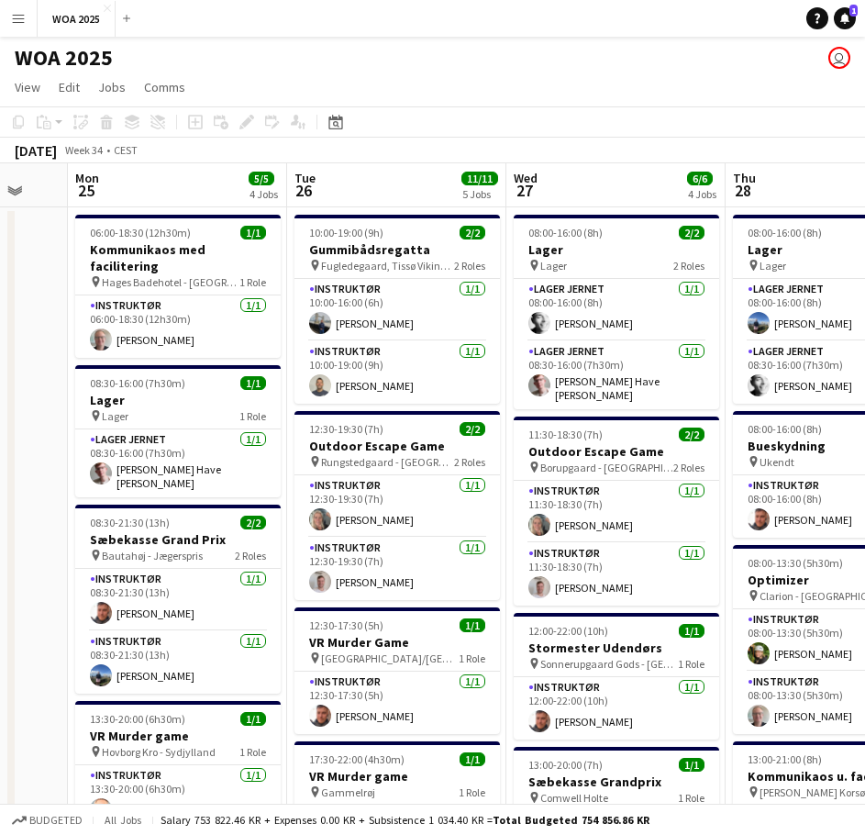
scroll to position [0, 605]
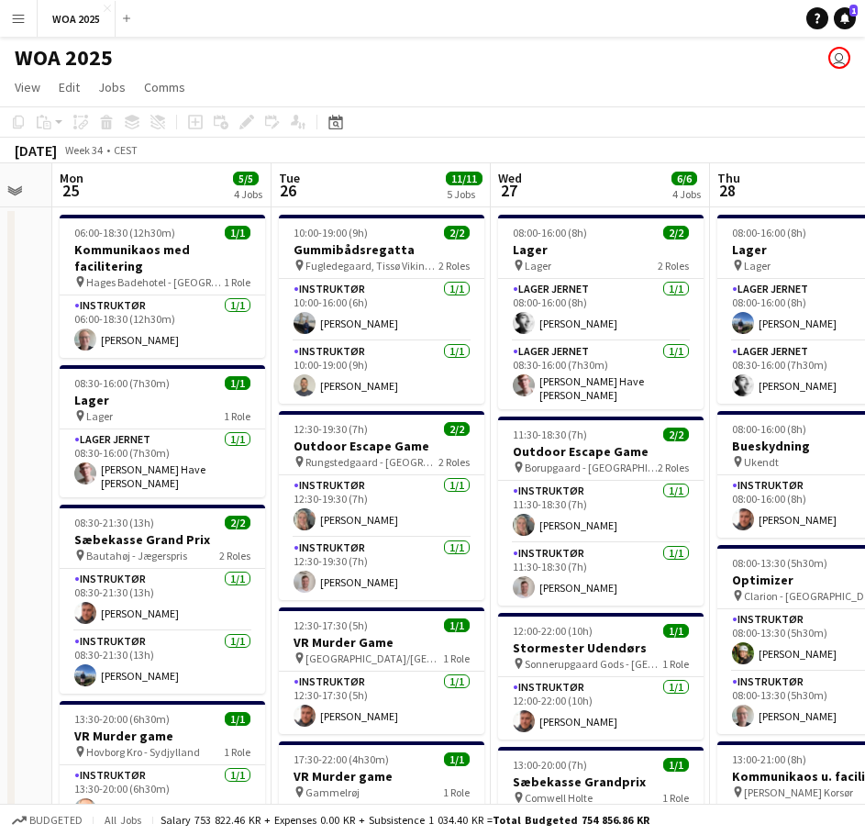
drag, startPoint x: 250, startPoint y: 375, endPoint x: 28, endPoint y: 362, distance: 222.3
drag, startPoint x: 585, startPoint y: 343, endPoint x: 601, endPoint y: 337, distance: 16.9
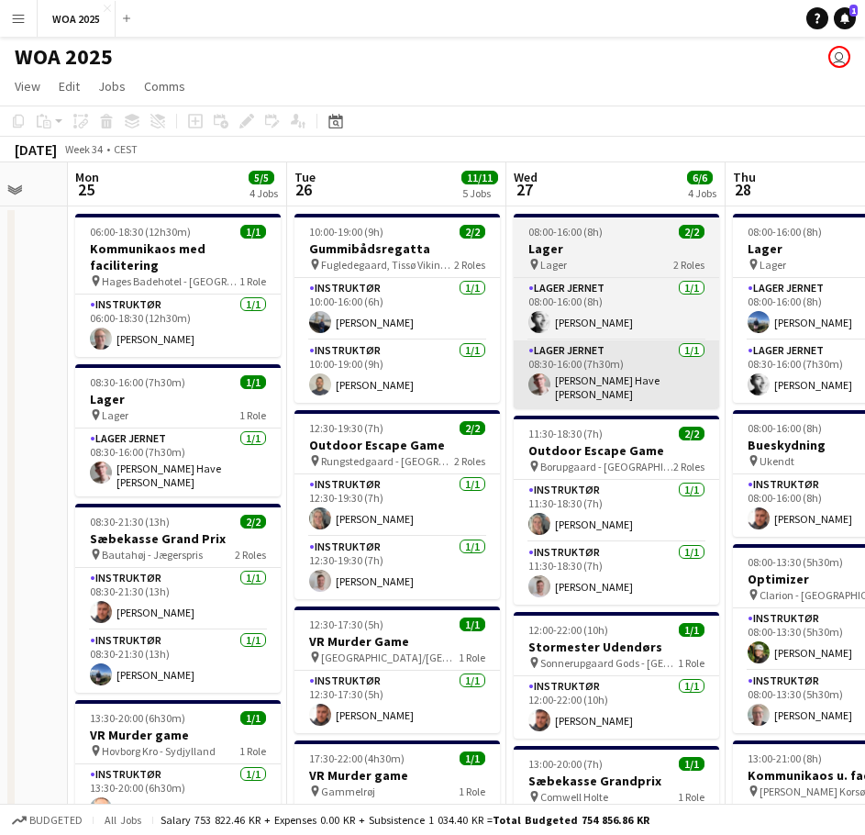
scroll to position [0, 0]
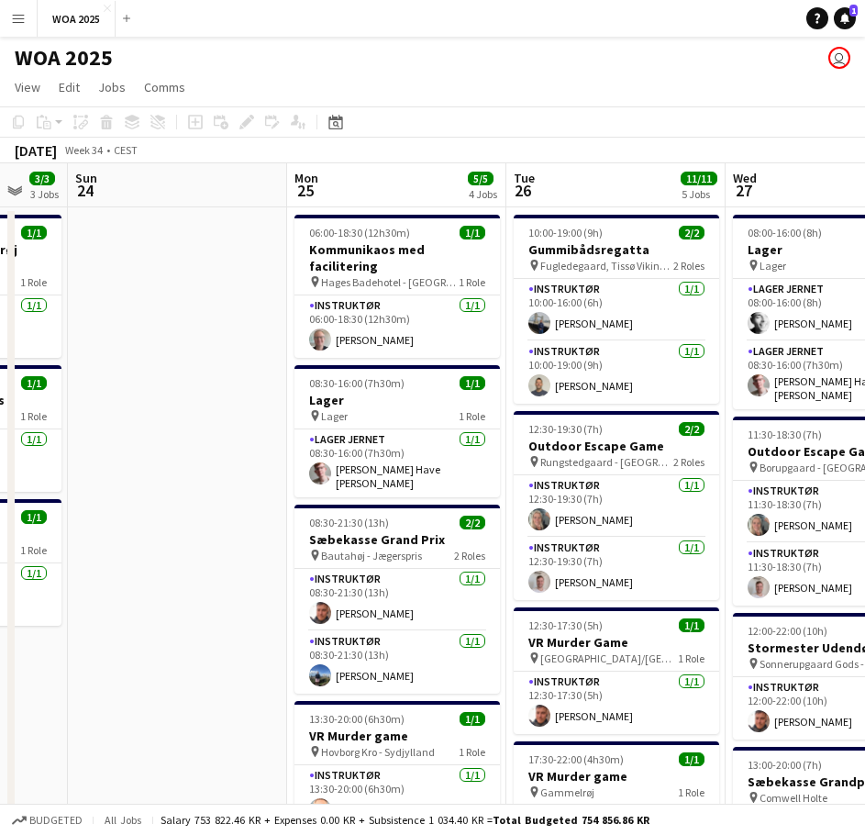
drag, startPoint x: 76, startPoint y: 417, endPoint x: 658, endPoint y: 438, distance: 581.8
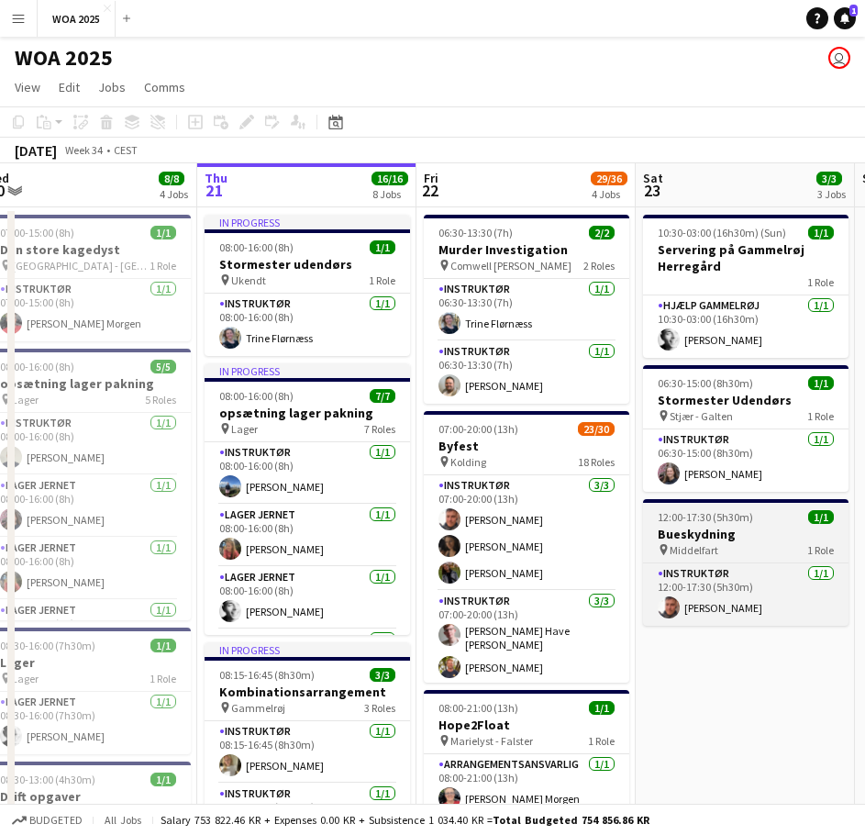
drag, startPoint x: 248, startPoint y: 506, endPoint x: 646, endPoint y: 503, distance: 398.0
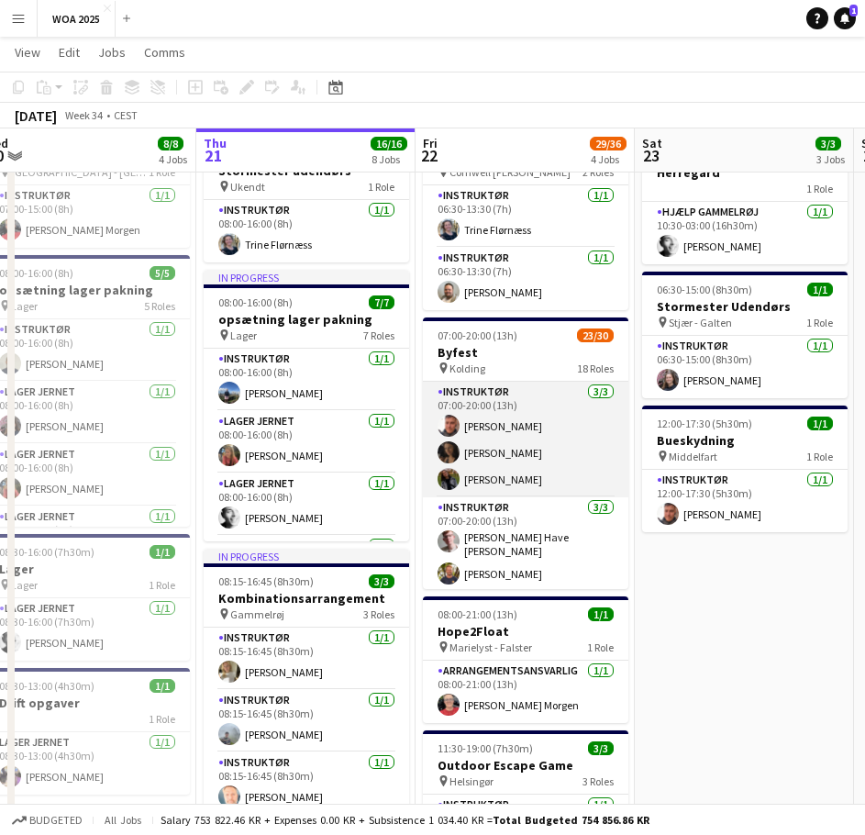
scroll to position [92, 0]
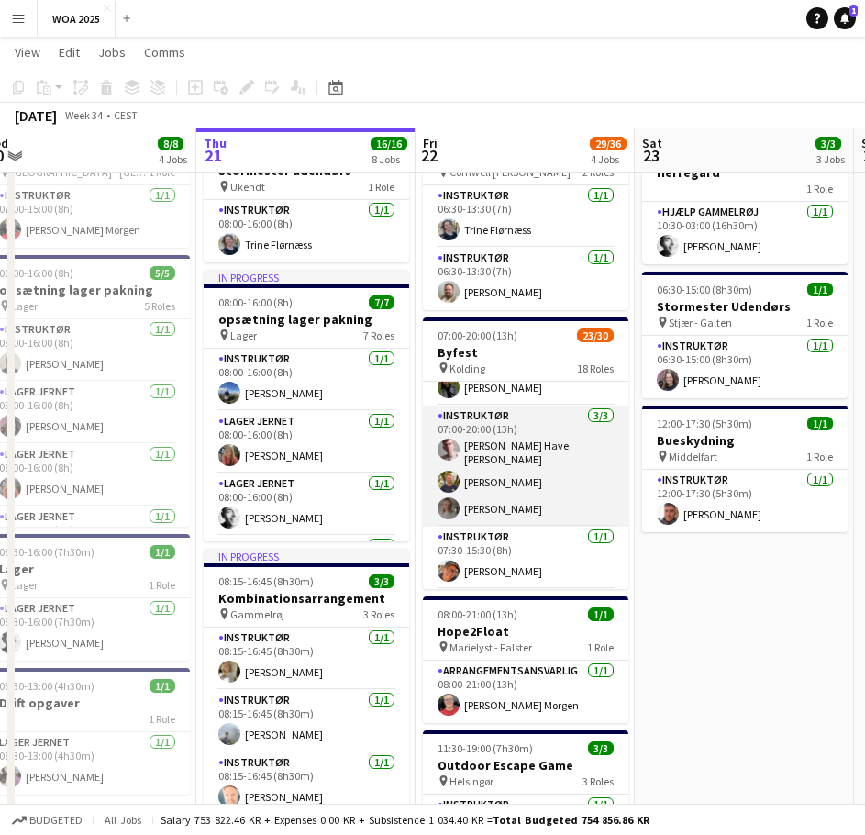
click at [489, 505] on app-card-role "Instruktør [DATE] 07:00-20:00 (13h) [PERSON_NAME] [PERSON_NAME] [PERSON_NAME]" at bounding box center [525, 465] width 205 height 121
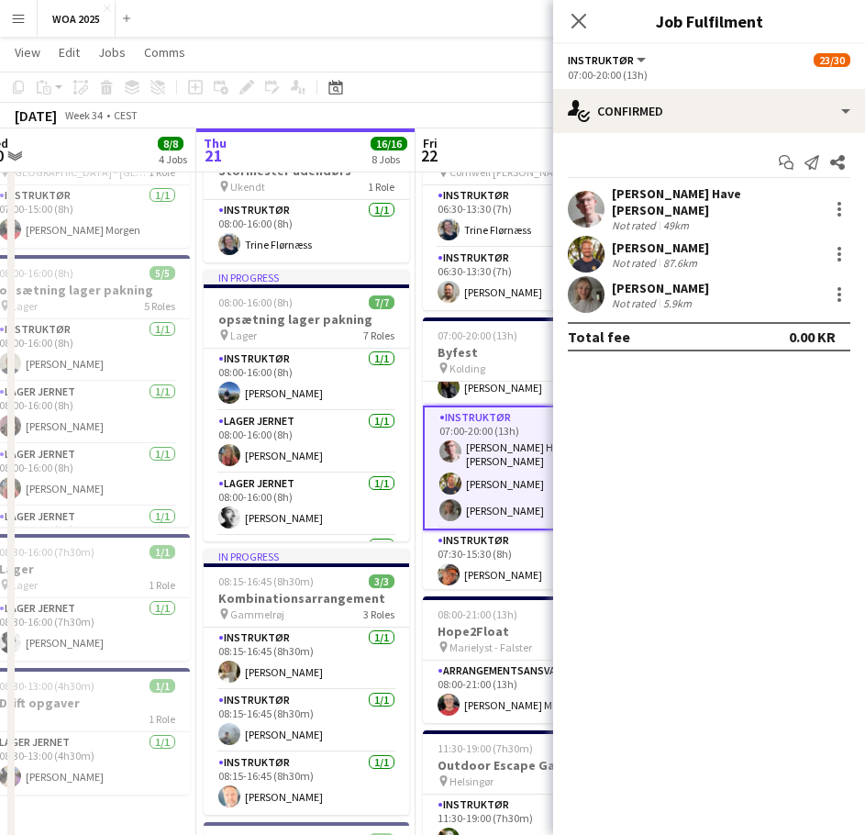
click at [673, 281] on div "[PERSON_NAME]" at bounding box center [660, 288] width 97 height 17
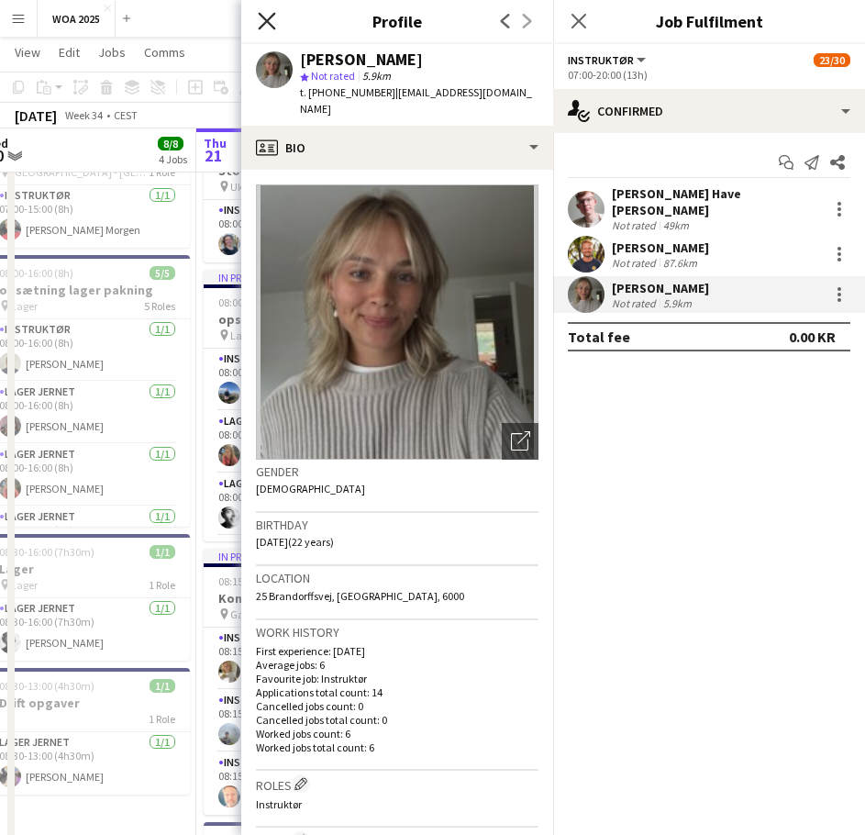
click at [266, 26] on icon "Close pop-in" at bounding box center [266, 20] width 17 height 17
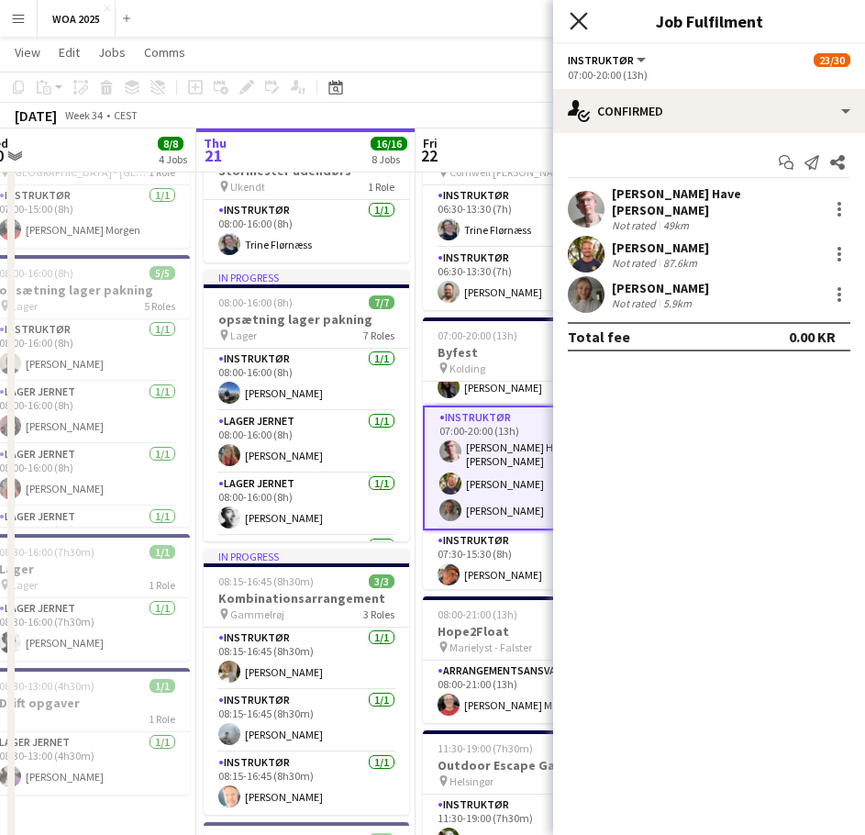
click at [578, 19] on icon at bounding box center [578, 20] width 17 height 17
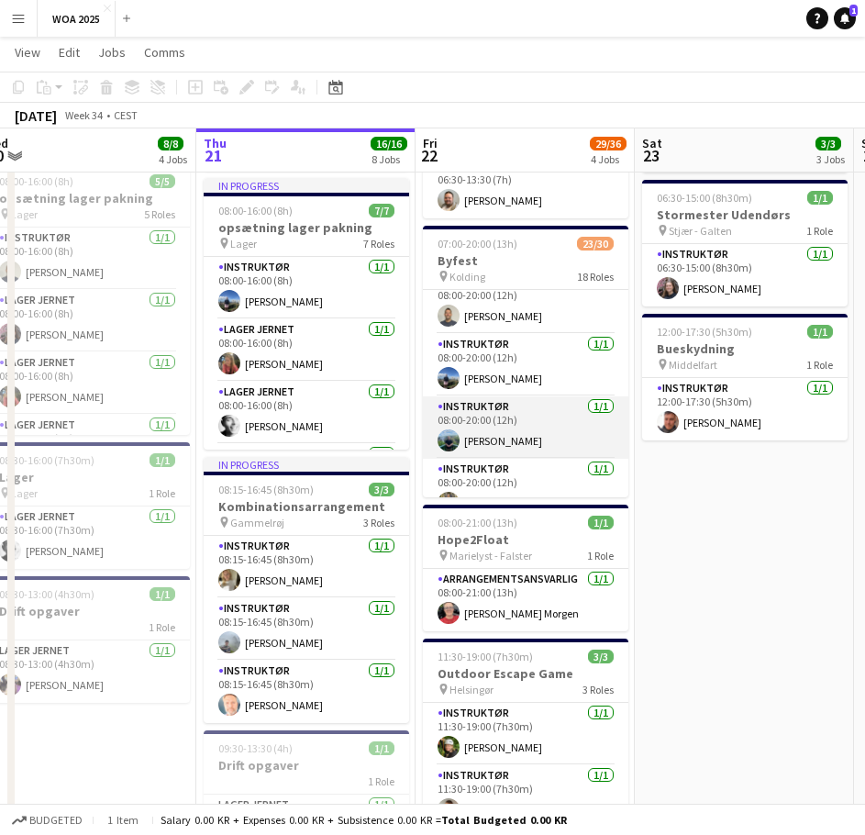
scroll to position [1066, 0]
